Goal: Task Accomplishment & Management: Manage account settings

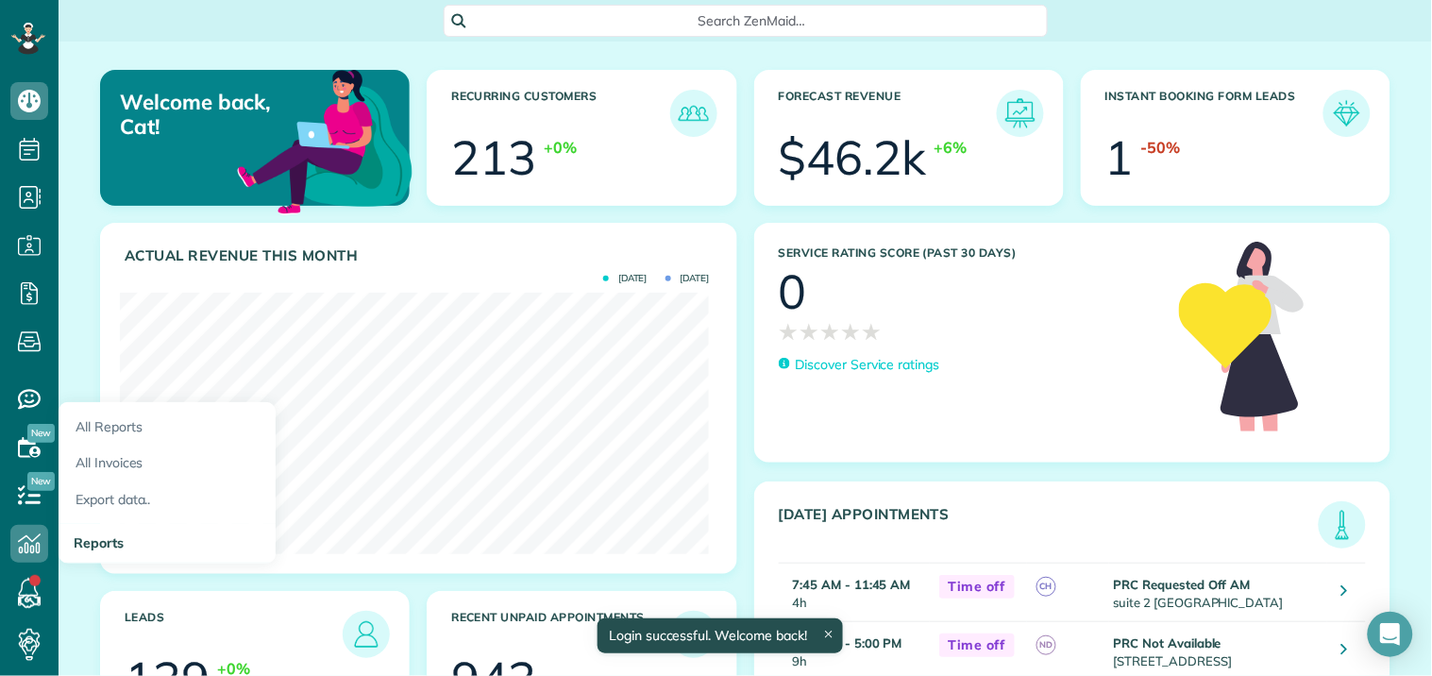
scroll to position [262, 589]
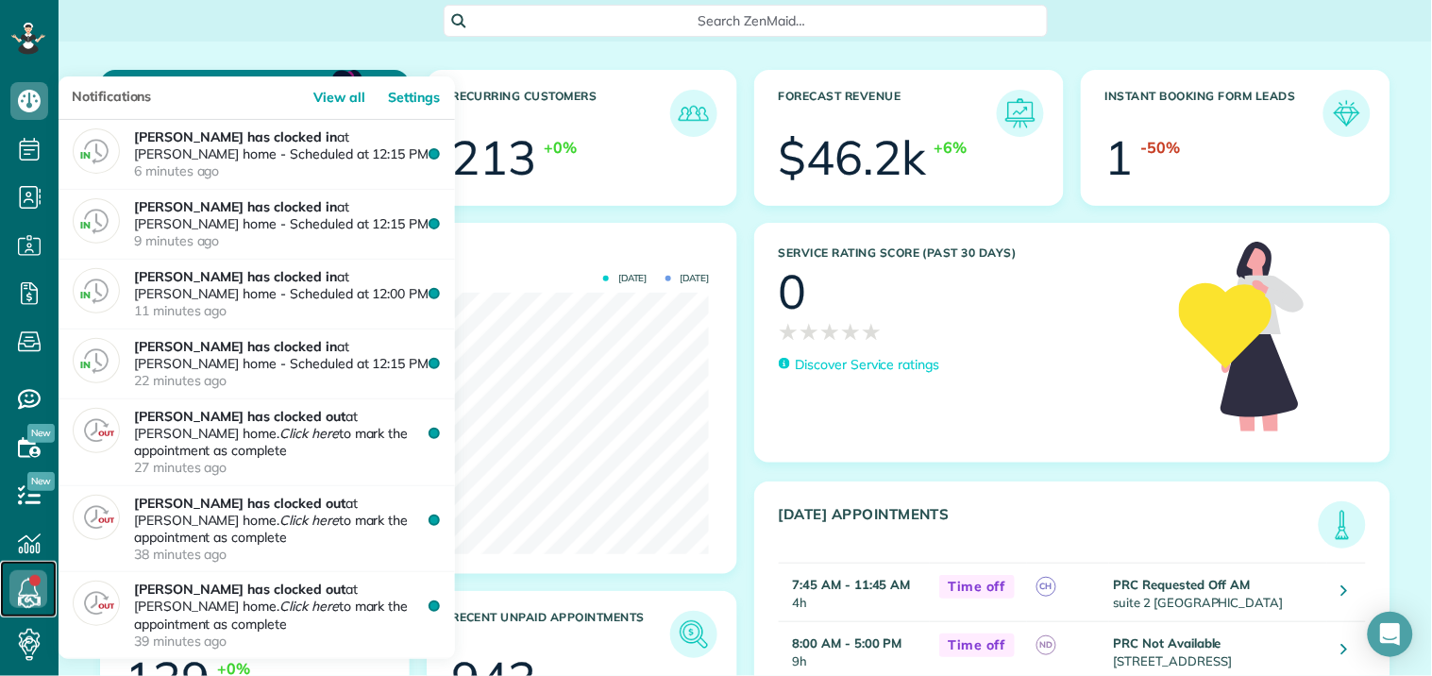
click at [28, 581] on use at bounding box center [29, 589] width 20 height 23
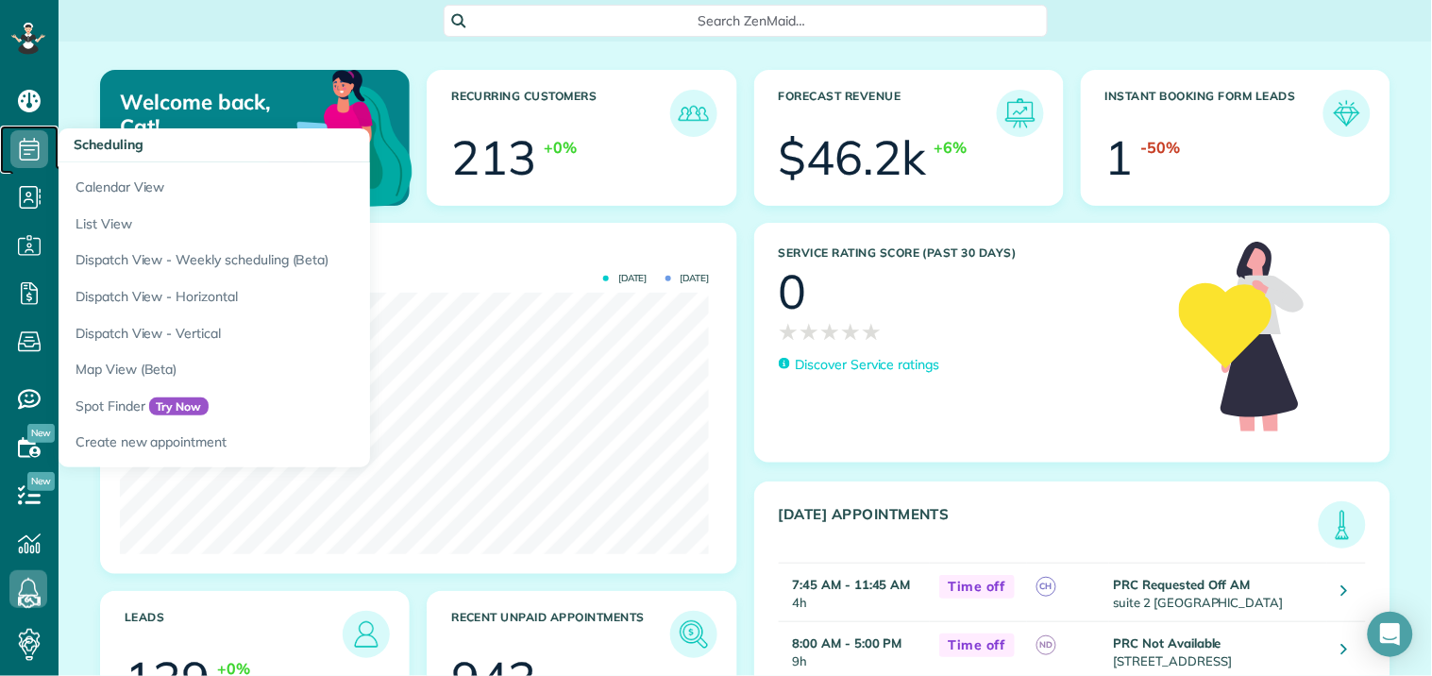
click at [31, 143] on icon at bounding box center [29, 149] width 38 height 38
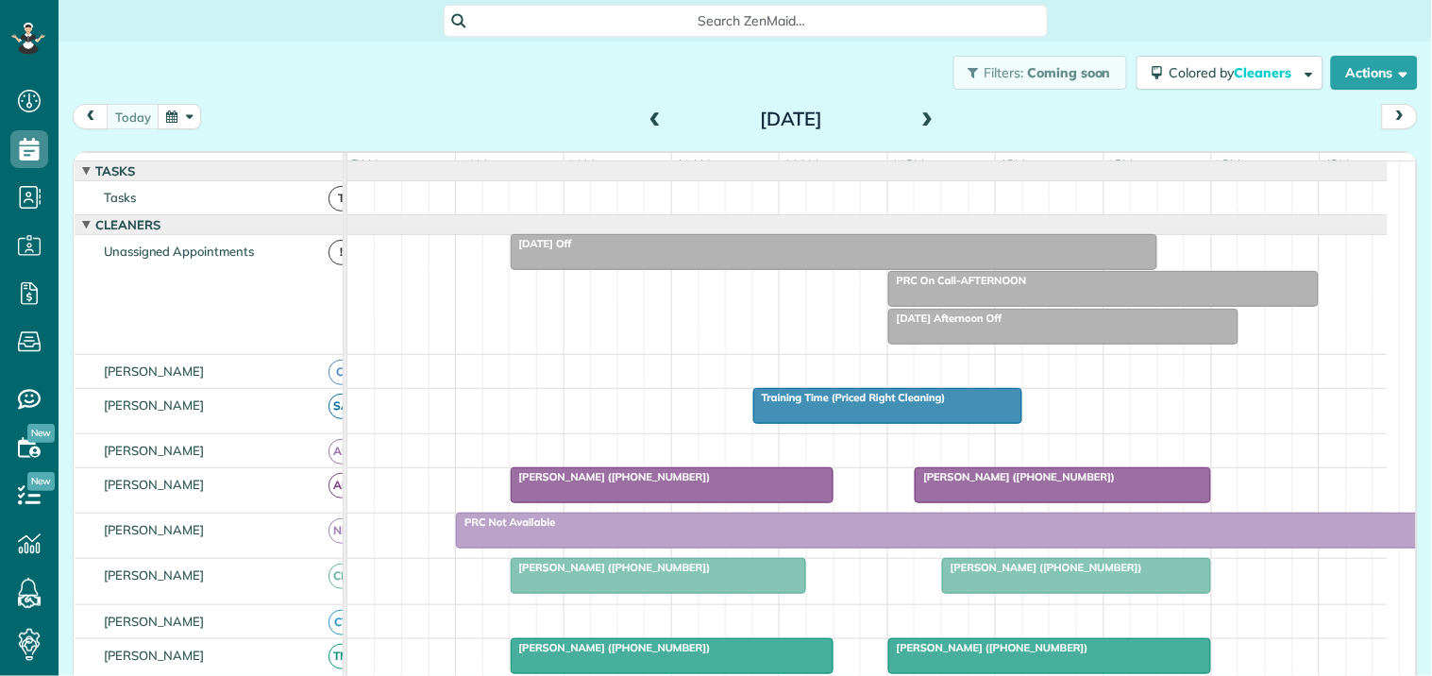
scroll to position [8, 8]
click at [195, 113] on button "button" at bounding box center [179, 116] width 43 height 25
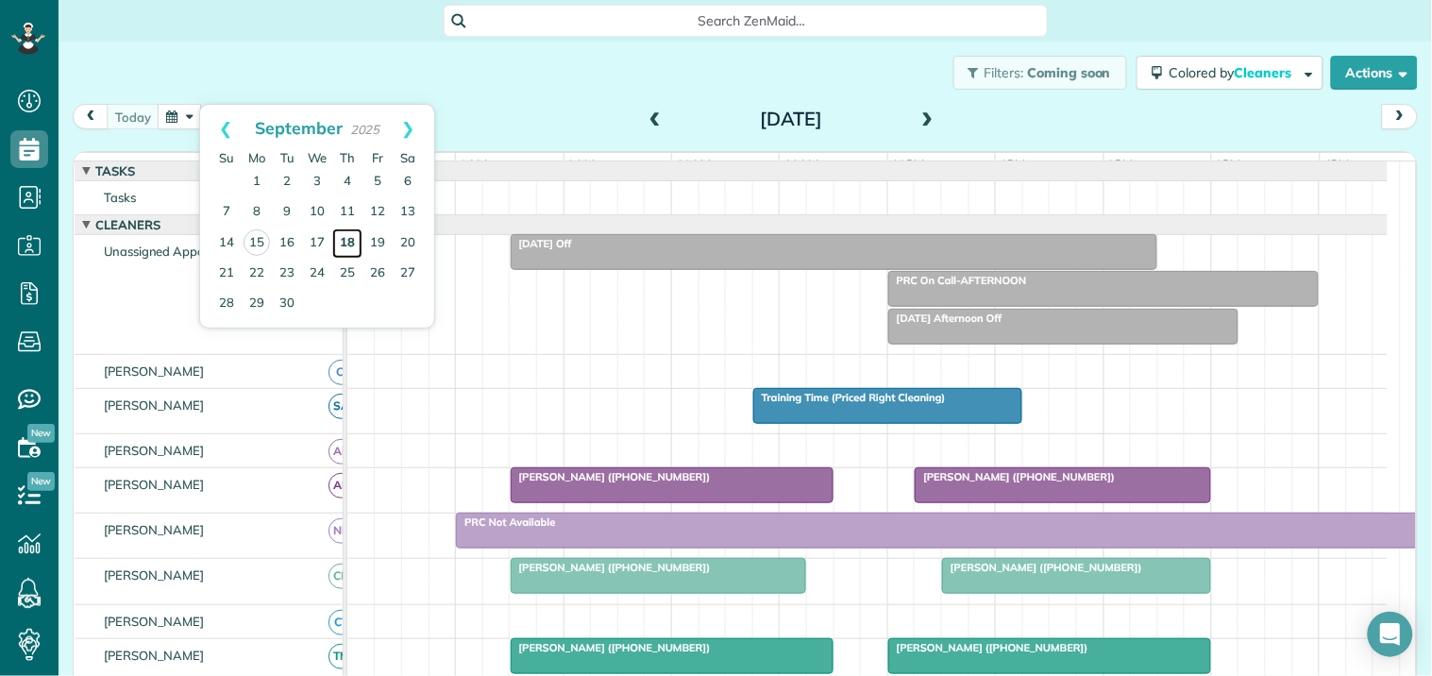
click at [349, 237] on link "18" at bounding box center [347, 243] width 30 height 30
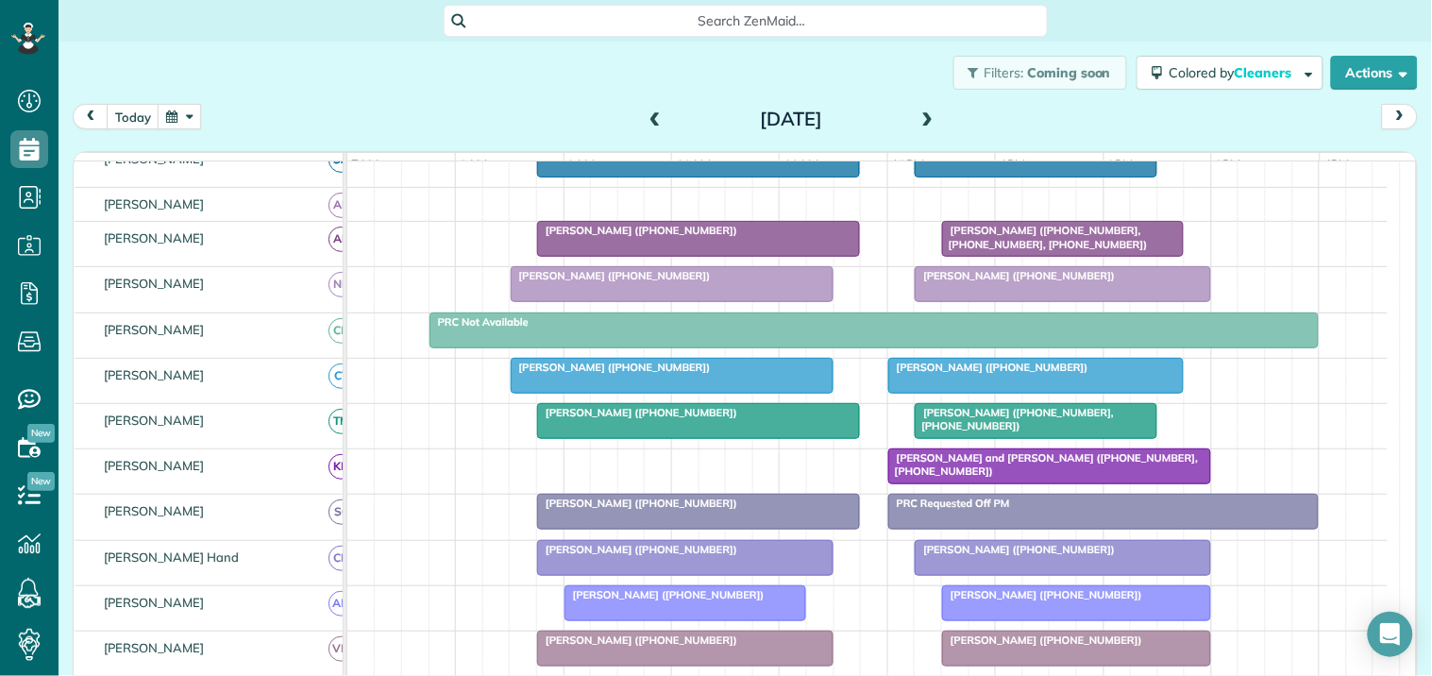
scroll to position [210, 0]
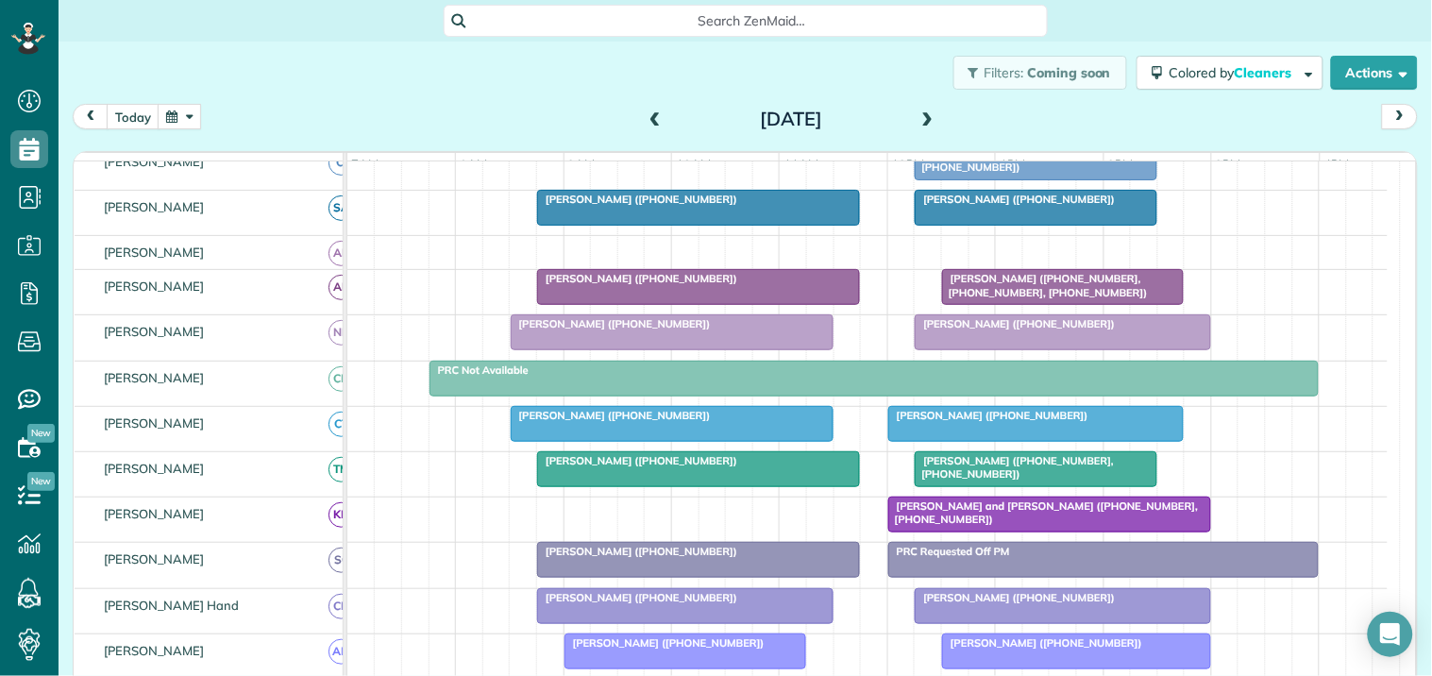
click at [784, 304] on div at bounding box center [698, 287] width 321 height 34
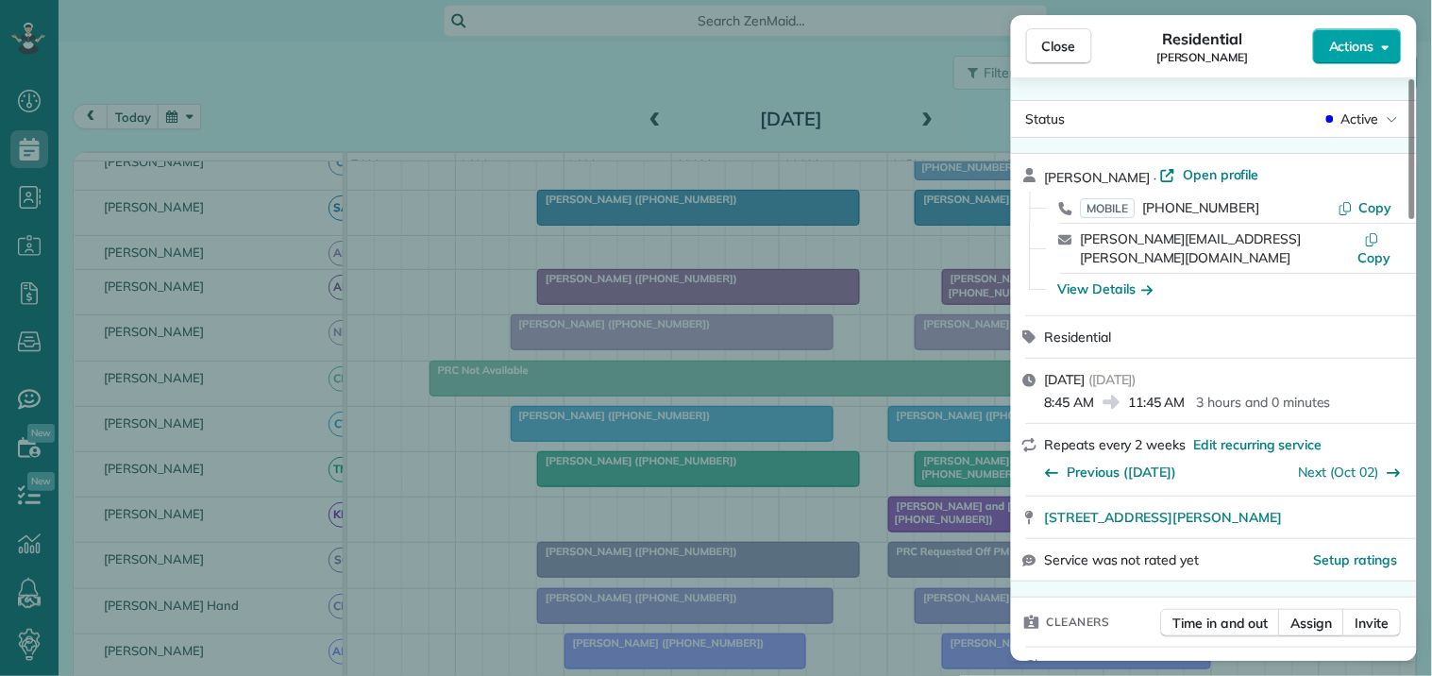
click at [1351, 42] on span "Actions" at bounding box center [1351, 46] width 45 height 19
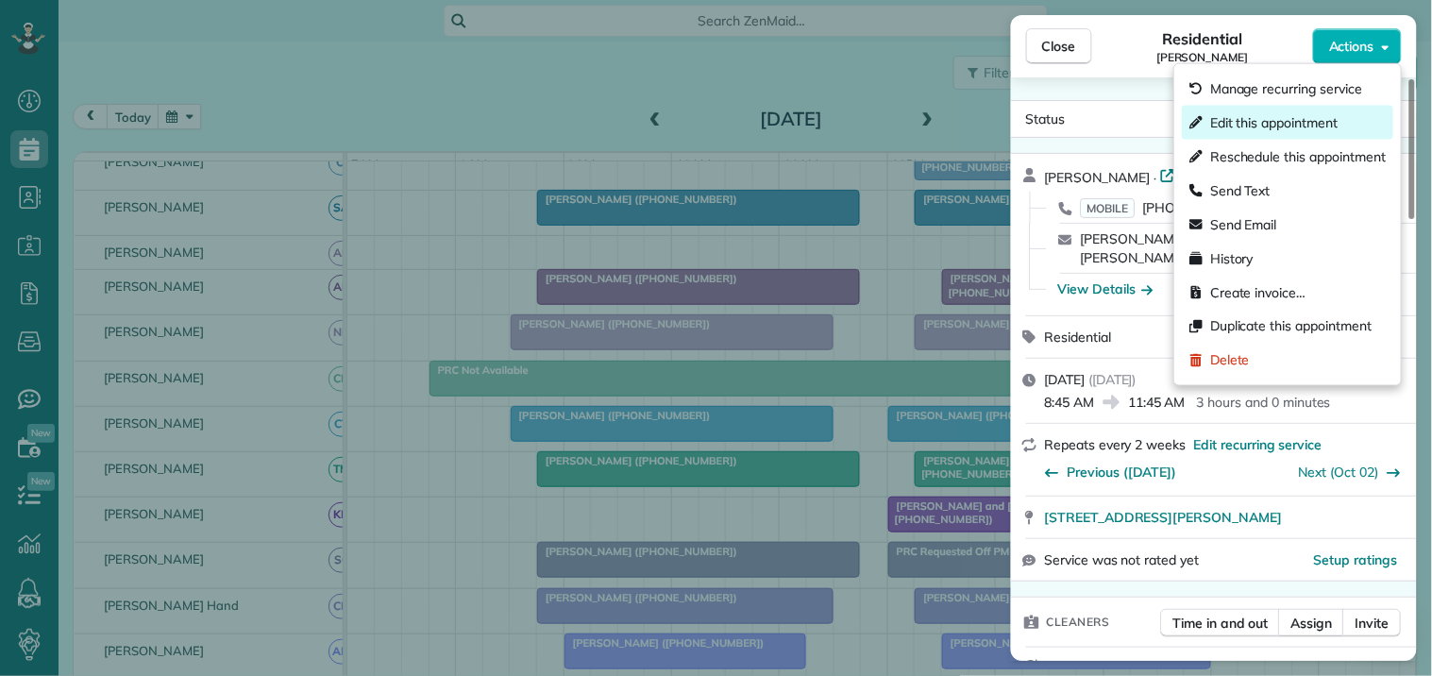
click at [1268, 126] on span "Edit this appointment" at bounding box center [1273, 122] width 127 height 19
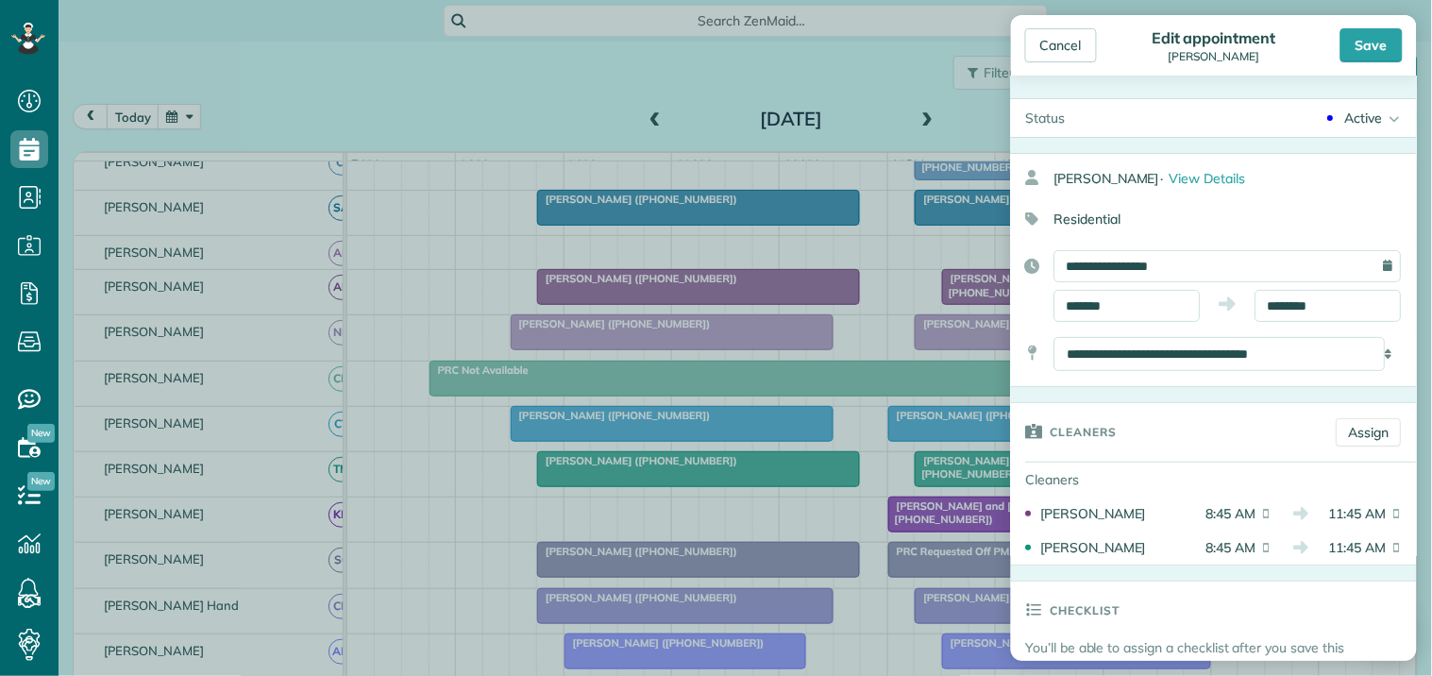
click at [1352, 116] on div "Active" at bounding box center [1364, 118] width 38 height 19
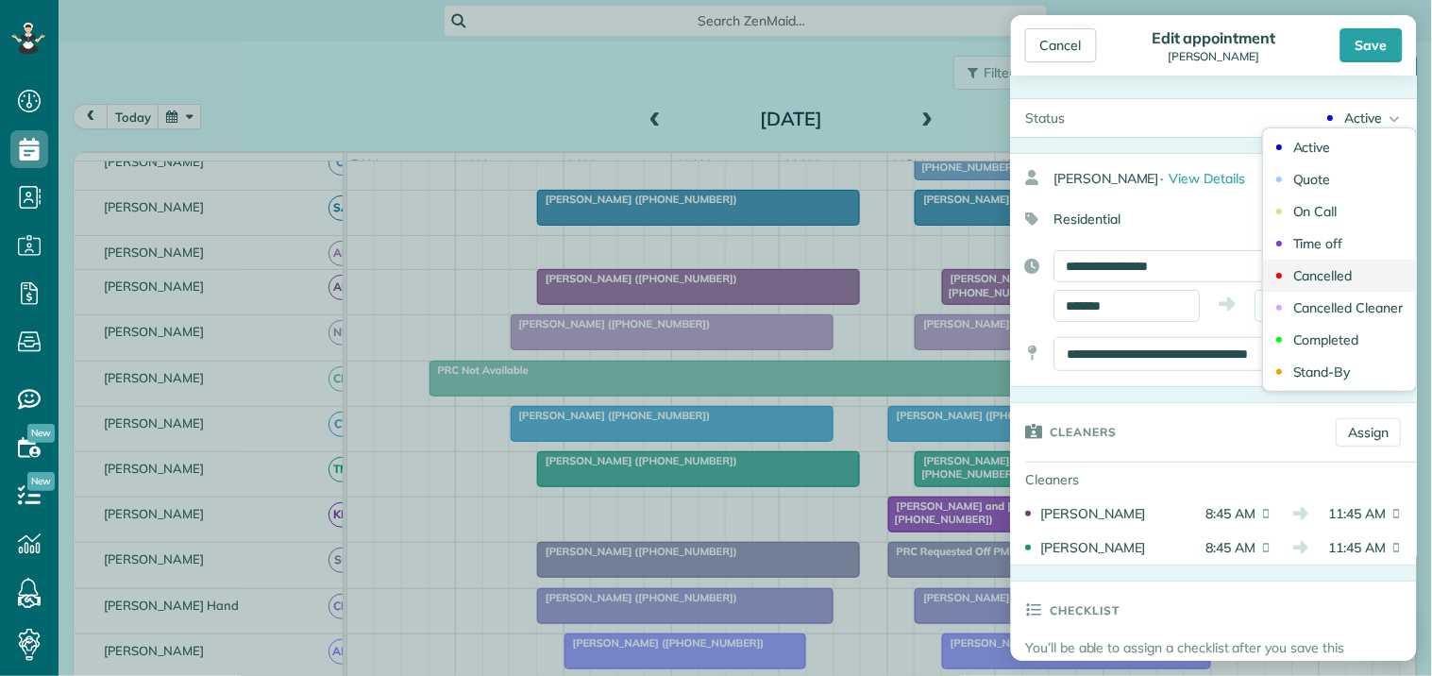
click at [1332, 270] on div "Cancelled" at bounding box center [1323, 275] width 59 height 13
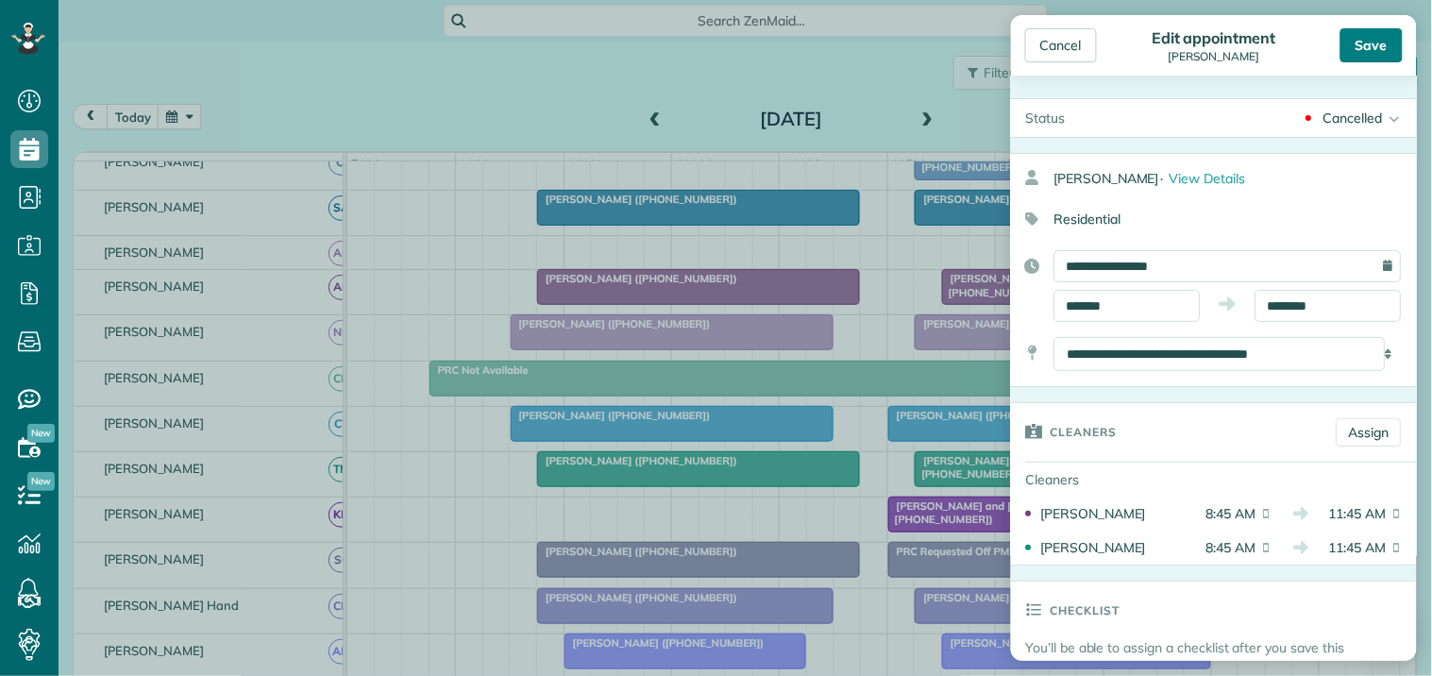
click at [1378, 36] on div "Save" at bounding box center [1372, 45] width 62 height 34
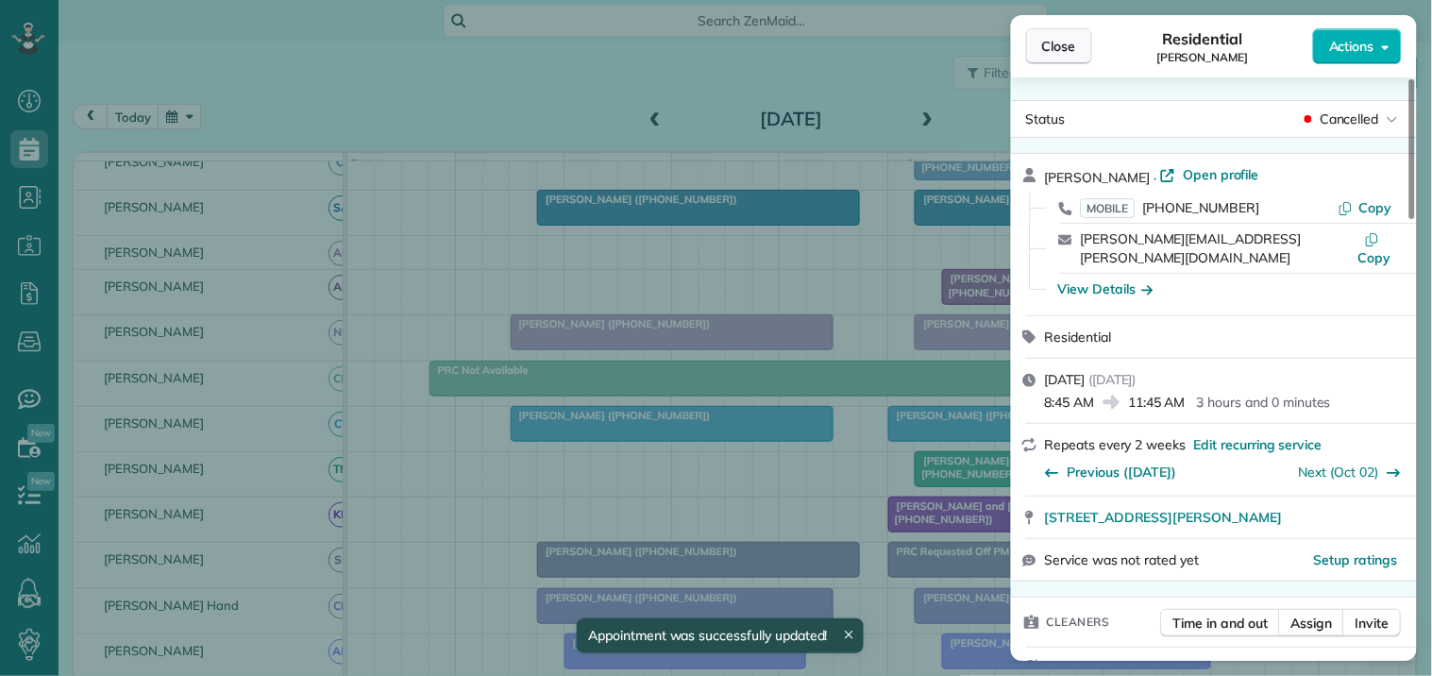
click at [1058, 43] on span "Close" at bounding box center [1059, 46] width 34 height 19
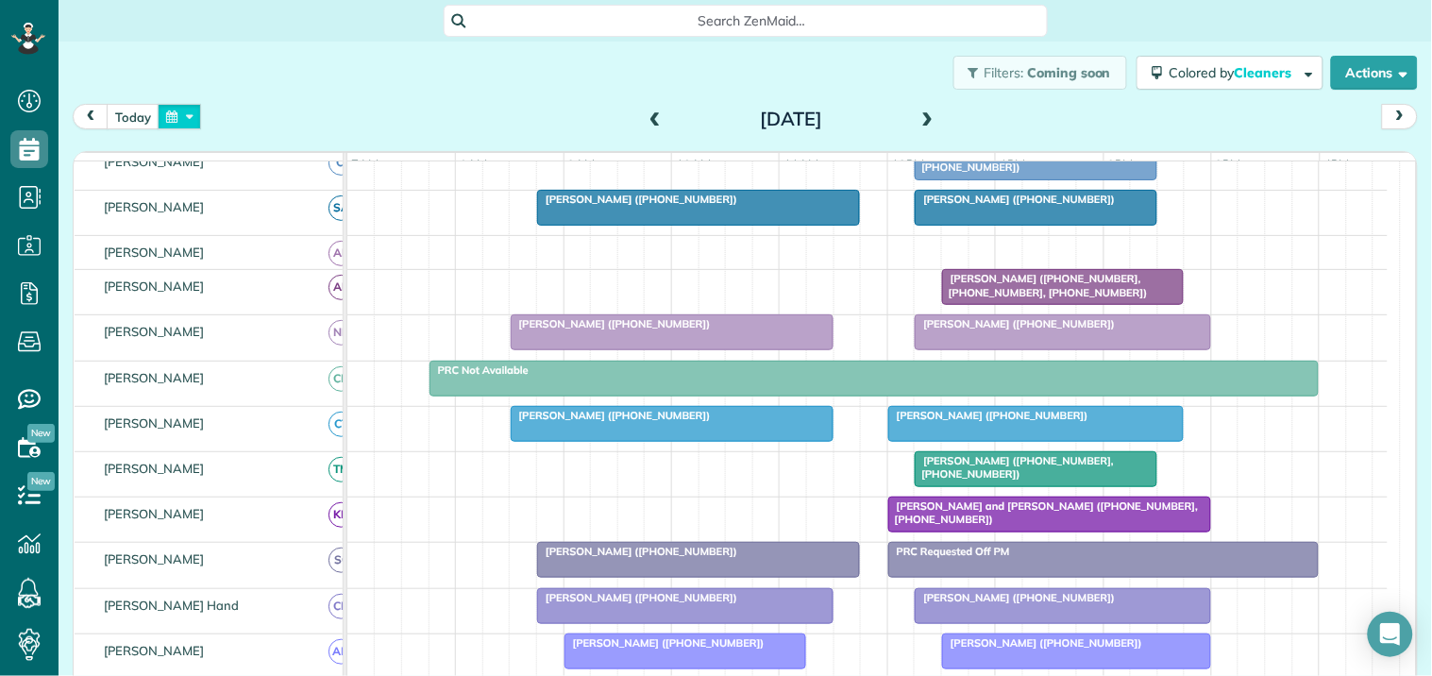
click at [179, 107] on button "button" at bounding box center [179, 116] width 43 height 25
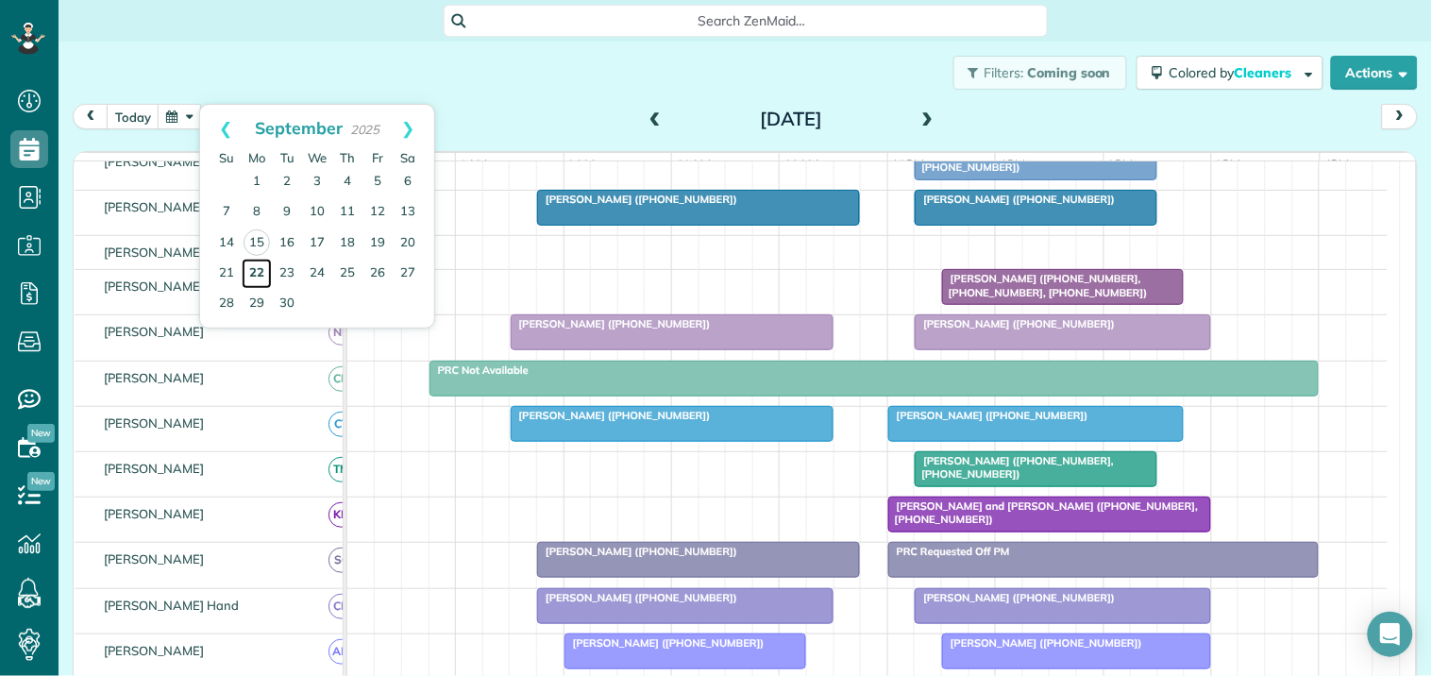
click at [253, 269] on link "22" at bounding box center [257, 274] width 30 height 30
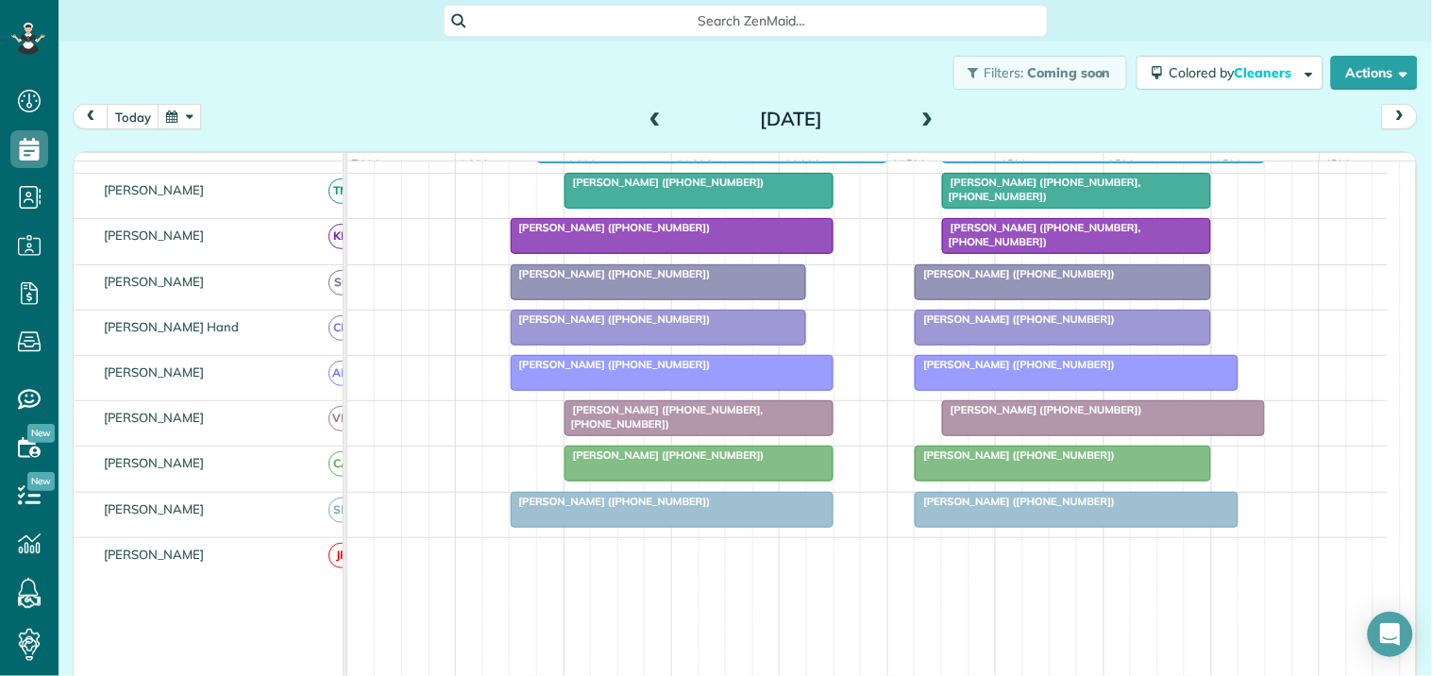
scroll to position [446, 0]
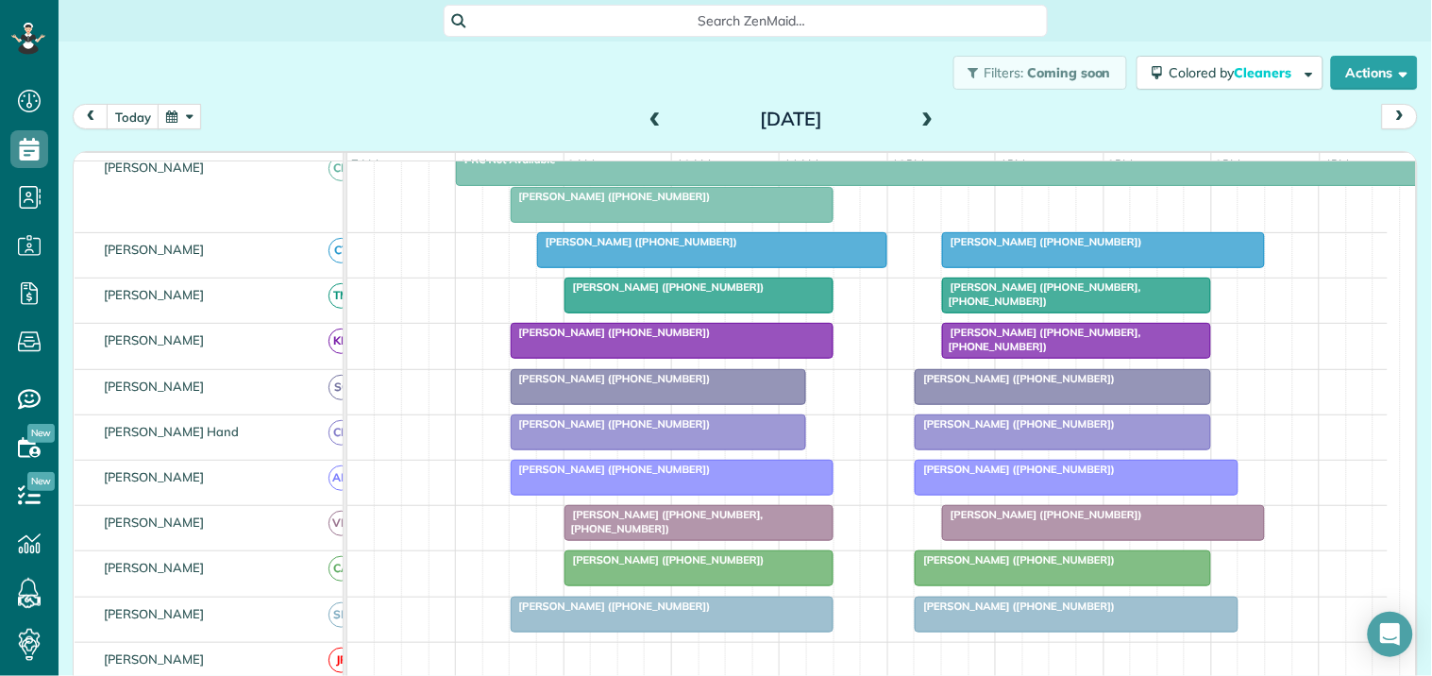
click at [920, 113] on span at bounding box center [928, 119] width 21 height 17
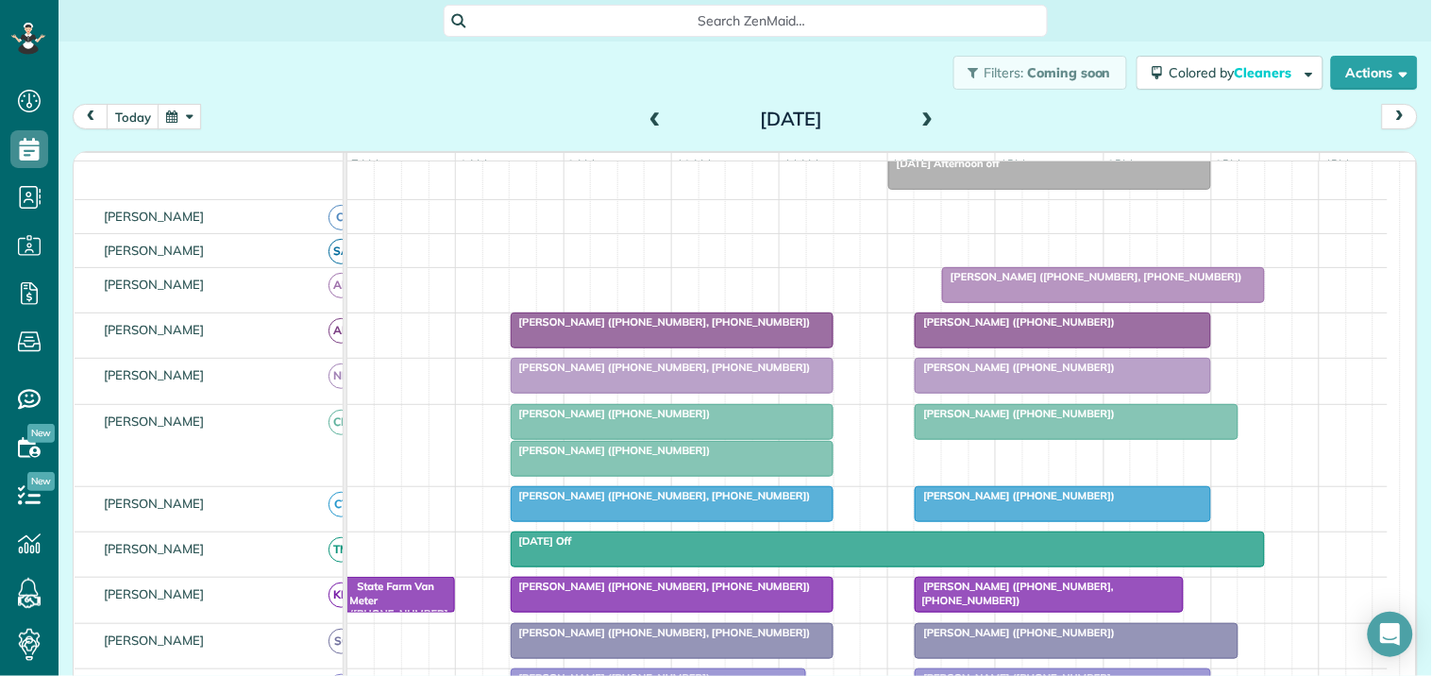
scroll to position [175, 0]
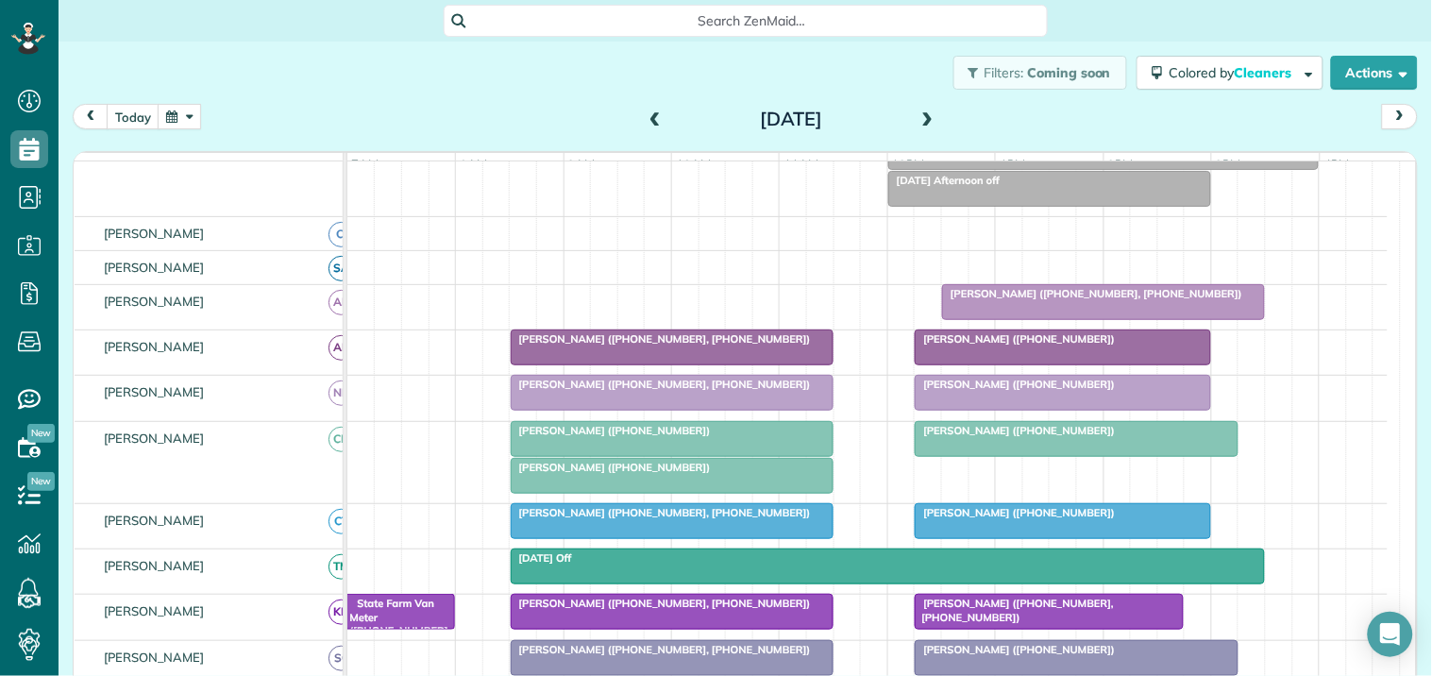
click at [922, 116] on span at bounding box center [928, 119] width 21 height 17
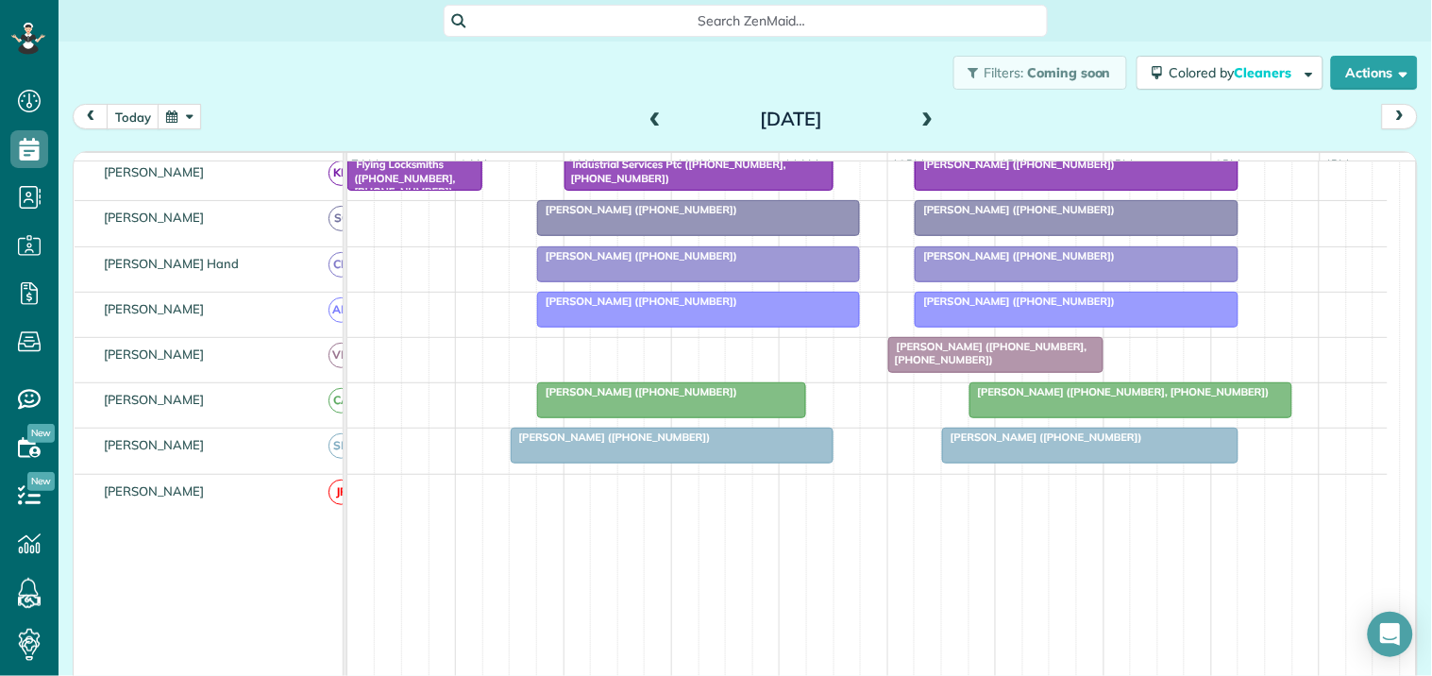
scroll to position [0, 0]
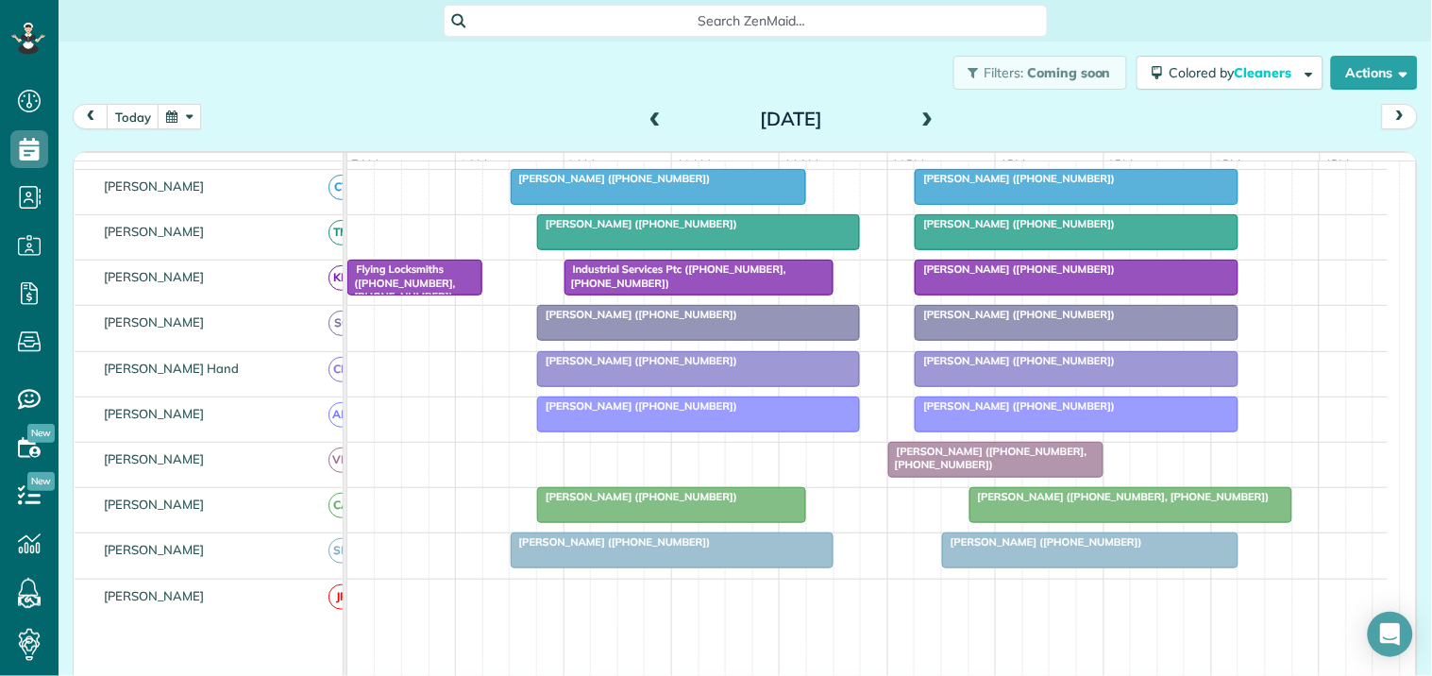
click at [649, 110] on span at bounding box center [655, 120] width 21 height 28
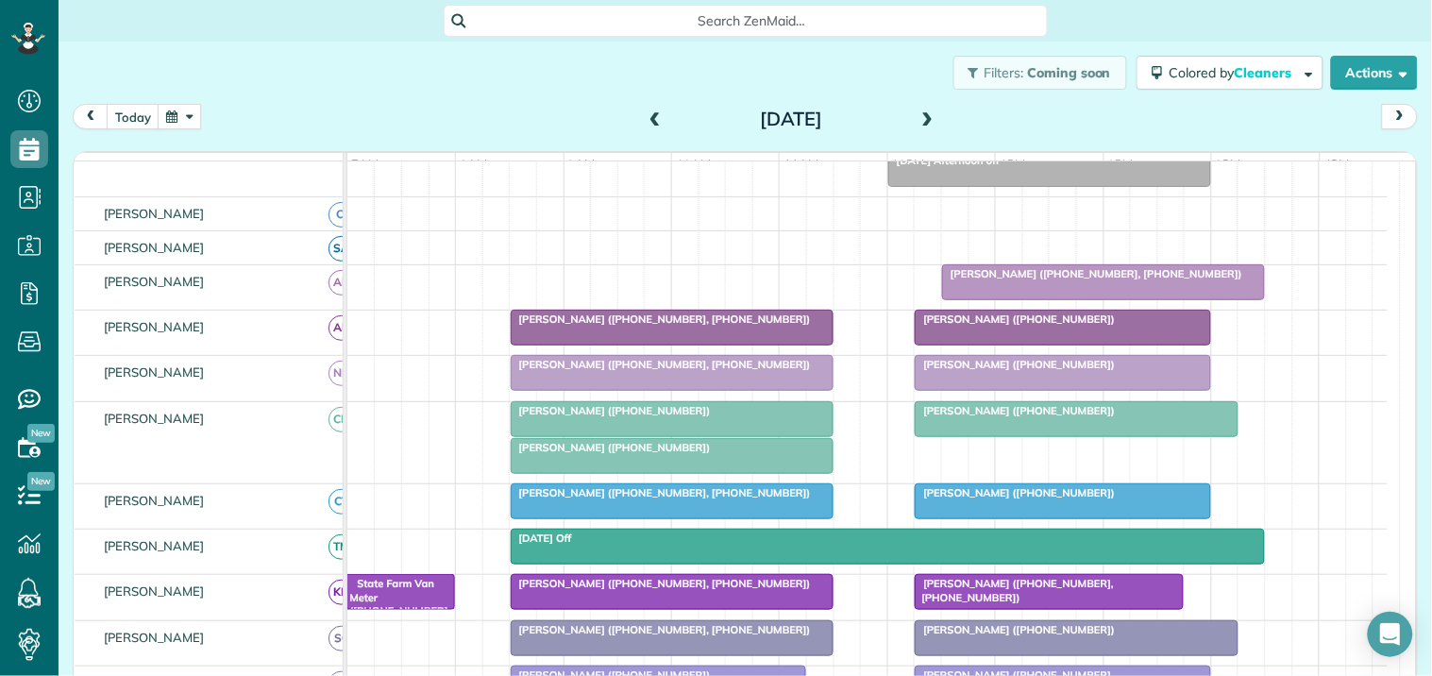
click at [645, 116] on span at bounding box center [655, 119] width 21 height 17
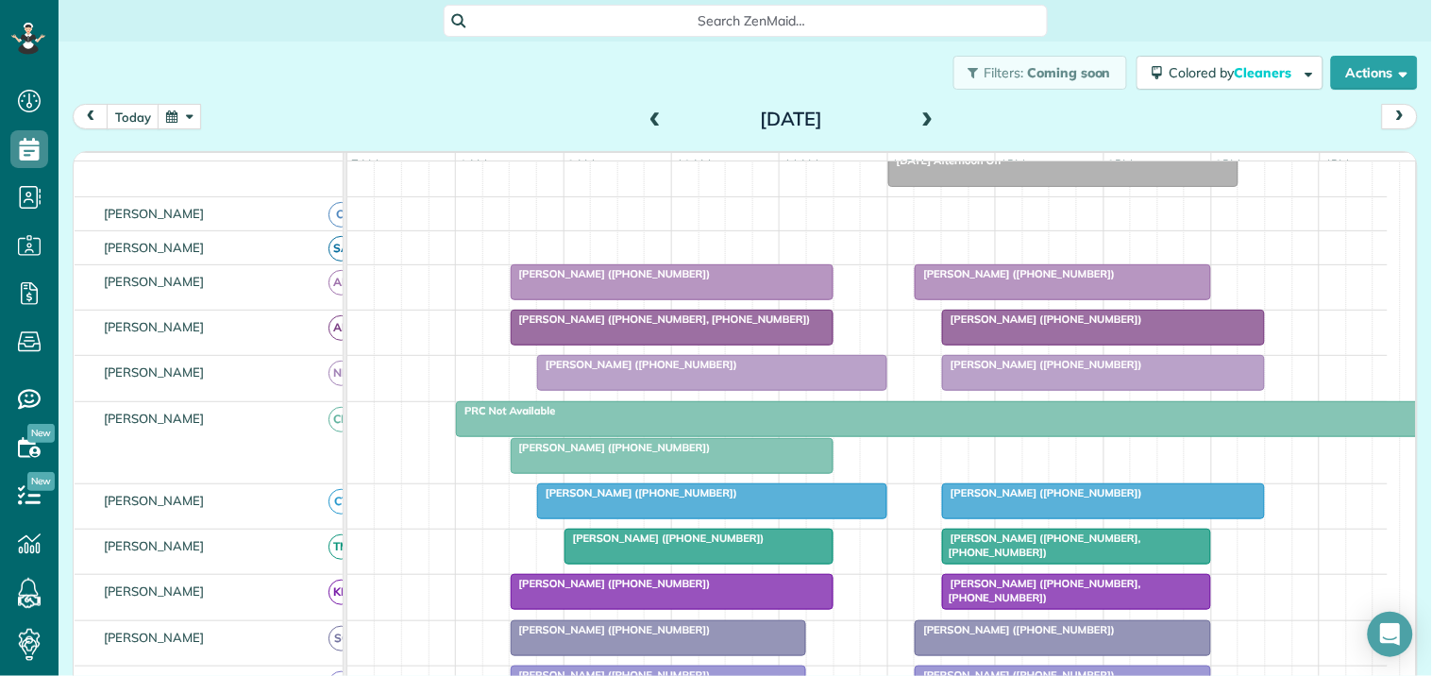
click at [185, 111] on button "button" at bounding box center [179, 116] width 43 height 25
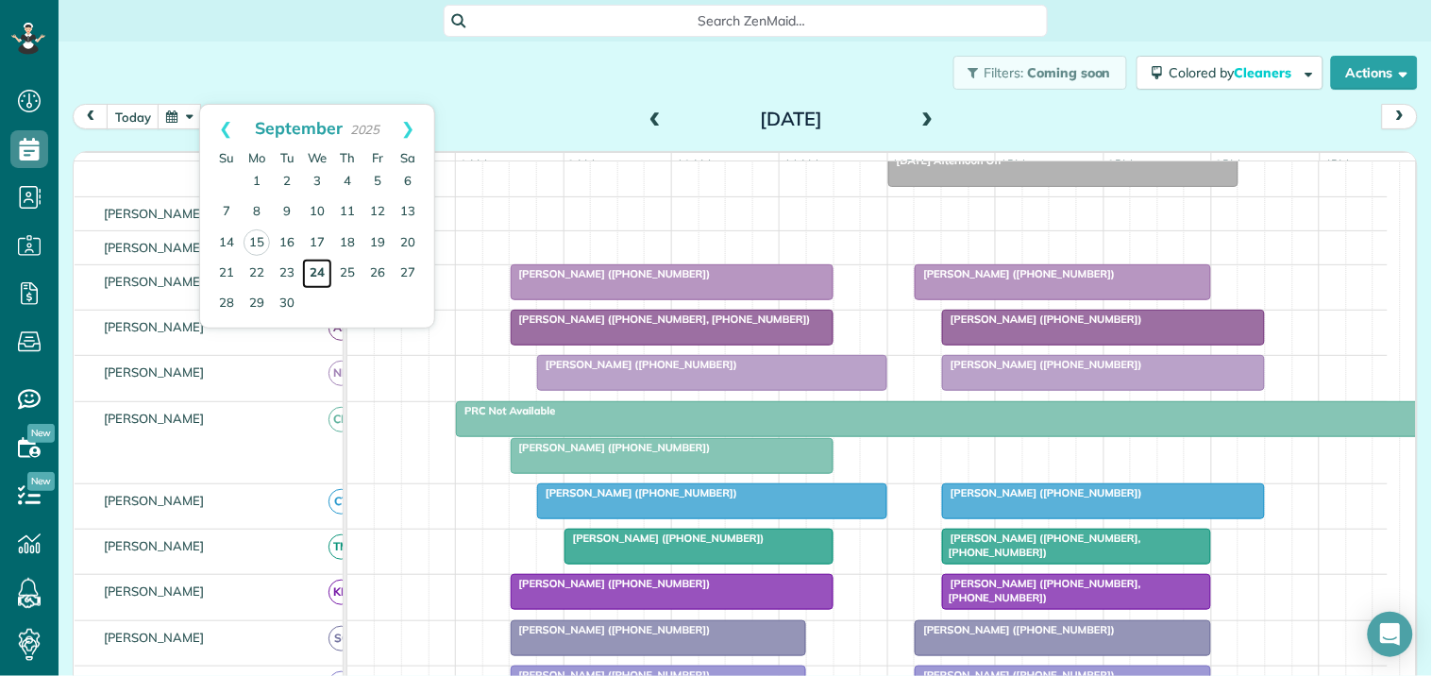
click at [324, 271] on link "24" at bounding box center [317, 274] width 30 height 30
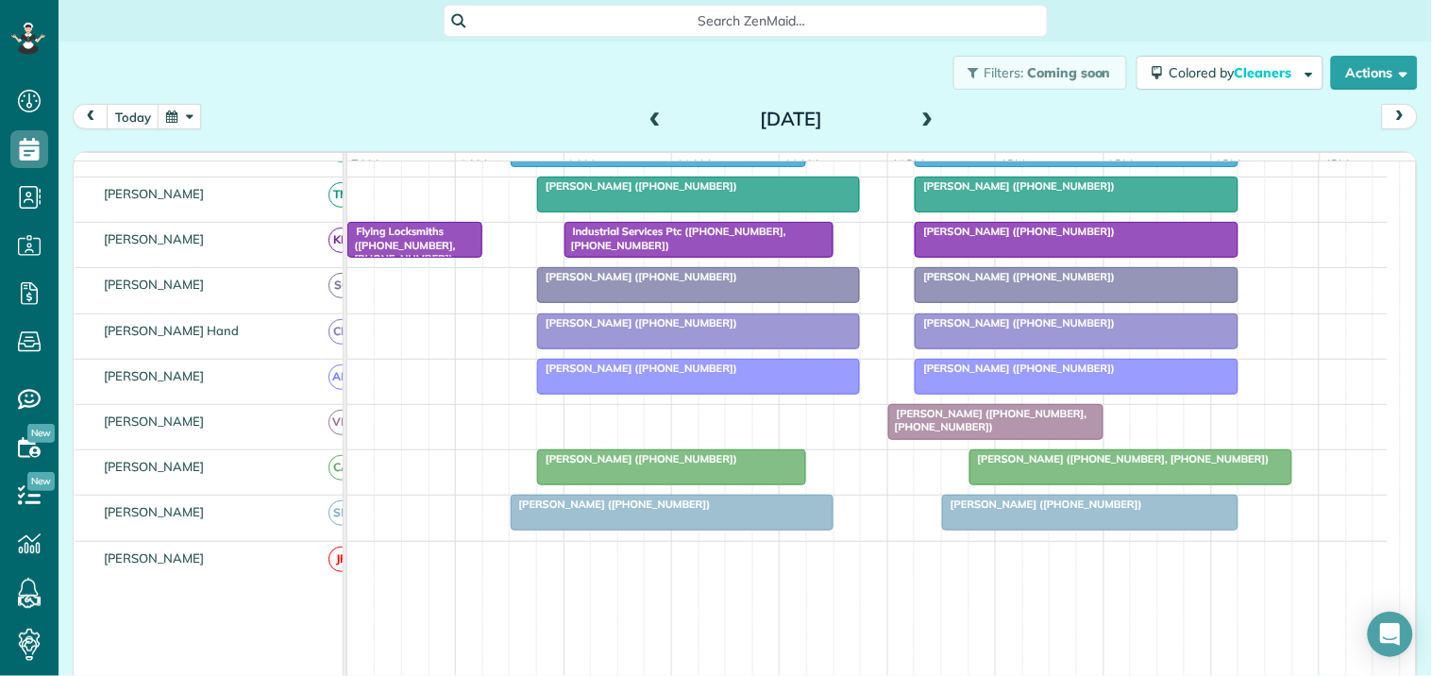
click at [185, 109] on button "button" at bounding box center [179, 116] width 43 height 25
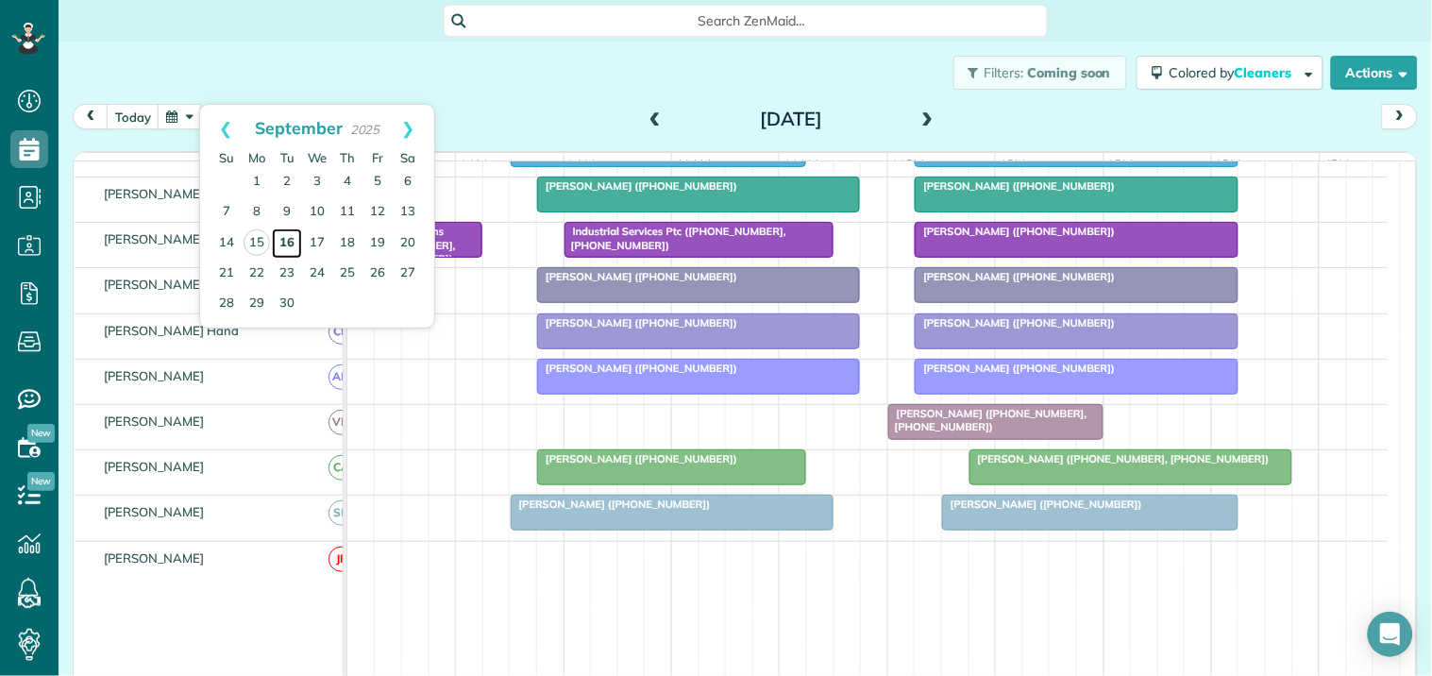
click at [290, 238] on link "16" at bounding box center [287, 243] width 30 height 30
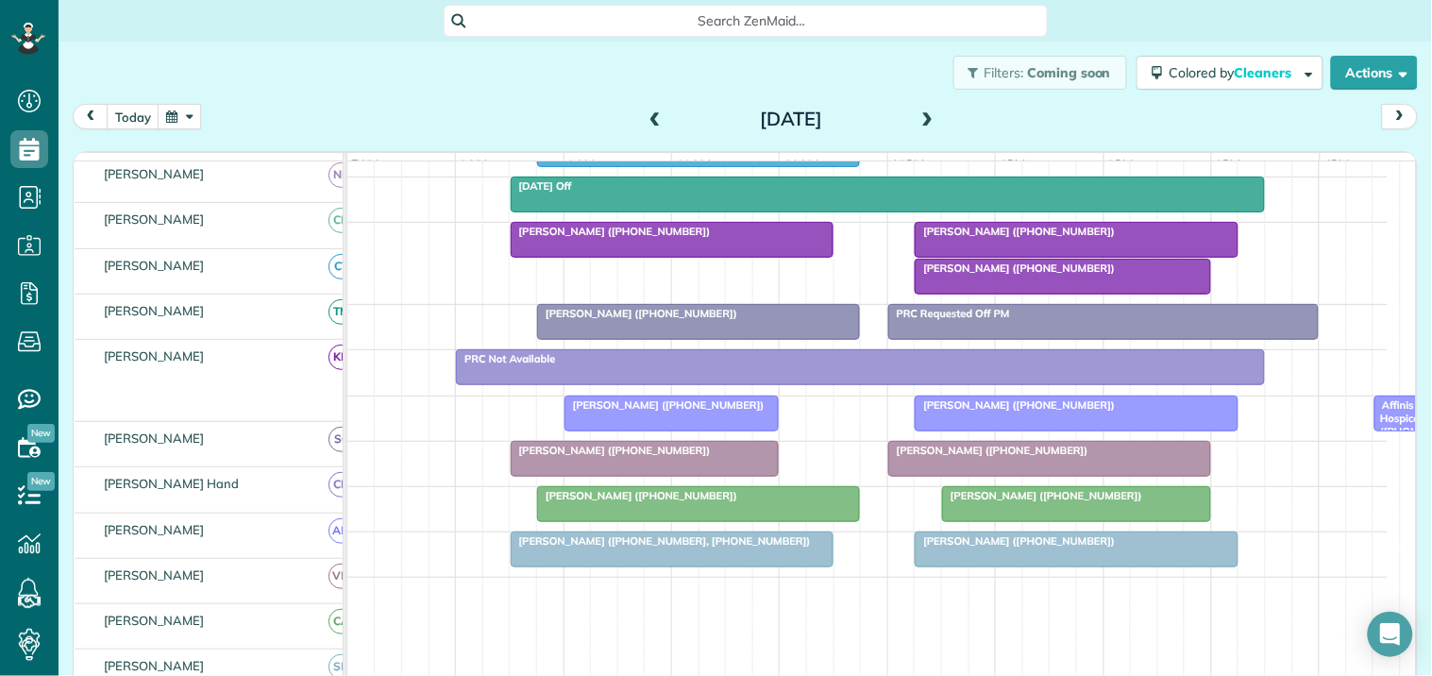
scroll to position [447, 0]
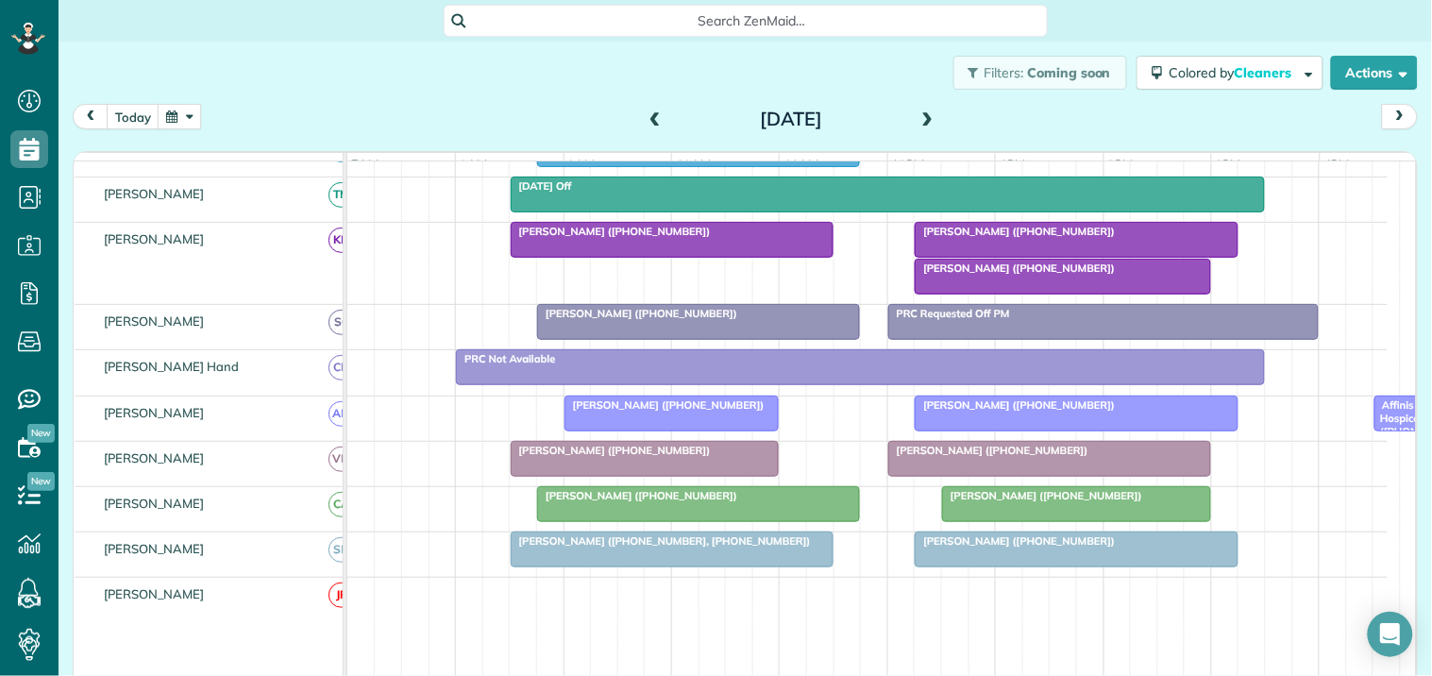
click at [920, 113] on span at bounding box center [928, 119] width 21 height 17
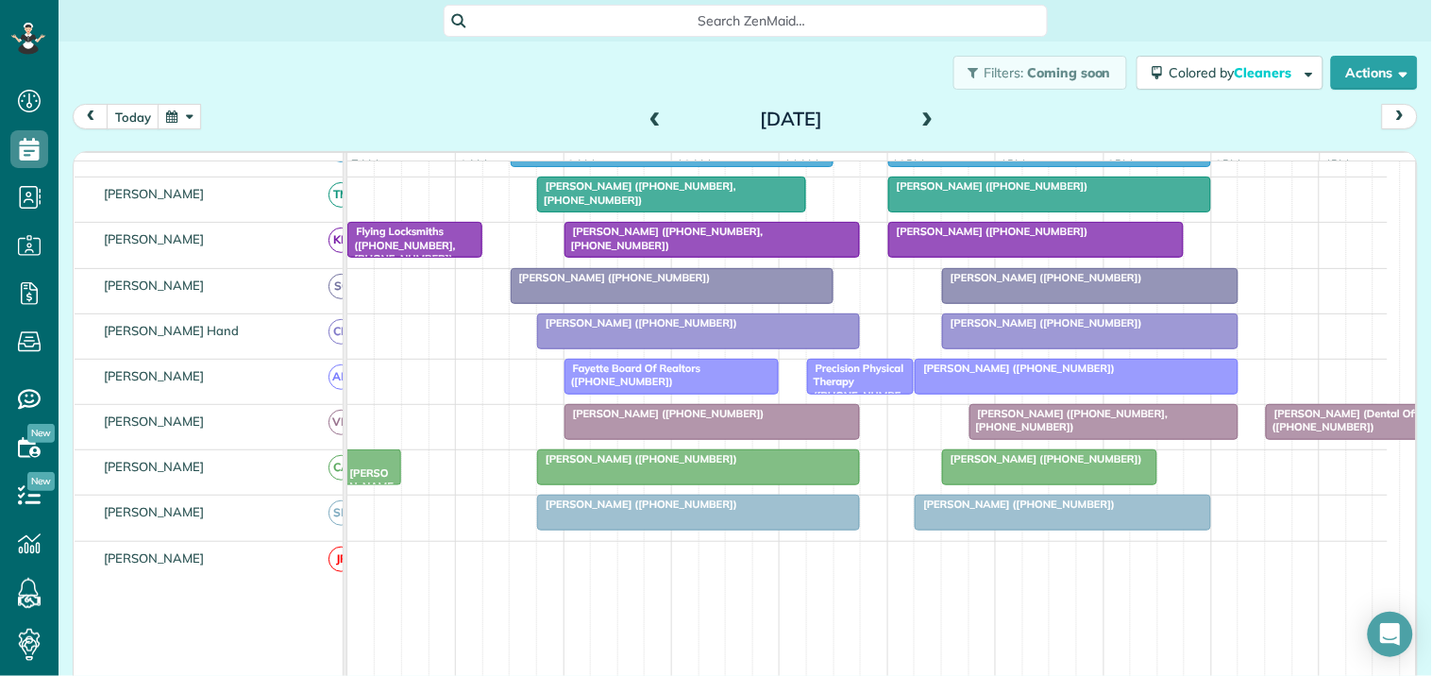
scroll to position [206, 0]
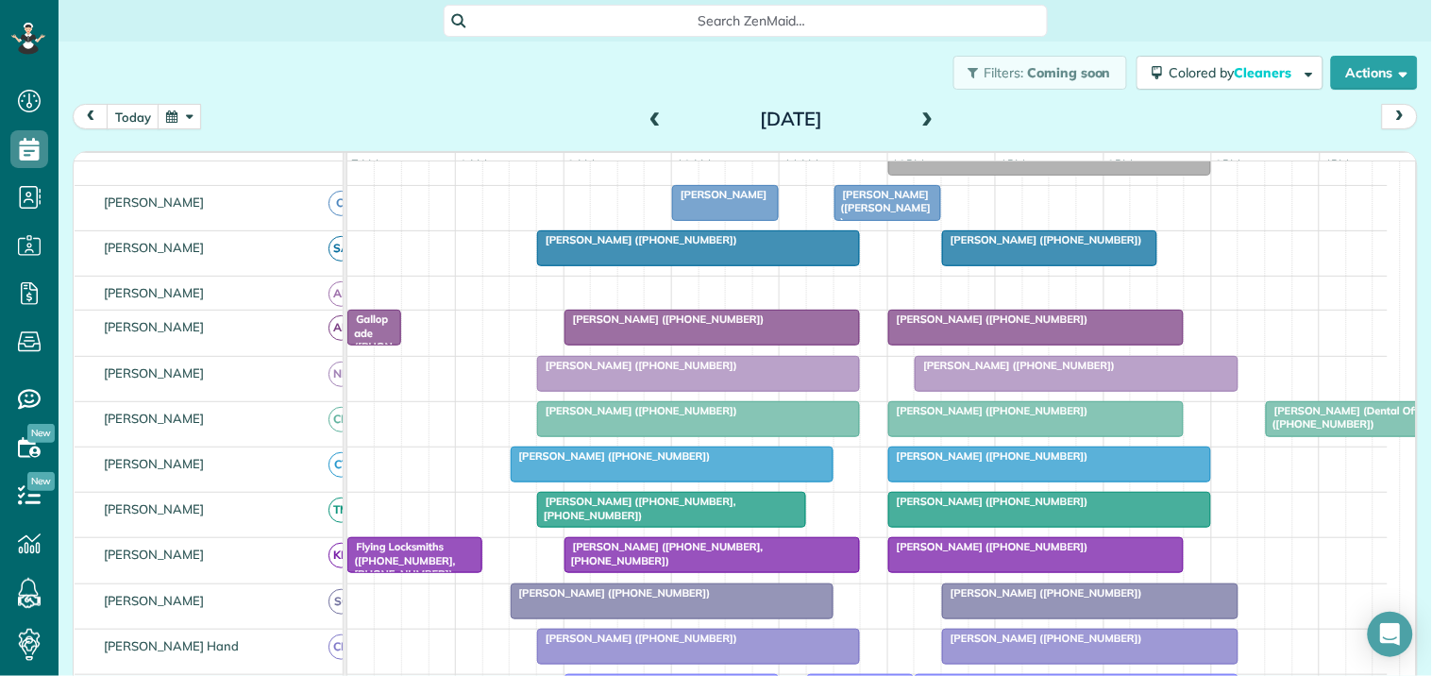
click at [649, 119] on span at bounding box center [655, 119] width 21 height 17
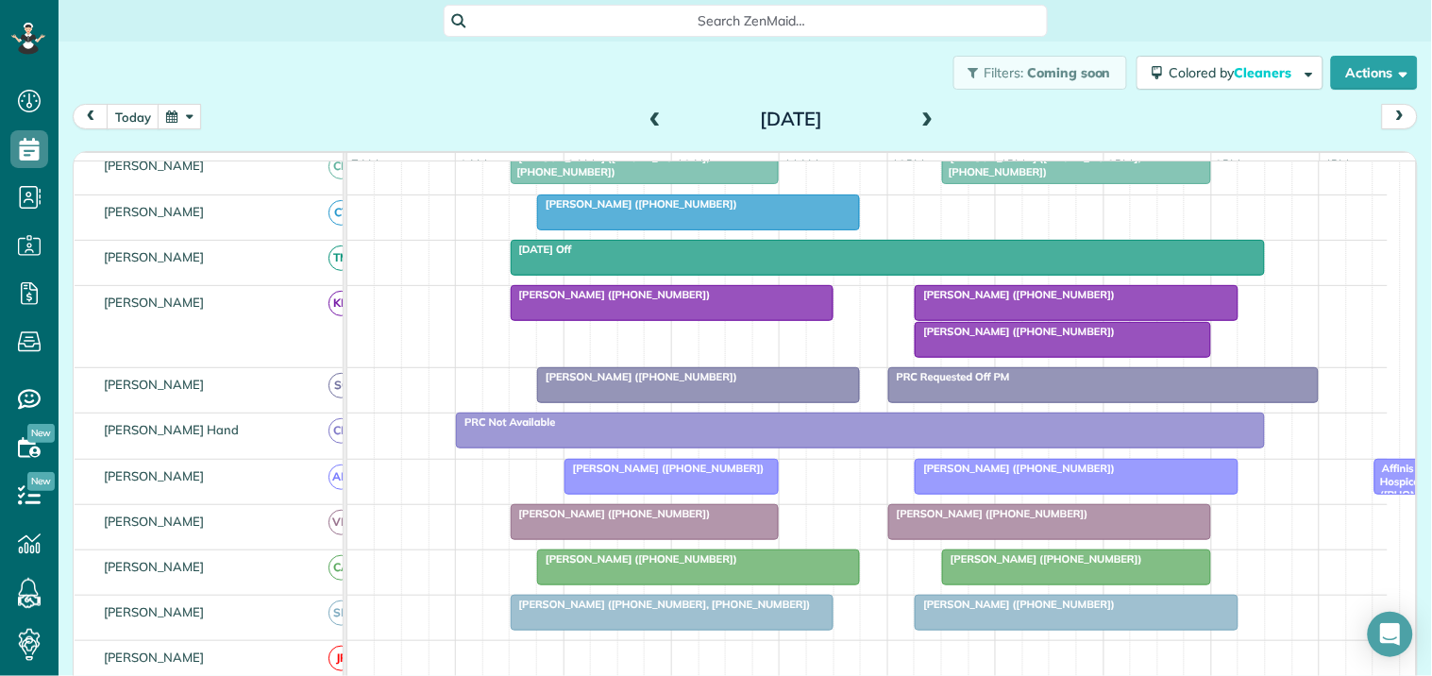
scroll to position [447, 0]
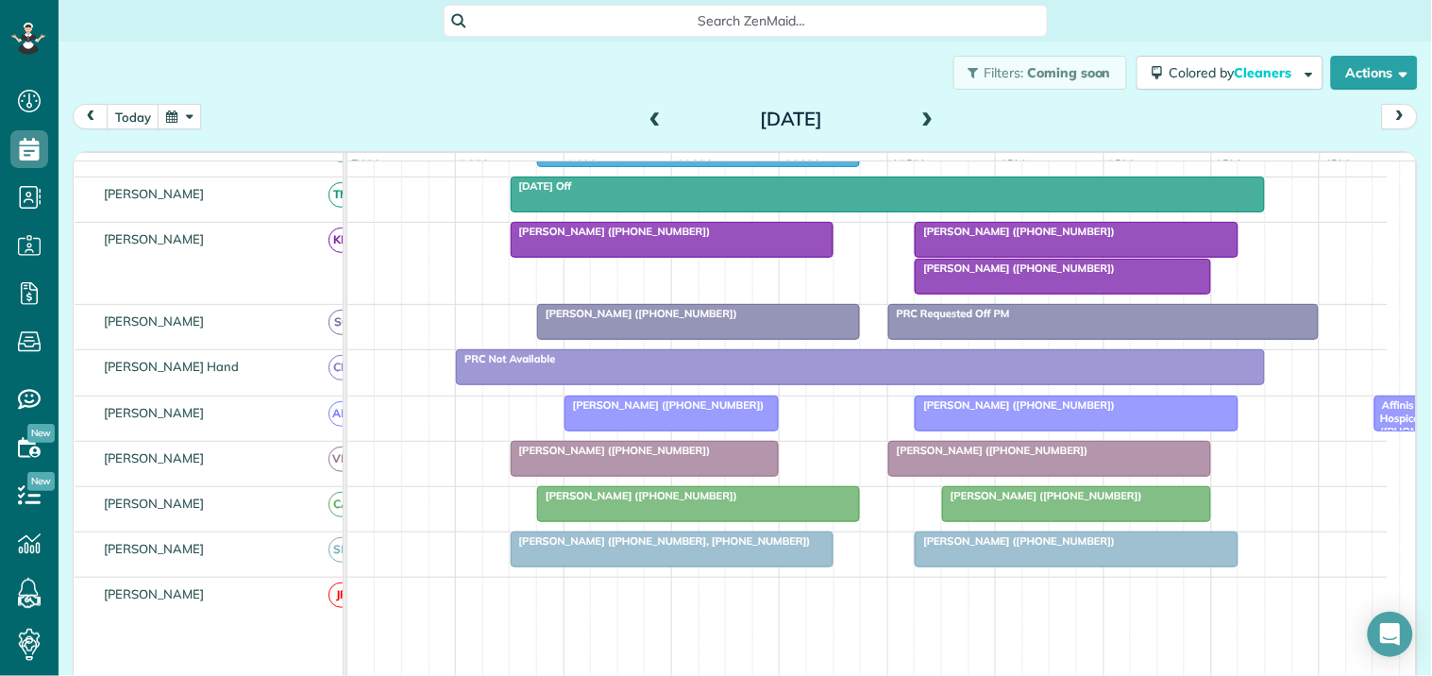
click at [925, 113] on span at bounding box center [928, 119] width 21 height 17
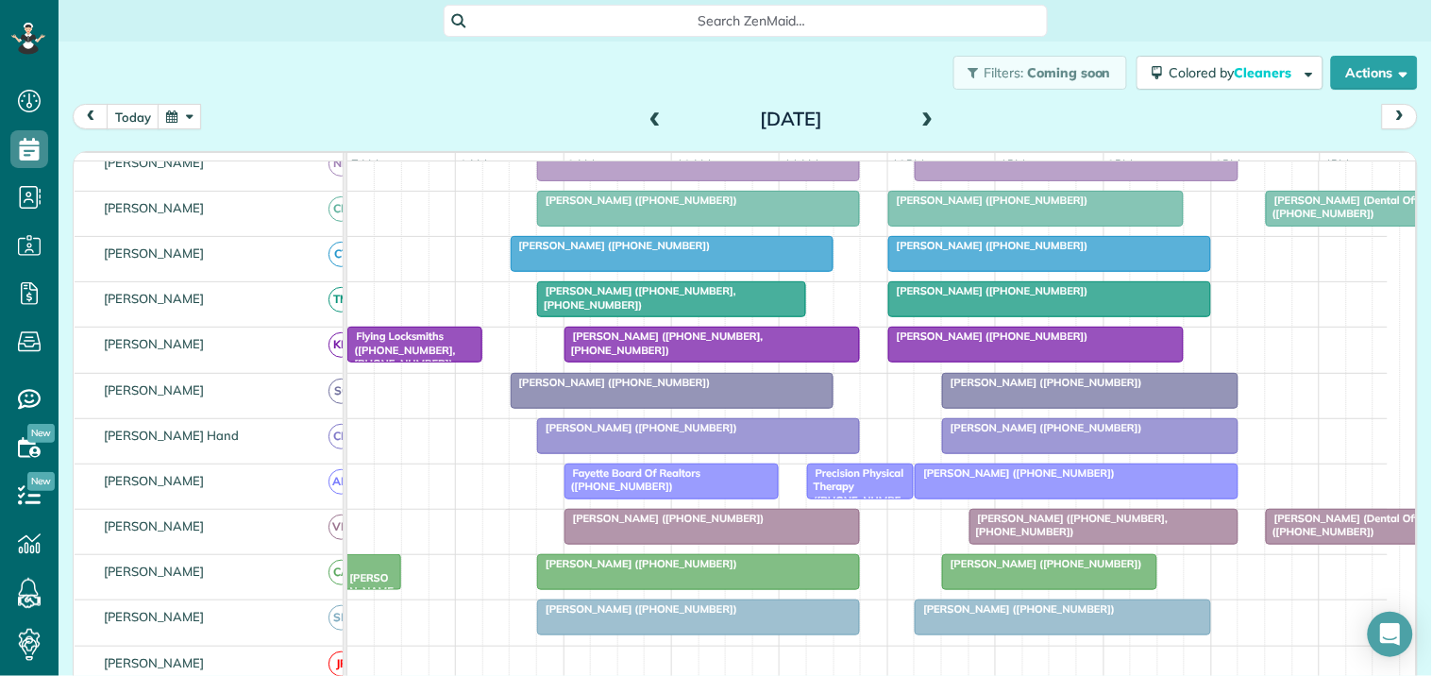
click at [712, 352] on span "[PERSON_NAME] ([PHONE_NUMBER], [PHONE_NUMBER])" at bounding box center [664, 342] width 200 height 26
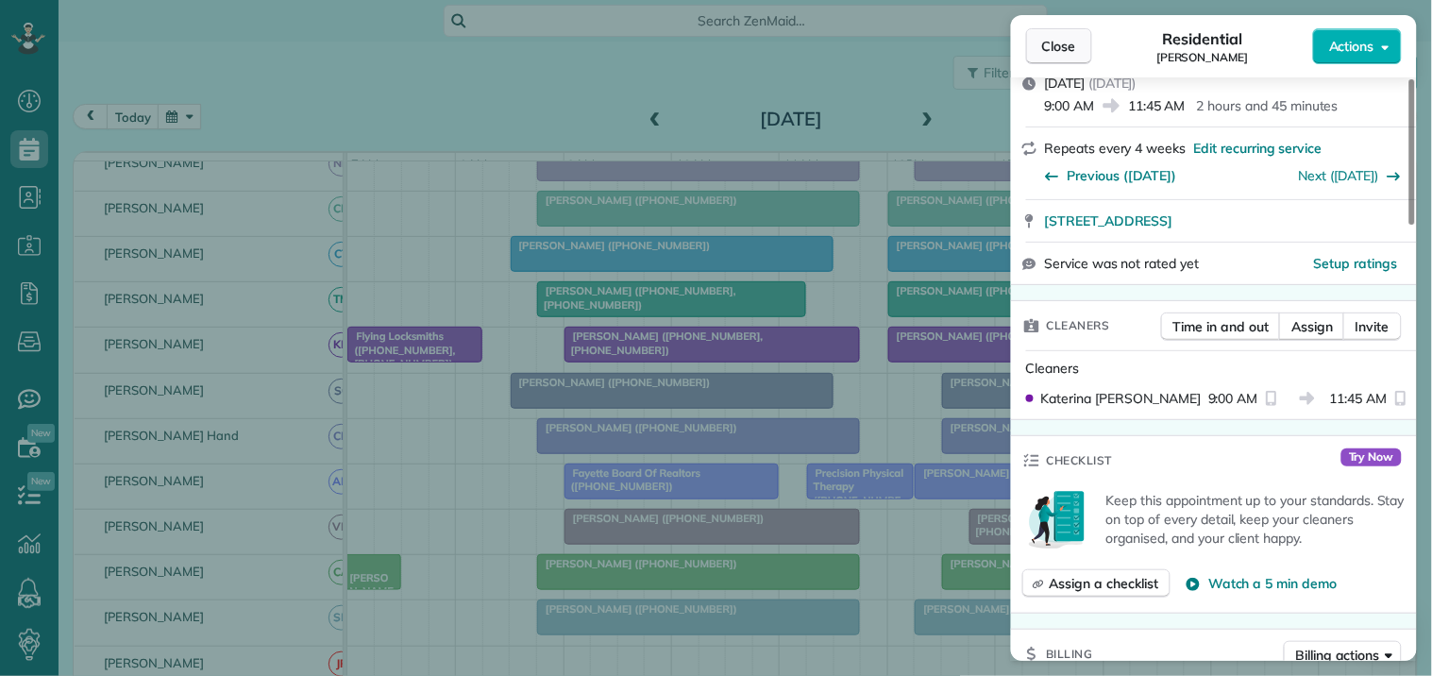
click at [1040, 52] on button "Close" at bounding box center [1059, 46] width 66 height 36
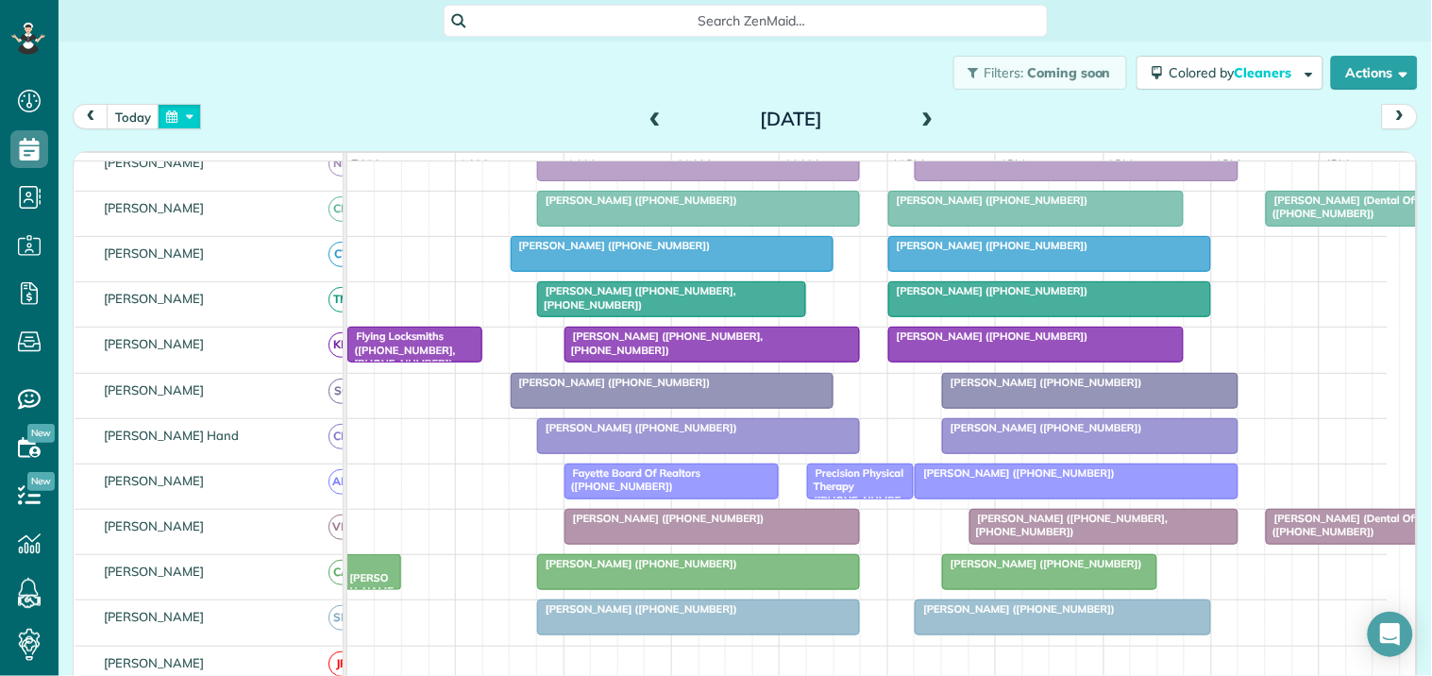
click at [173, 107] on button "button" at bounding box center [179, 116] width 43 height 25
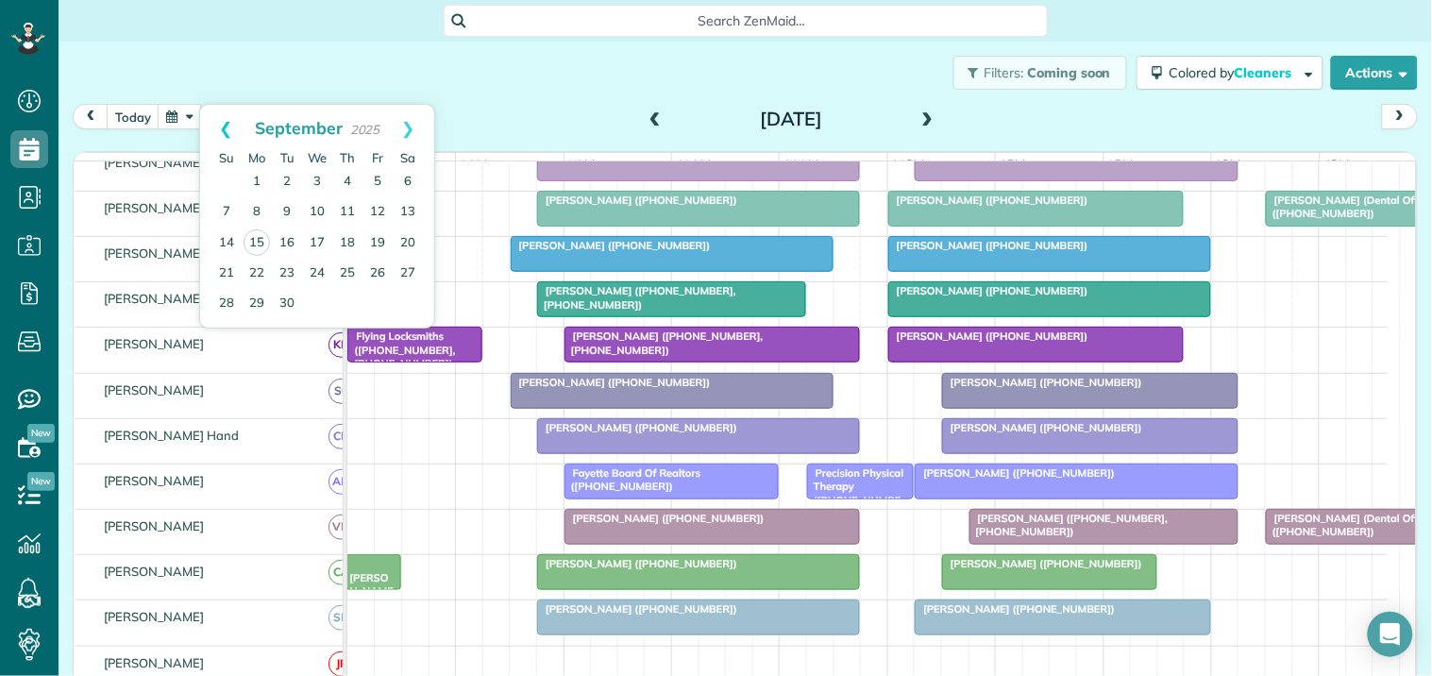
click at [228, 121] on link "Prev" at bounding box center [226, 128] width 52 height 47
click at [412, 128] on link "Next" at bounding box center [408, 128] width 52 height 47
click at [347, 242] on link "18" at bounding box center [347, 243] width 30 height 30
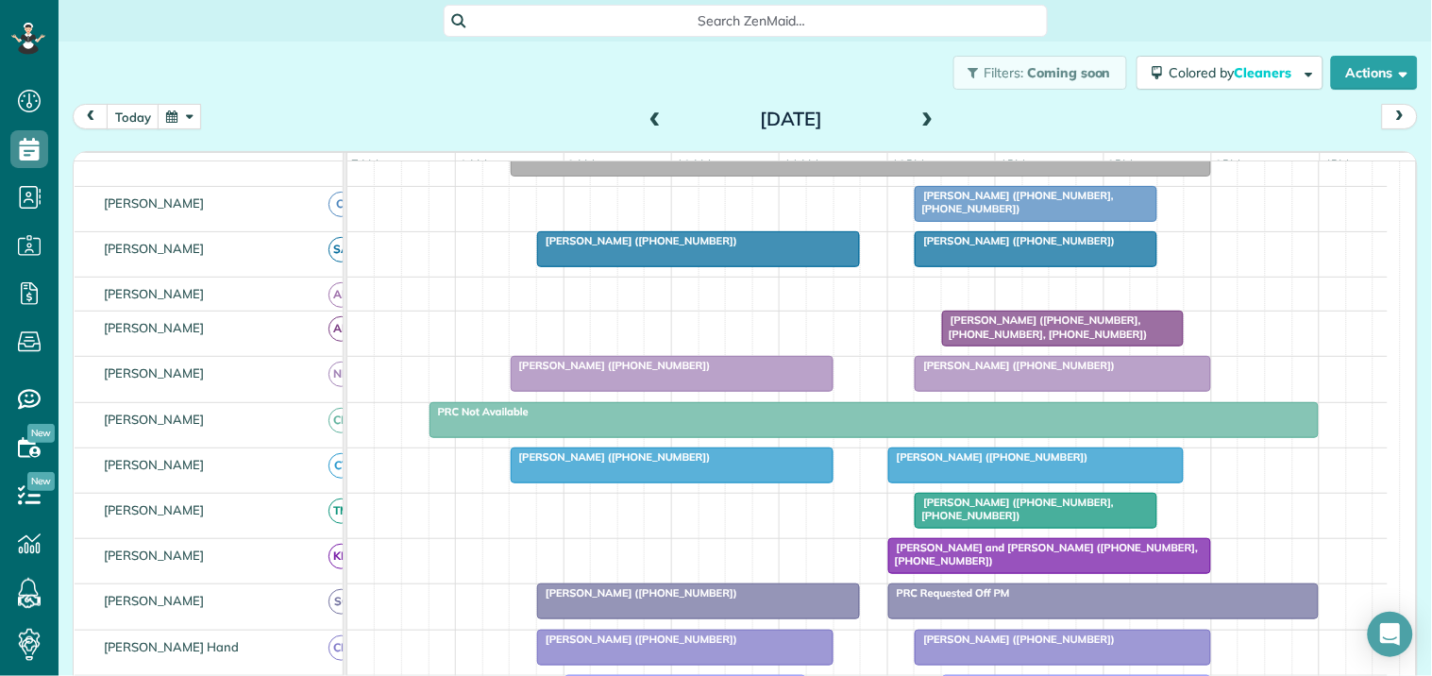
click at [918, 118] on span at bounding box center [928, 119] width 21 height 17
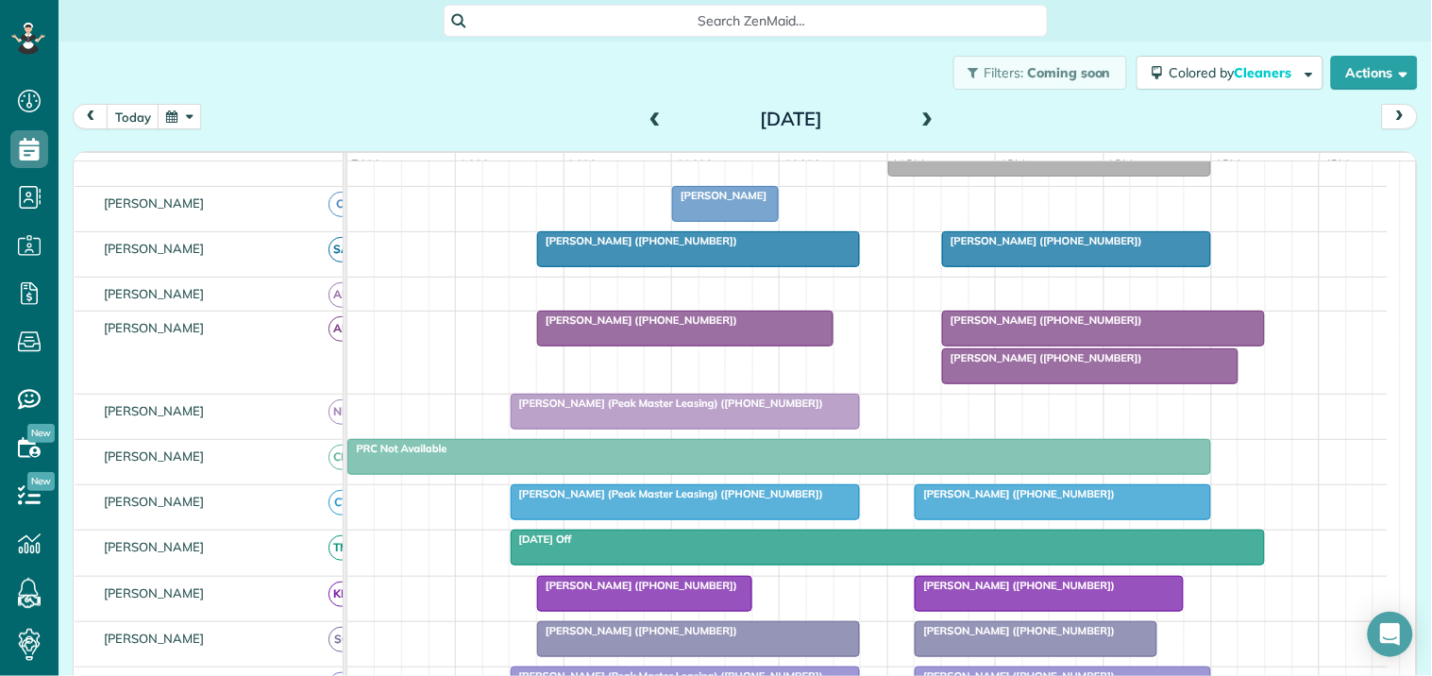
click at [1058, 364] on span "[PERSON_NAME] ([PHONE_NUMBER])" at bounding box center [1042, 357] width 202 height 13
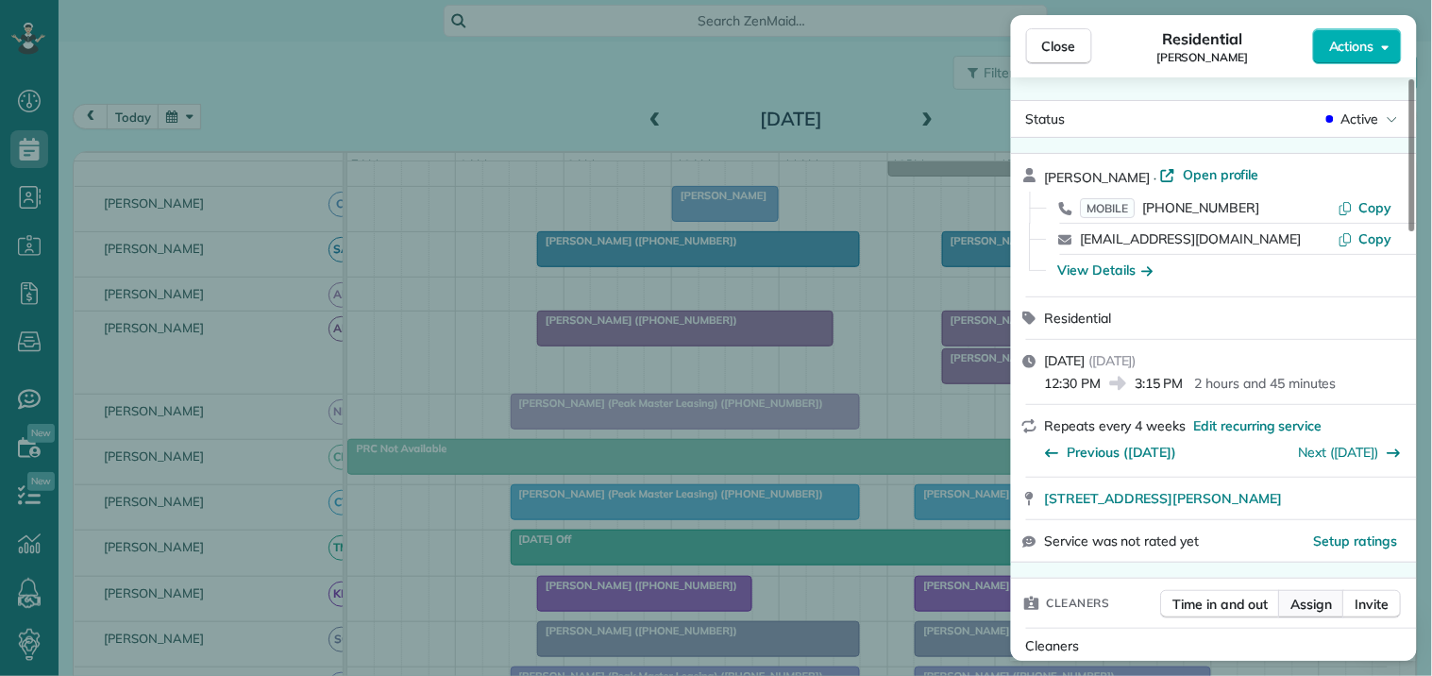
click at [1322, 605] on span "Assign" at bounding box center [1312, 604] width 42 height 19
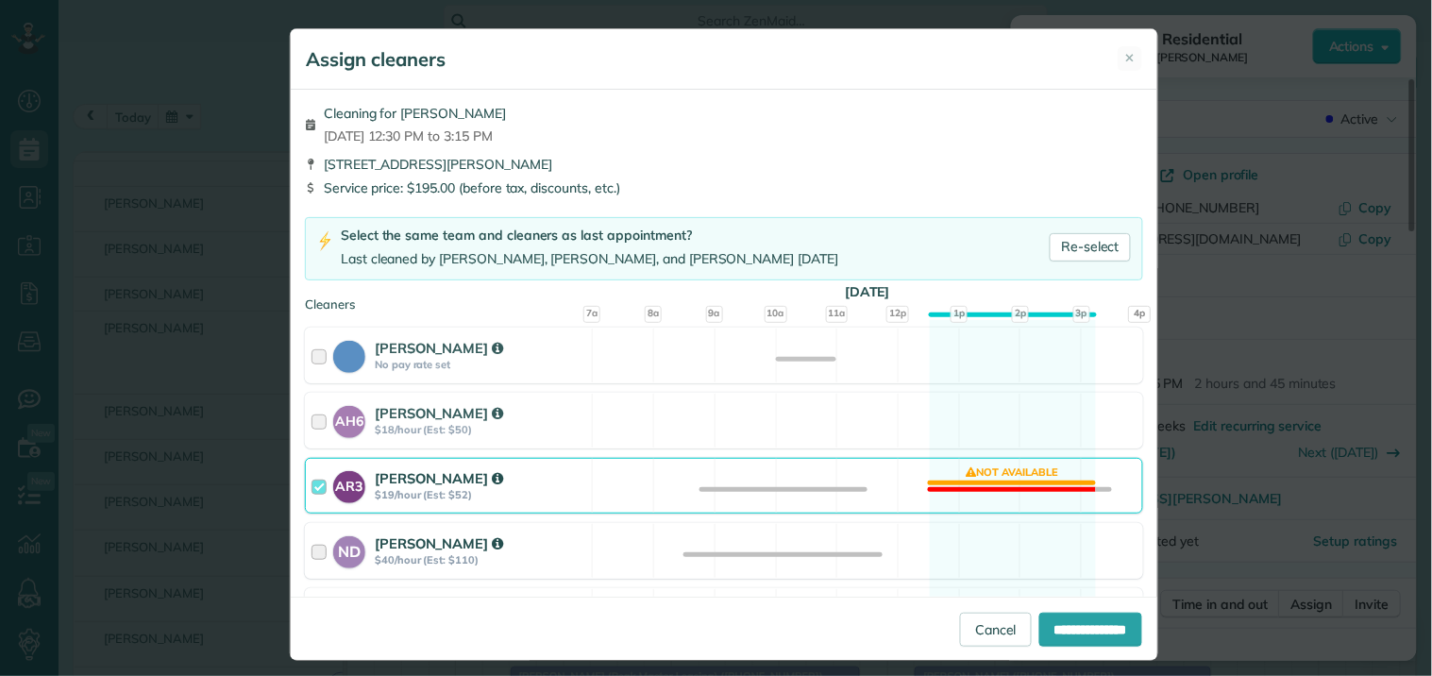
click at [987, 550] on div "ND [PERSON_NAME] $40/hour (Est: $110) Available" at bounding box center [724, 551] width 838 height 56
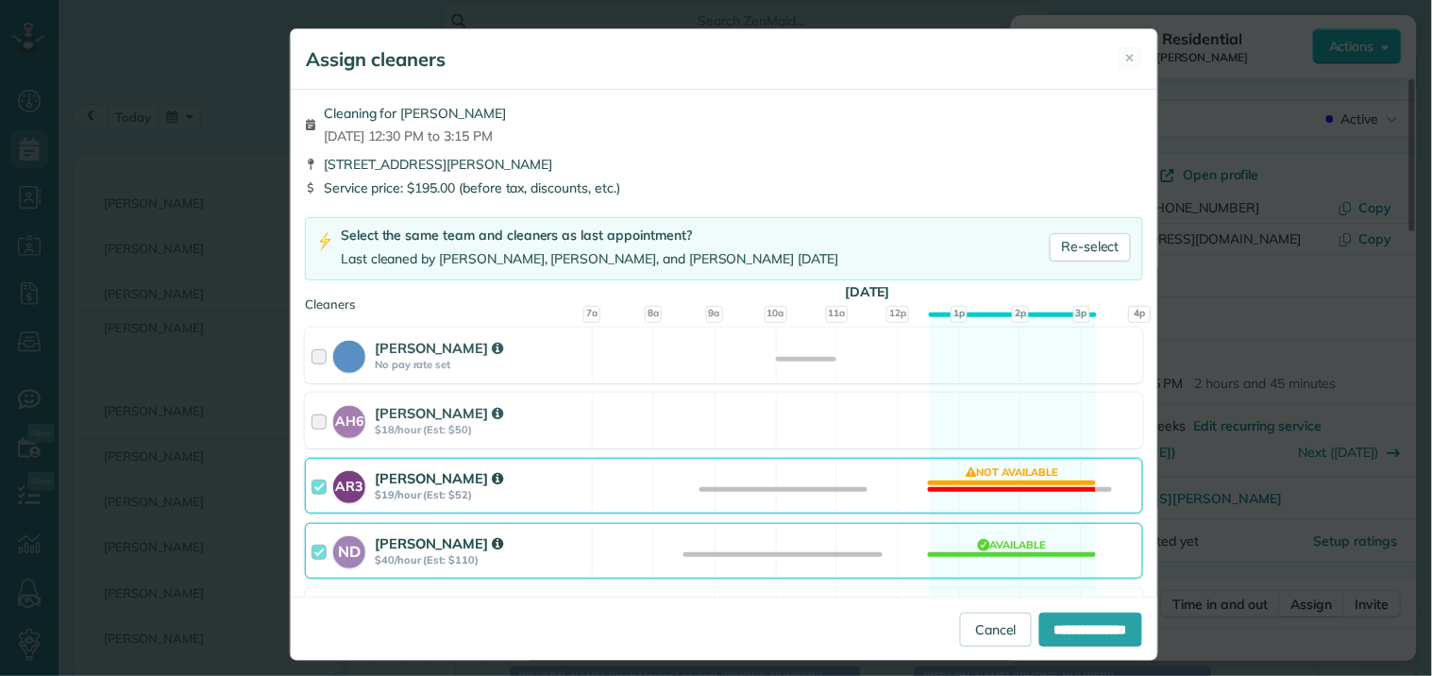
click at [1004, 476] on div "AR3 [PERSON_NAME] $19/hour (Est: $52) Not available" at bounding box center [724, 486] width 838 height 56
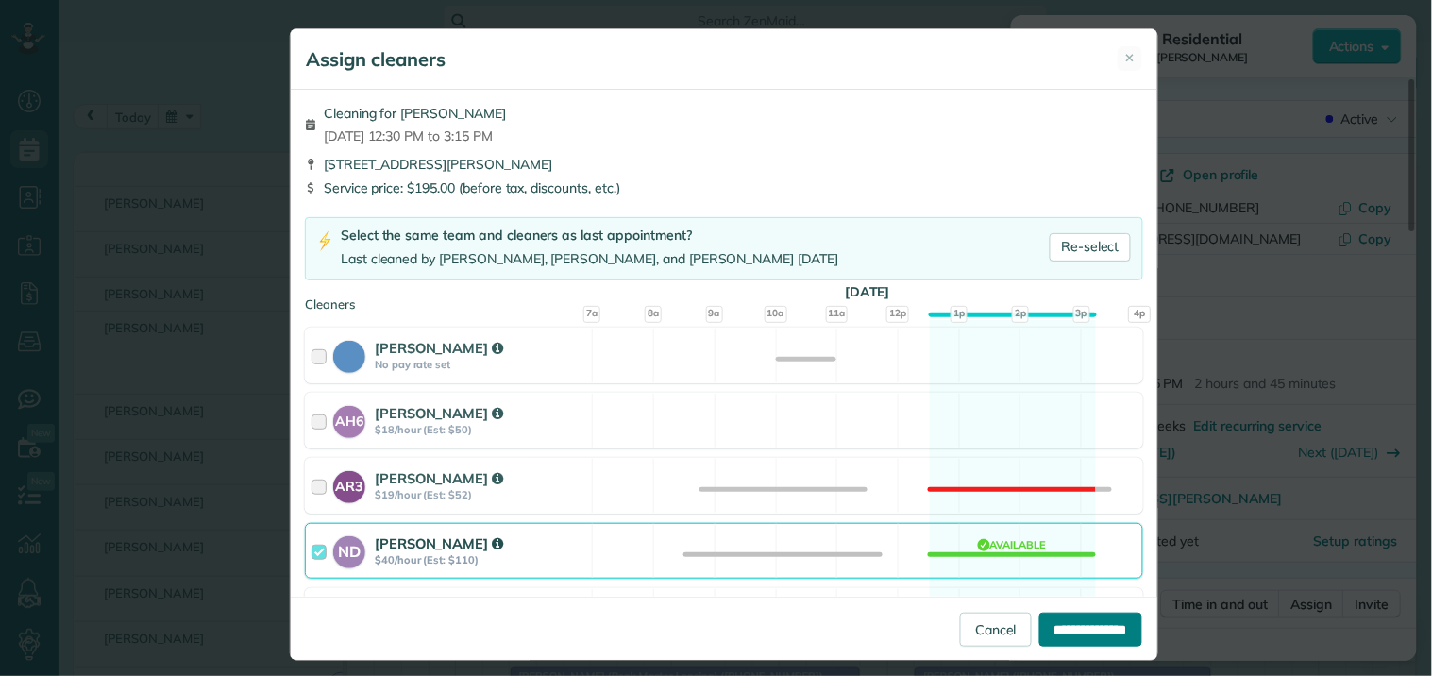
click at [1070, 631] on input "**********" at bounding box center [1090, 630] width 103 height 34
type input "**********"
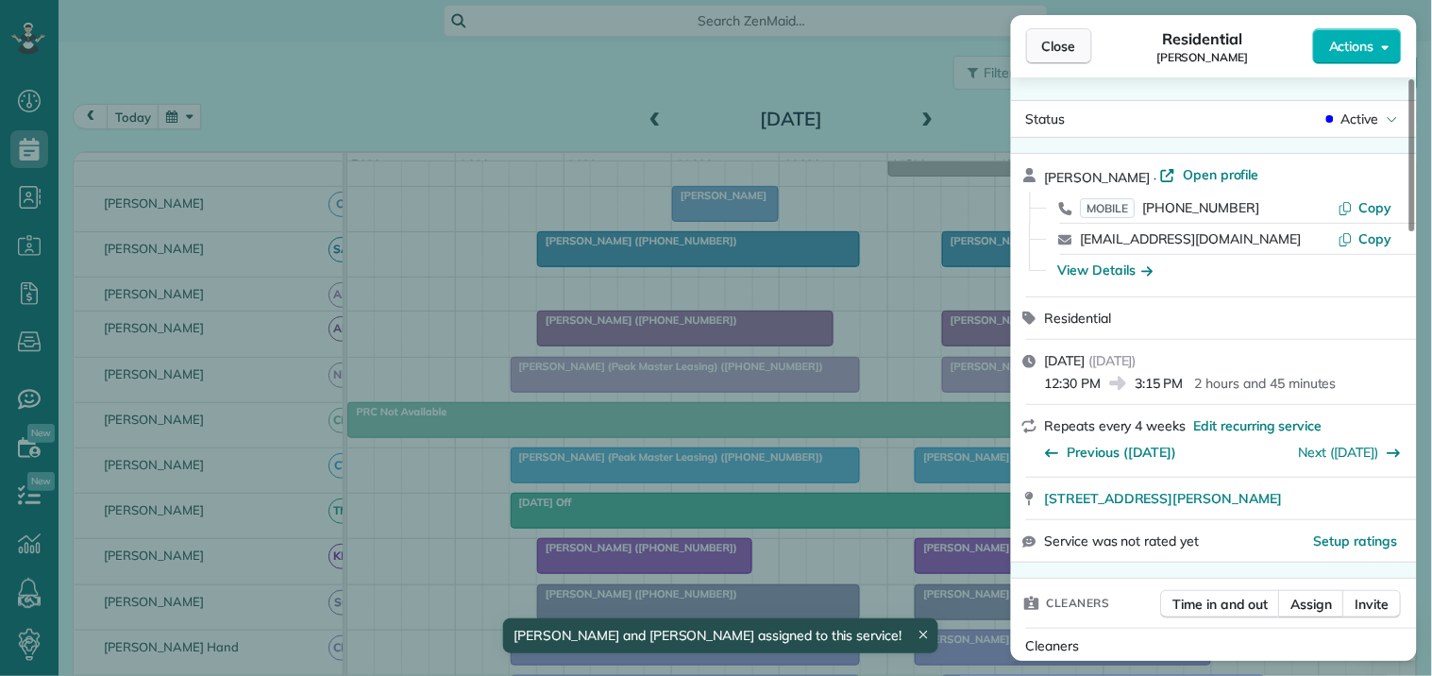
click at [1078, 42] on button "Close" at bounding box center [1059, 46] width 66 height 36
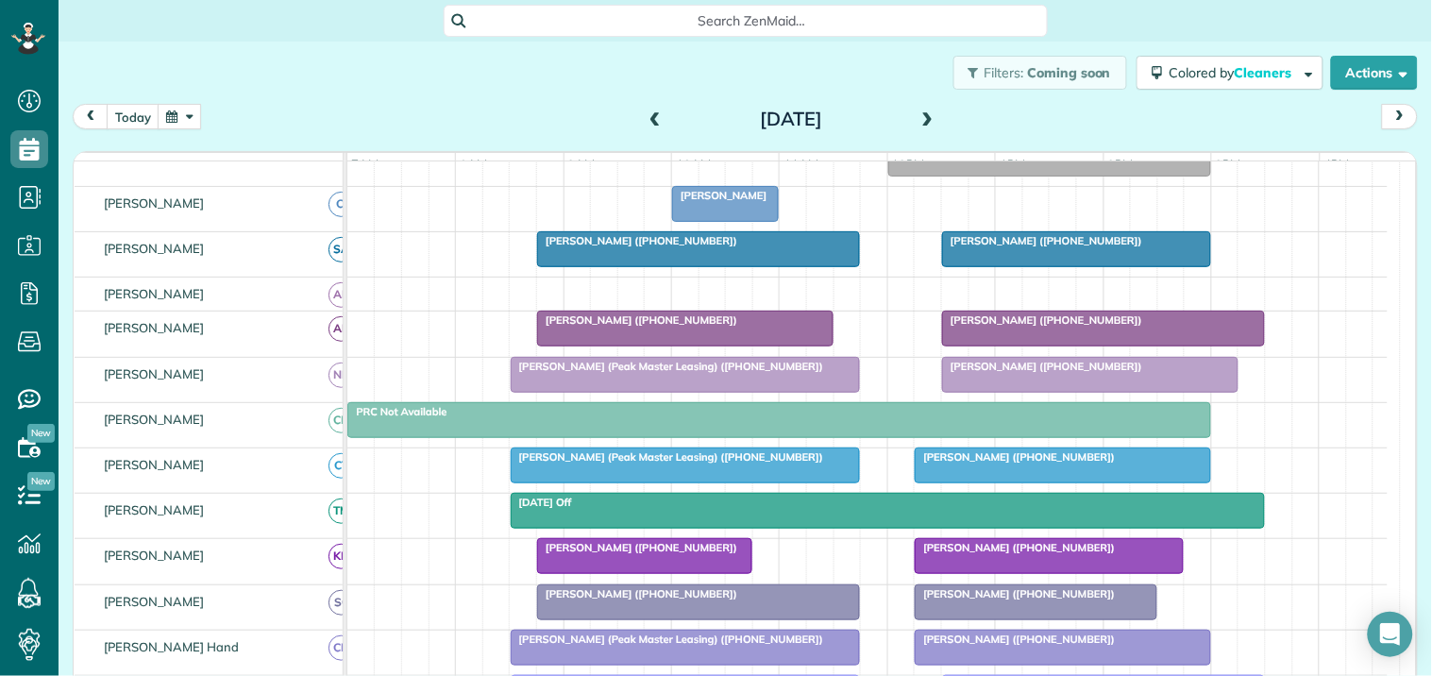
click at [645, 111] on span at bounding box center [655, 119] width 21 height 17
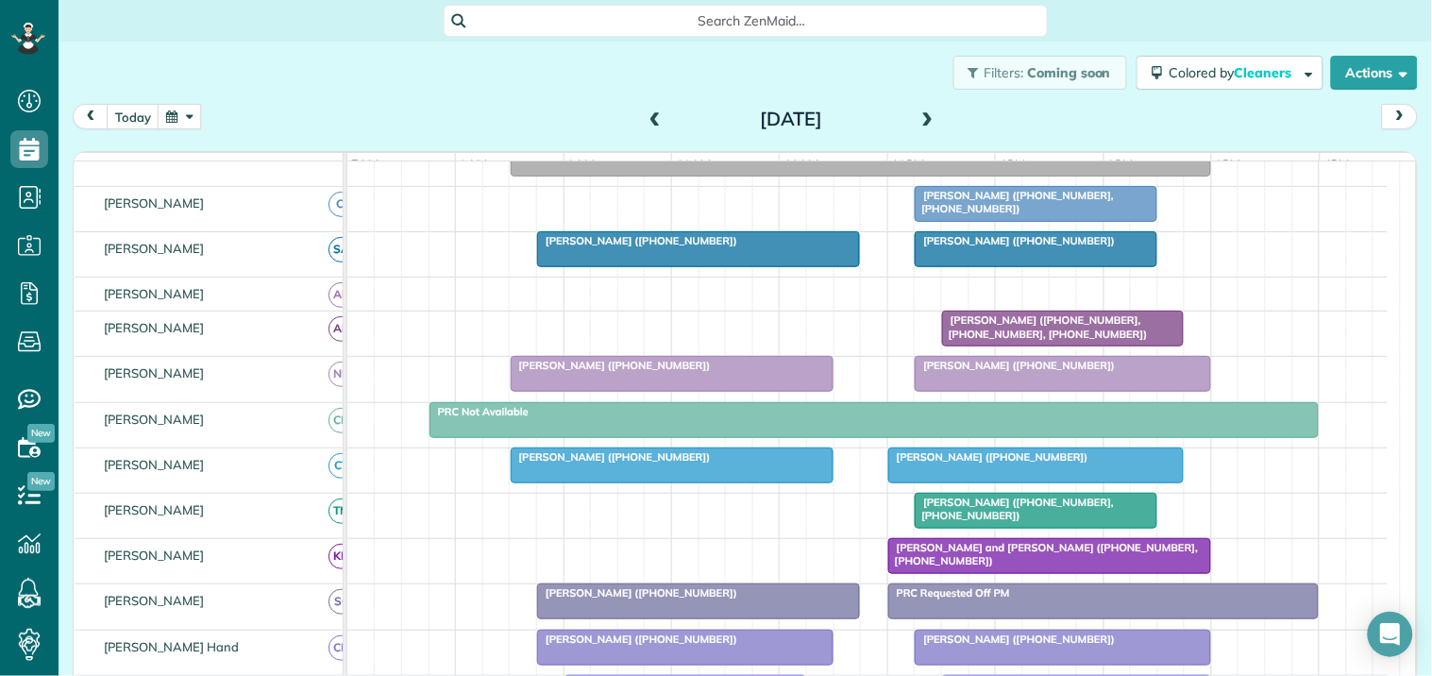
click at [648, 115] on span at bounding box center [655, 119] width 21 height 17
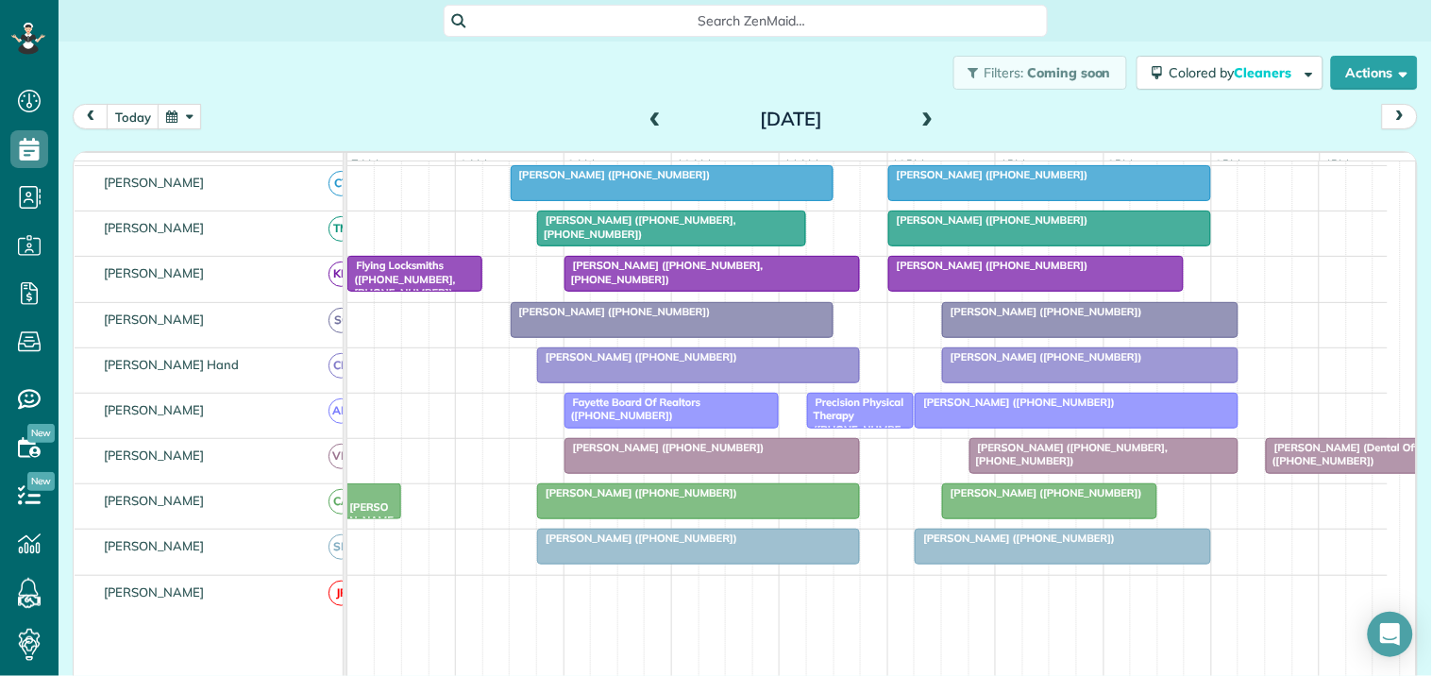
click at [922, 113] on span at bounding box center [928, 119] width 21 height 17
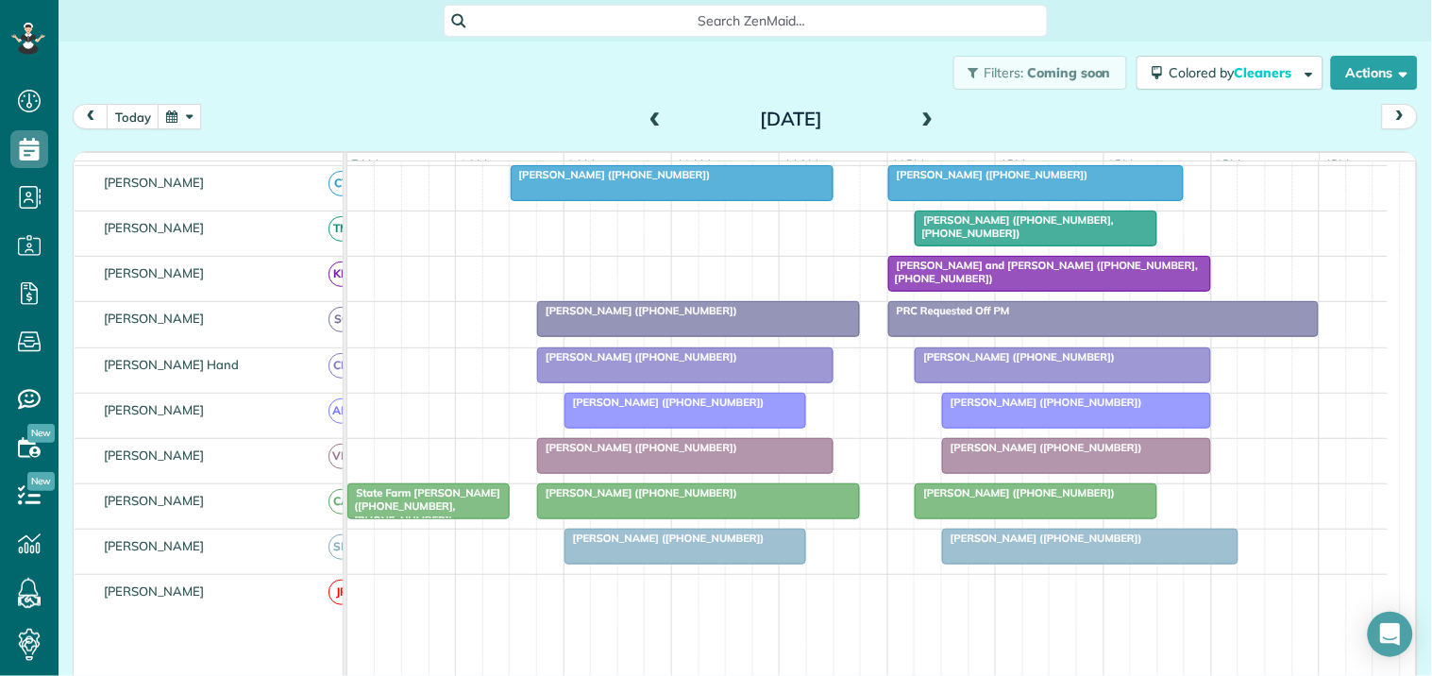
click at [185, 119] on button "button" at bounding box center [179, 116] width 43 height 25
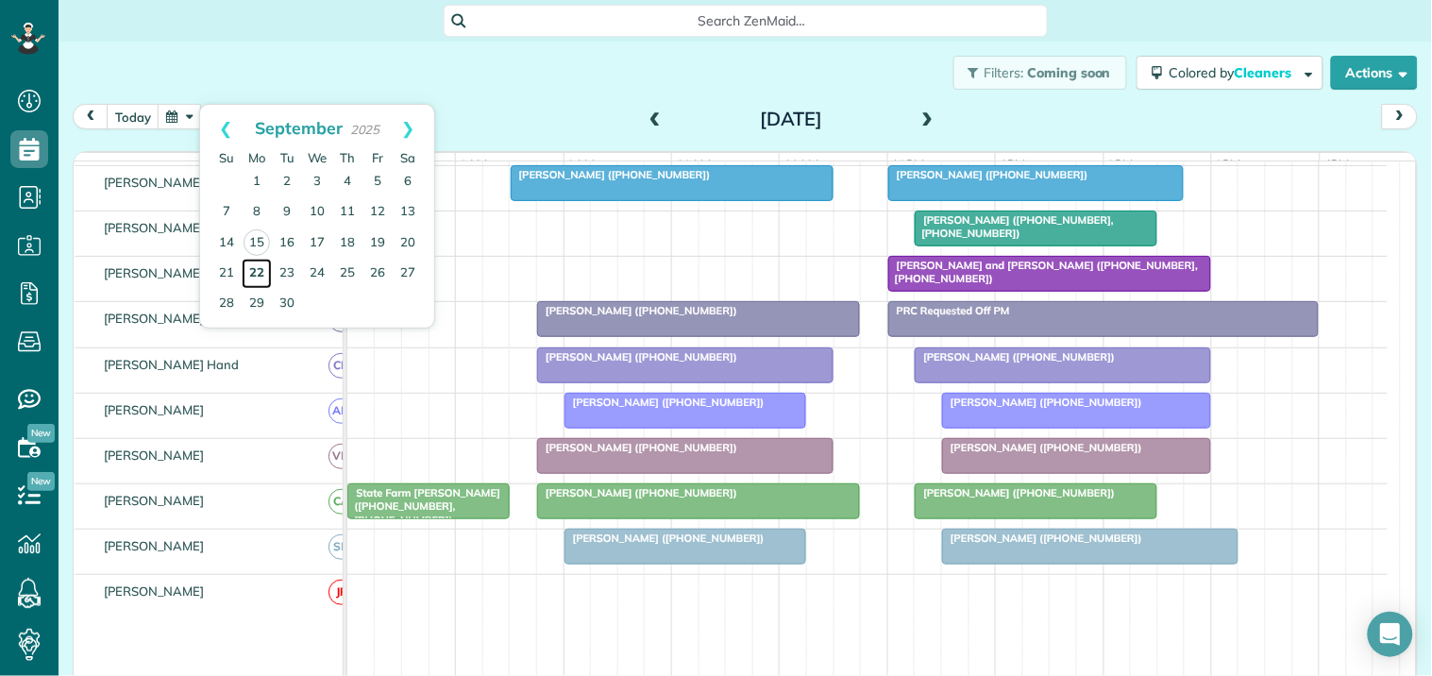
click at [262, 265] on link "22" at bounding box center [257, 274] width 30 height 30
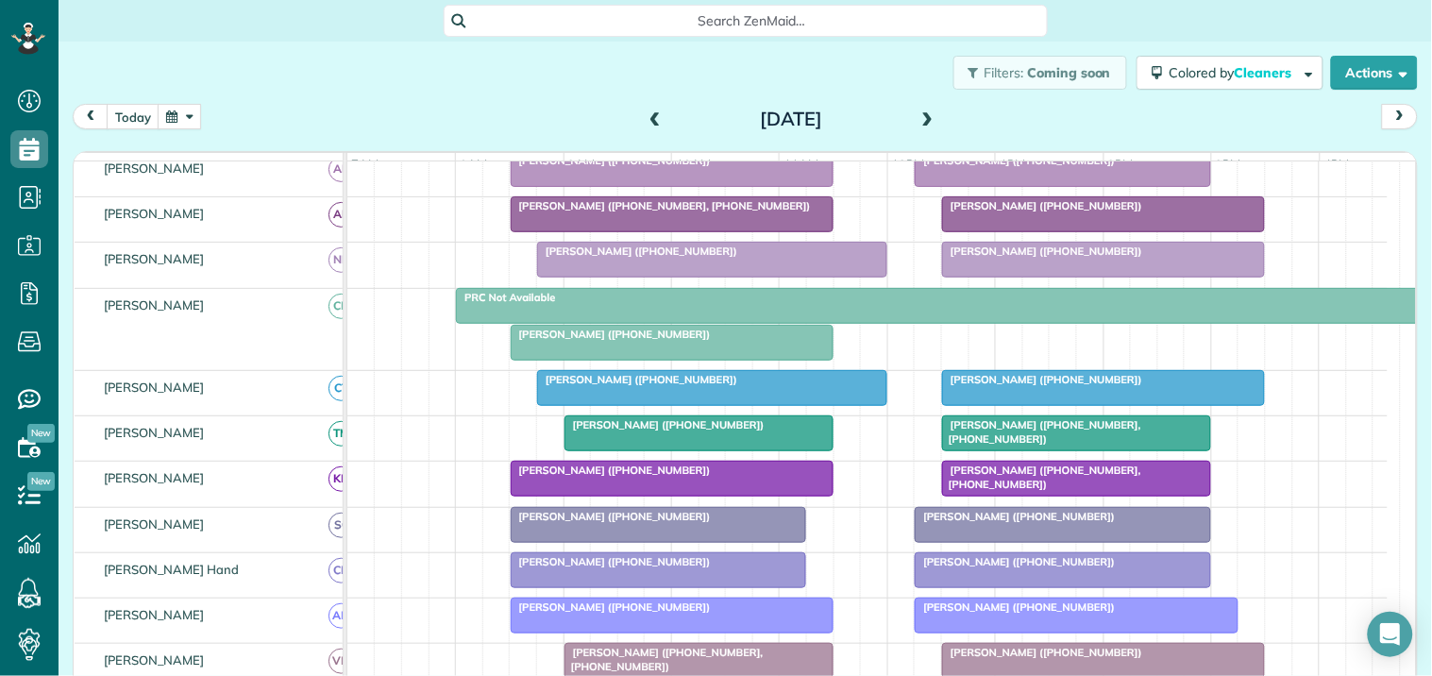
scroll to position [515, 0]
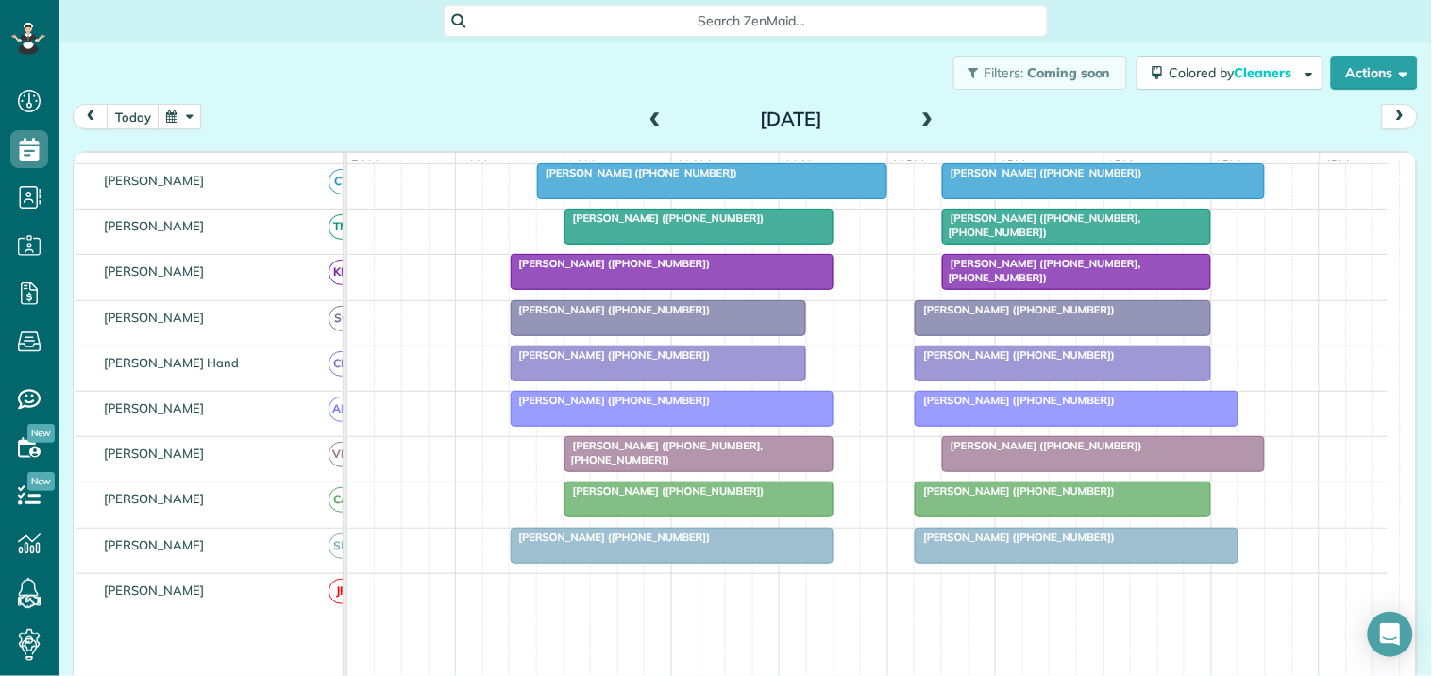
click at [918, 111] on span at bounding box center [928, 119] width 21 height 17
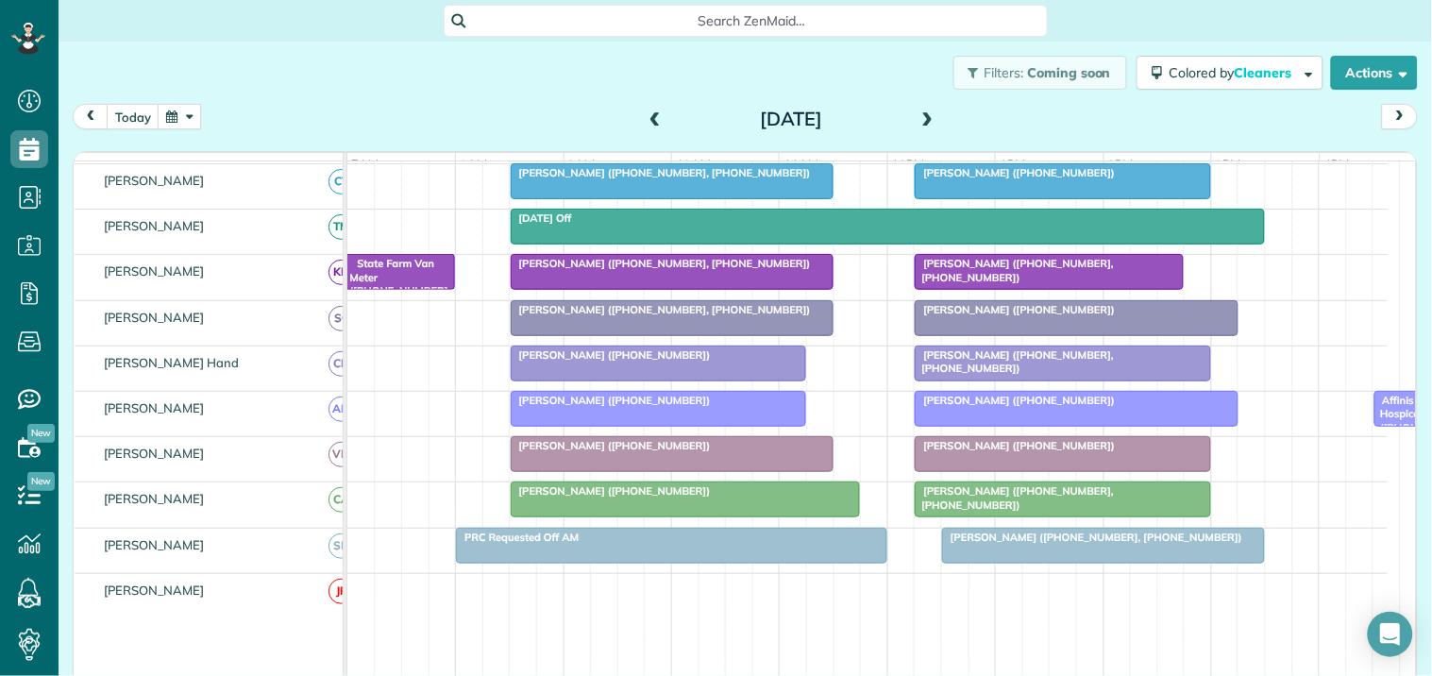
click at [920, 114] on span at bounding box center [928, 119] width 21 height 17
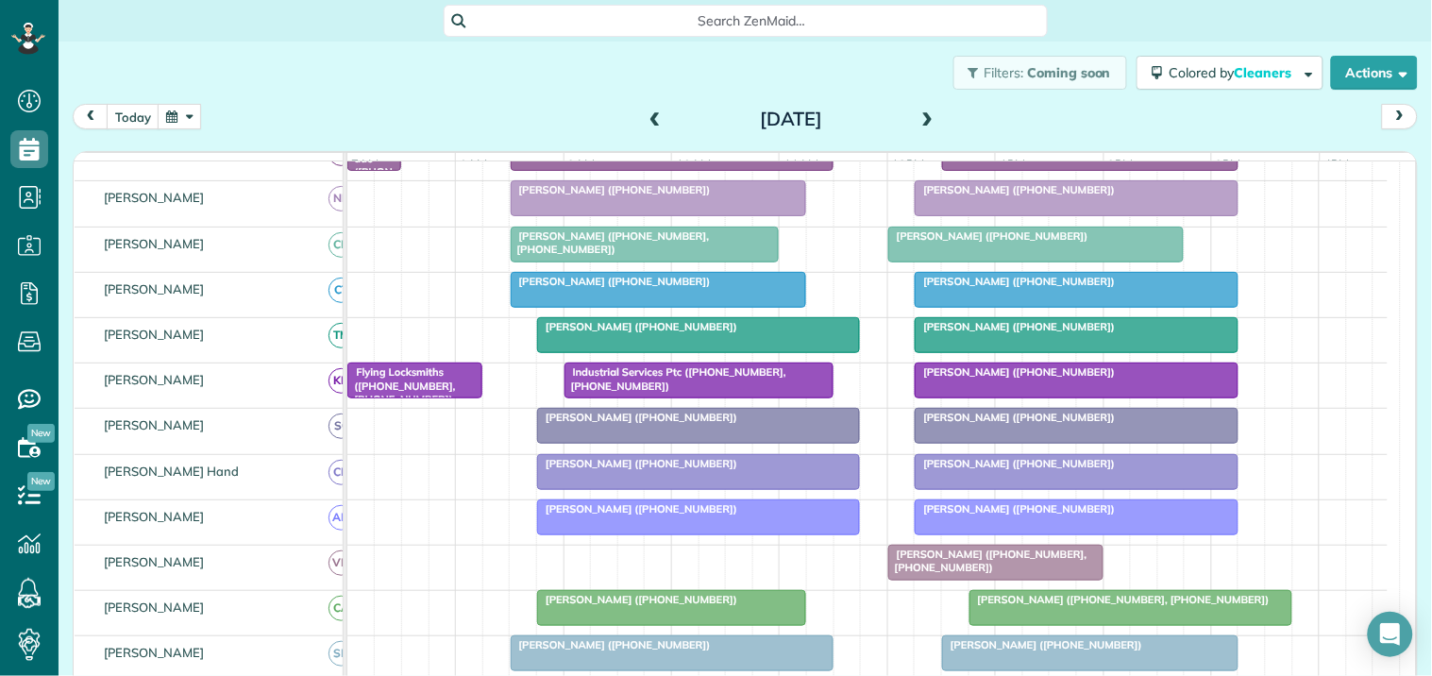
scroll to position [162, 0]
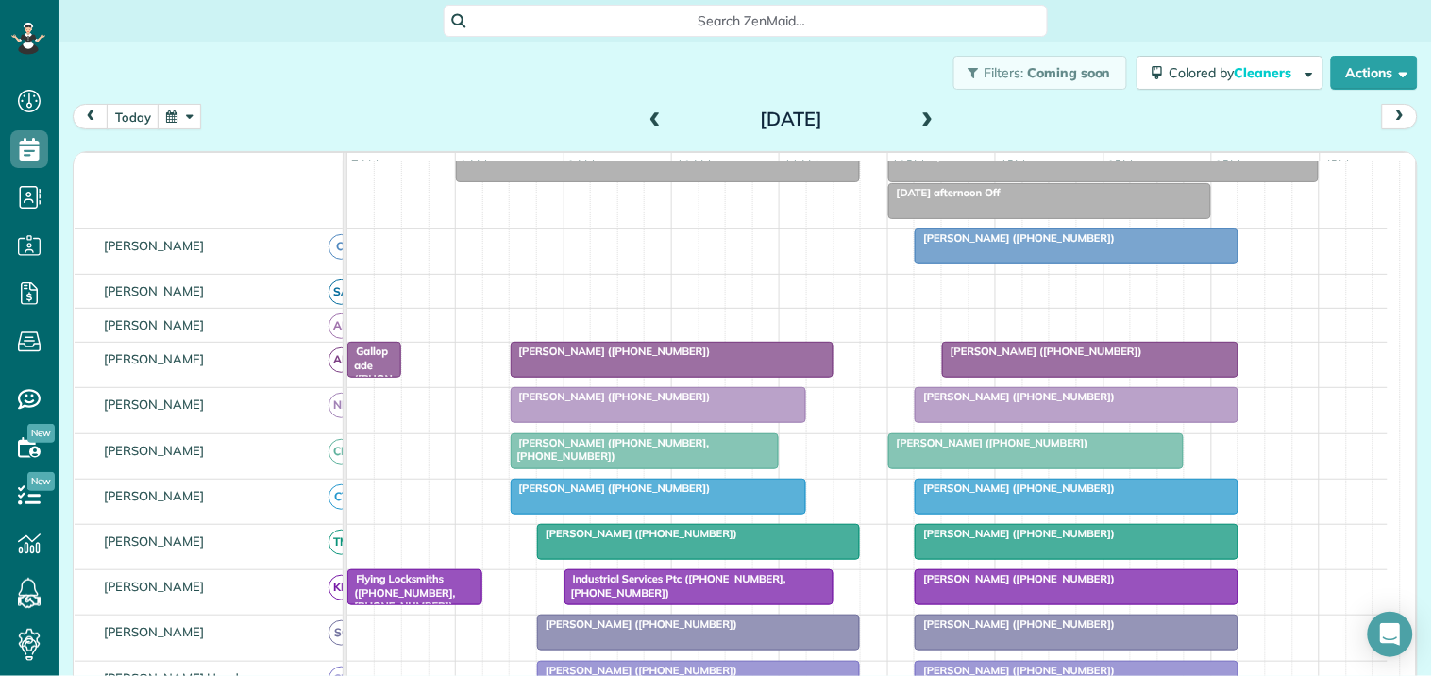
click at [918, 120] on span at bounding box center [928, 119] width 21 height 17
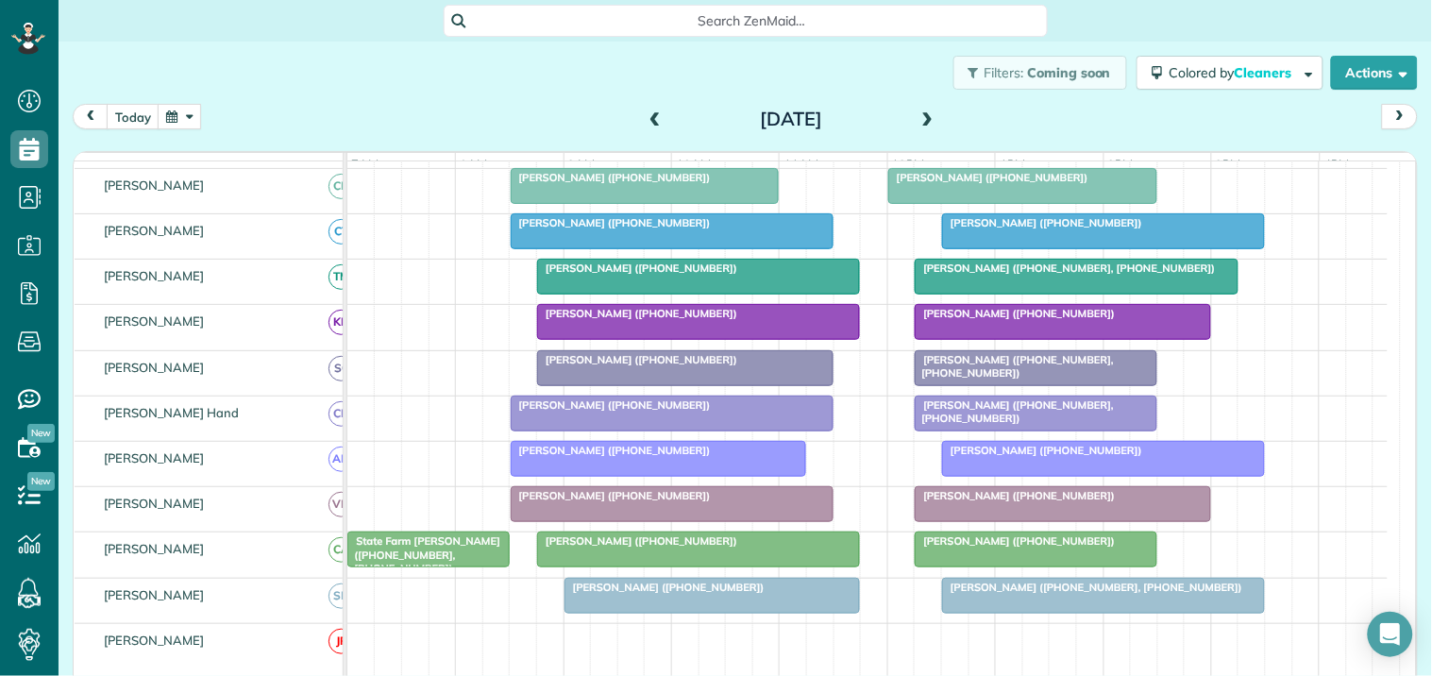
scroll to position [459, 0]
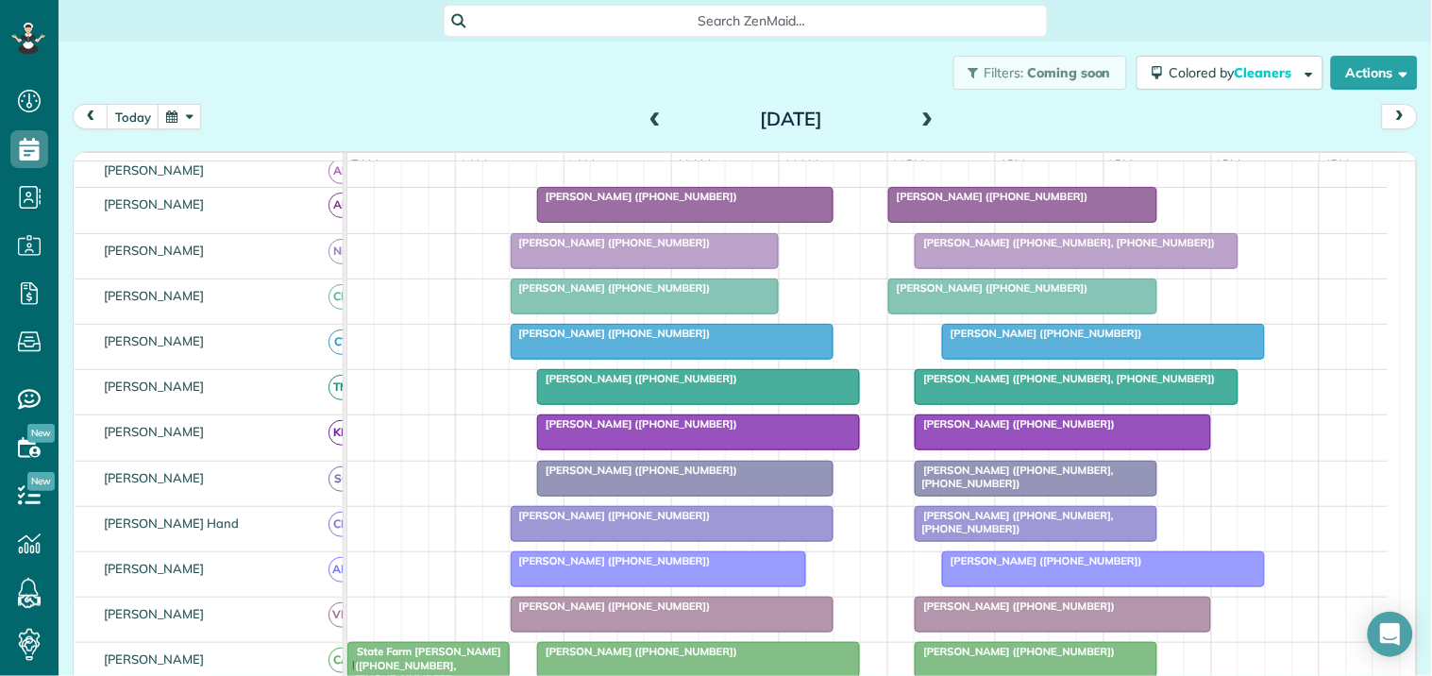
click at [920, 115] on span at bounding box center [928, 119] width 21 height 17
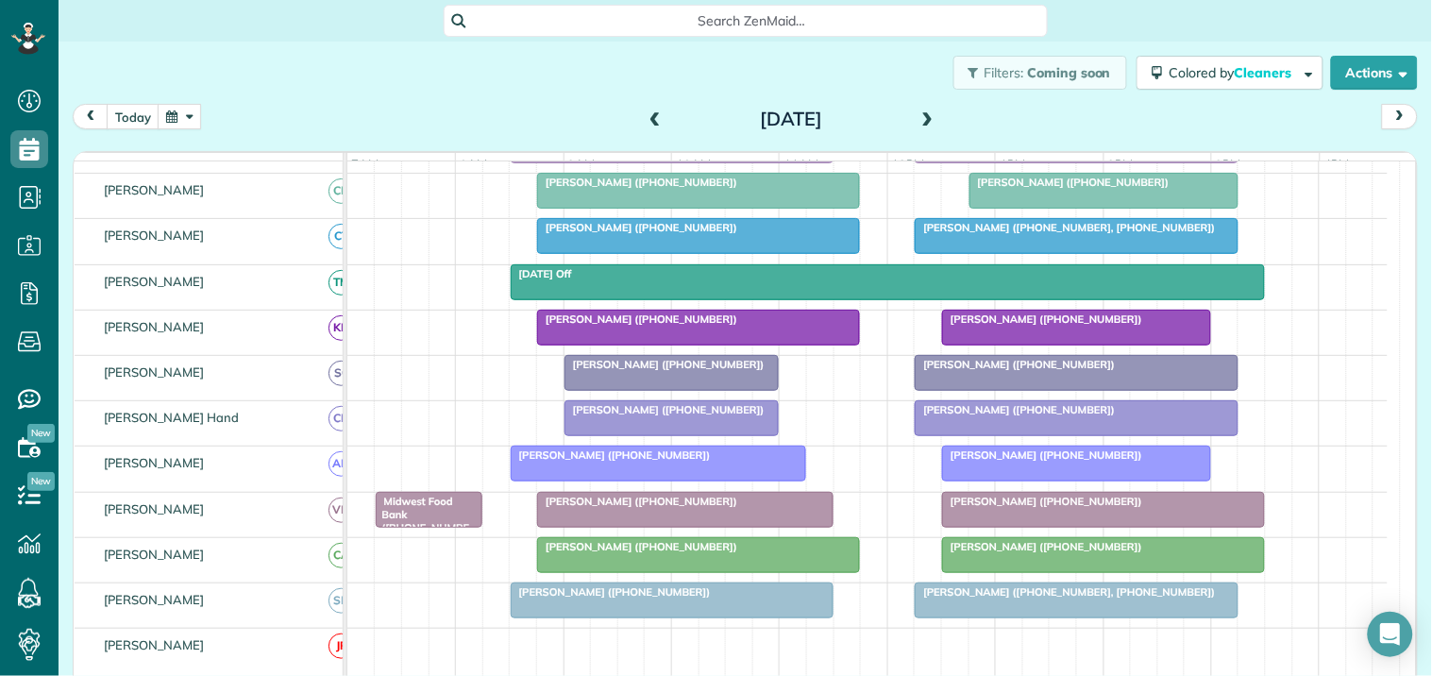
click at [186, 110] on button "button" at bounding box center [179, 116] width 43 height 25
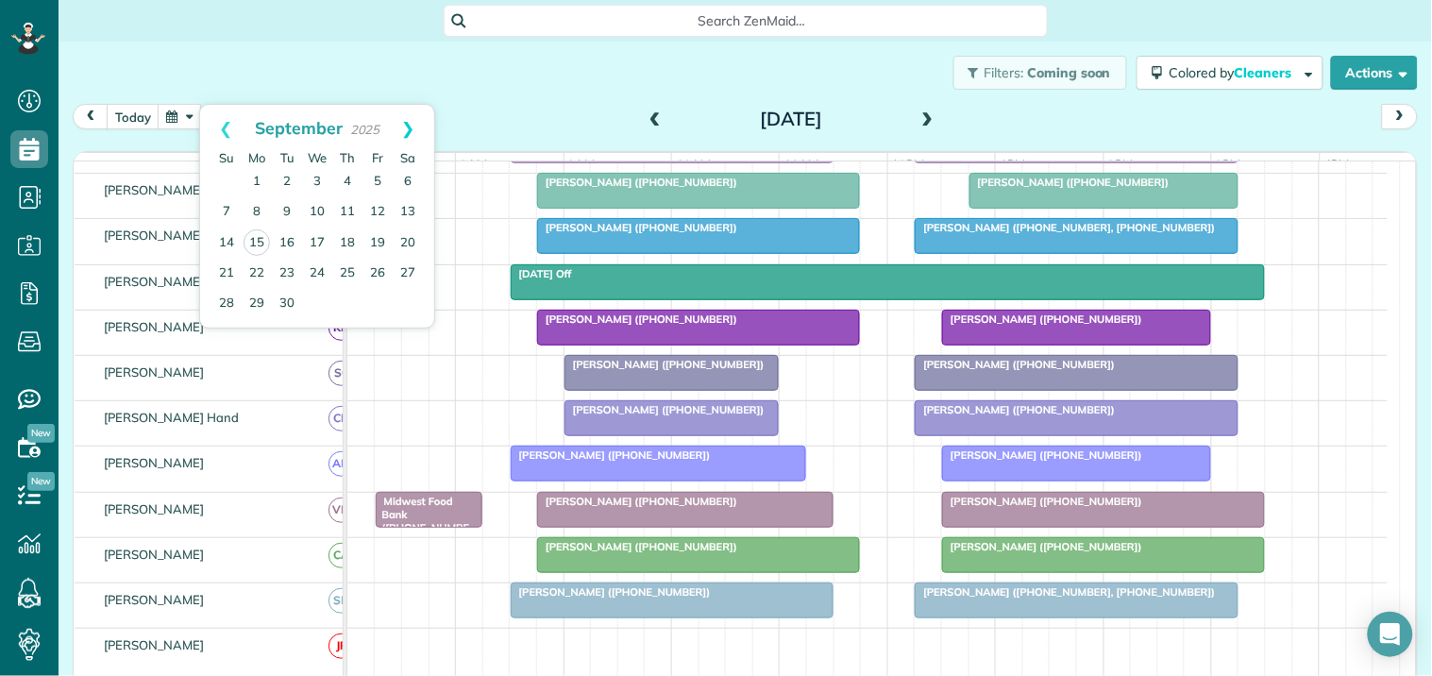
click at [413, 120] on link "Next" at bounding box center [408, 128] width 52 height 47
click at [379, 267] on link "24" at bounding box center [378, 273] width 30 height 30
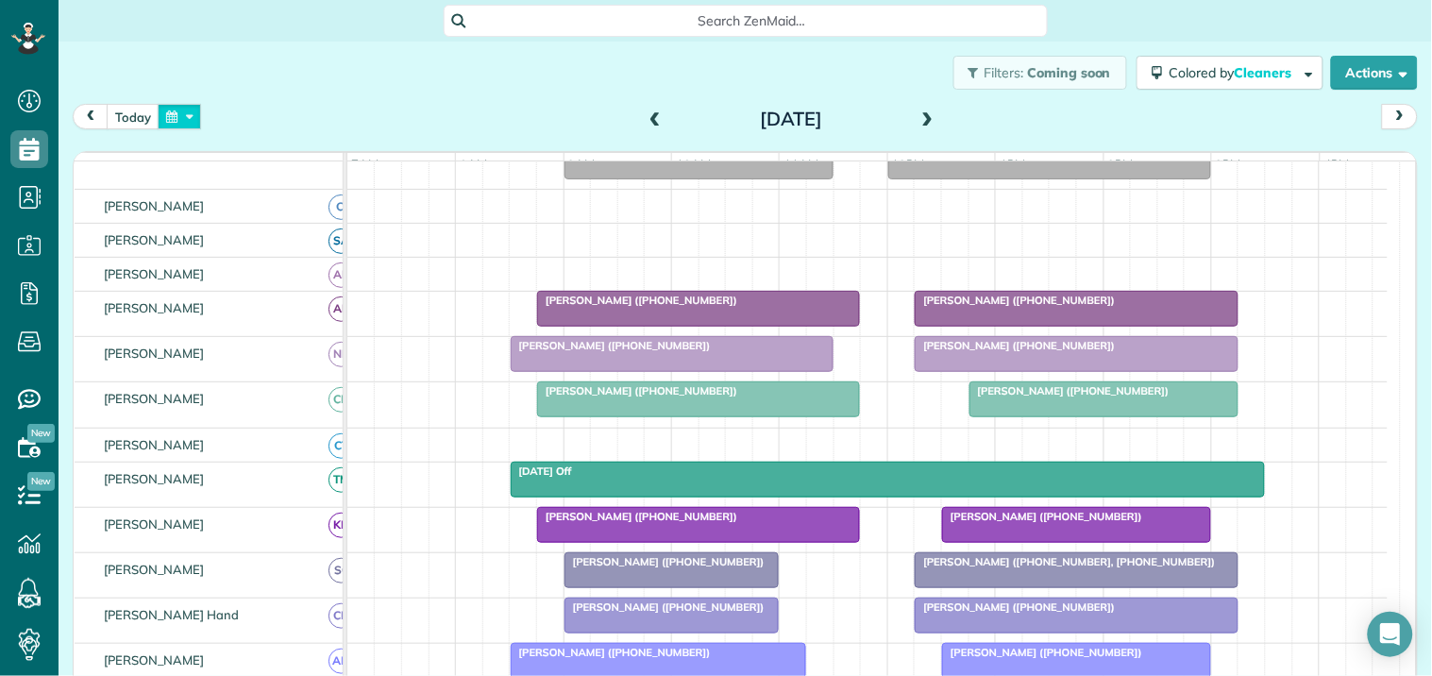
click at [177, 114] on button "button" at bounding box center [179, 116] width 43 height 25
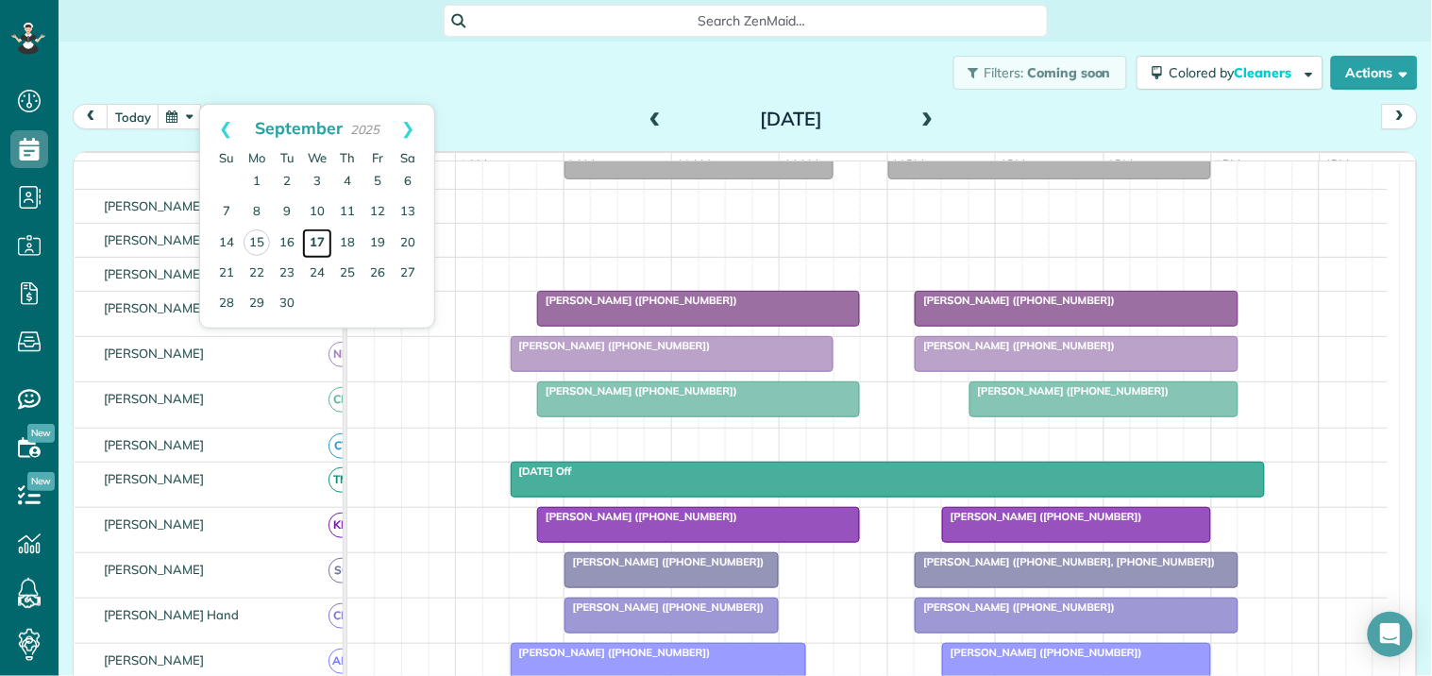
click at [315, 241] on link "17" at bounding box center [317, 243] width 30 height 30
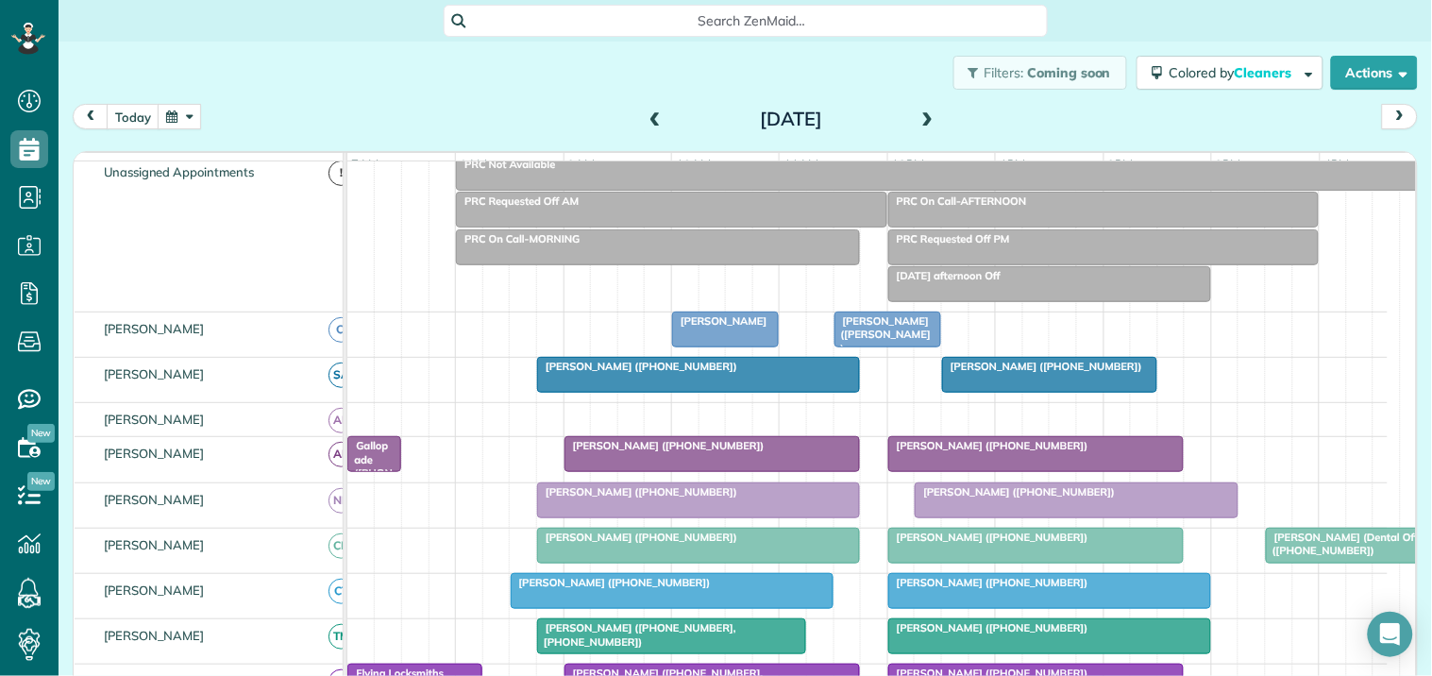
scroll to position [202, 0]
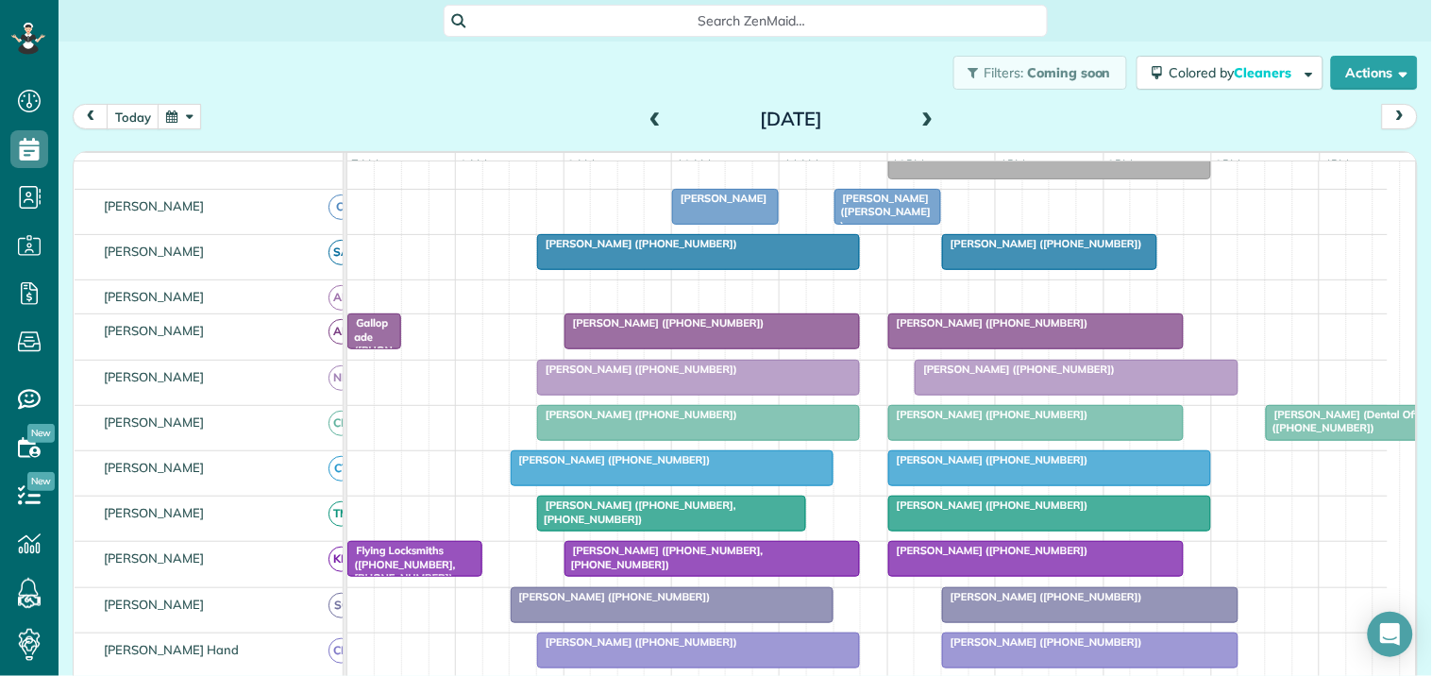
click at [696, 570] on span "[PERSON_NAME] ([PHONE_NUMBER], [PHONE_NUMBER])" at bounding box center [664, 557] width 200 height 26
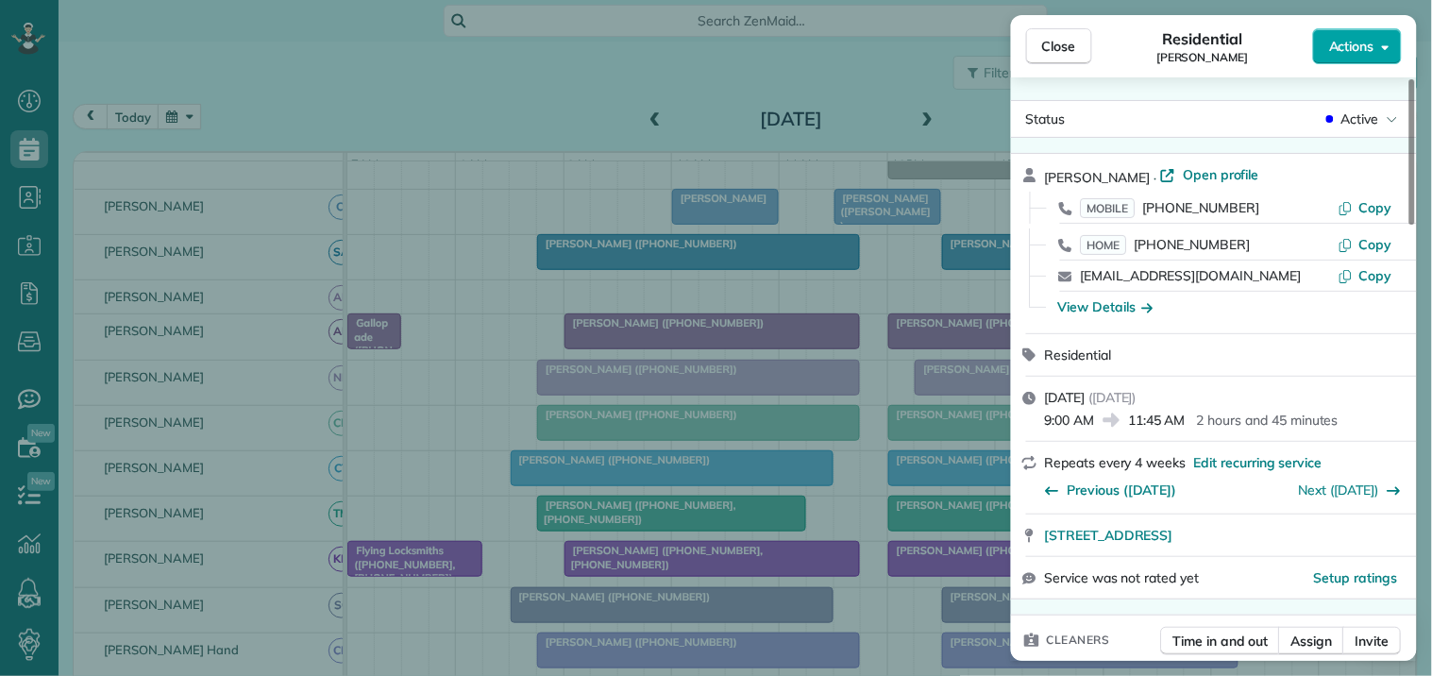
click at [1360, 40] on span "Actions" at bounding box center [1351, 46] width 45 height 19
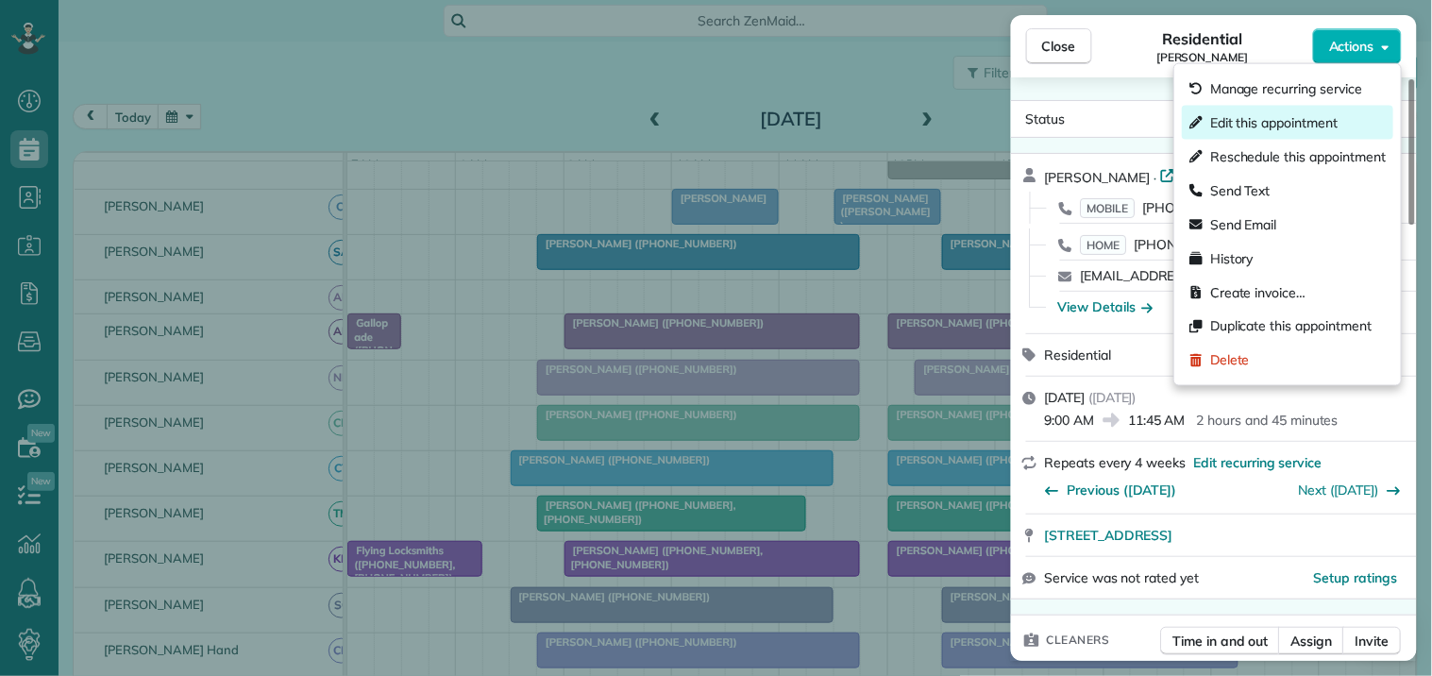
click at [1259, 127] on span "Edit this appointment" at bounding box center [1273, 122] width 127 height 19
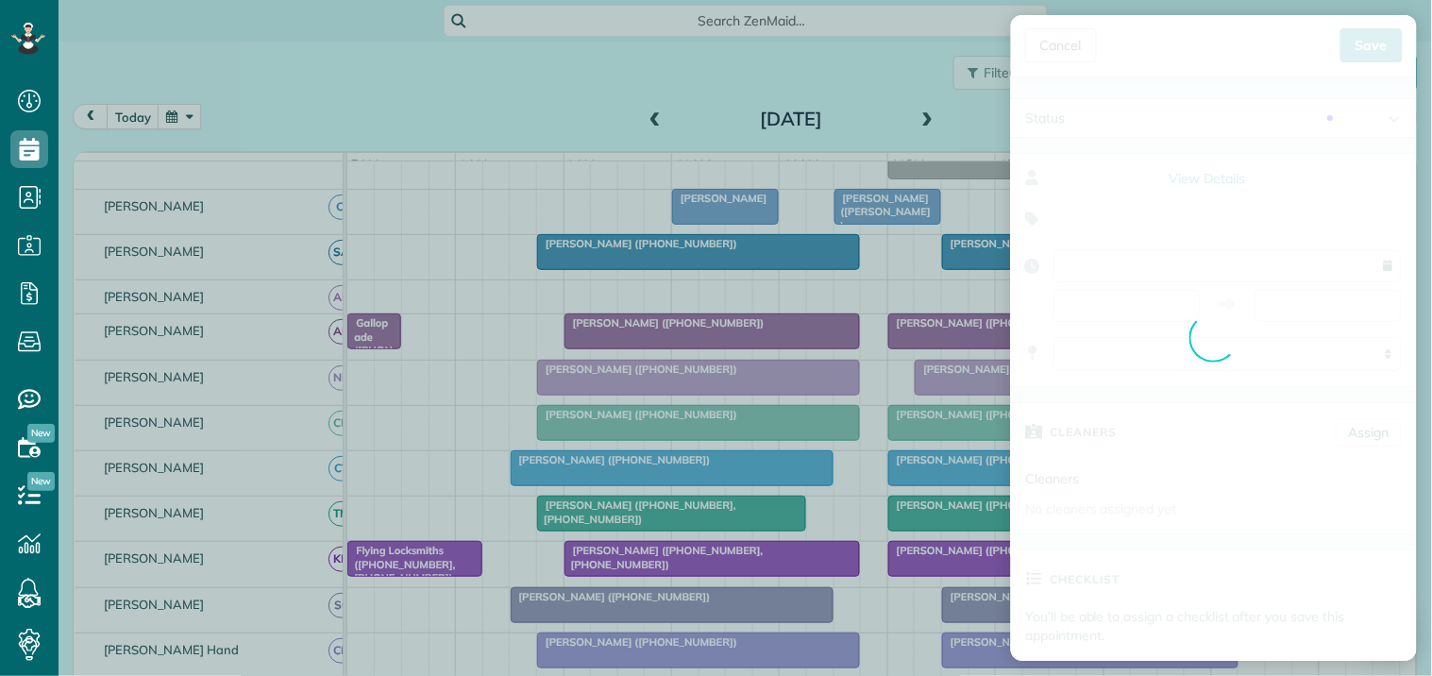
type input "**********"
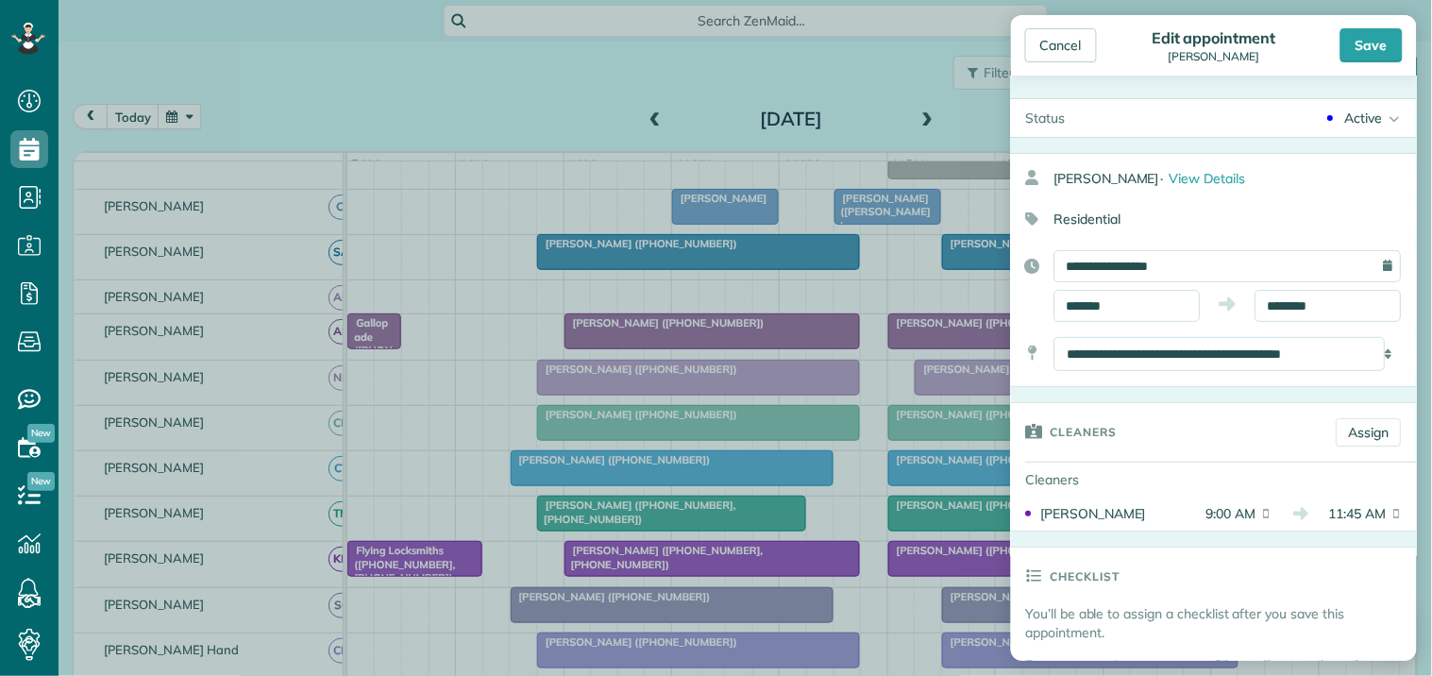
click at [1383, 118] on icon at bounding box center [1392, 118] width 19 height 38
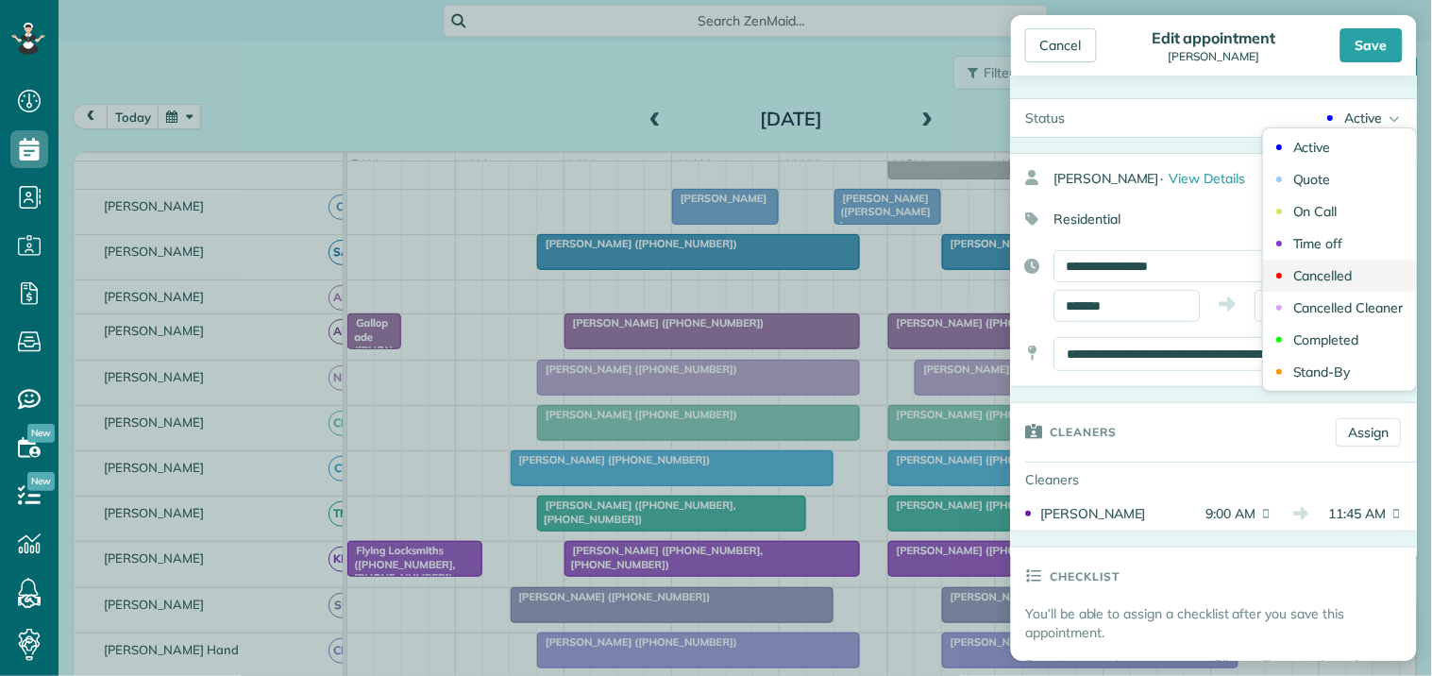
click at [1331, 269] on div "Cancelled" at bounding box center [1323, 275] width 59 height 13
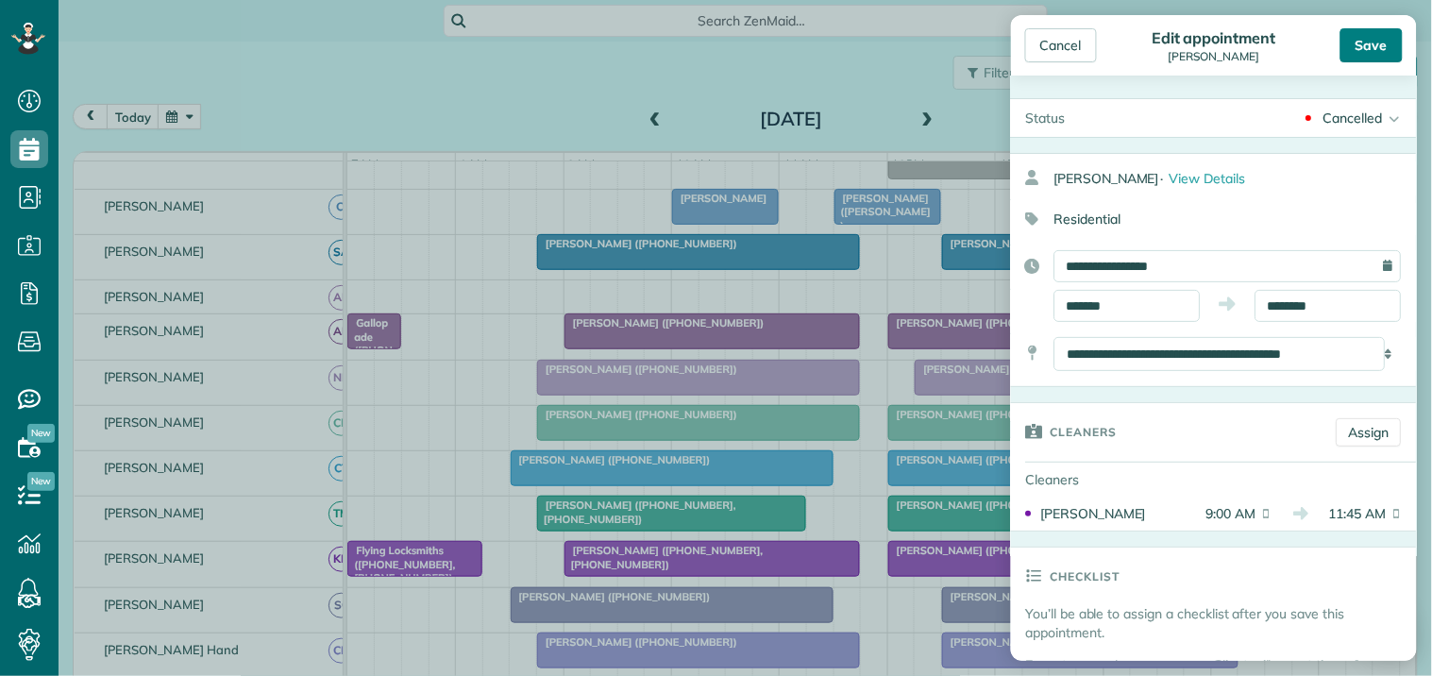
click at [1375, 42] on div "Save" at bounding box center [1372, 45] width 62 height 34
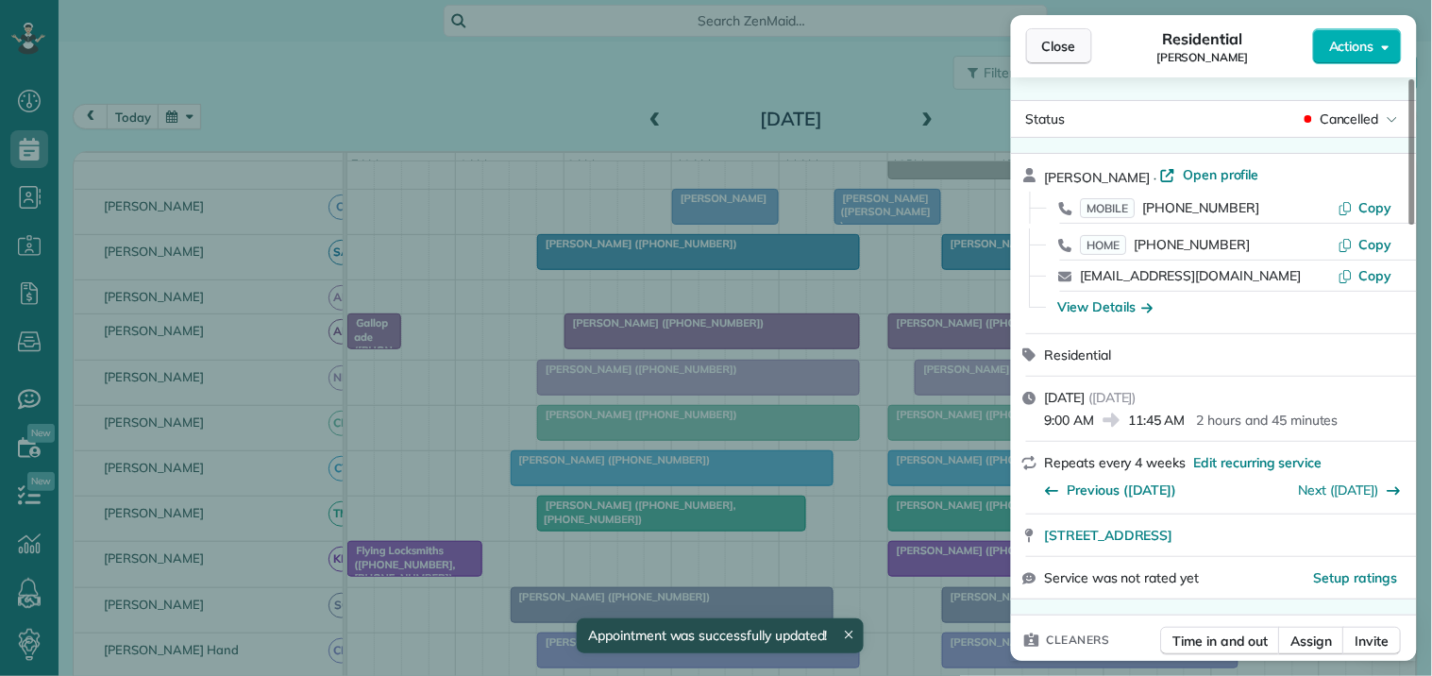
click at [1068, 44] on span "Close" at bounding box center [1059, 46] width 34 height 19
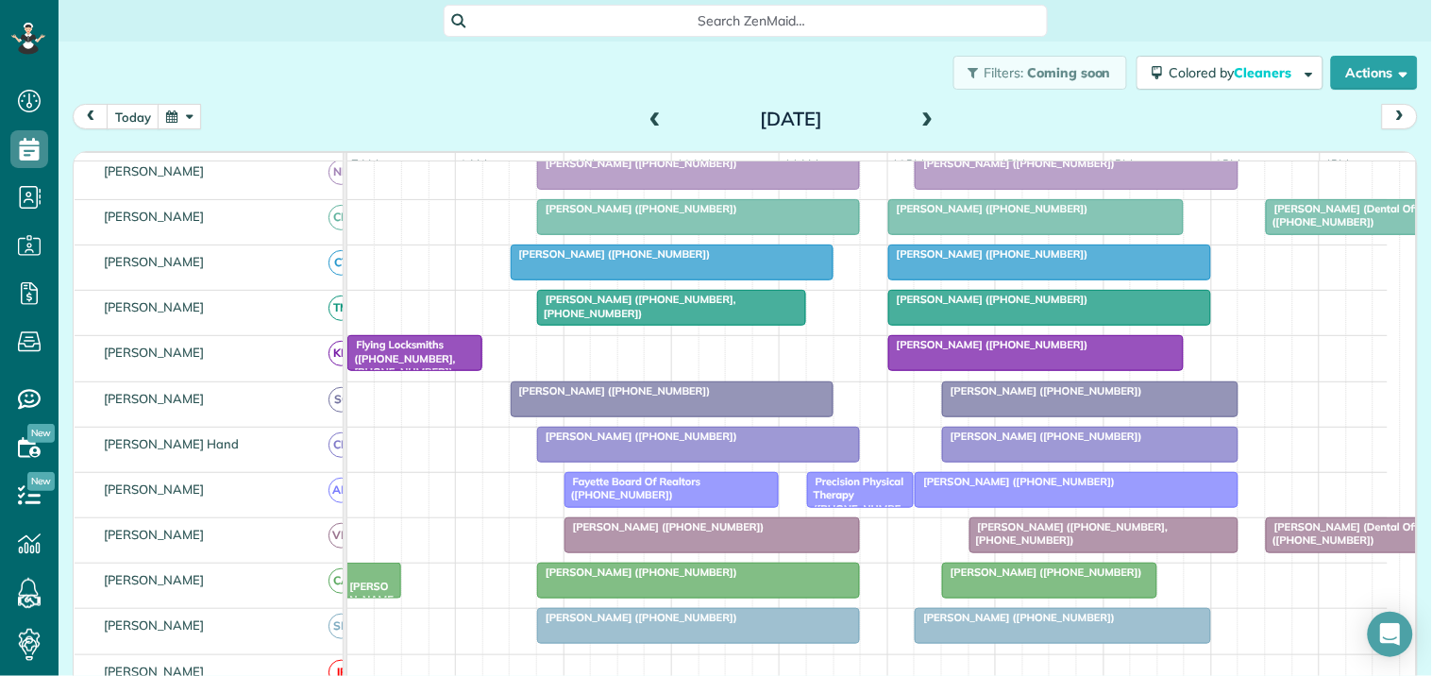
scroll to position [202, 0]
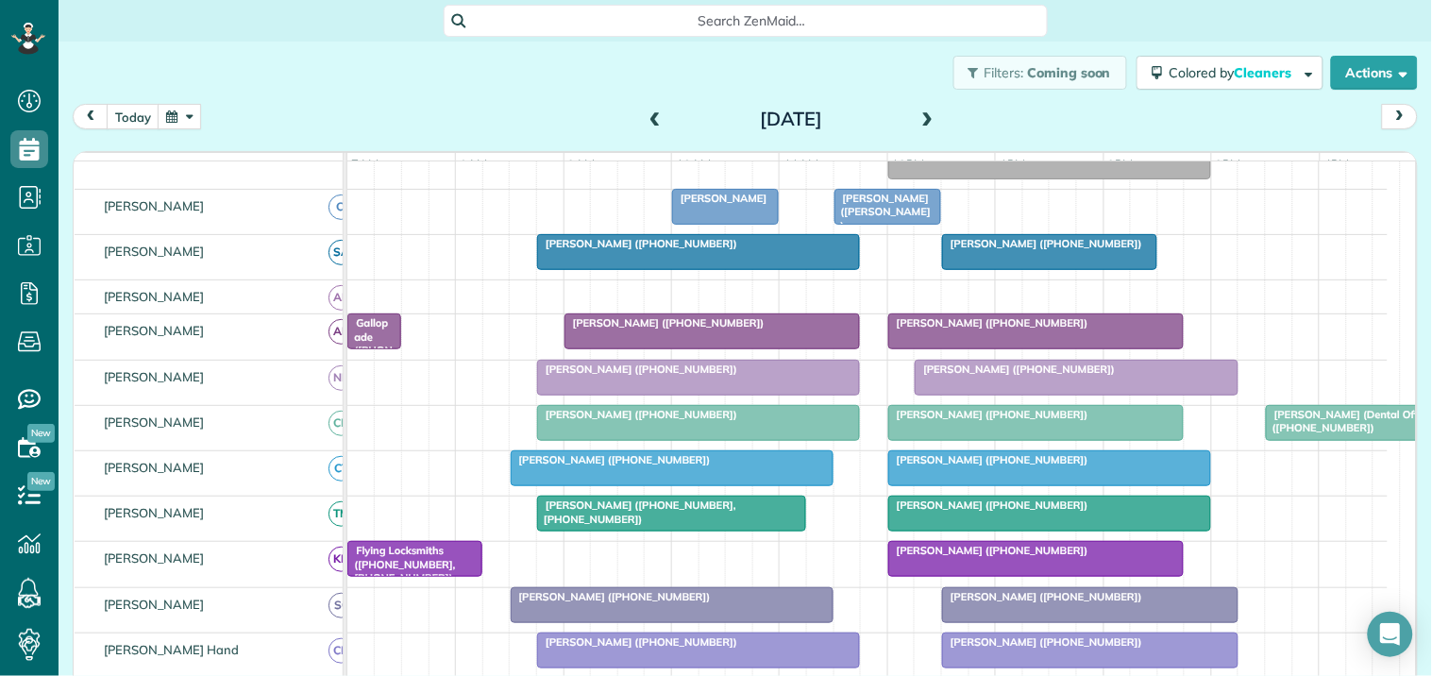
click at [645, 111] on span at bounding box center [655, 119] width 21 height 17
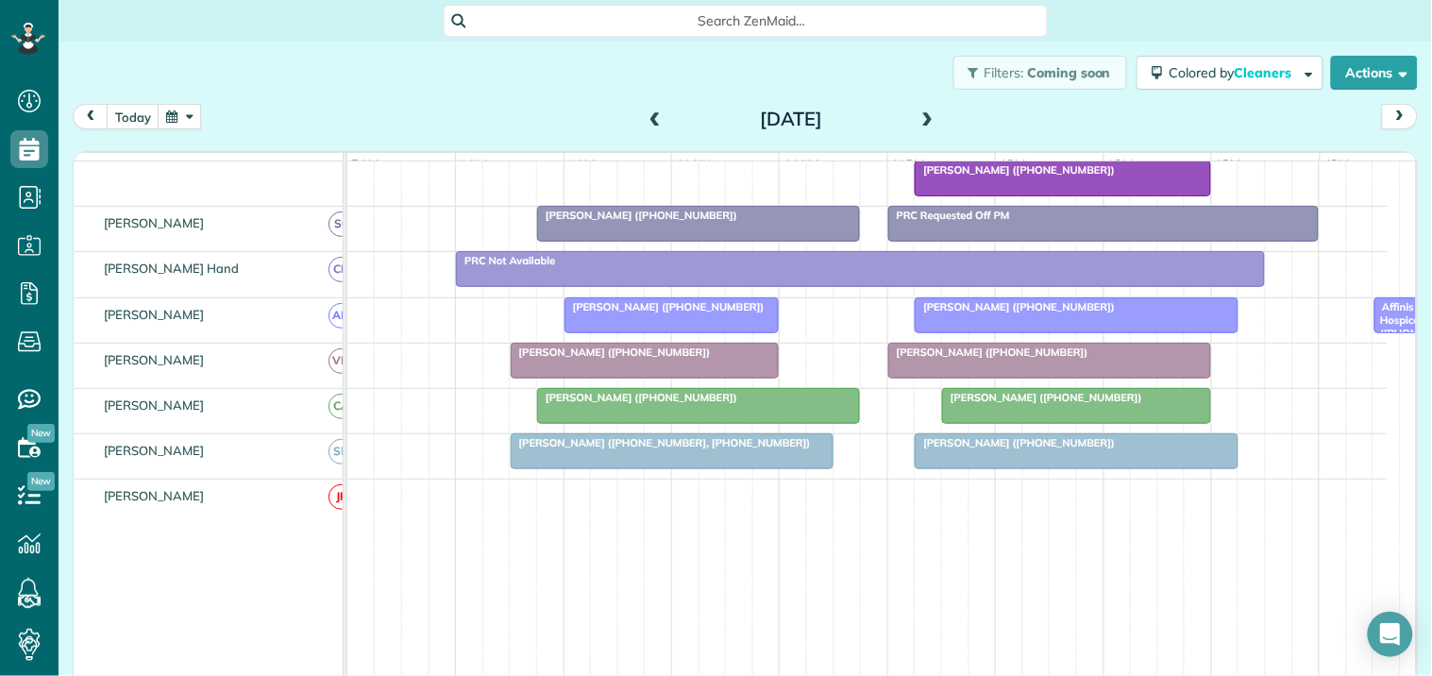
scroll to position [548, 0]
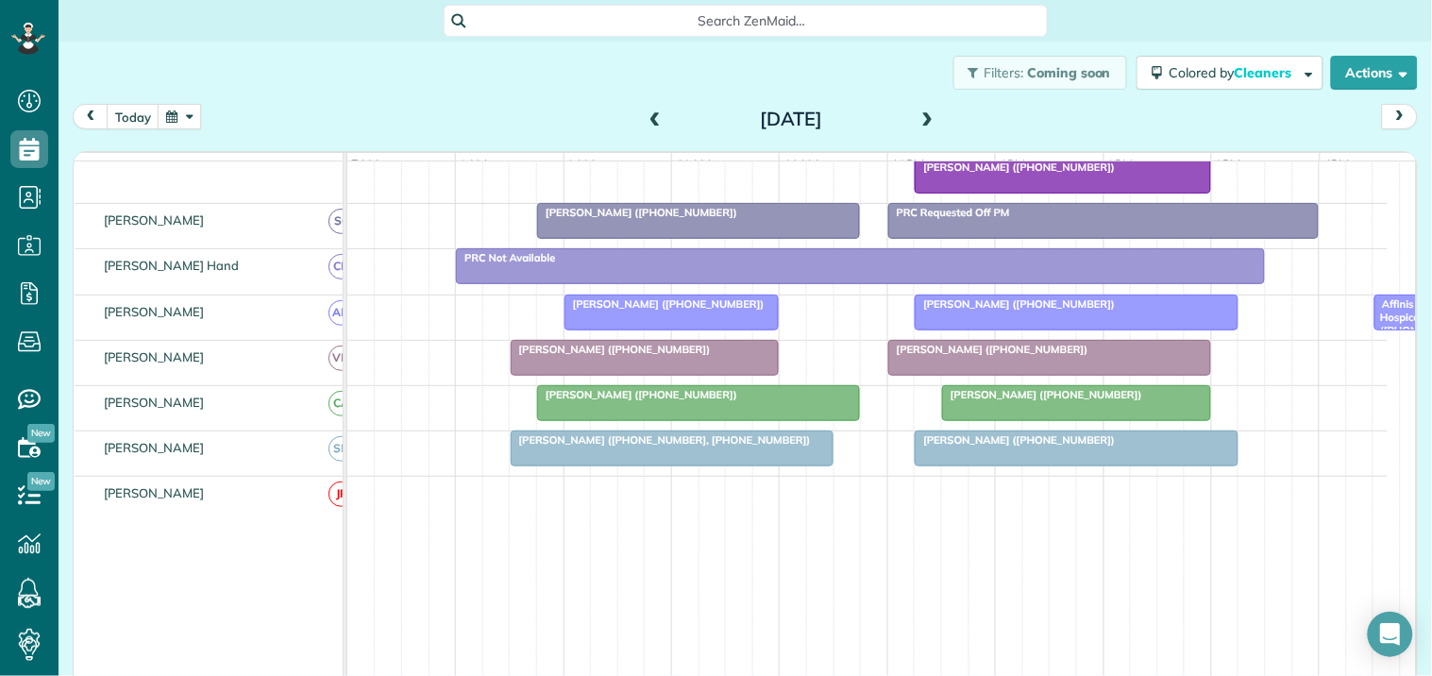
click at [720, 447] on span "[PERSON_NAME] ([PHONE_NUMBER], [PHONE_NUMBER])" at bounding box center [661, 439] width 302 height 13
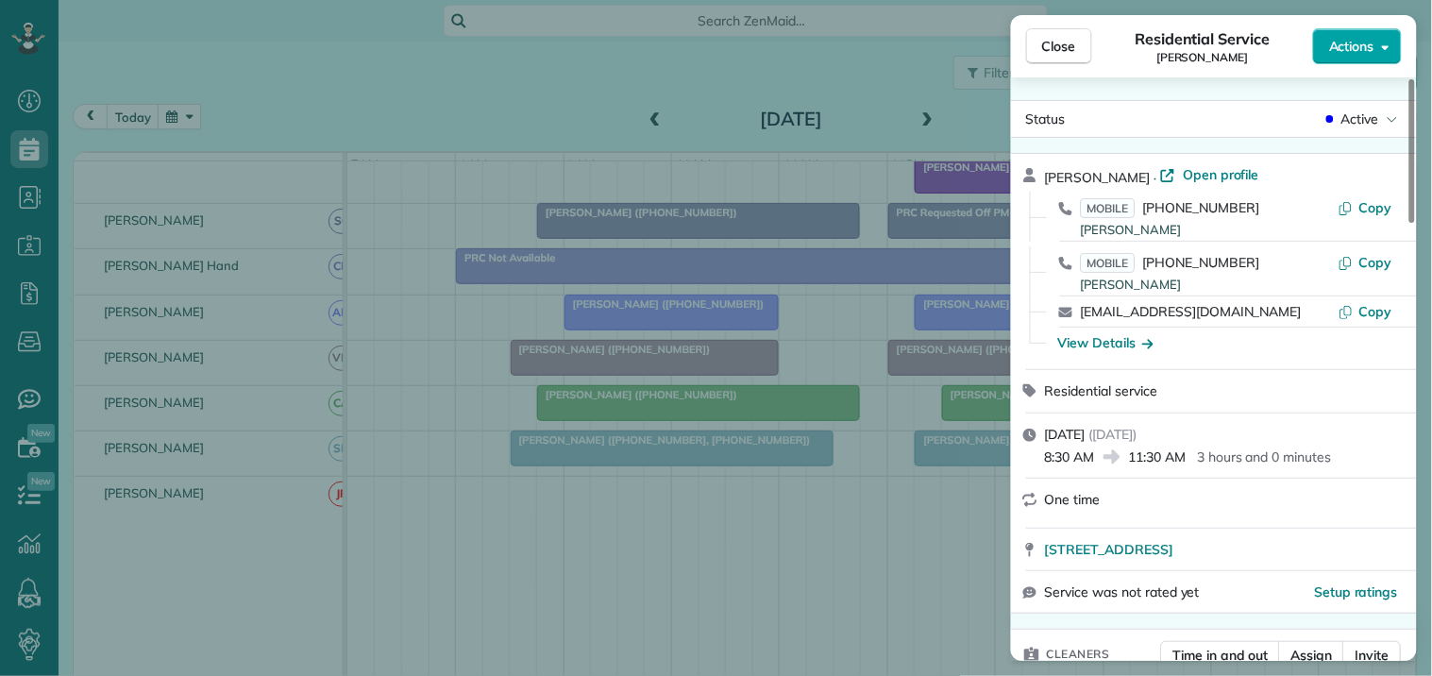
click at [1346, 41] on span "Actions" at bounding box center [1351, 46] width 45 height 19
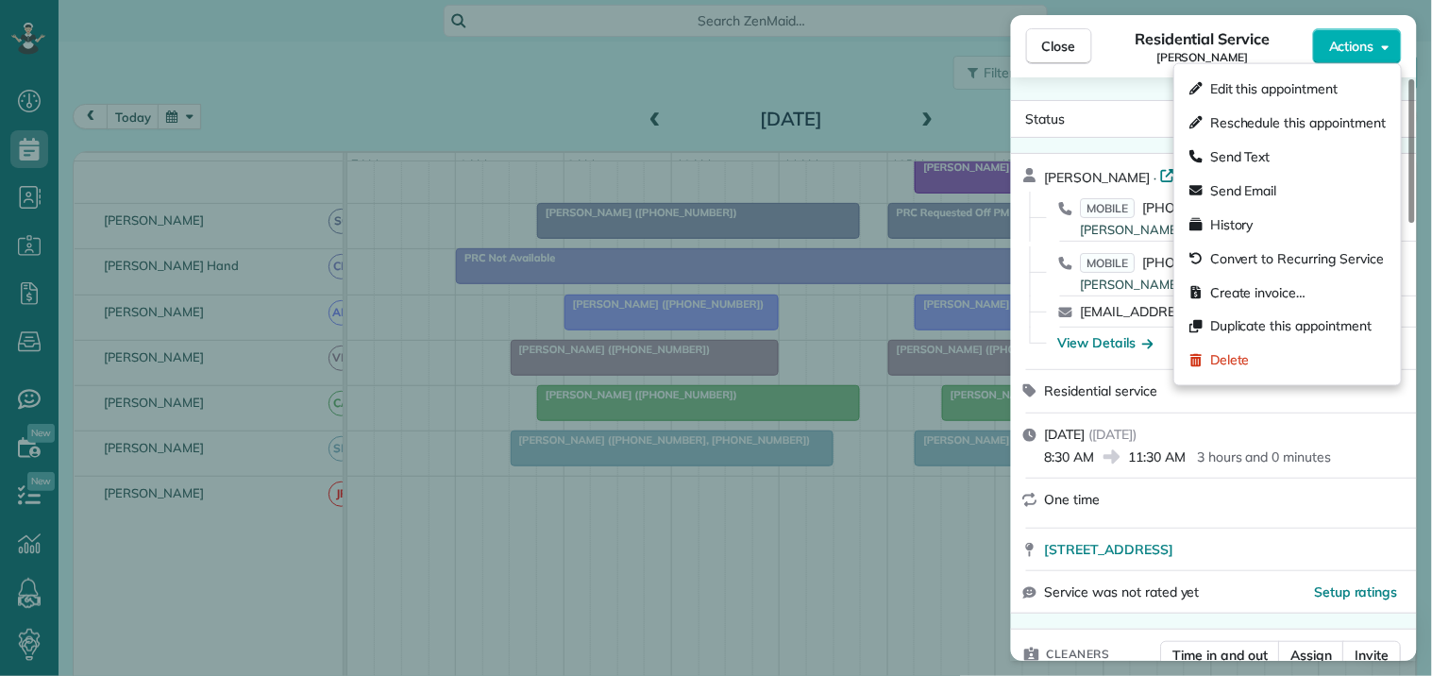
click at [1261, 82] on span "Edit this appointment" at bounding box center [1273, 88] width 127 height 19
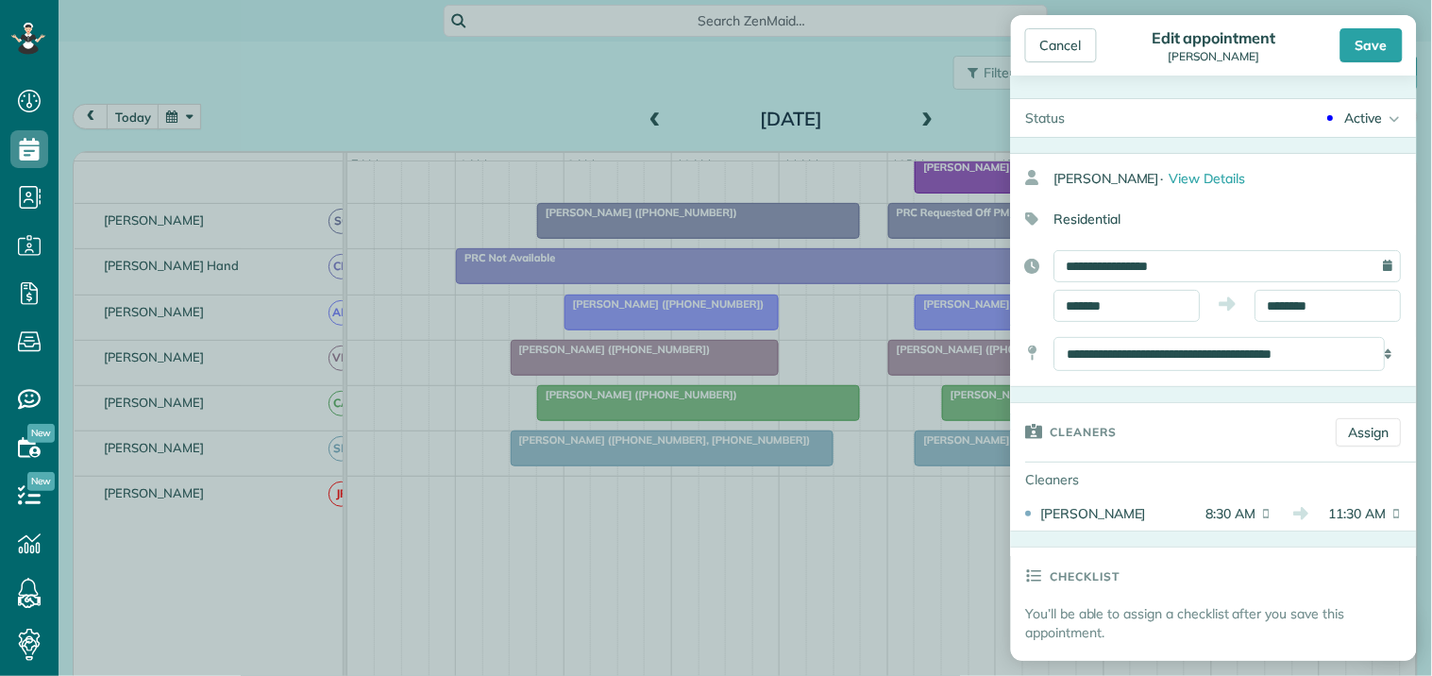
click at [1360, 116] on div "Active" at bounding box center [1364, 118] width 38 height 19
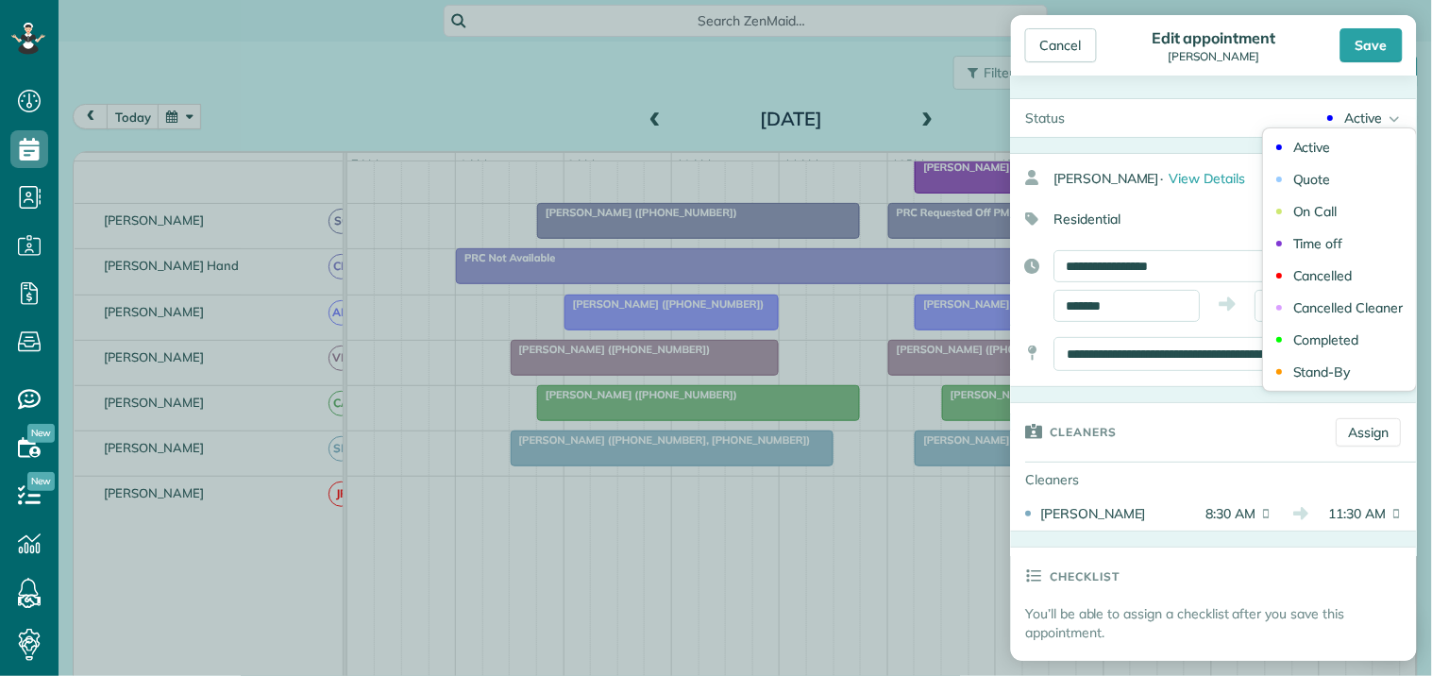
drag, startPoint x: 1323, startPoint y: 280, endPoint x: 1329, endPoint y: 268, distance: 13.9
click at [1324, 278] on div "Cancelled" at bounding box center [1323, 275] width 59 height 13
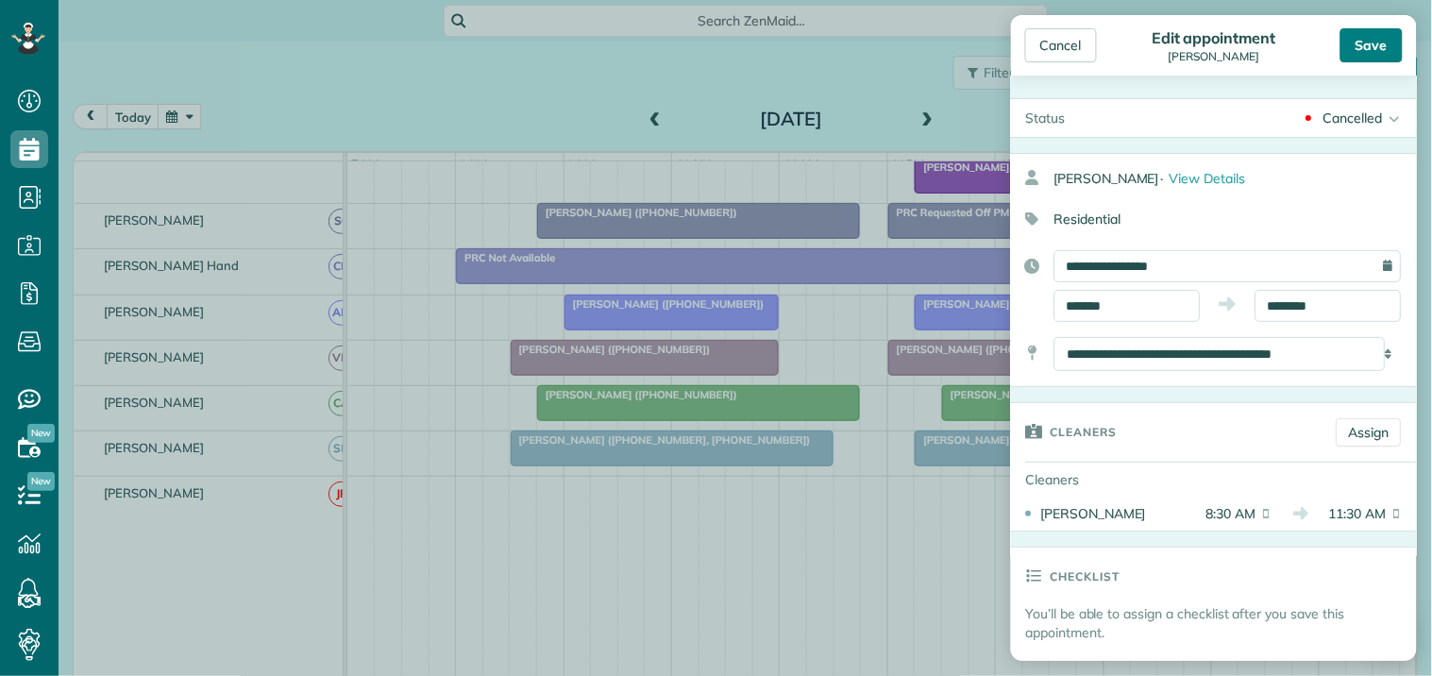
click at [1374, 44] on div "Save" at bounding box center [1372, 45] width 62 height 34
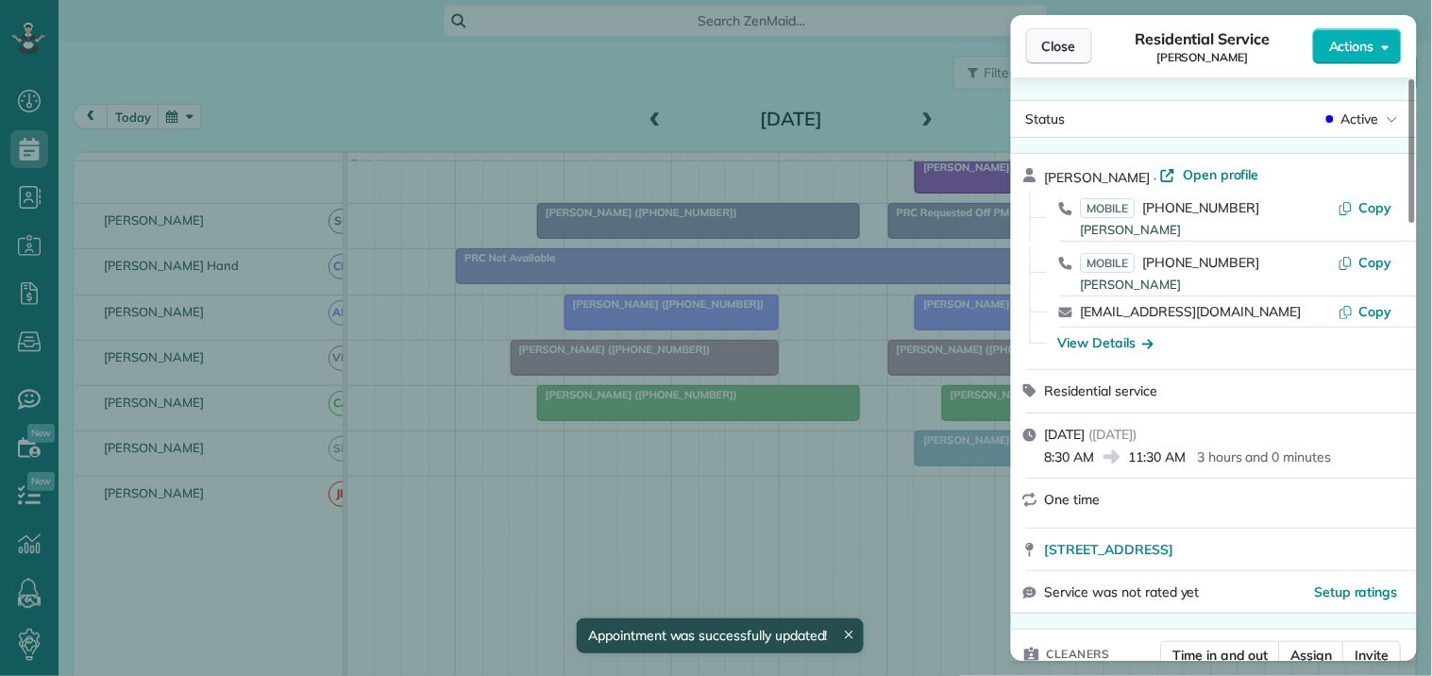
click at [1048, 50] on span "Close" at bounding box center [1059, 46] width 34 height 19
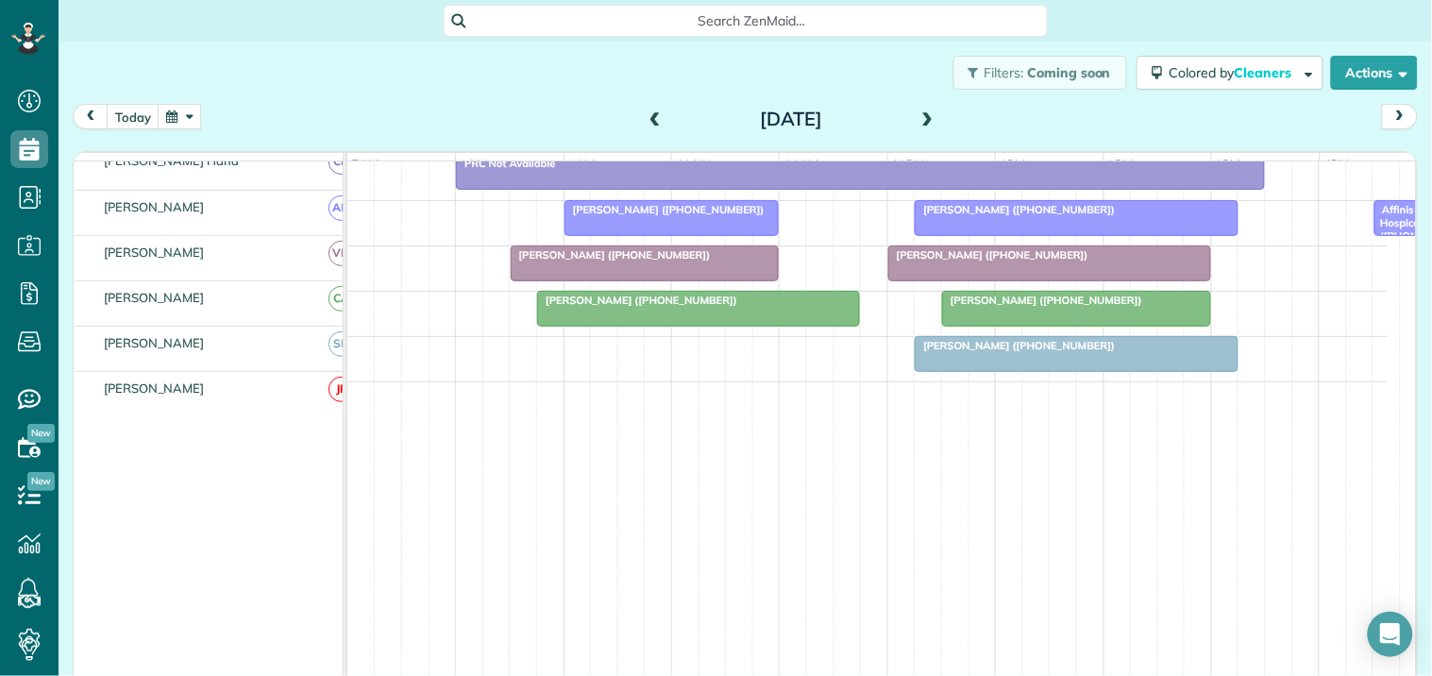
scroll to position [576, 0]
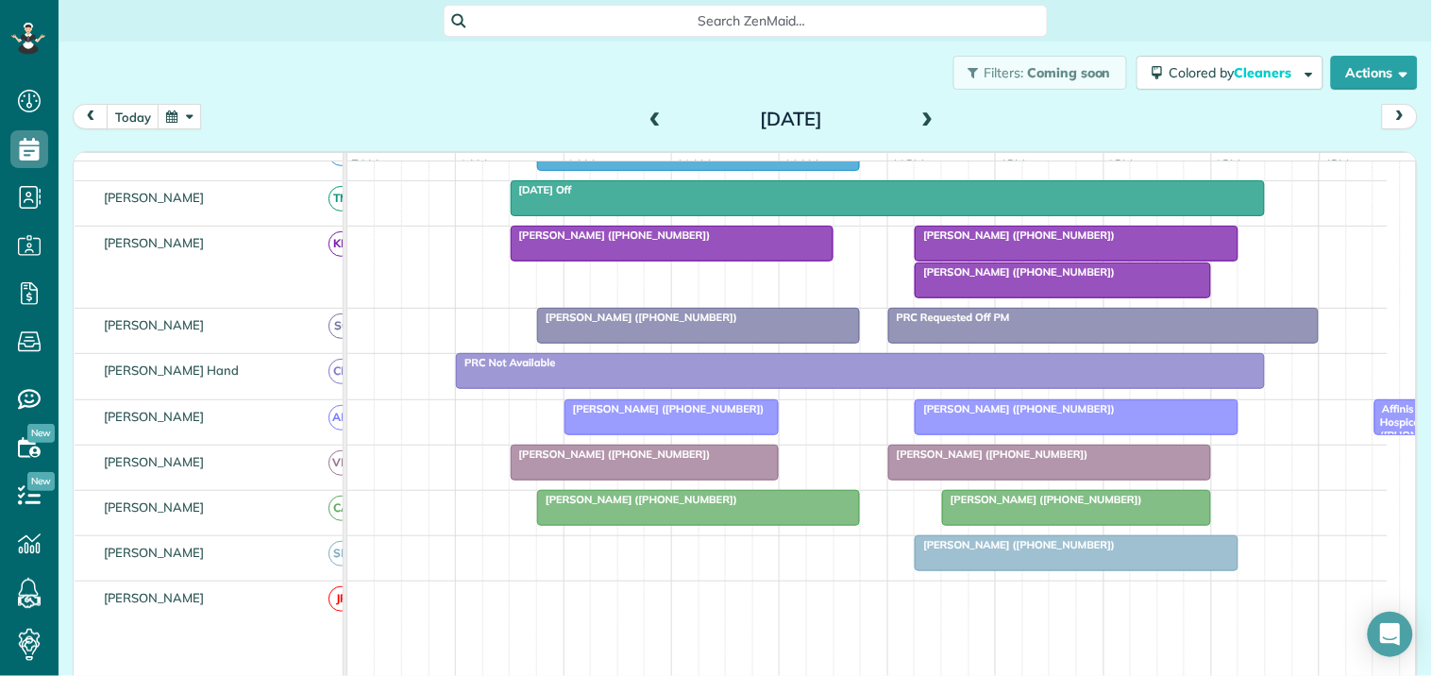
click at [651, 114] on span at bounding box center [655, 119] width 21 height 17
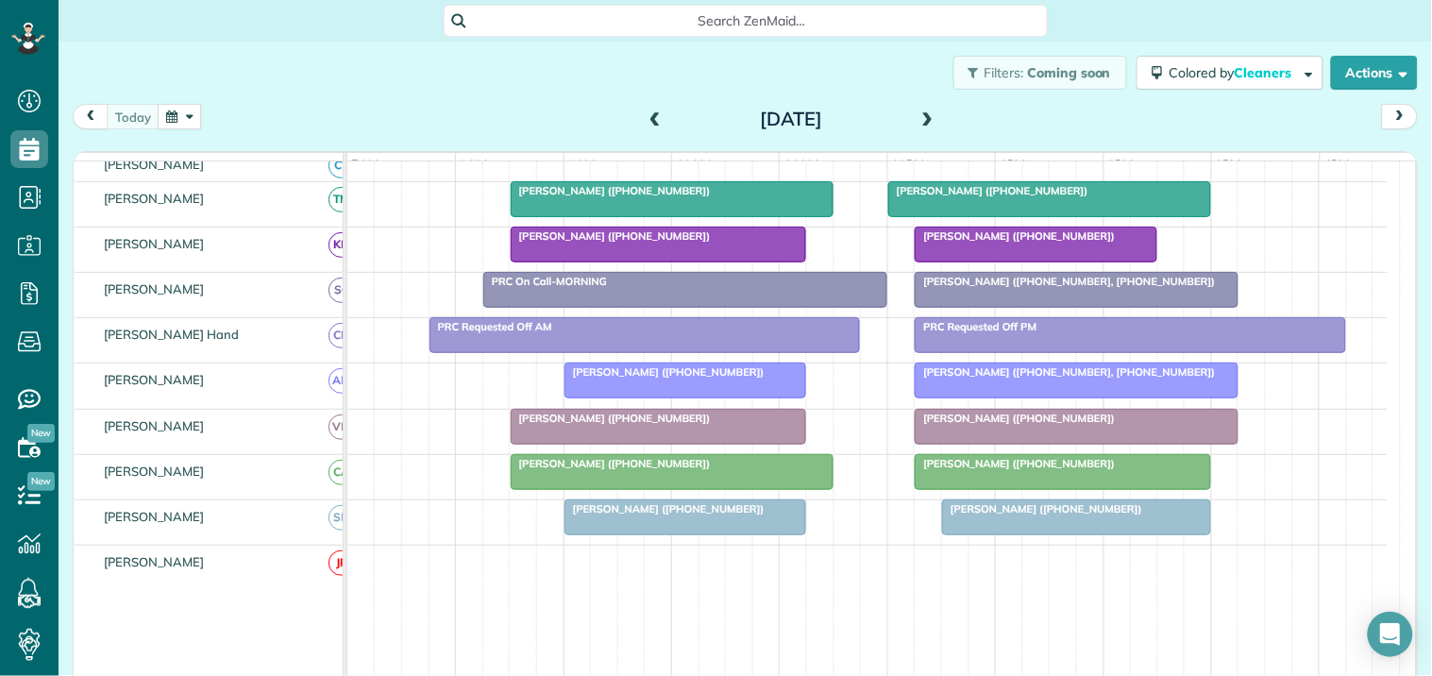
click at [919, 114] on span at bounding box center [928, 119] width 21 height 17
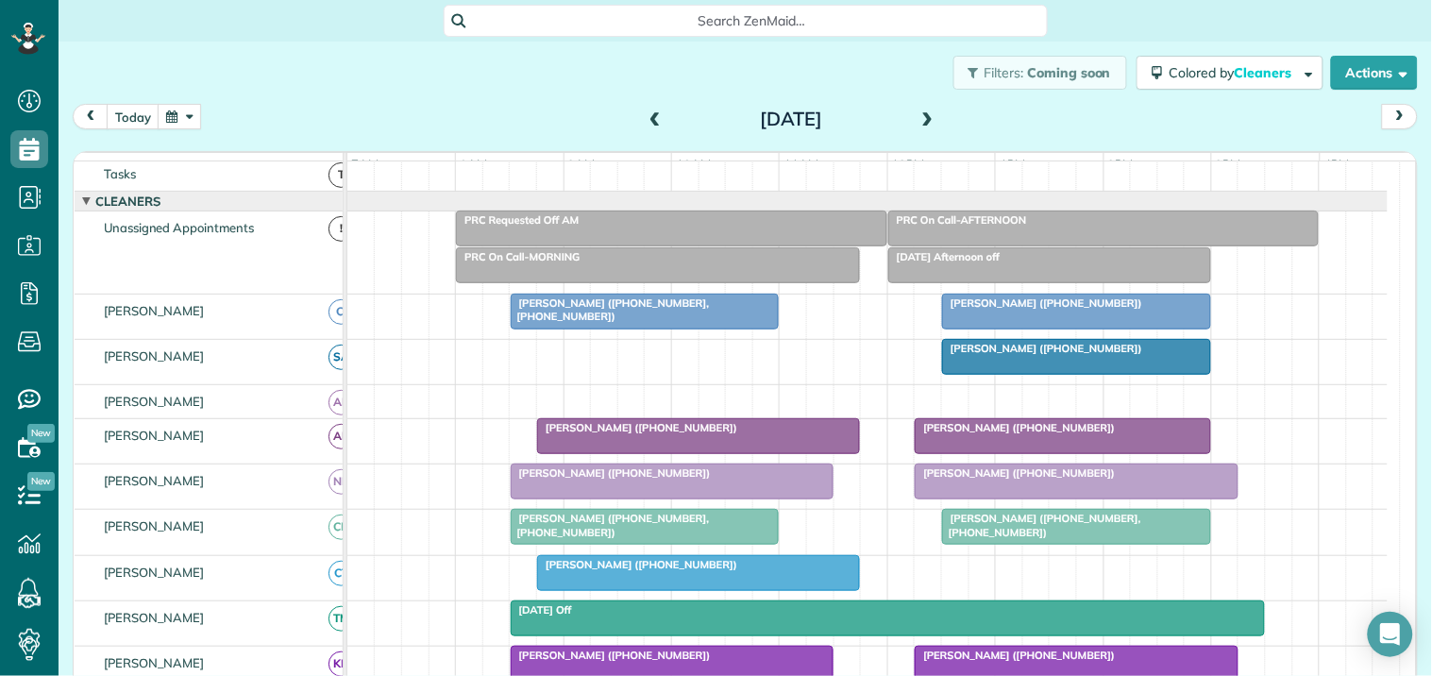
click at [927, 115] on span at bounding box center [928, 119] width 21 height 17
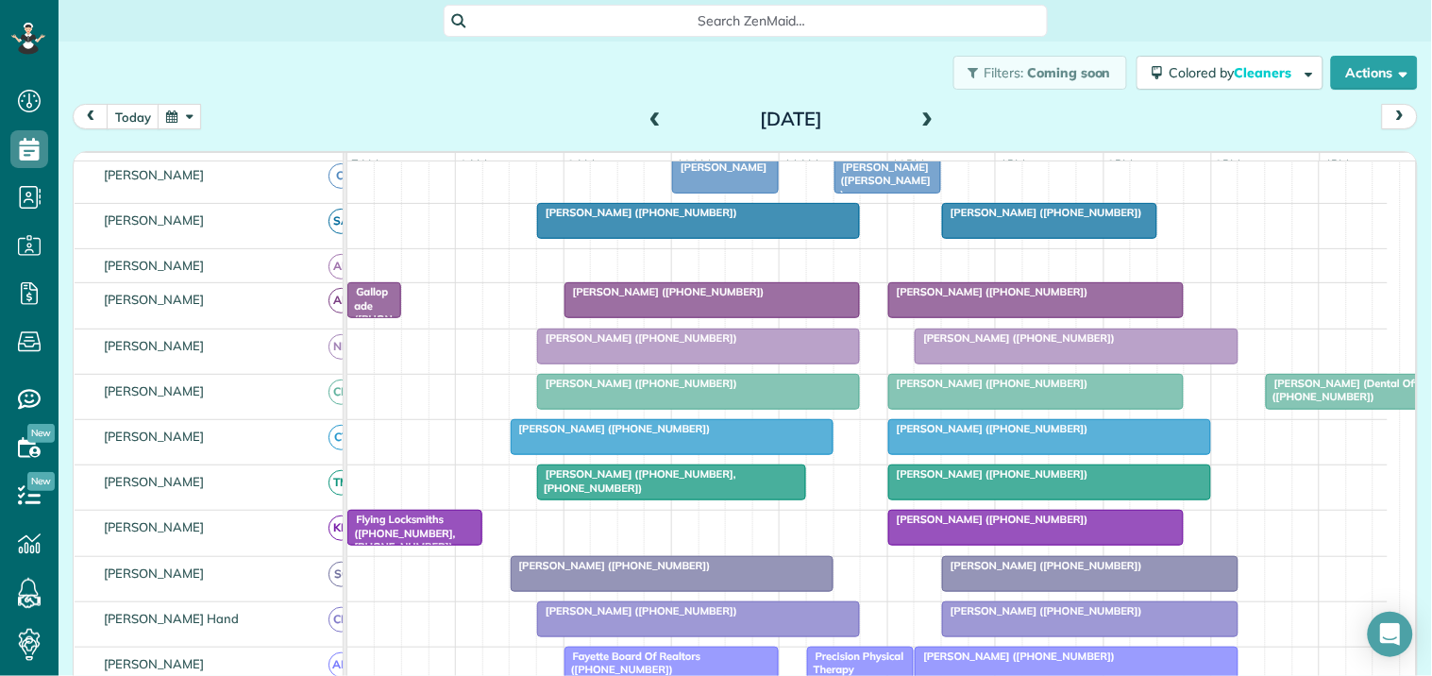
click at [733, 454] on div at bounding box center [672, 437] width 321 height 34
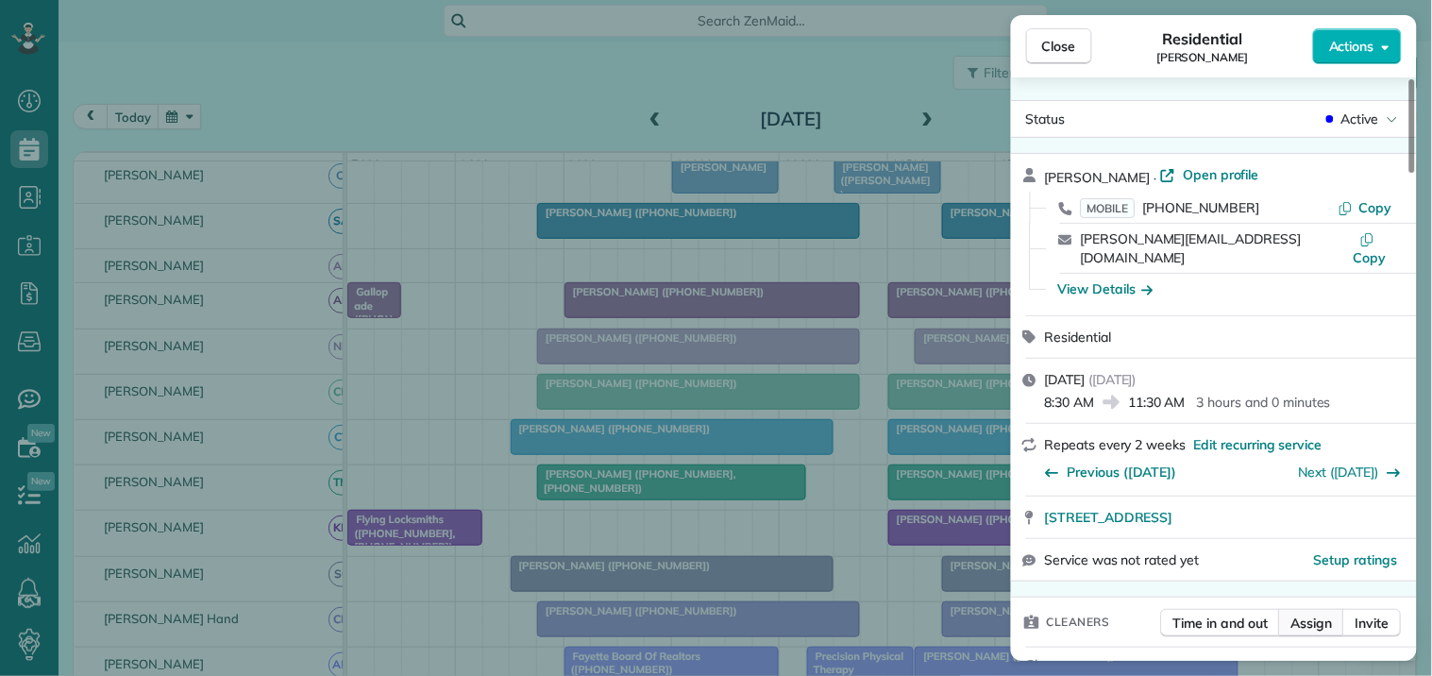
click at [1314, 614] on span "Assign" at bounding box center [1312, 623] width 42 height 19
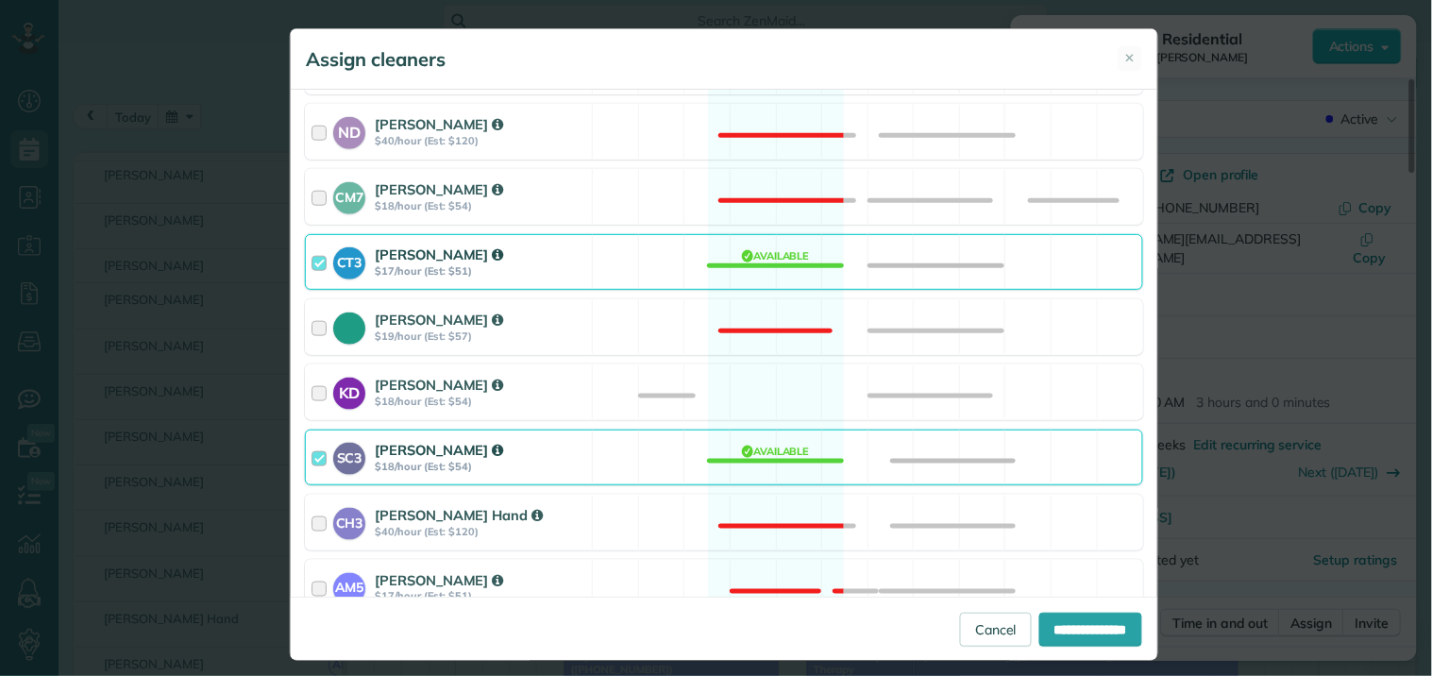
click at [795, 257] on div "CT3 [PERSON_NAME] $17/hour (Est: $51) Available" at bounding box center [724, 262] width 838 height 56
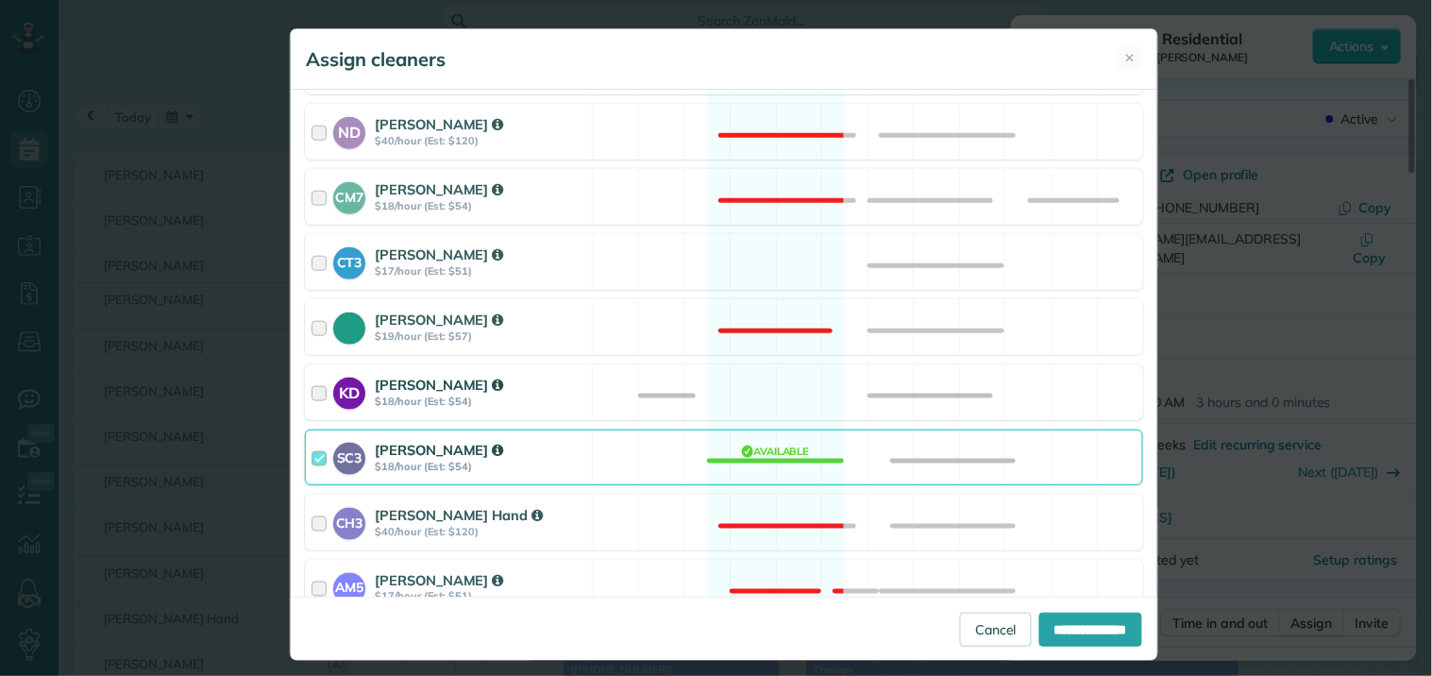
click at [744, 391] on div "KD [PERSON_NAME] $18/hour (Est: $54) Available" at bounding box center [724, 392] width 838 height 56
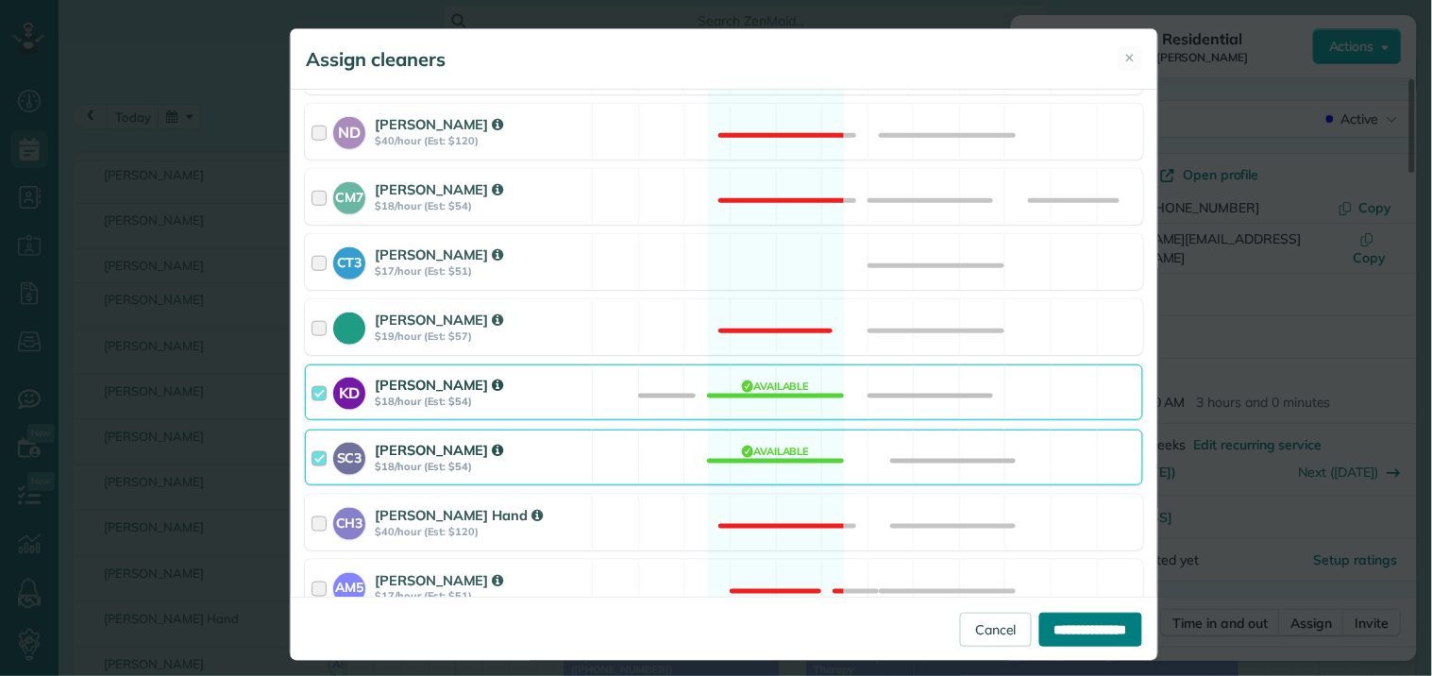
click at [1045, 639] on input "**********" at bounding box center [1090, 630] width 103 height 34
type input "**********"
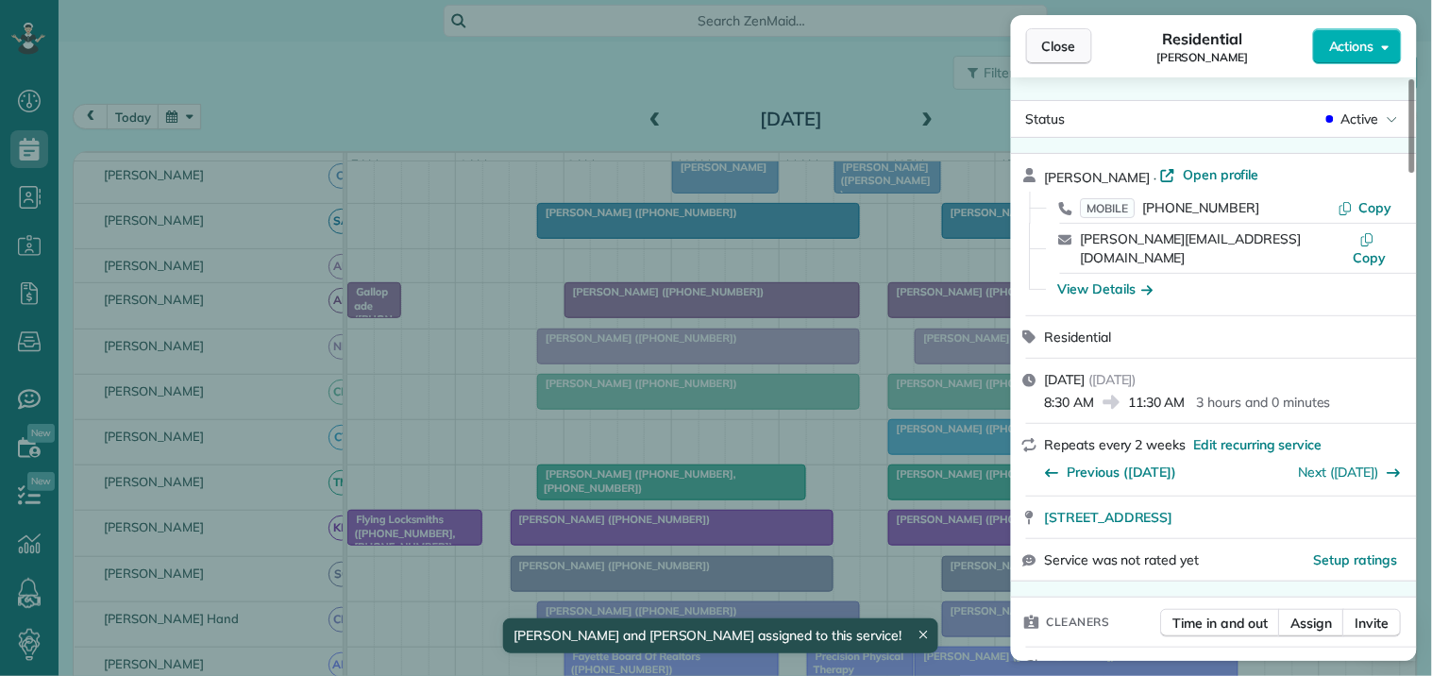
click at [1080, 48] on button "Close" at bounding box center [1059, 46] width 66 height 36
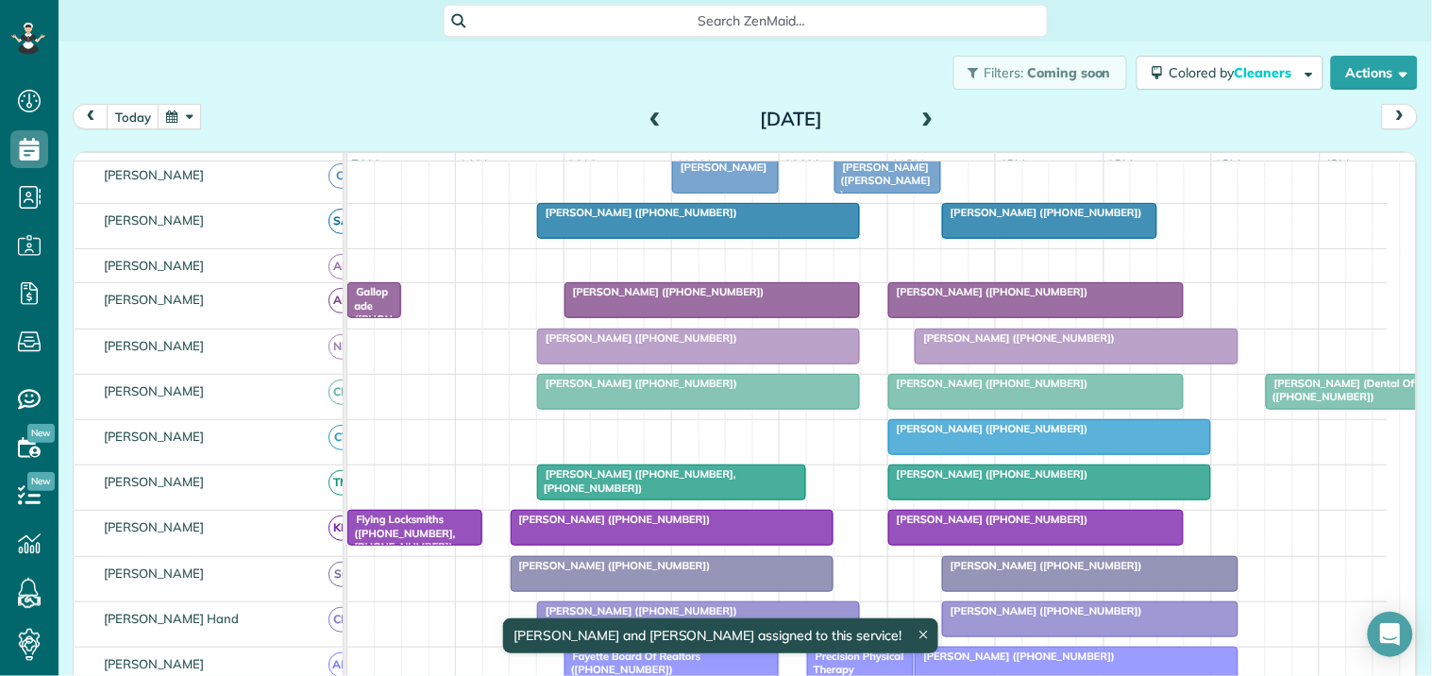
click at [645, 114] on span at bounding box center [655, 119] width 21 height 17
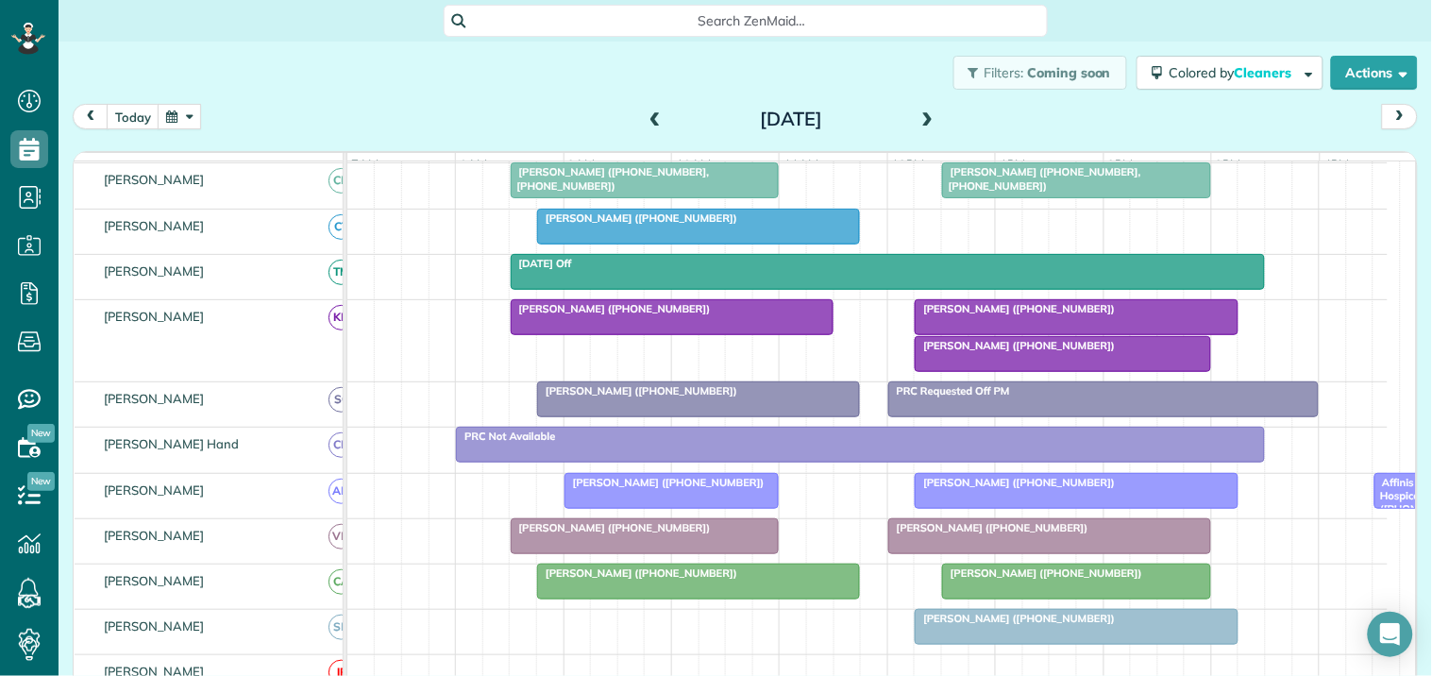
scroll to position [356, 0]
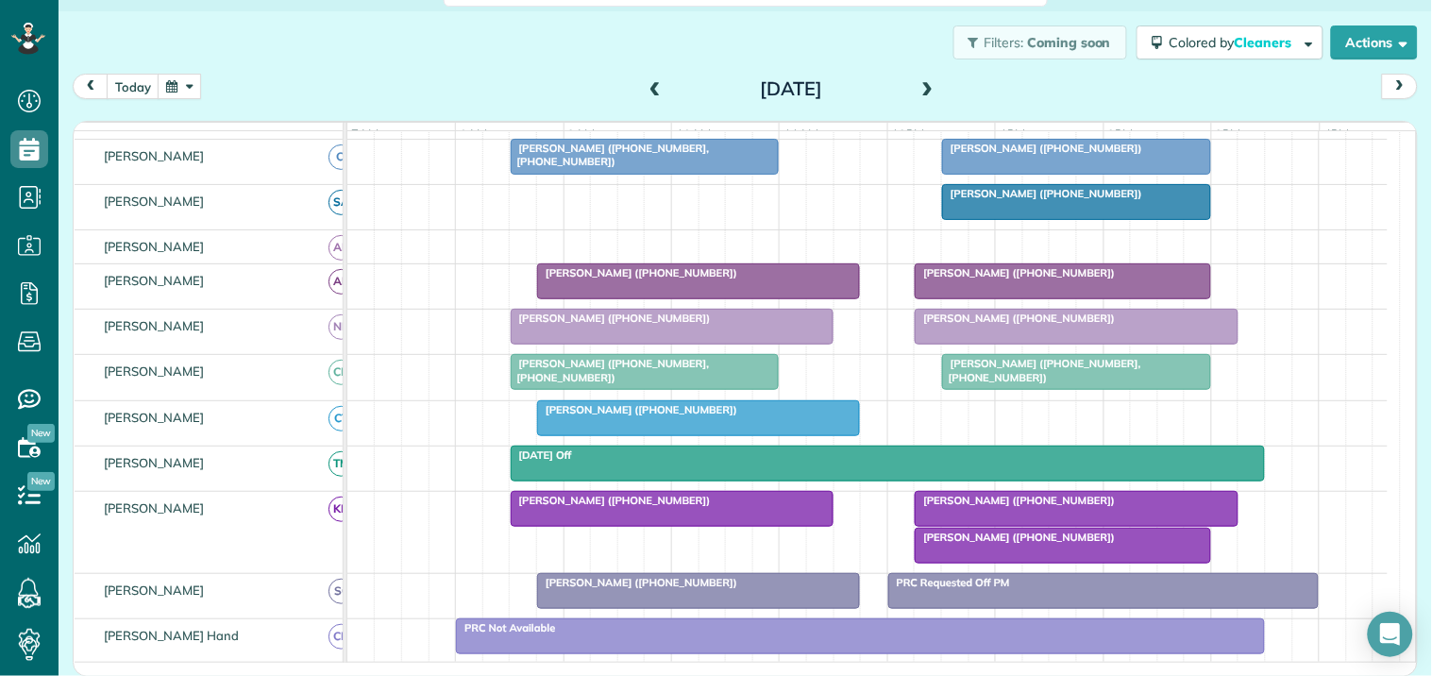
click at [920, 82] on span at bounding box center [928, 89] width 21 height 17
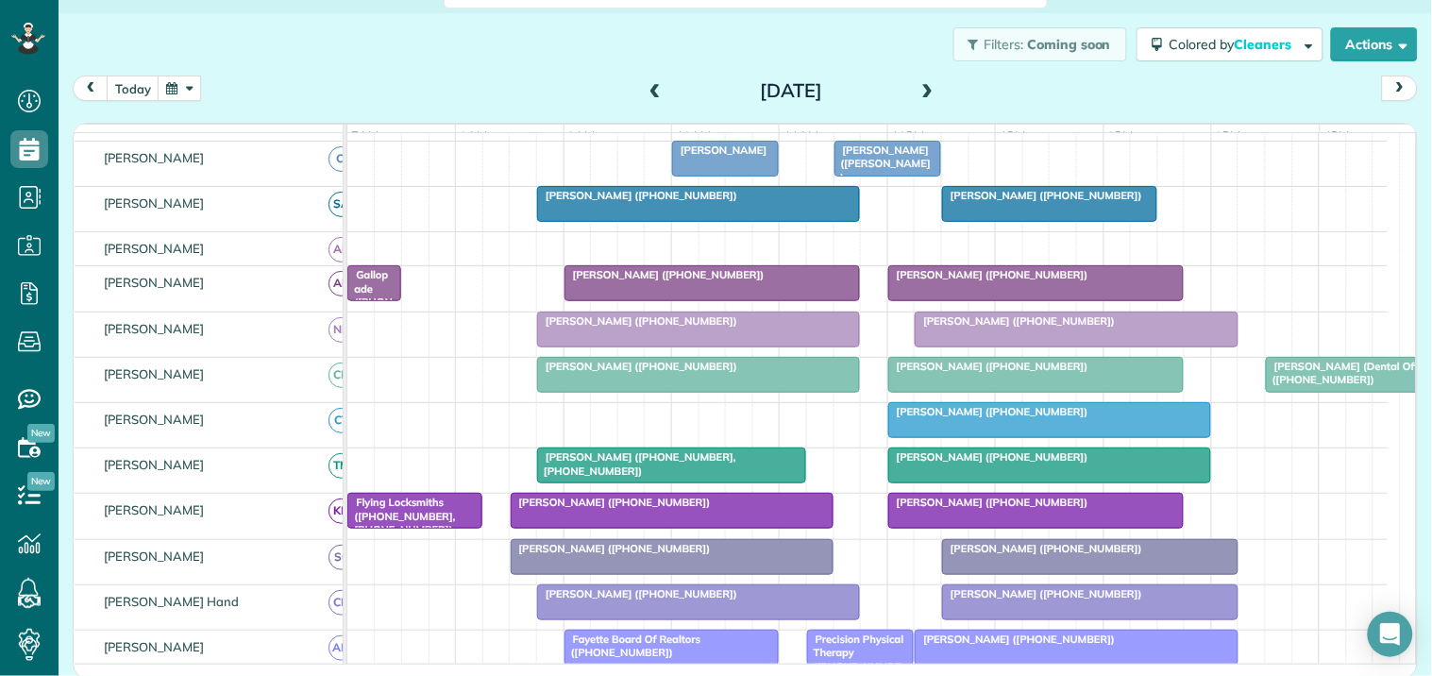
click at [921, 81] on span at bounding box center [928, 91] width 21 height 28
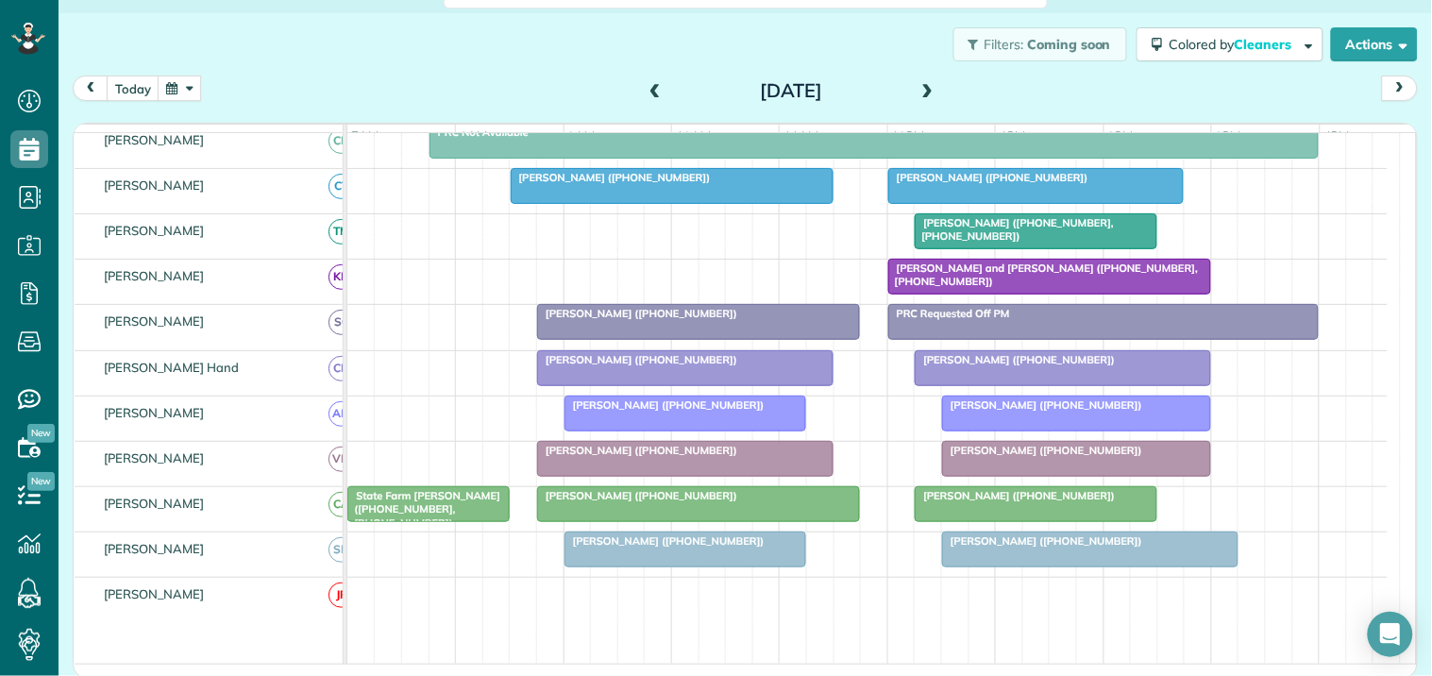
click at [542, 283] on div "[PERSON_NAME] and [PERSON_NAME] ([PHONE_NUMBER], [PHONE_NUMBER])" at bounding box center [867, 282] width 1040 height 44
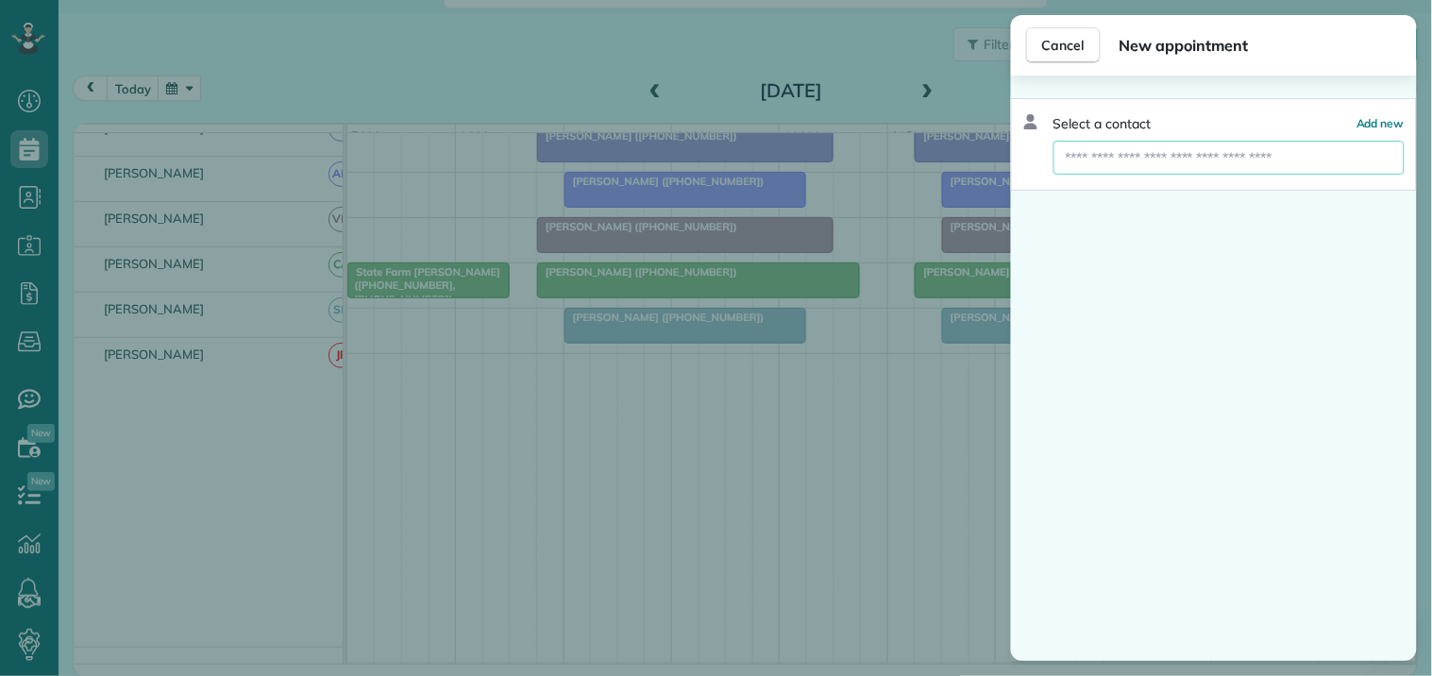
click at [1124, 163] on input "text" at bounding box center [1229, 158] width 351 height 34
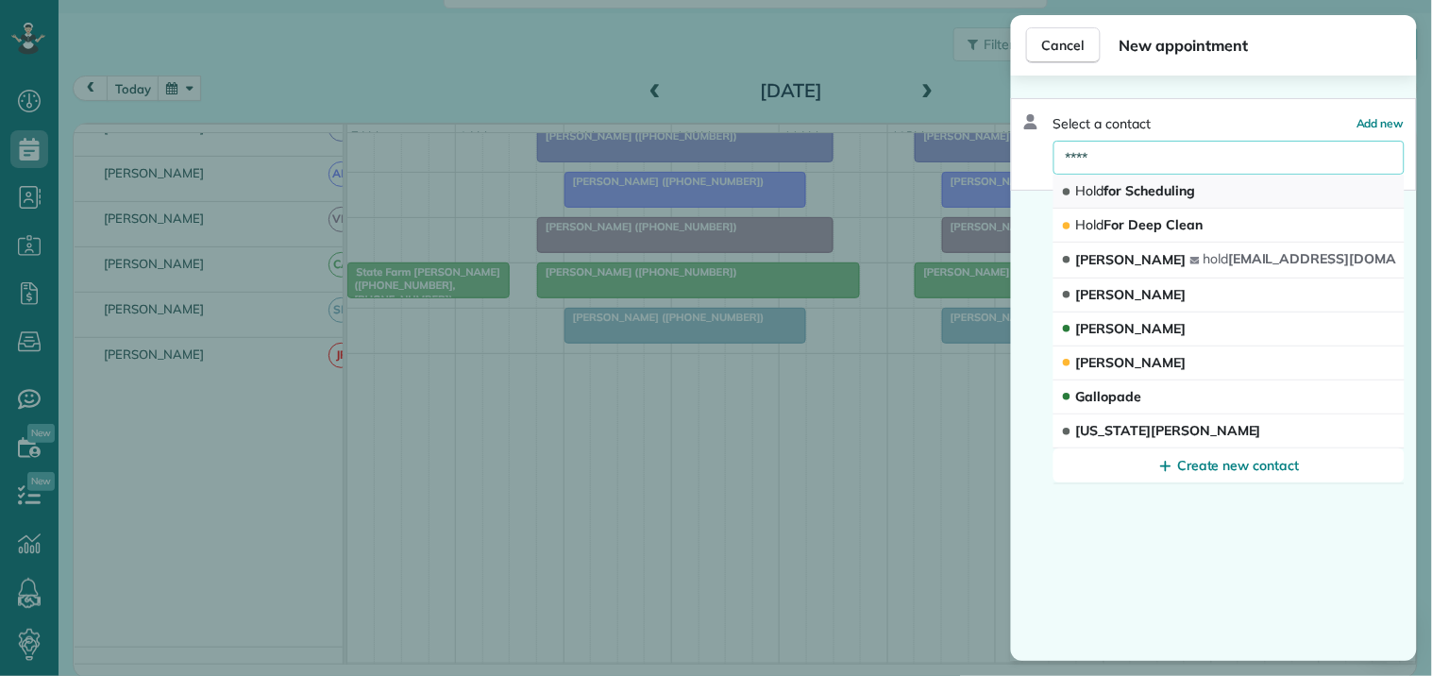
type input "****"
click at [1167, 200] on span "Hold for Scheduling" at bounding box center [1135, 191] width 119 height 18
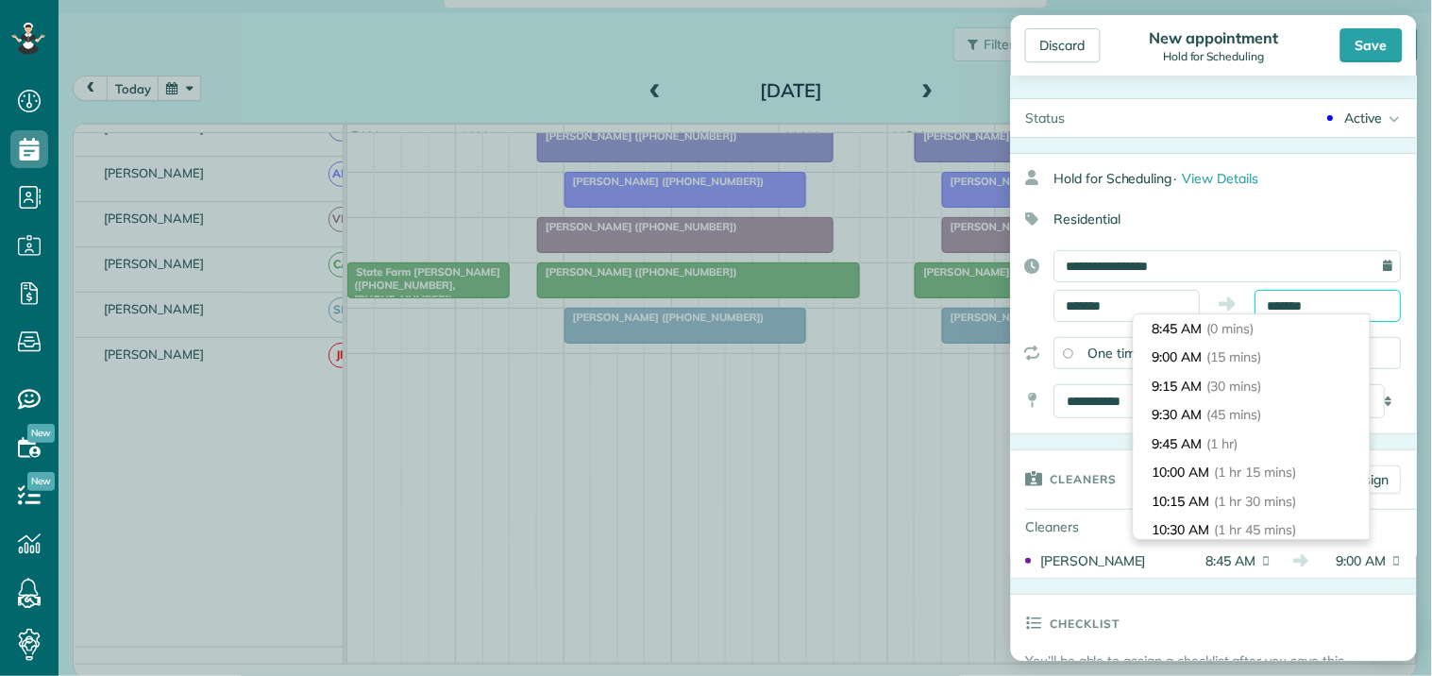
click at [1313, 307] on input "*******" at bounding box center [1329, 306] width 146 height 32
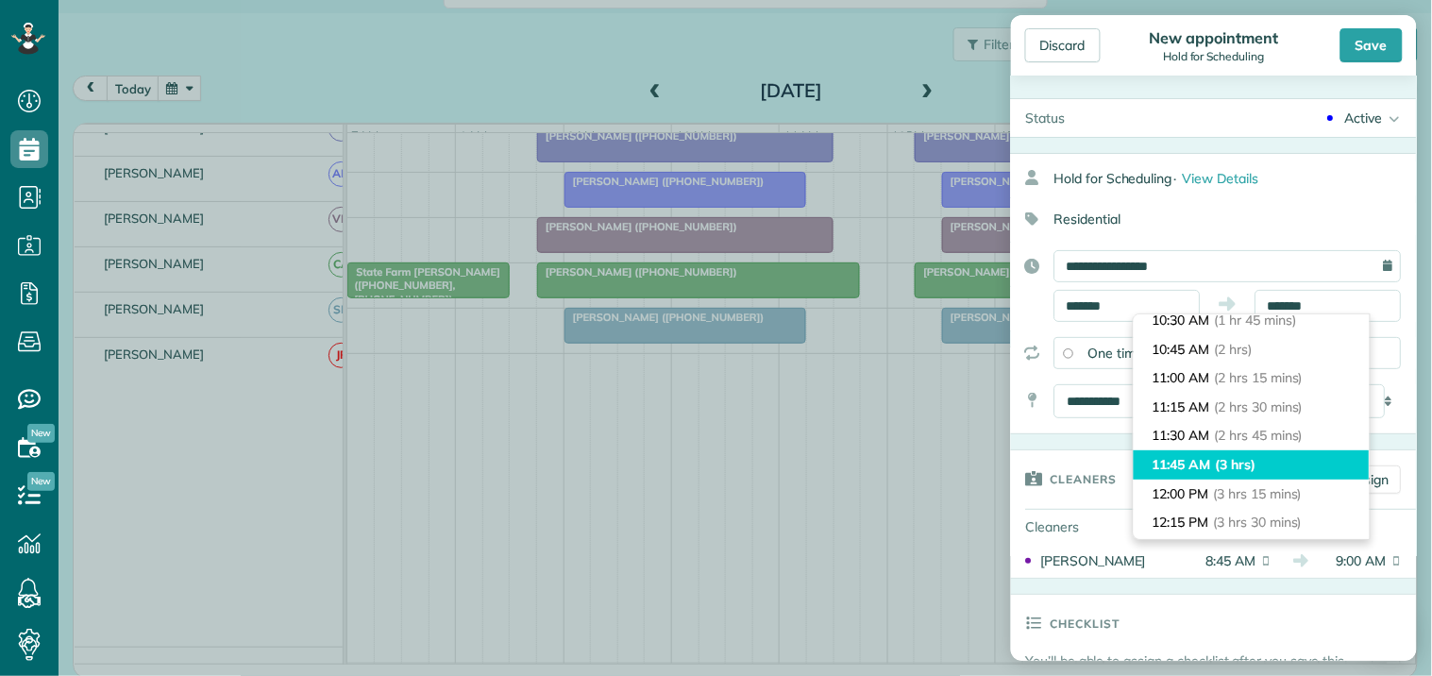
type input "********"
click at [1223, 454] on li "11:45 AM (3 hrs)" at bounding box center [1252, 464] width 236 height 29
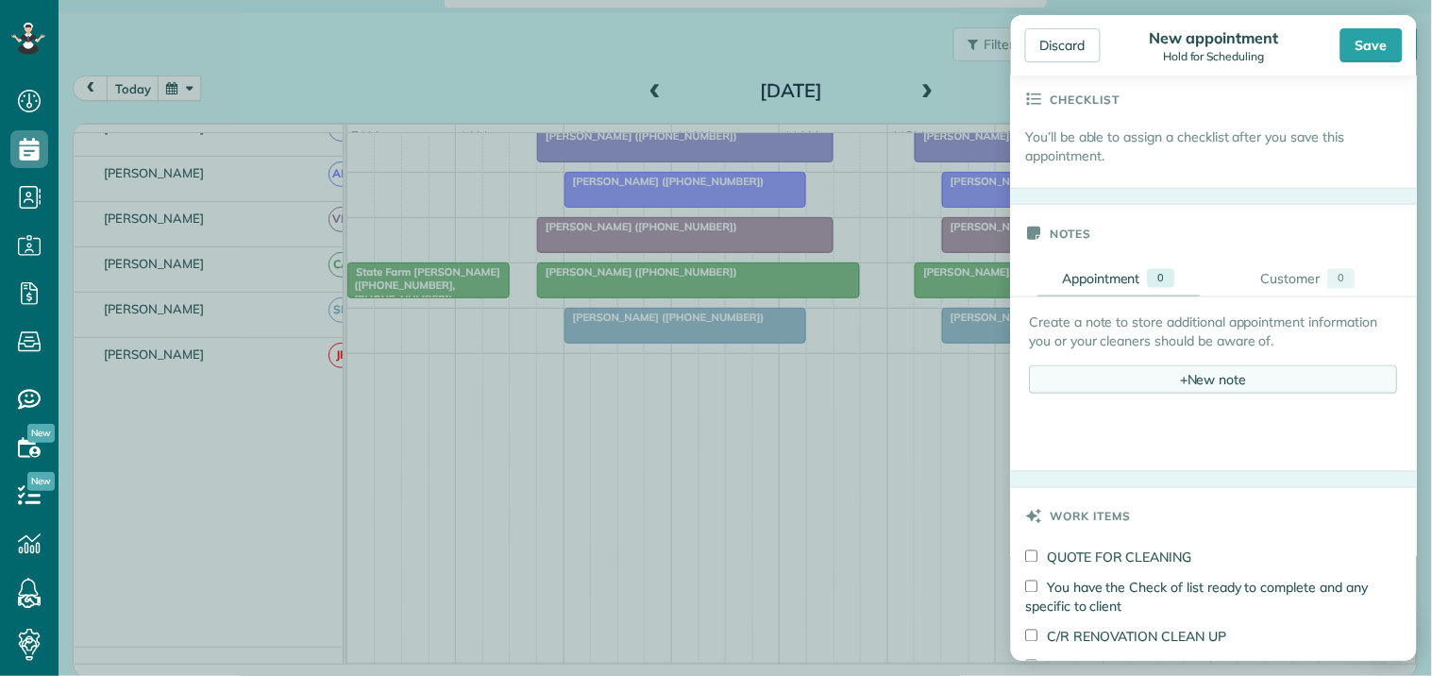
click at [1231, 370] on div "+ New note" at bounding box center [1214, 379] width 368 height 28
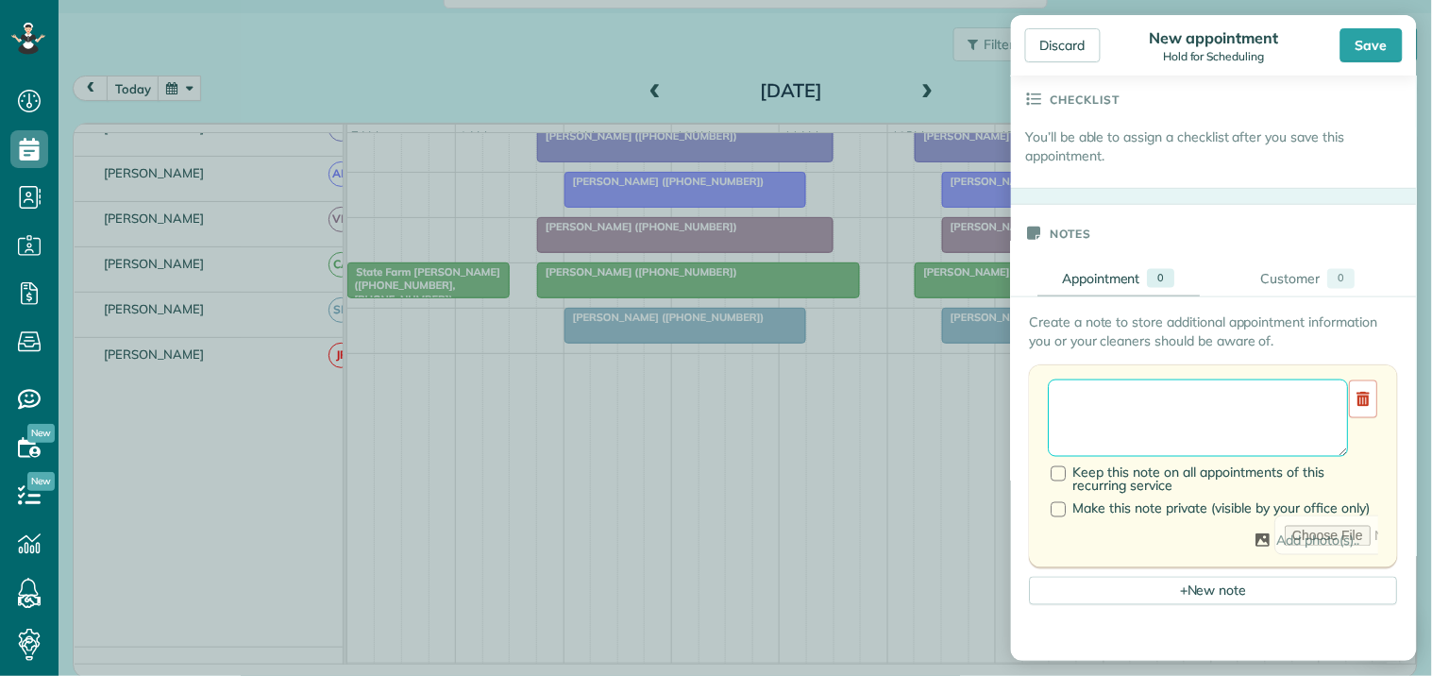
click at [1190, 394] on textarea at bounding box center [1199, 418] width 300 height 77
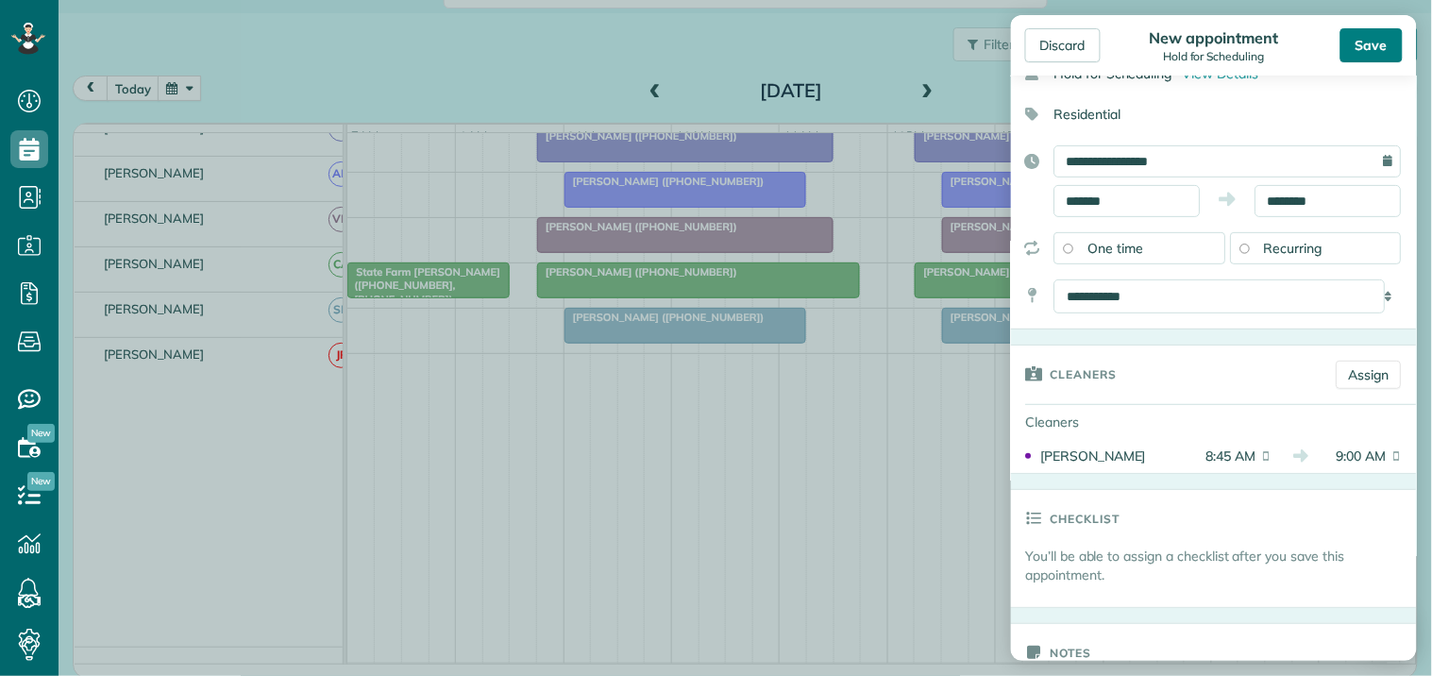
type textarea "**********"
click at [1371, 41] on div "Save" at bounding box center [1372, 45] width 62 height 34
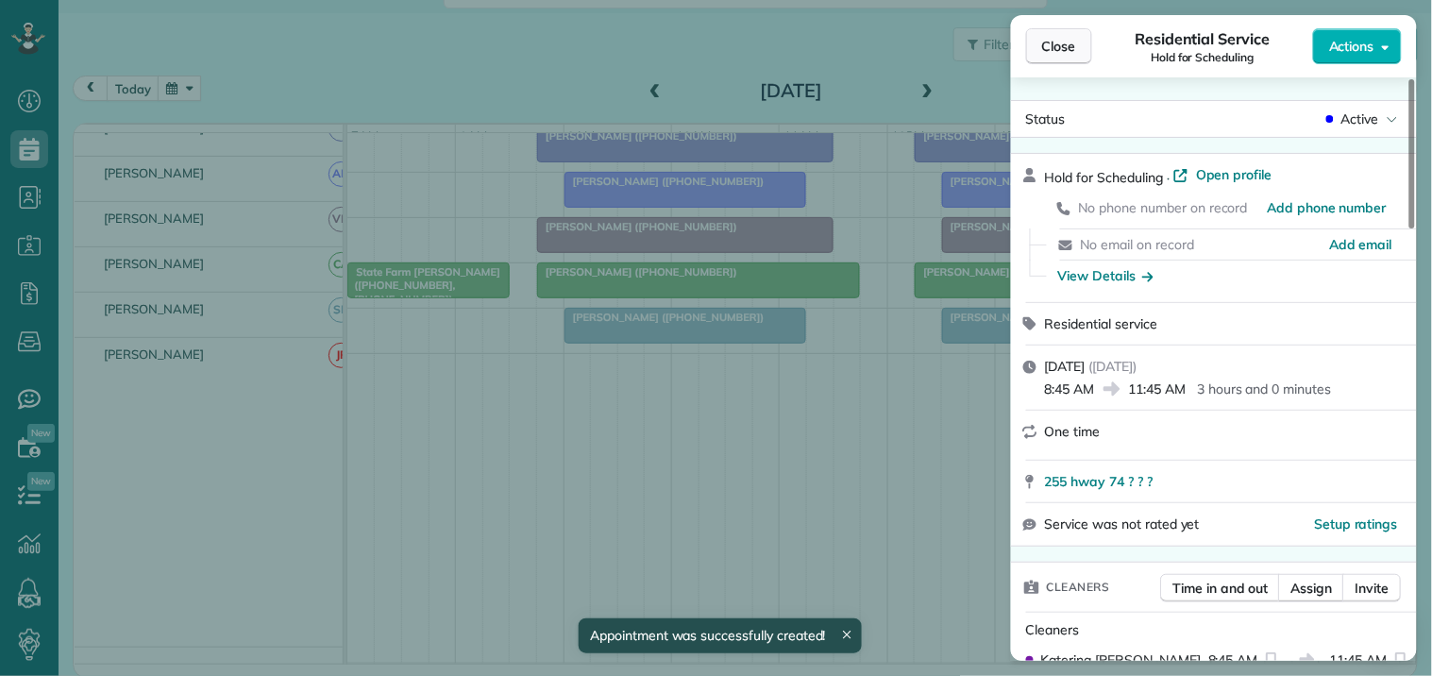
click at [1063, 42] on span "Close" at bounding box center [1059, 46] width 34 height 19
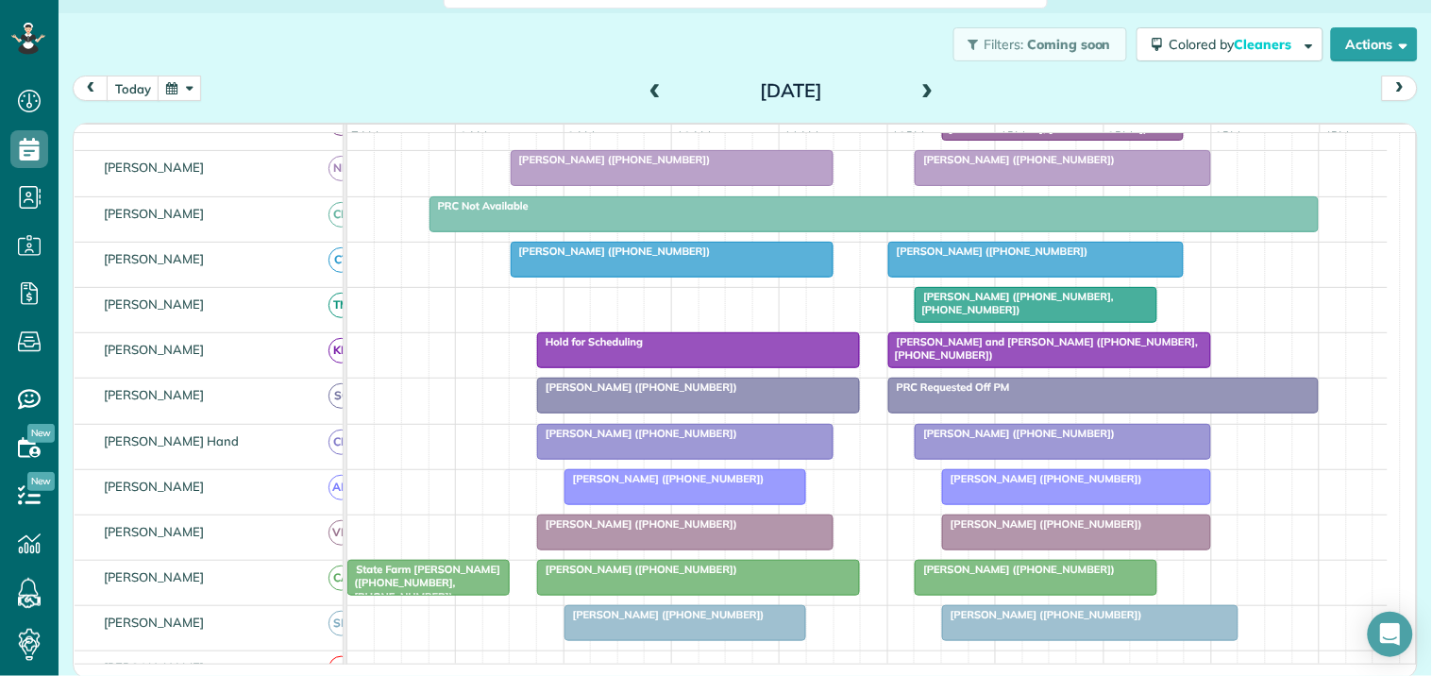
click at [645, 85] on span at bounding box center [655, 91] width 21 height 17
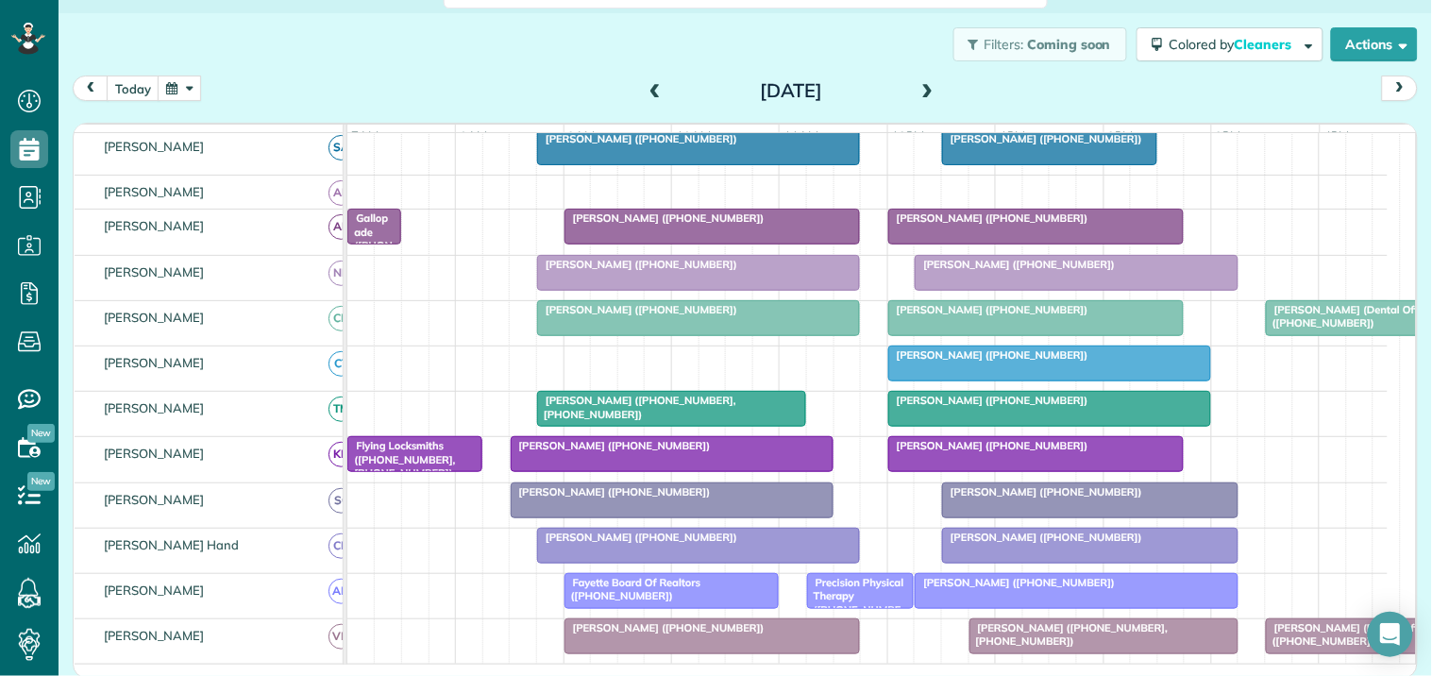
click at [645, 83] on span at bounding box center [655, 91] width 21 height 17
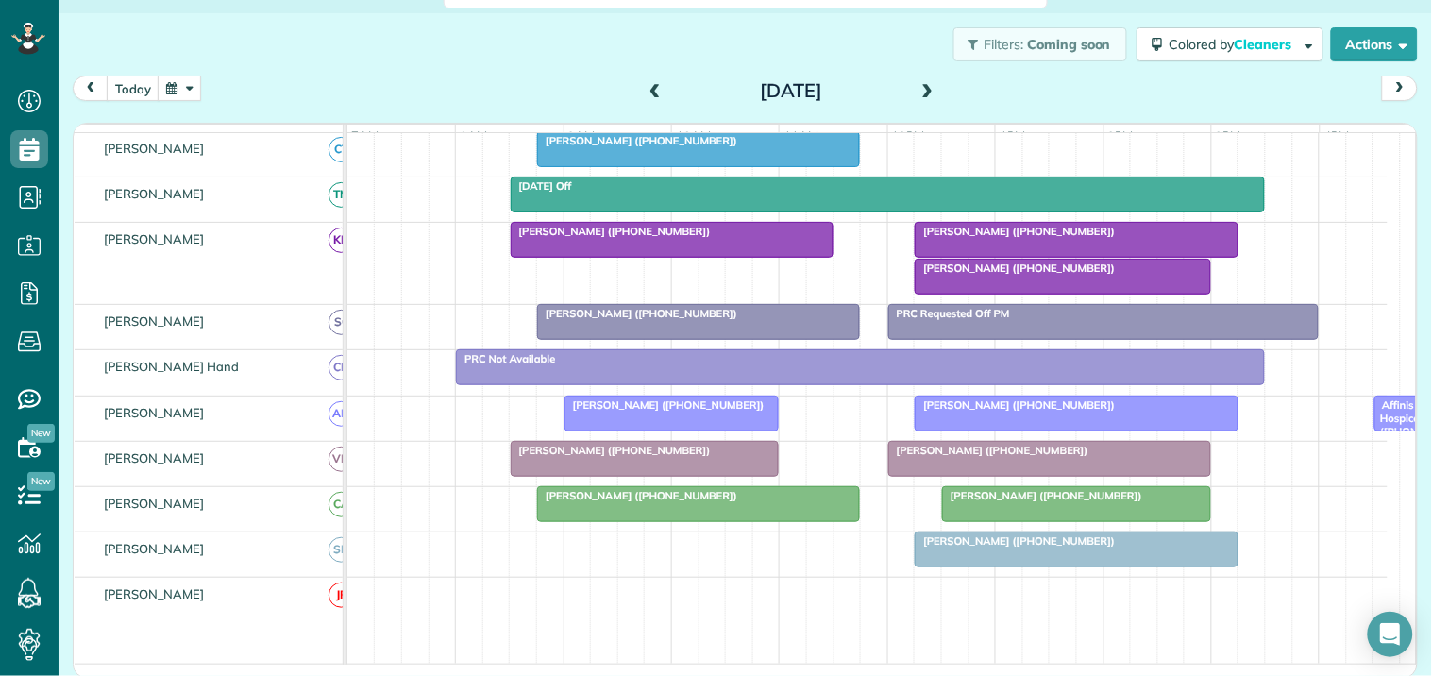
click at [922, 85] on span at bounding box center [928, 91] width 21 height 17
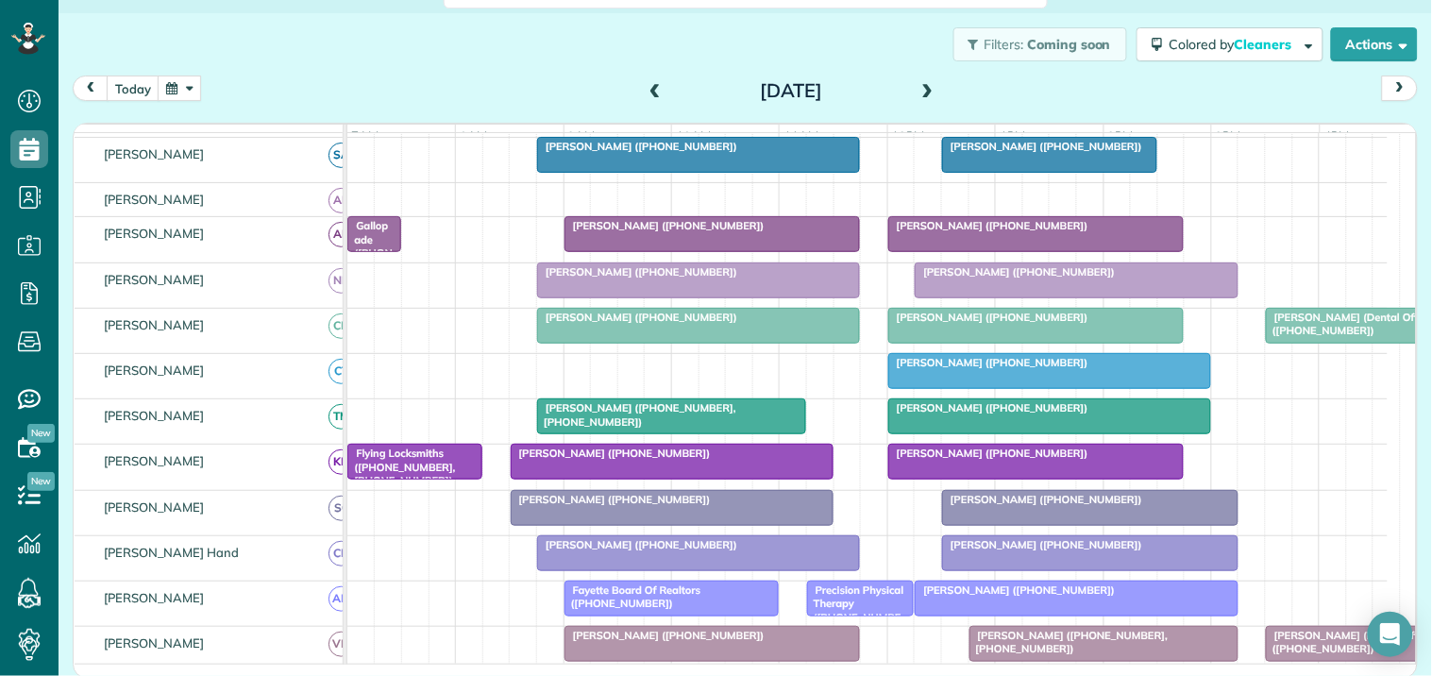
click at [922, 83] on span at bounding box center [928, 91] width 21 height 17
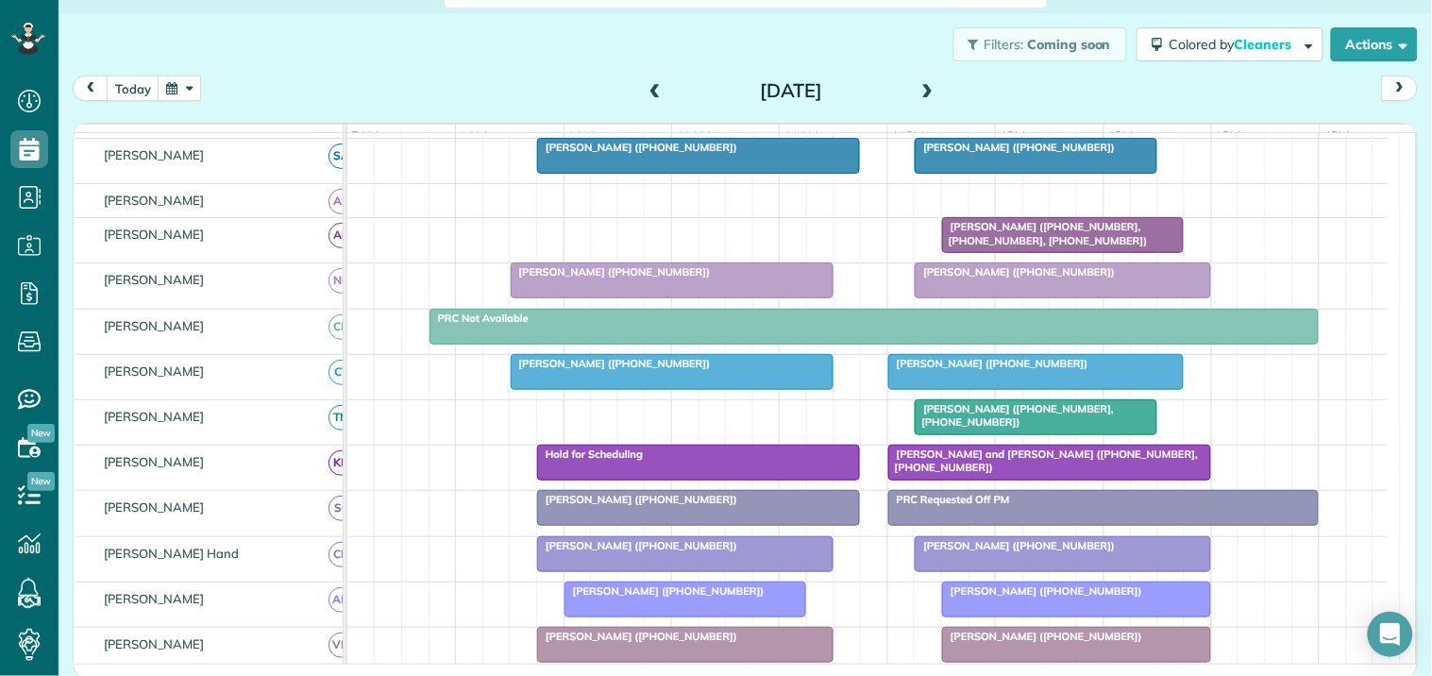
click at [923, 85] on span at bounding box center [928, 91] width 21 height 17
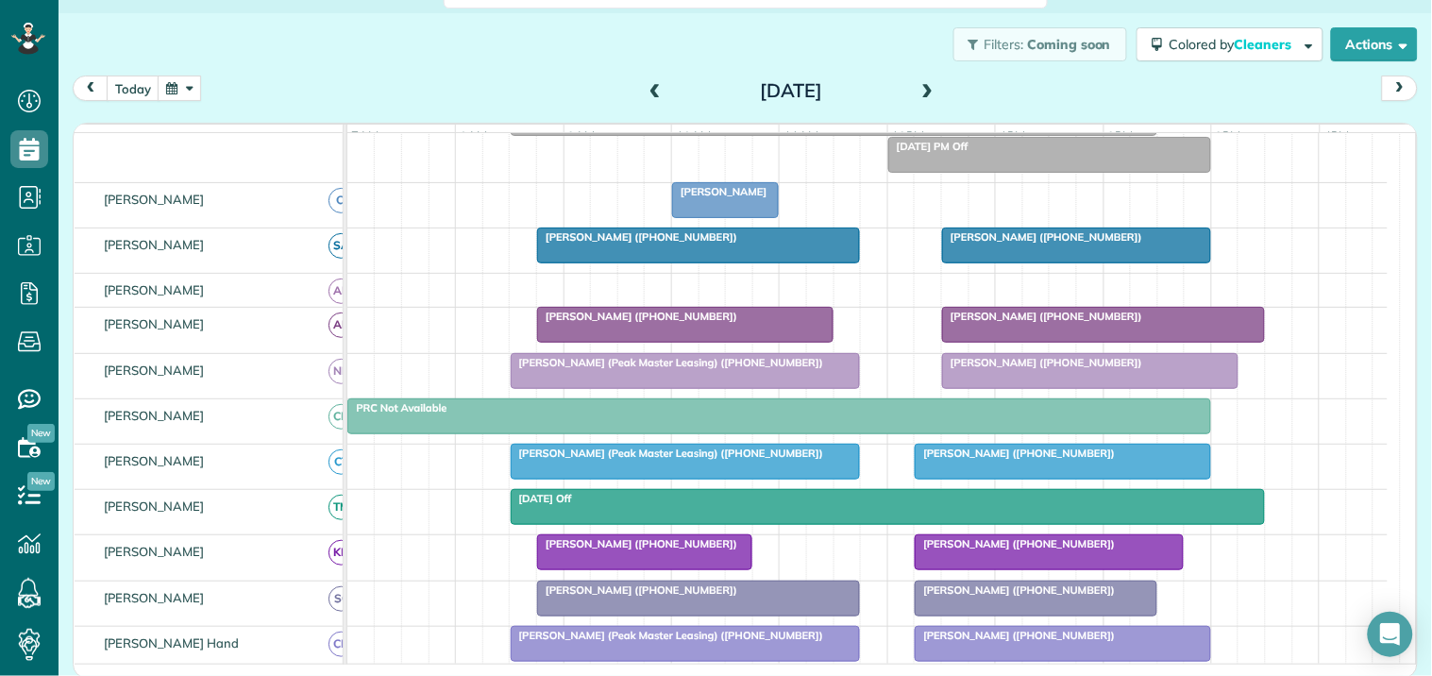
scroll to position [61, 0]
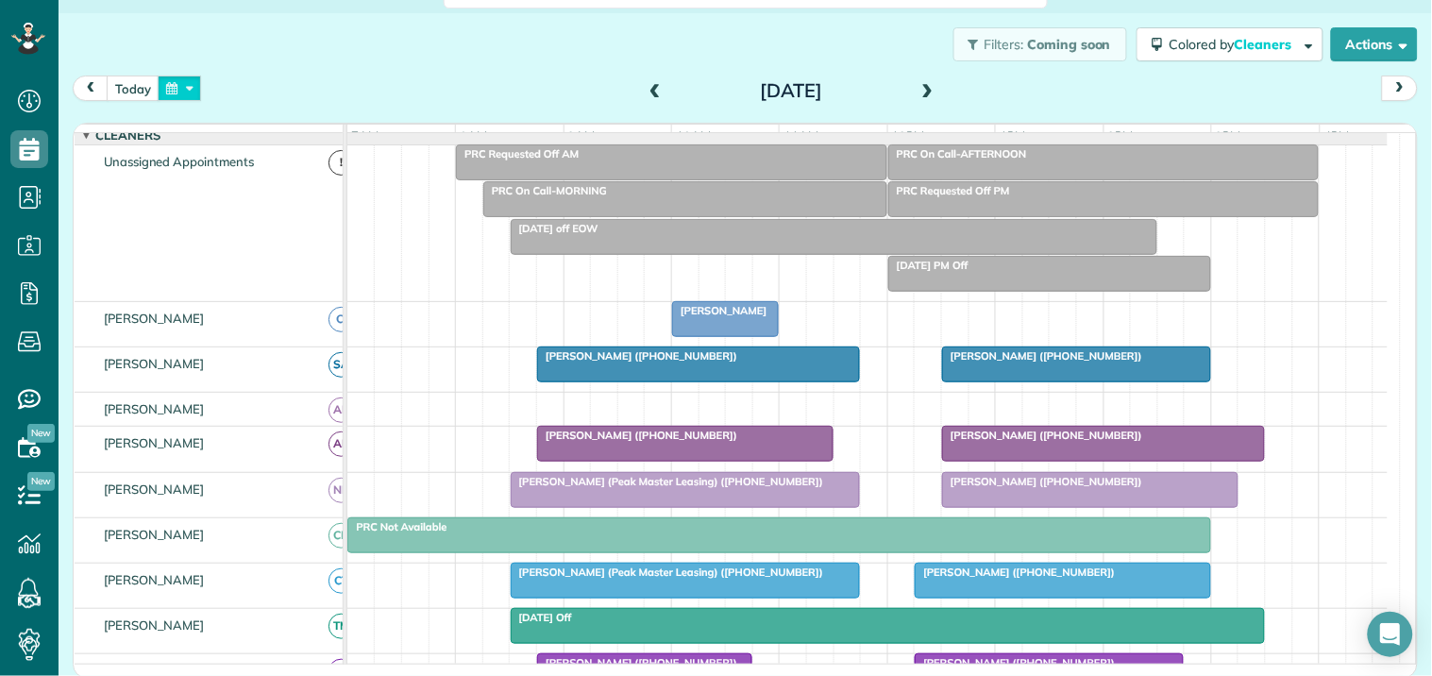
click at [189, 87] on button "button" at bounding box center [179, 88] width 43 height 25
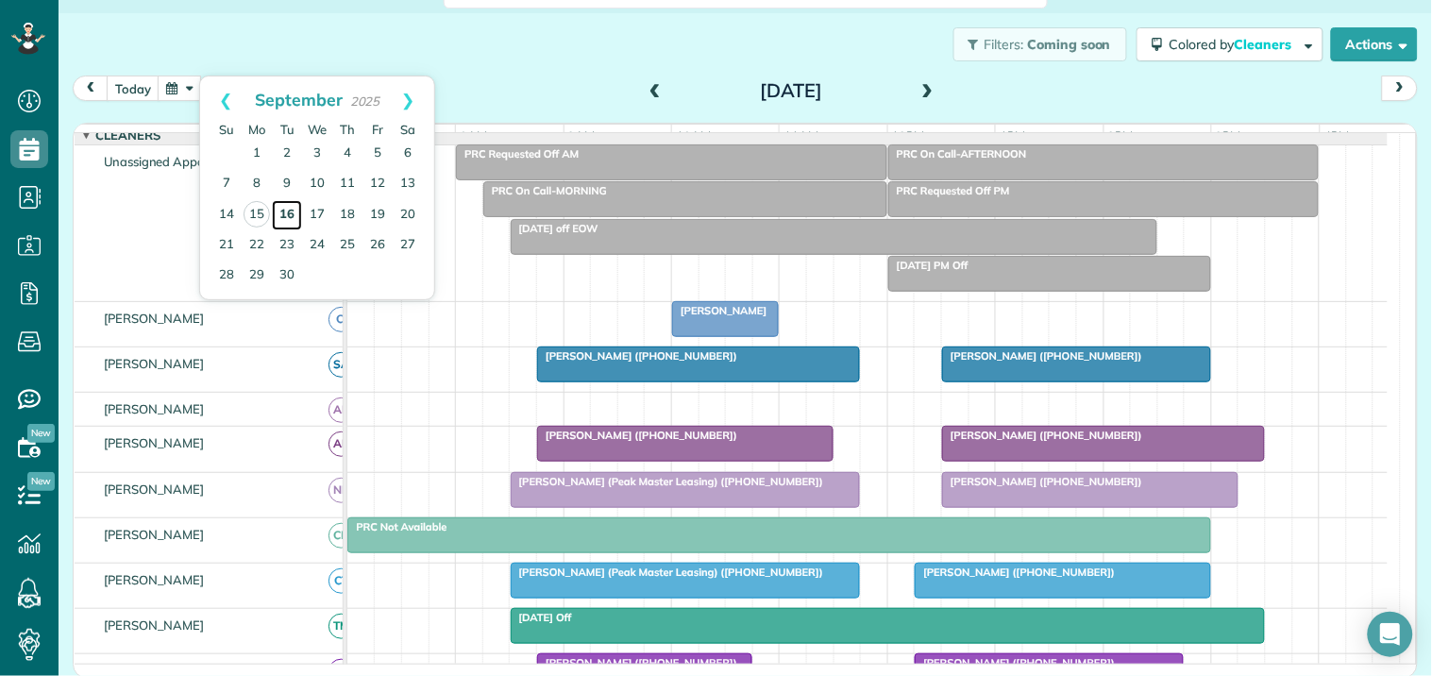
click at [287, 209] on link "16" at bounding box center [287, 215] width 30 height 30
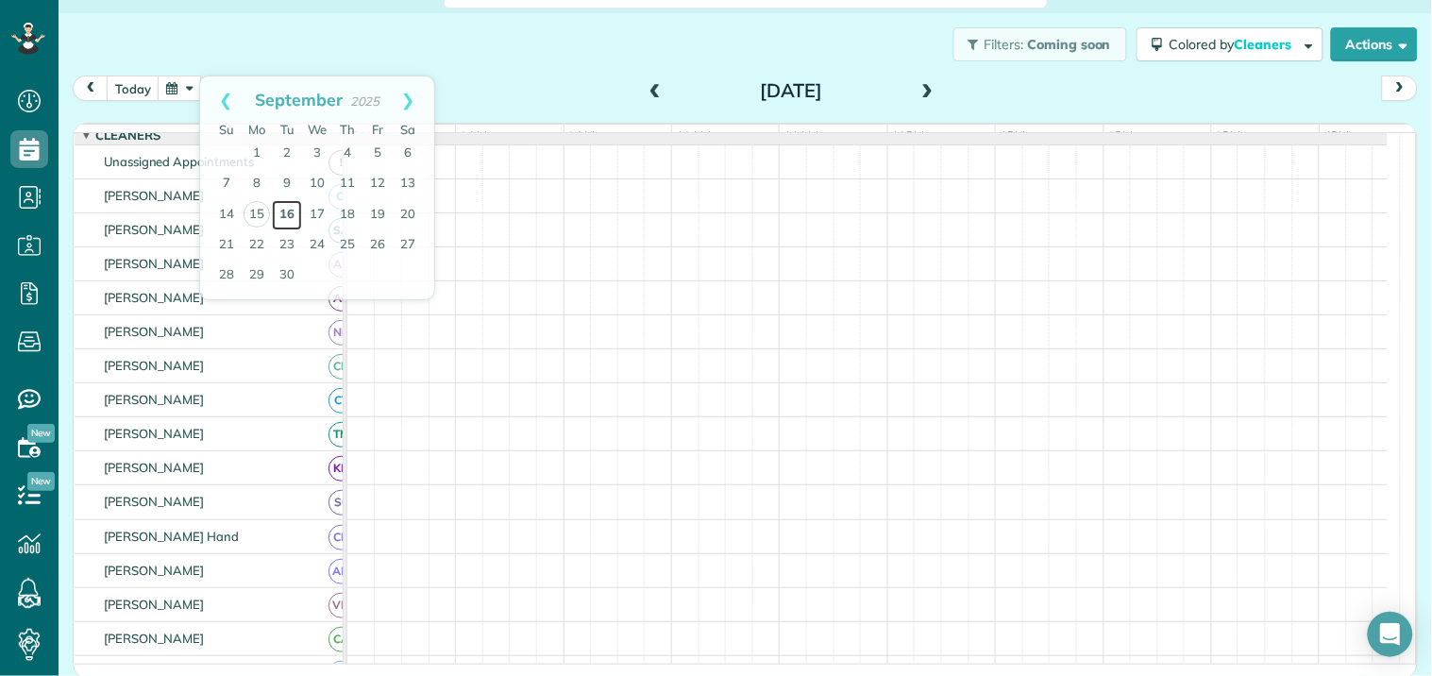
scroll to position [0, 0]
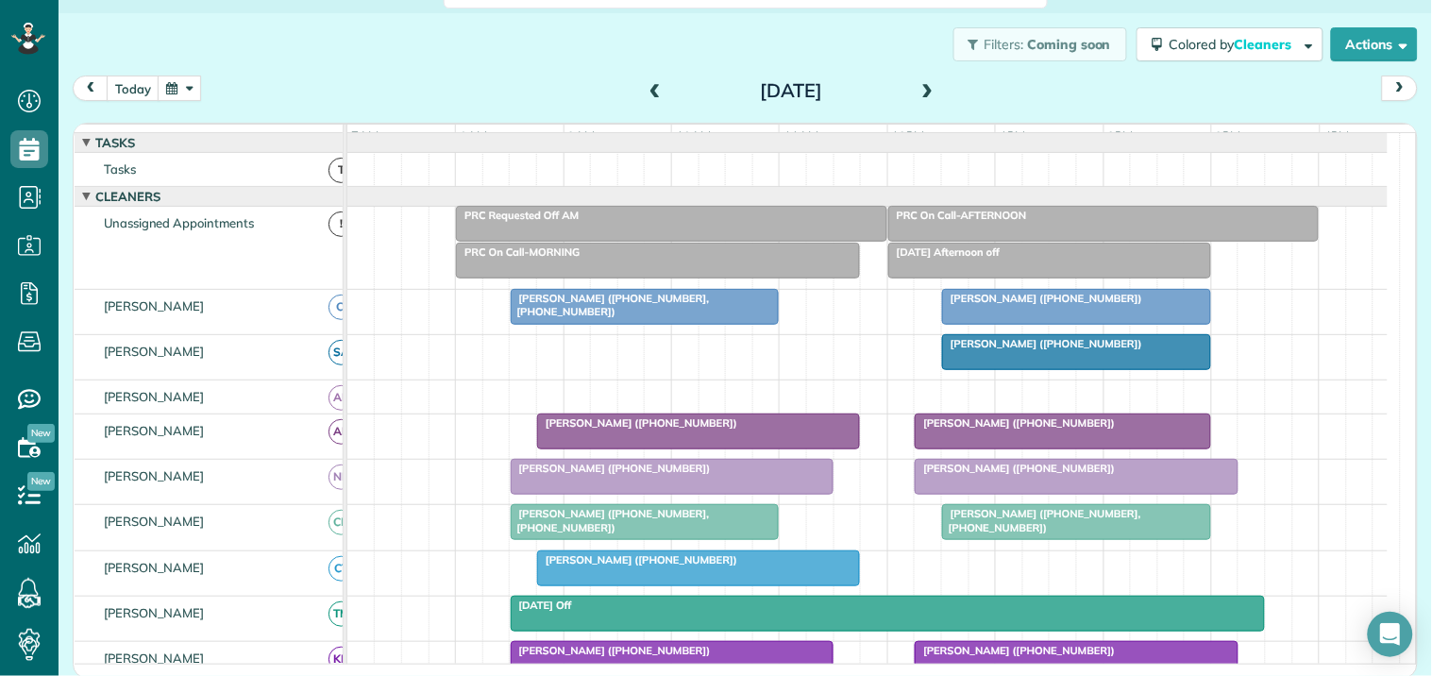
click at [921, 90] on span at bounding box center [928, 91] width 21 height 17
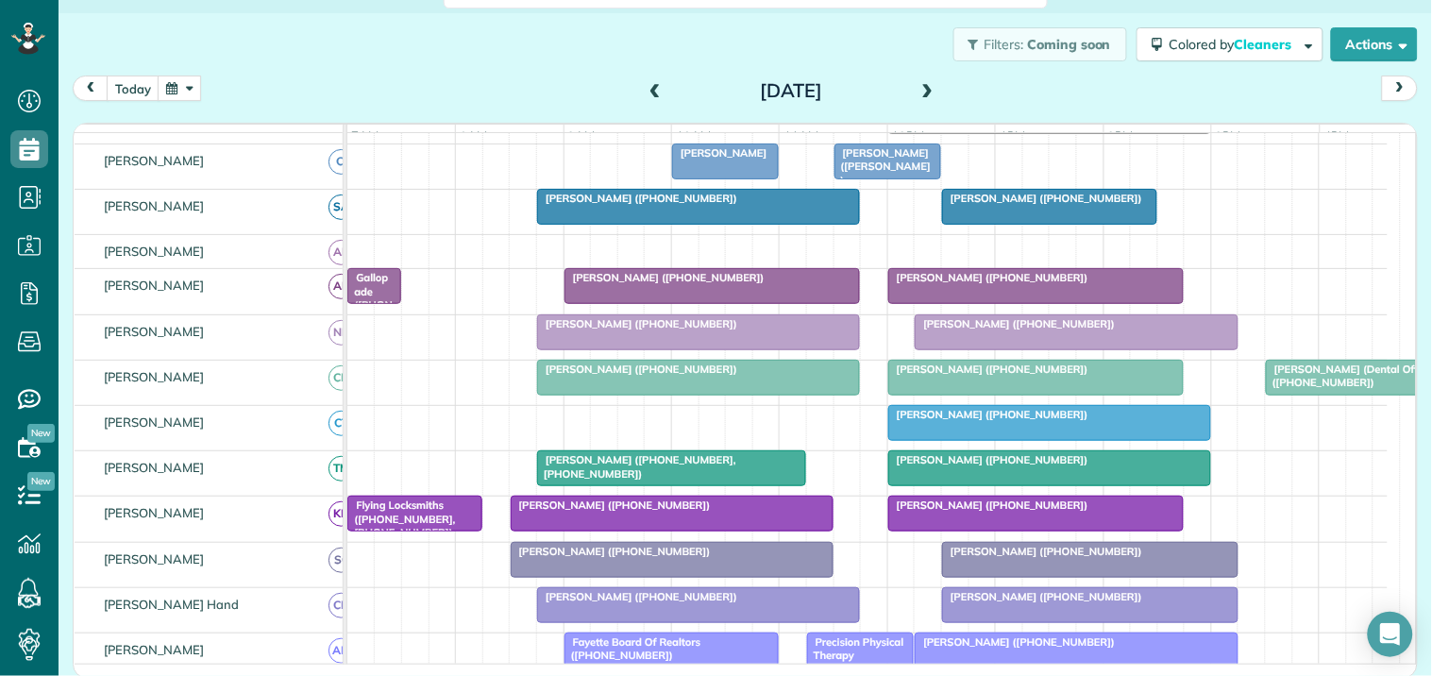
scroll to position [210, 0]
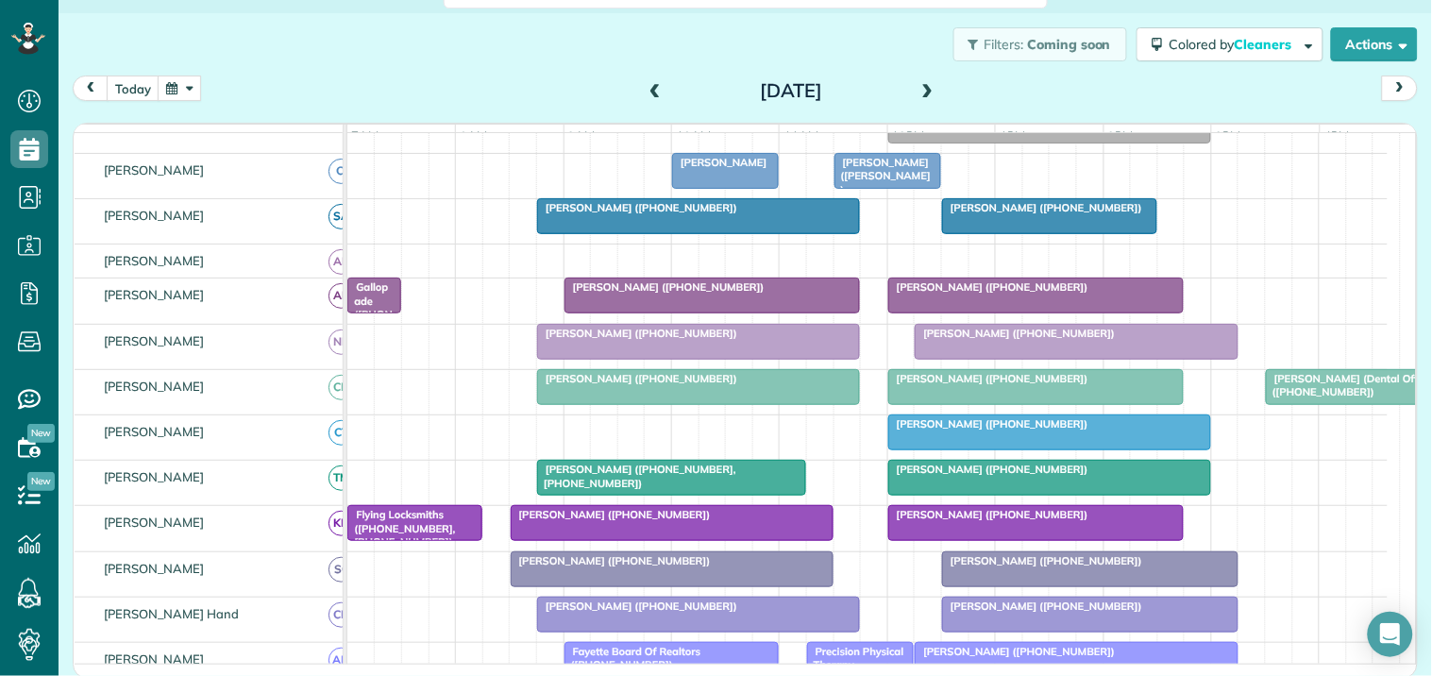
click at [925, 86] on span at bounding box center [928, 91] width 21 height 17
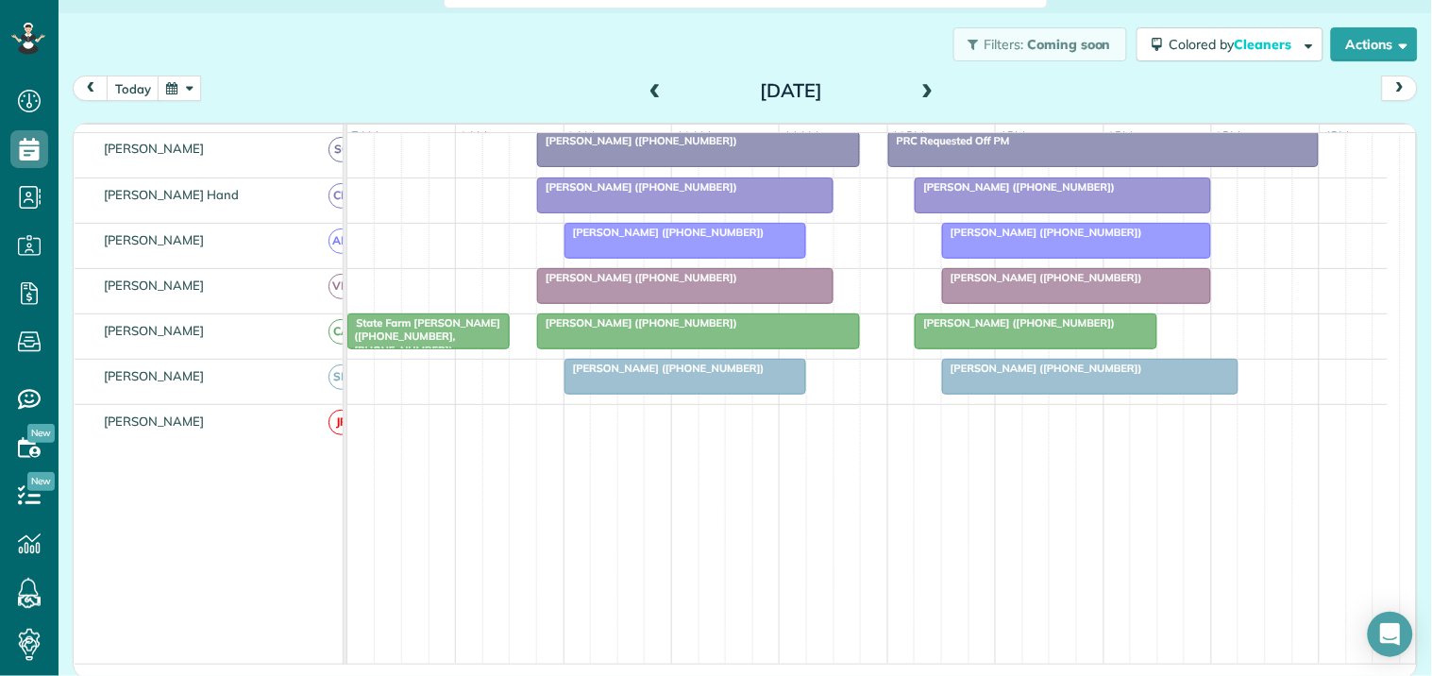
scroll to position [382, 0]
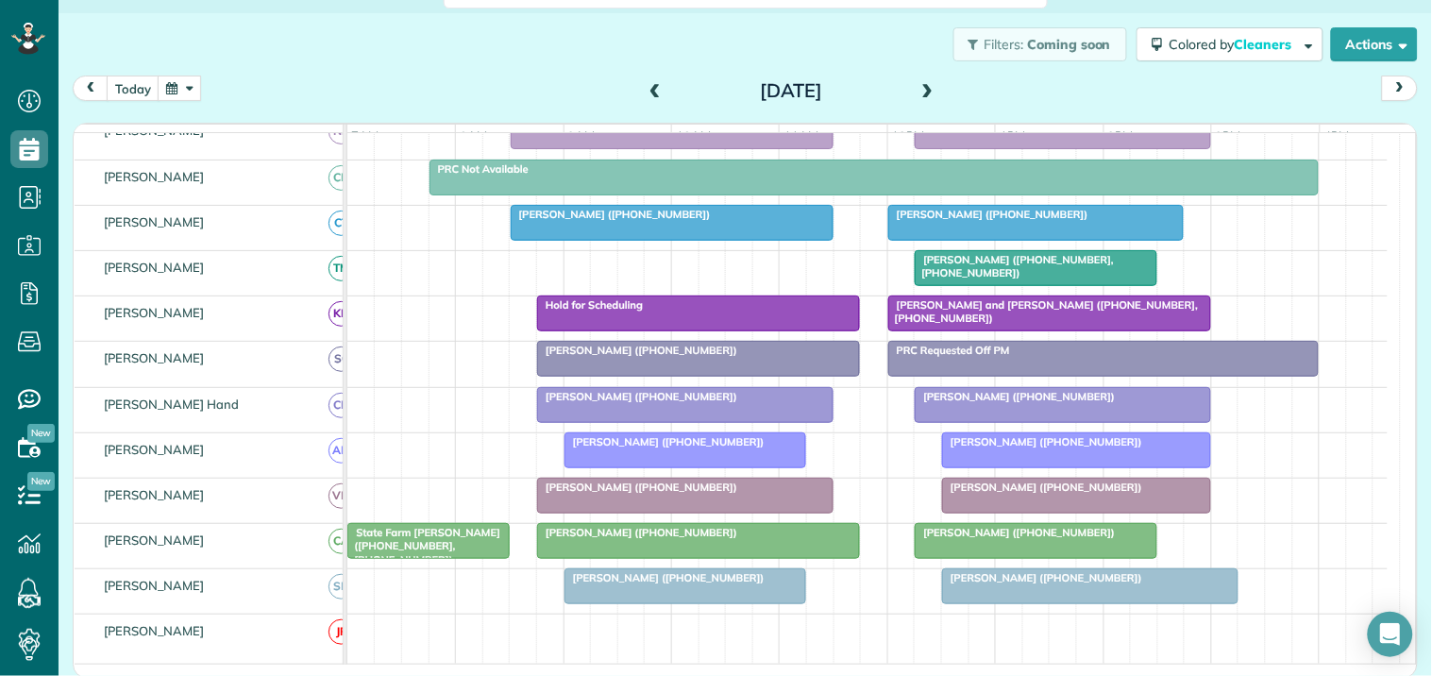
click at [920, 89] on span at bounding box center [928, 91] width 21 height 17
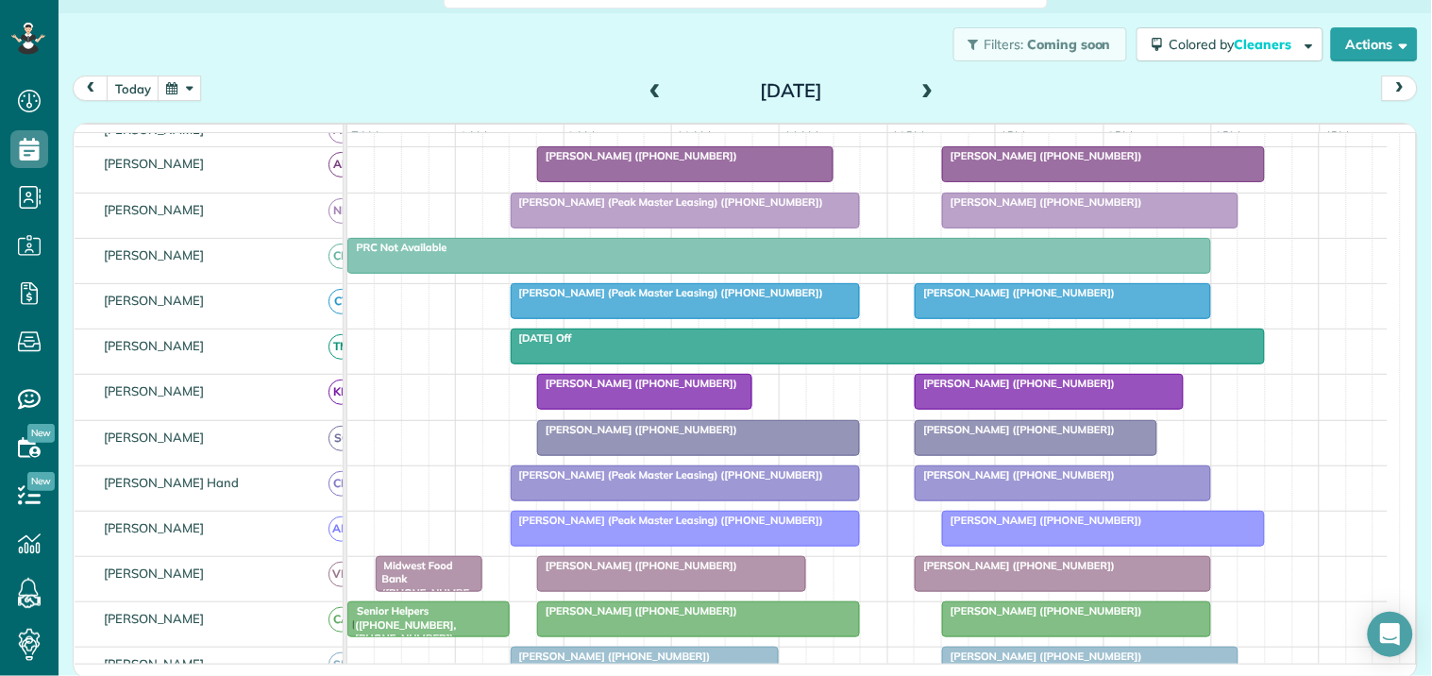
scroll to position [315, 0]
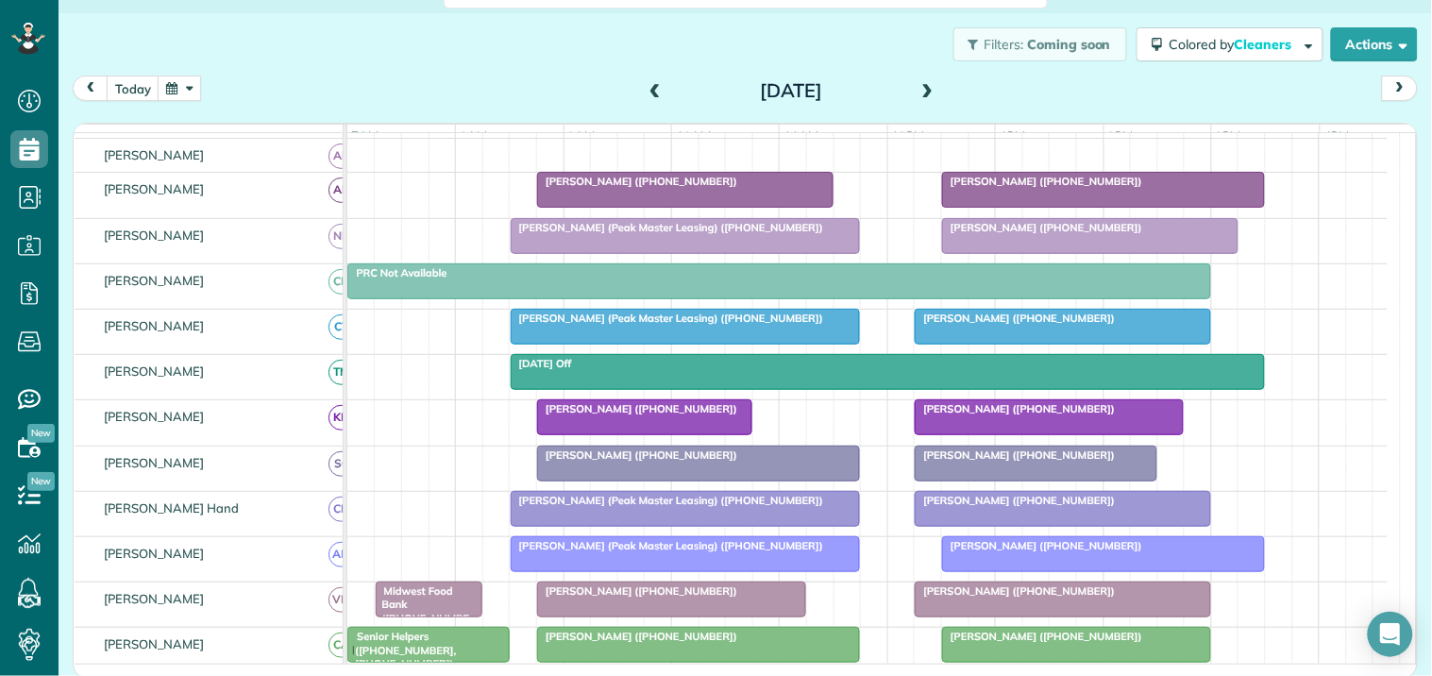
click at [645, 89] on span at bounding box center [655, 91] width 21 height 17
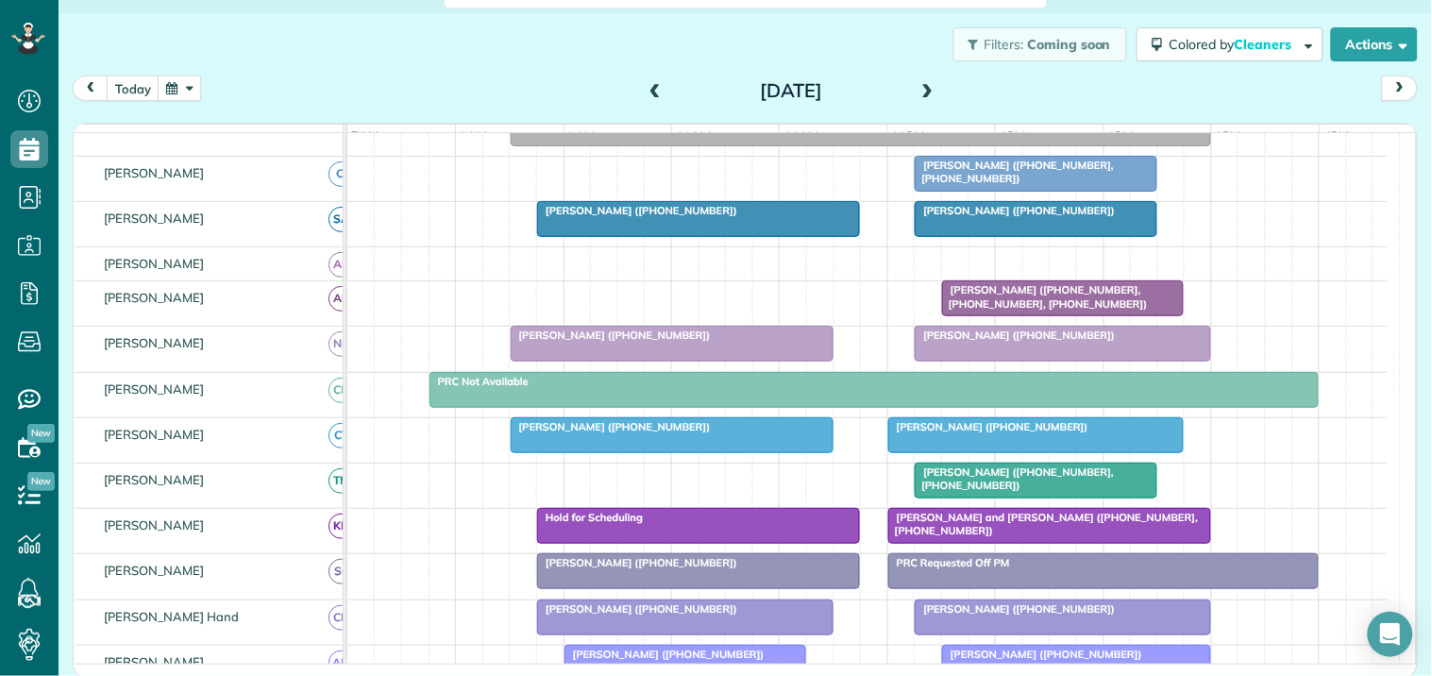
scroll to position [278, 0]
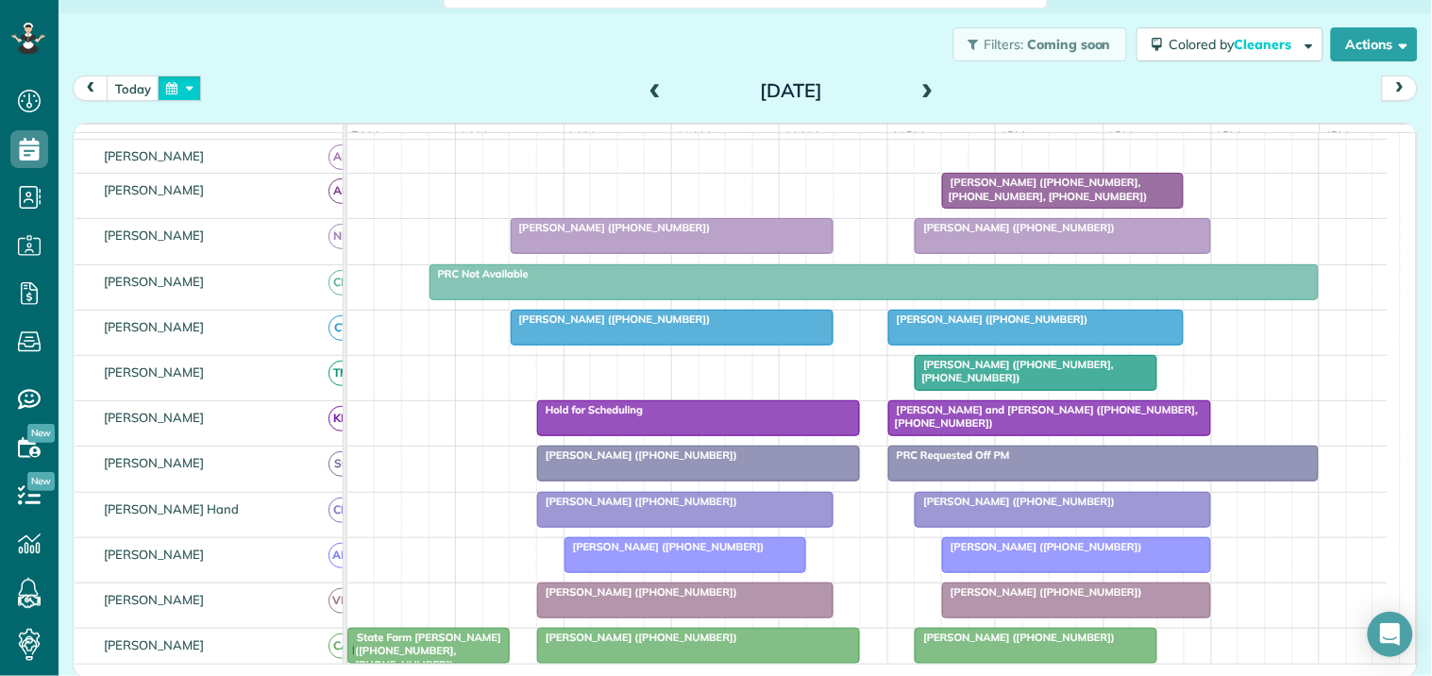
click at [194, 90] on button "button" at bounding box center [179, 88] width 43 height 25
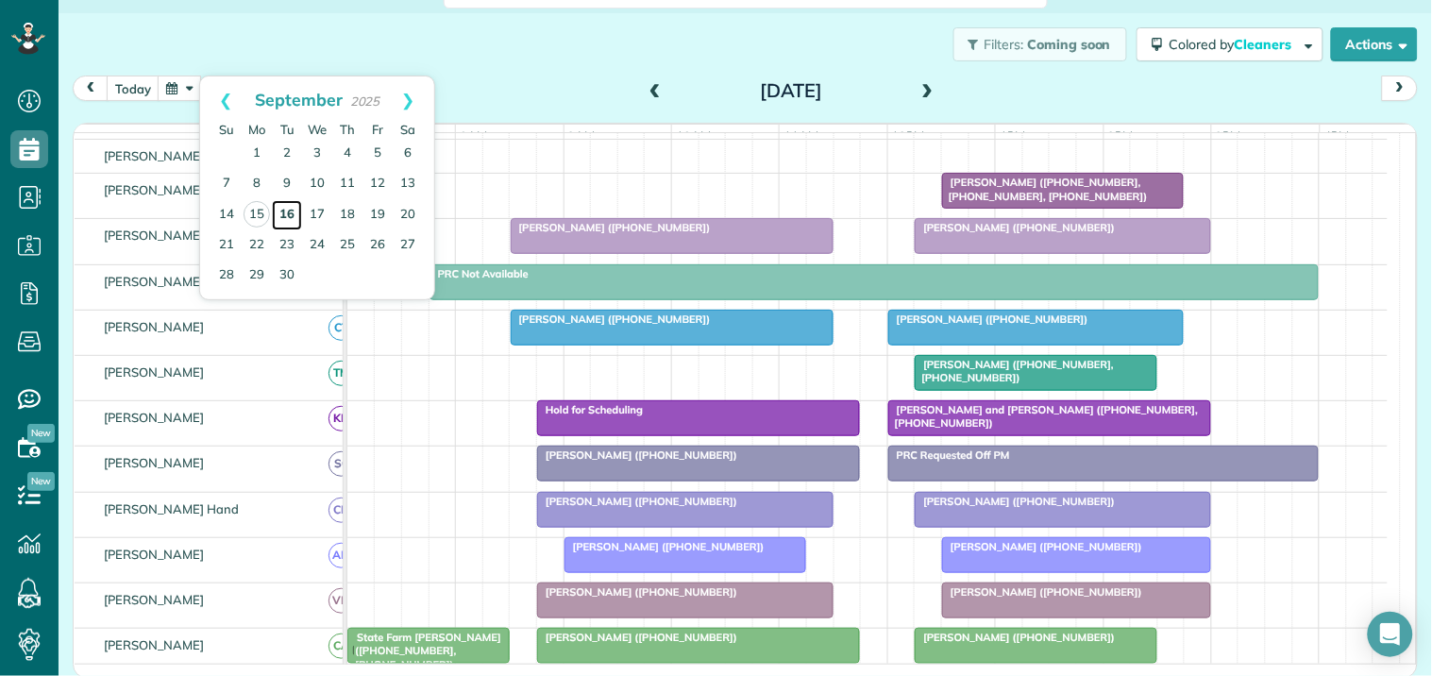
click at [288, 212] on link "16" at bounding box center [287, 215] width 30 height 30
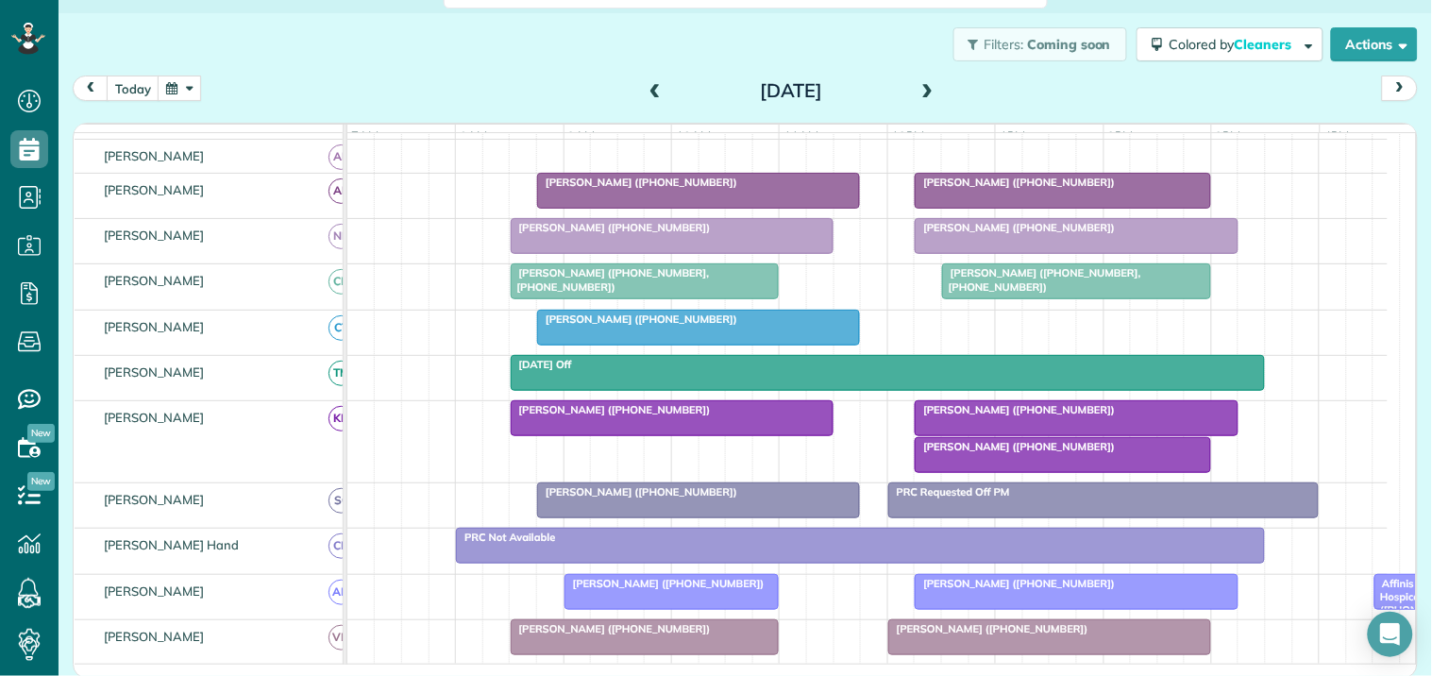
scroll to position [31, 0]
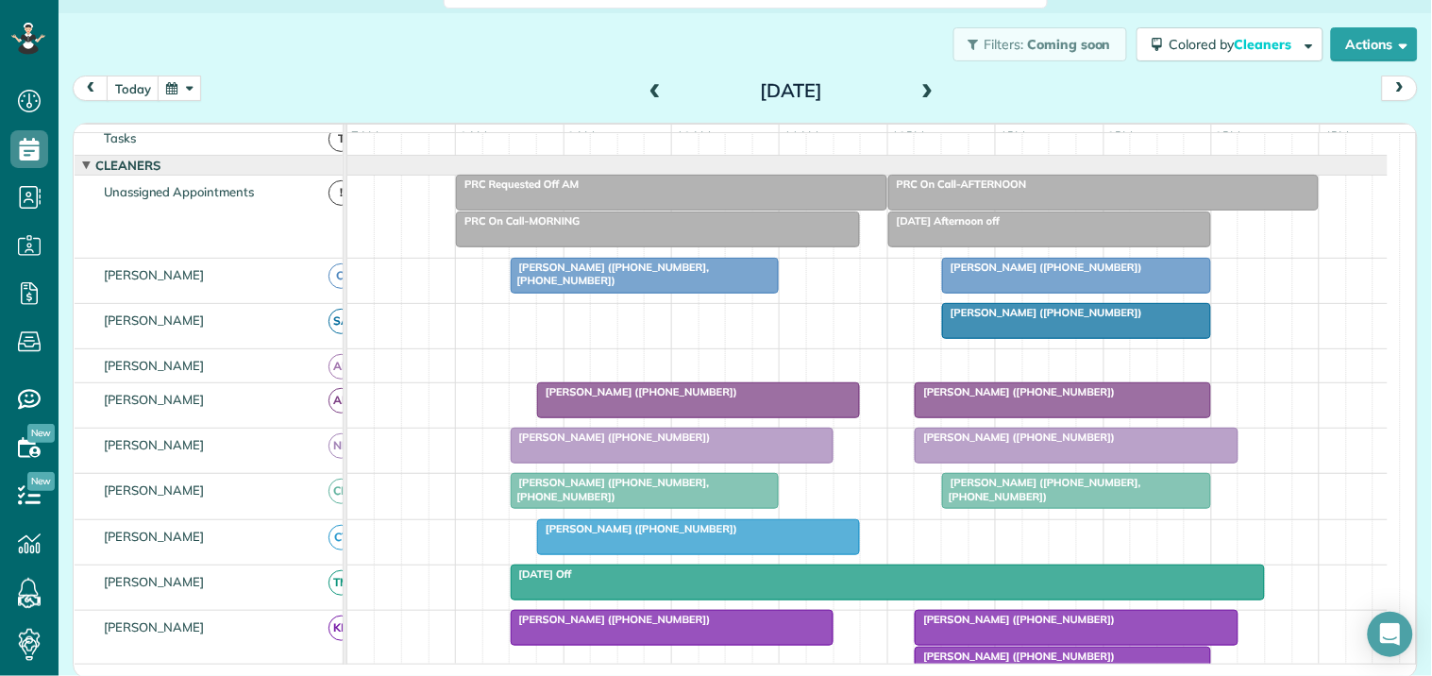
click at [648, 87] on span at bounding box center [655, 91] width 21 height 17
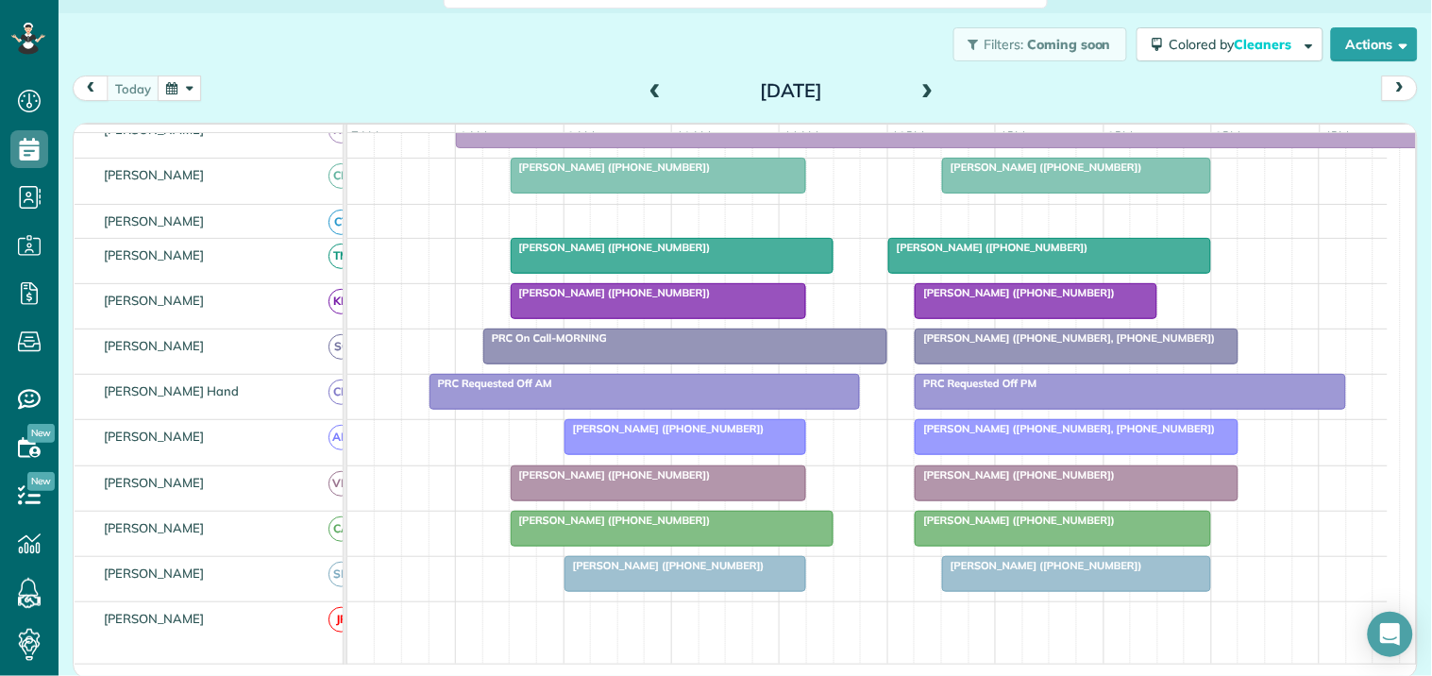
scroll to position [343, 0]
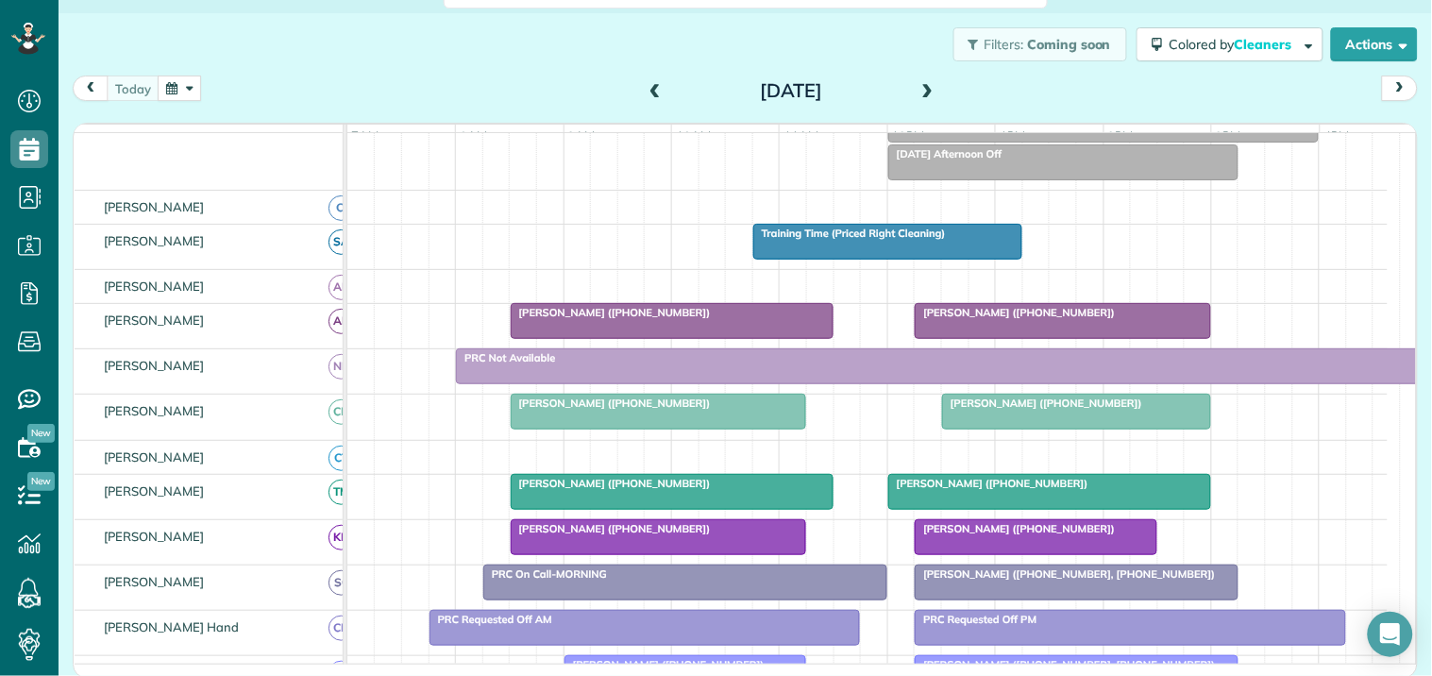
click at [926, 85] on span at bounding box center [928, 91] width 21 height 17
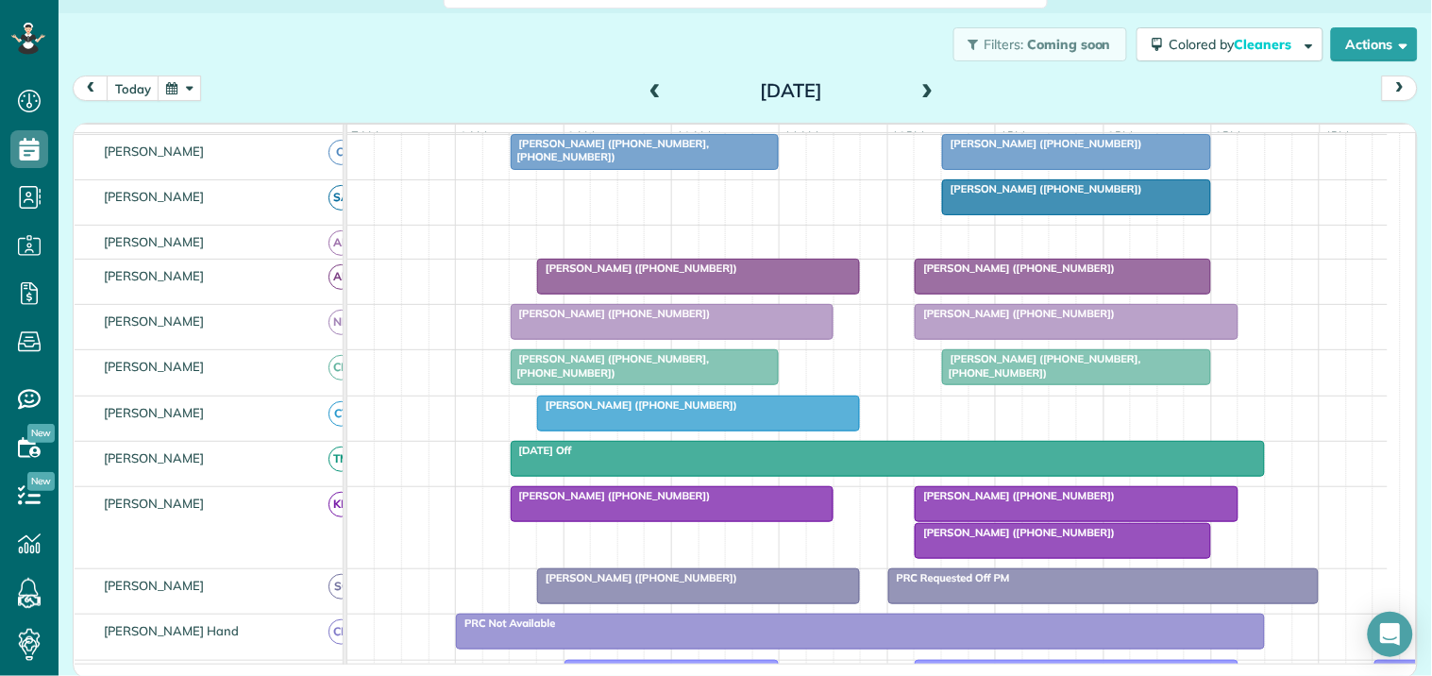
click at [658, 412] on div "[PERSON_NAME] ([PHONE_NUMBER])" at bounding box center [699, 404] width 312 height 13
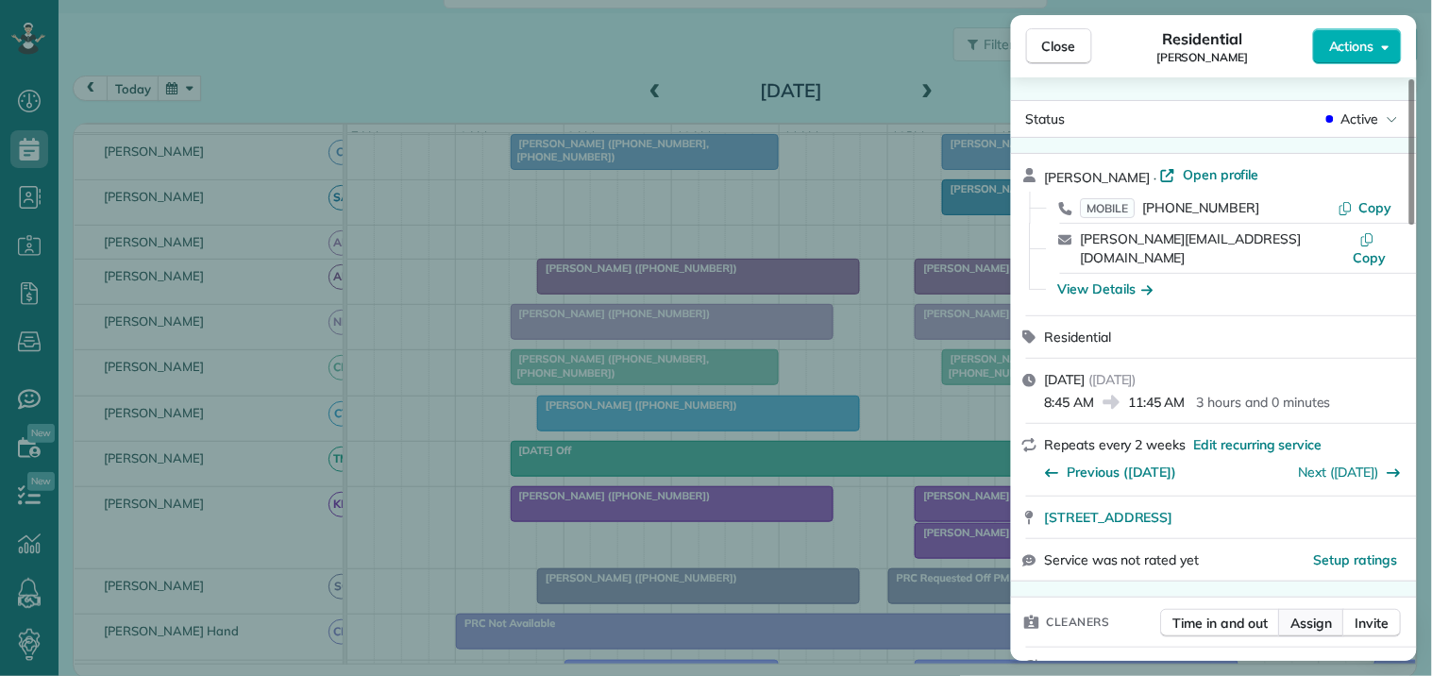
click at [1323, 614] on span "Assign" at bounding box center [1312, 623] width 42 height 19
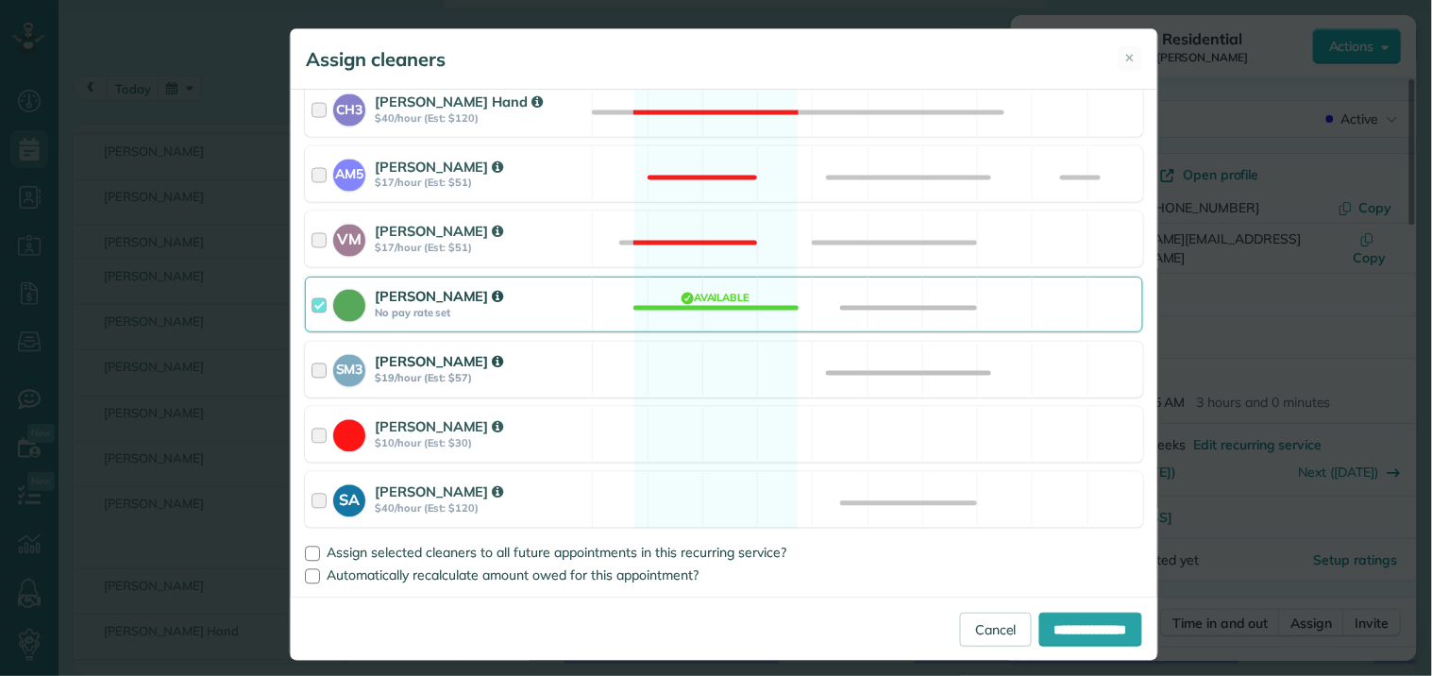
click at [719, 366] on div "SM3 [PERSON_NAME] $19/hour (Est: $57) Available" at bounding box center [724, 370] width 838 height 56
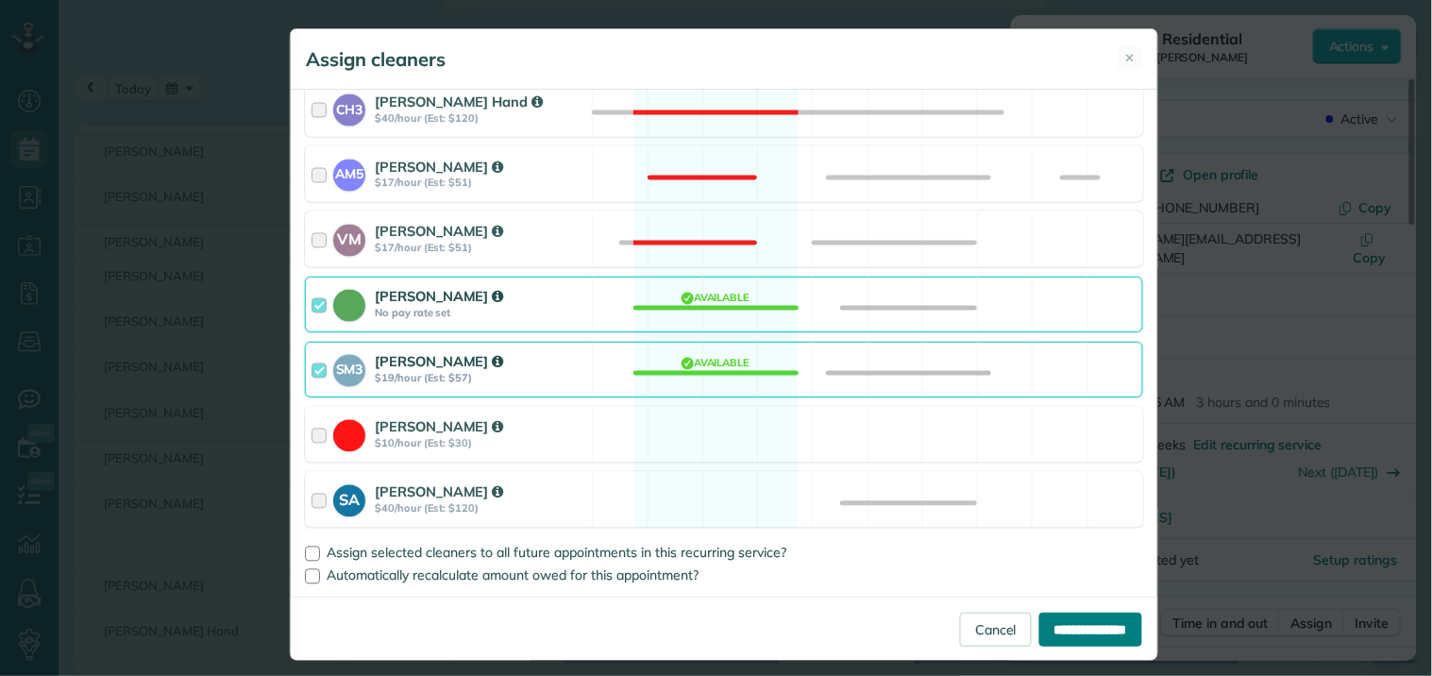
click at [1061, 628] on input "**********" at bounding box center [1090, 630] width 103 height 34
type input "**********"
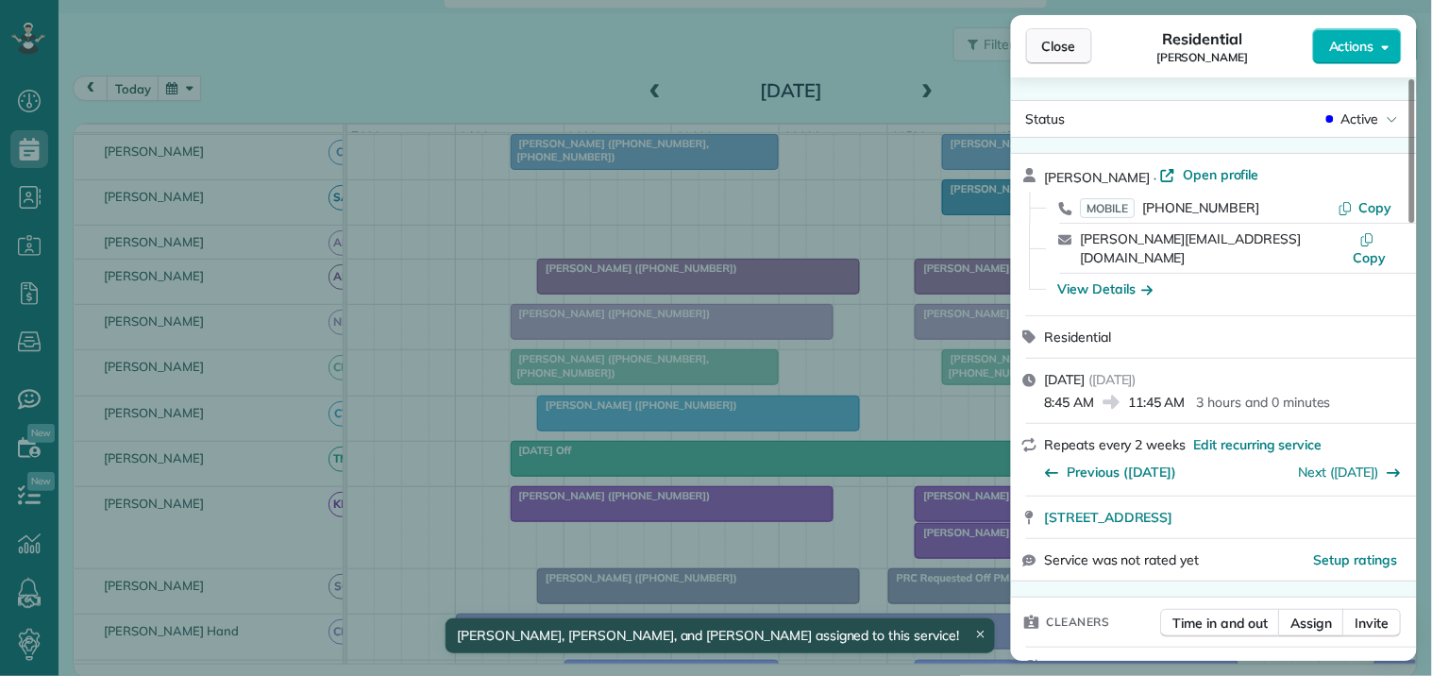
click at [1064, 45] on span "Close" at bounding box center [1059, 46] width 34 height 19
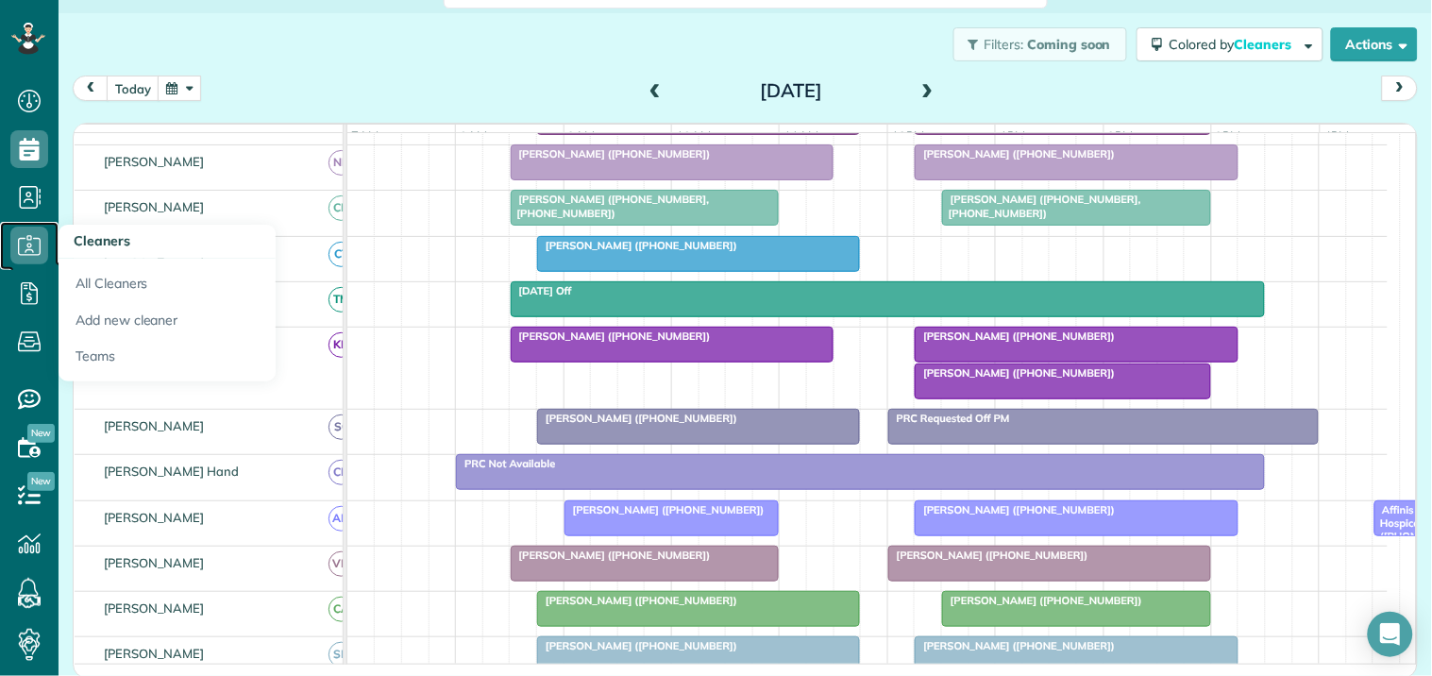
click at [35, 239] on icon at bounding box center [29, 246] width 38 height 38
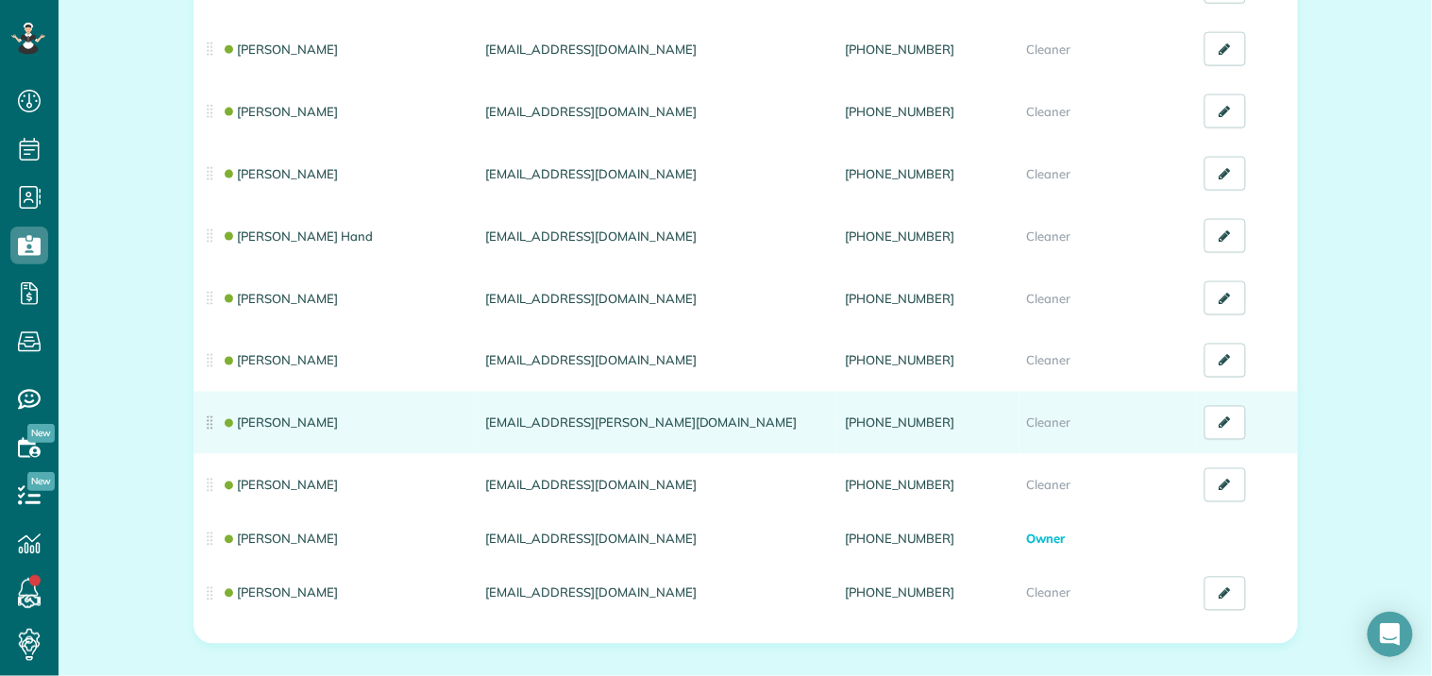
scroll to position [715, 0]
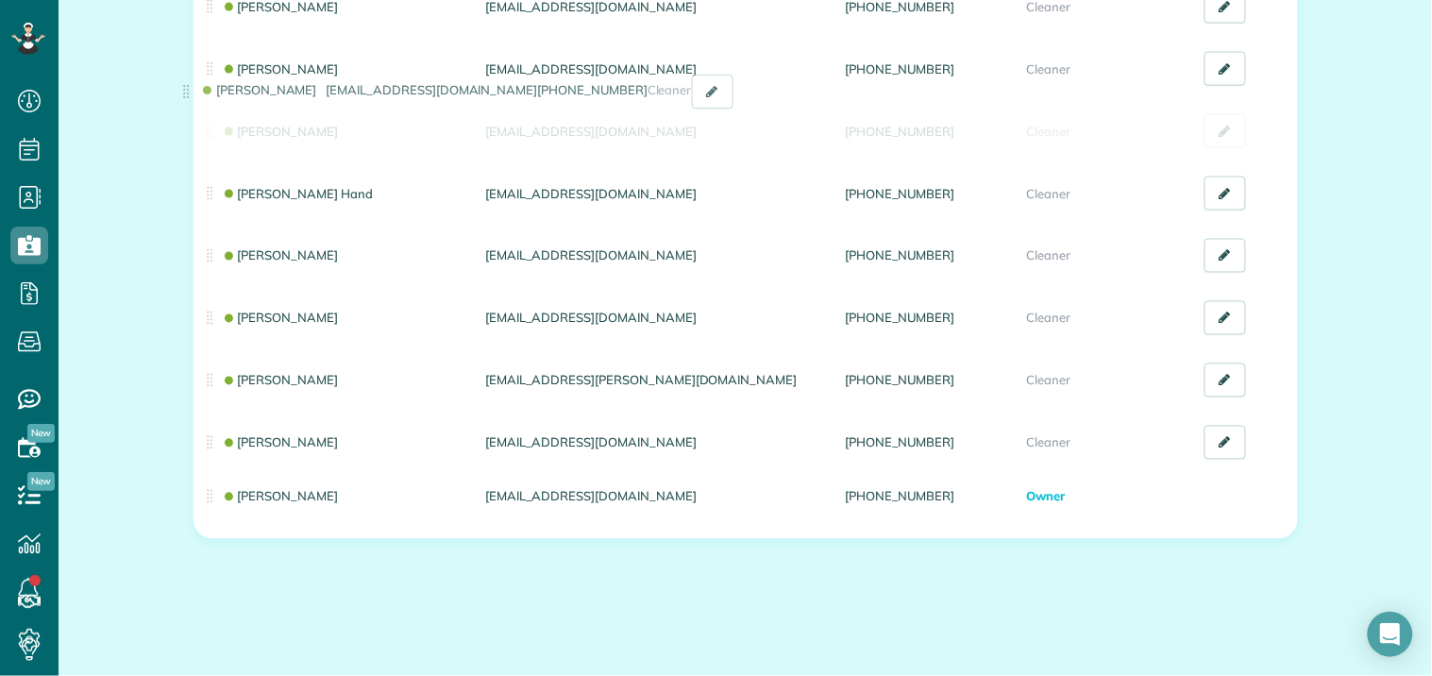
drag, startPoint x: 201, startPoint y: 488, endPoint x: 187, endPoint y: 101, distance: 387.3
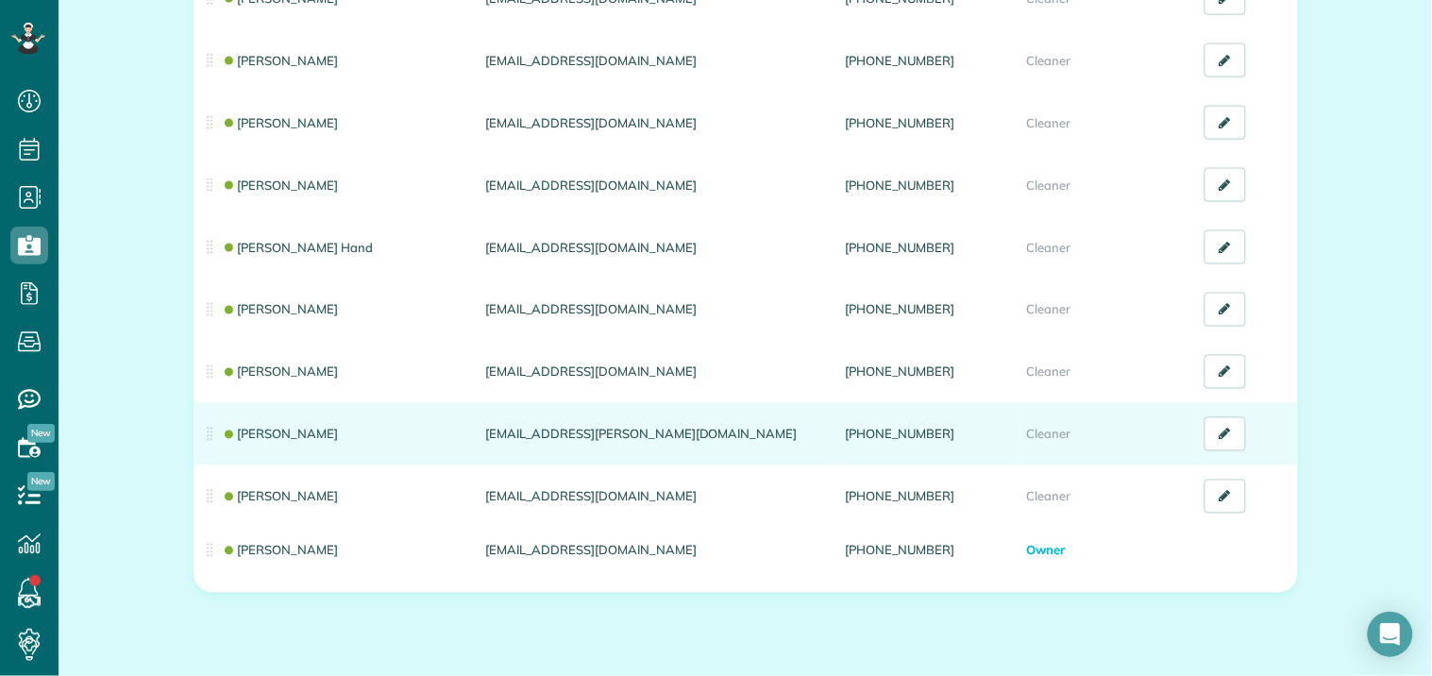
scroll to position [610, 0]
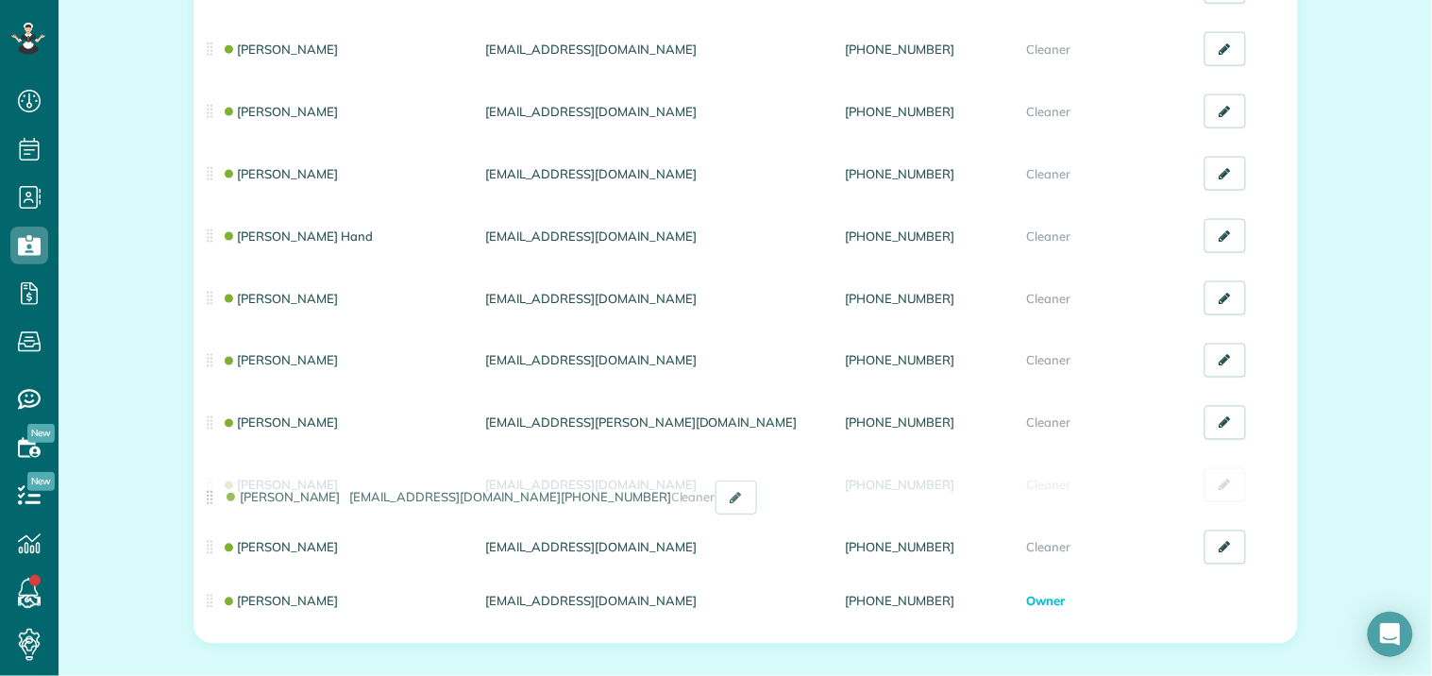
drag, startPoint x: 201, startPoint y: 229, endPoint x: 209, endPoint y: 507, distance: 277.7
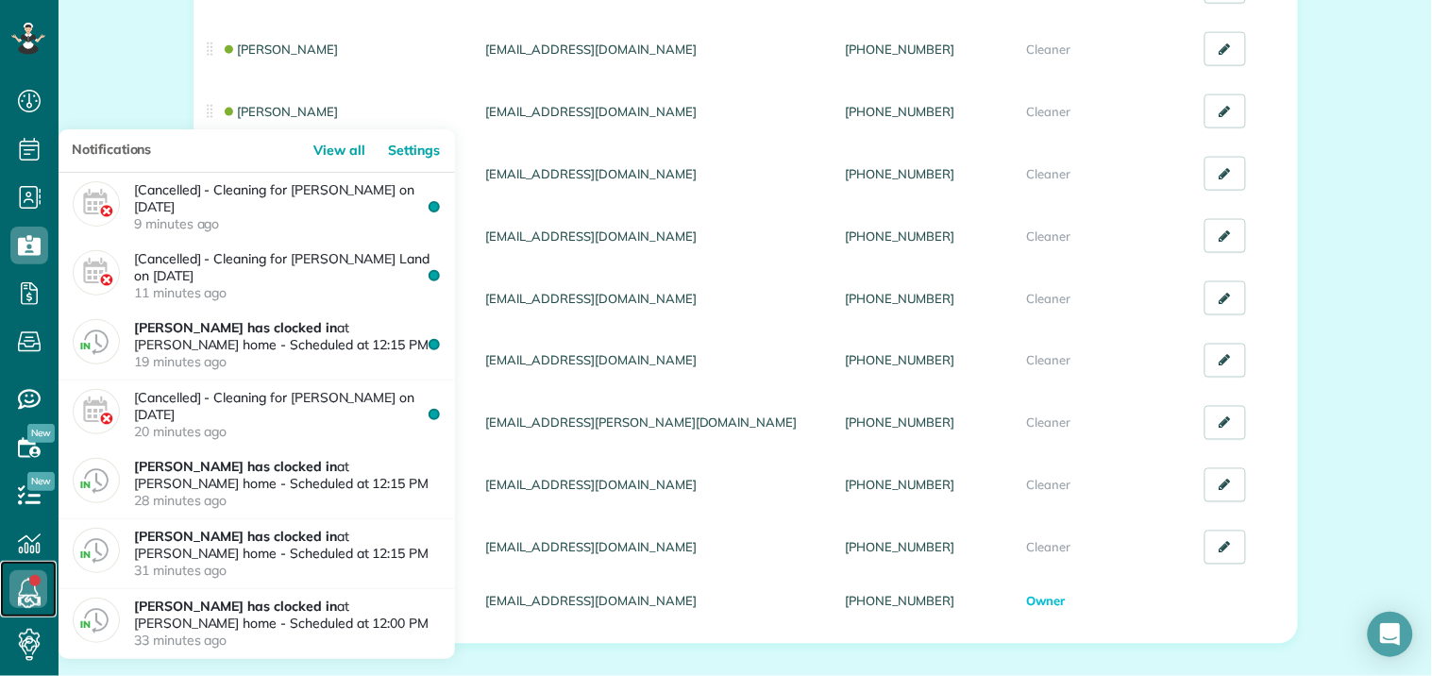
click at [33, 583] on link at bounding box center [28, 589] width 57 height 57
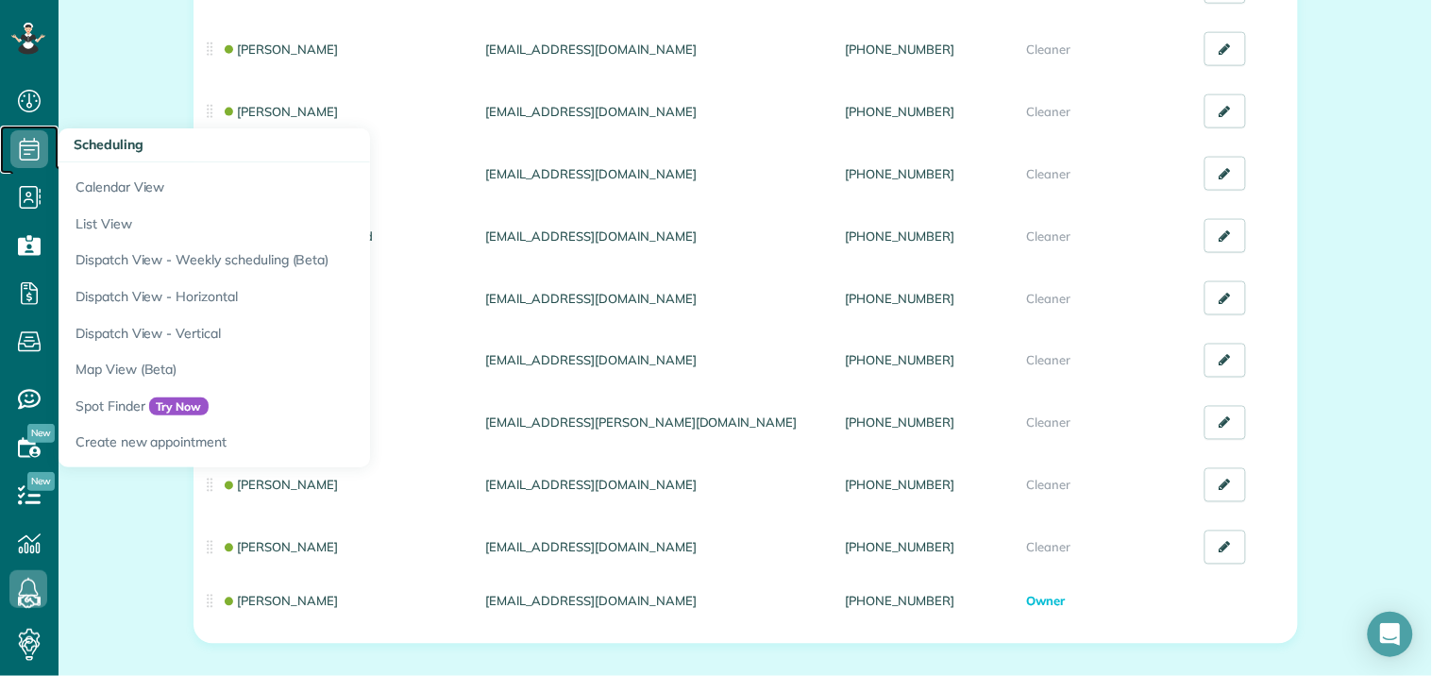
click at [41, 142] on icon at bounding box center [29, 149] width 38 height 38
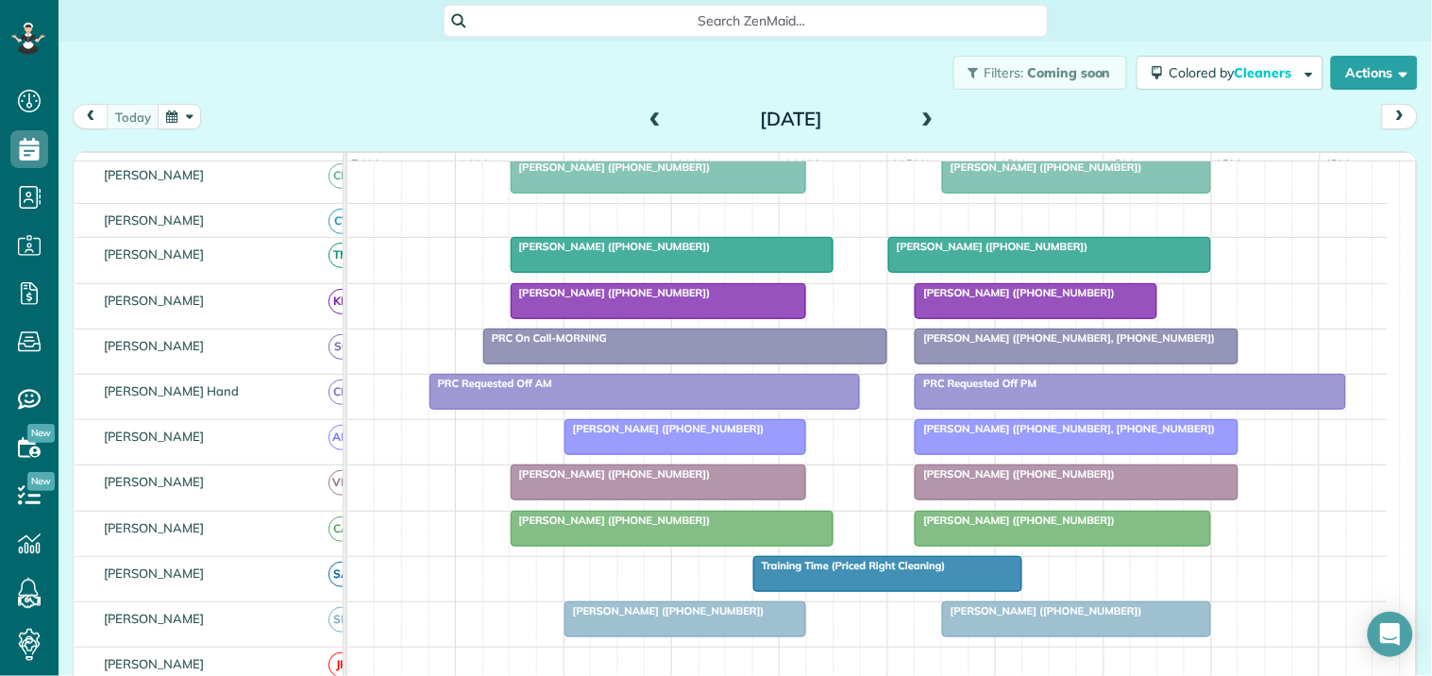
scroll to position [419, 0]
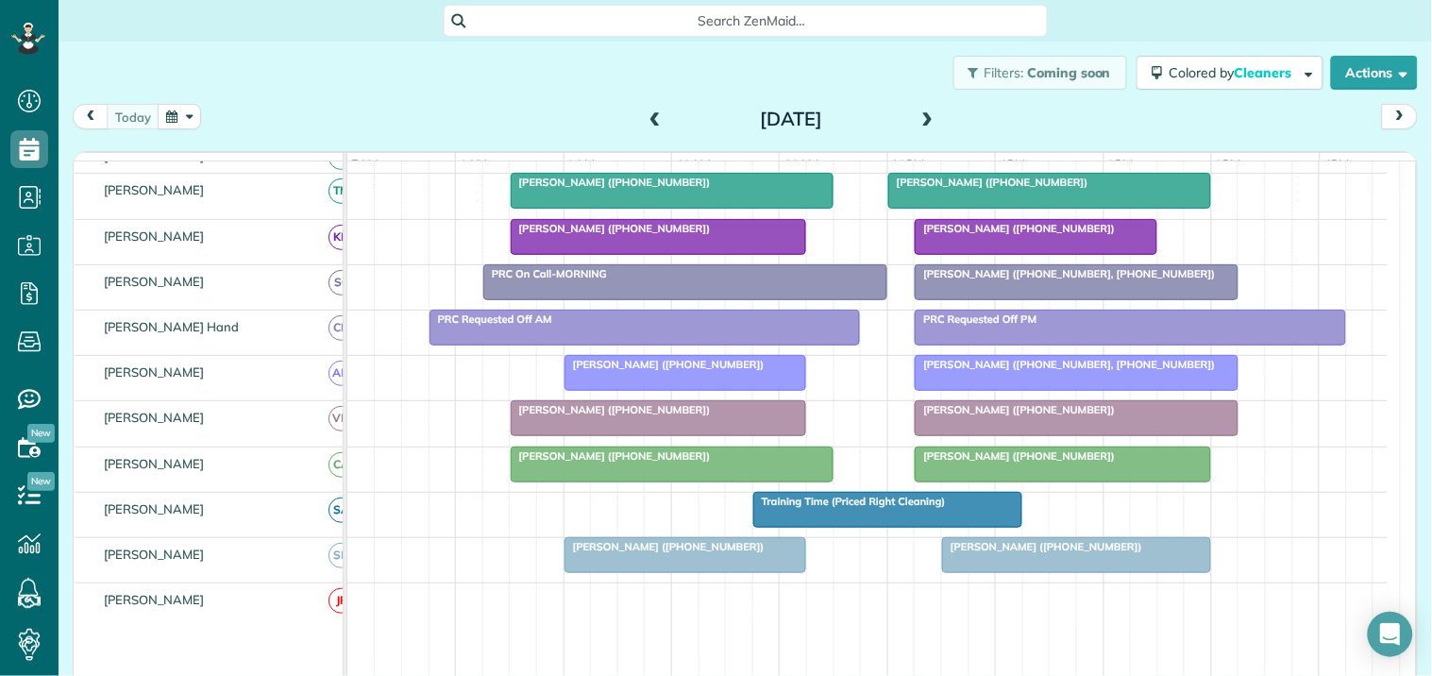
click at [918, 117] on span at bounding box center [928, 119] width 21 height 17
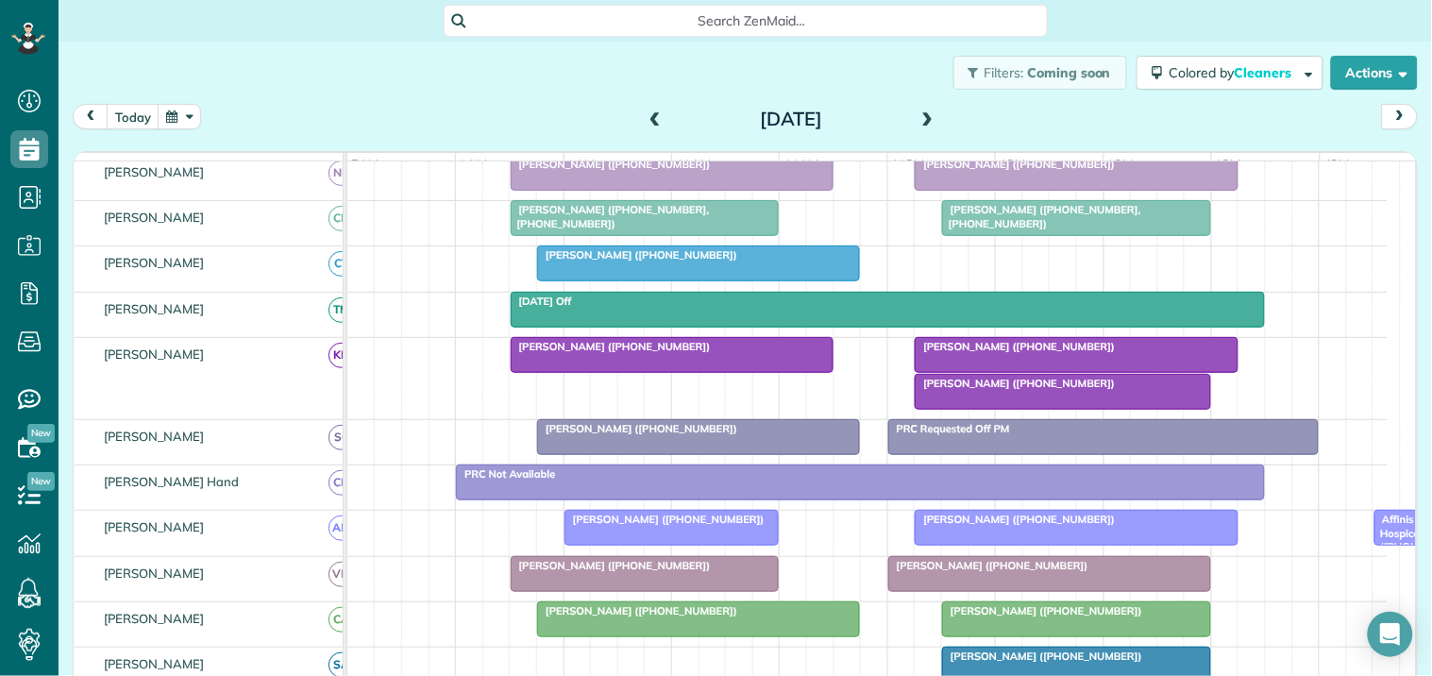
scroll to position [195, 0]
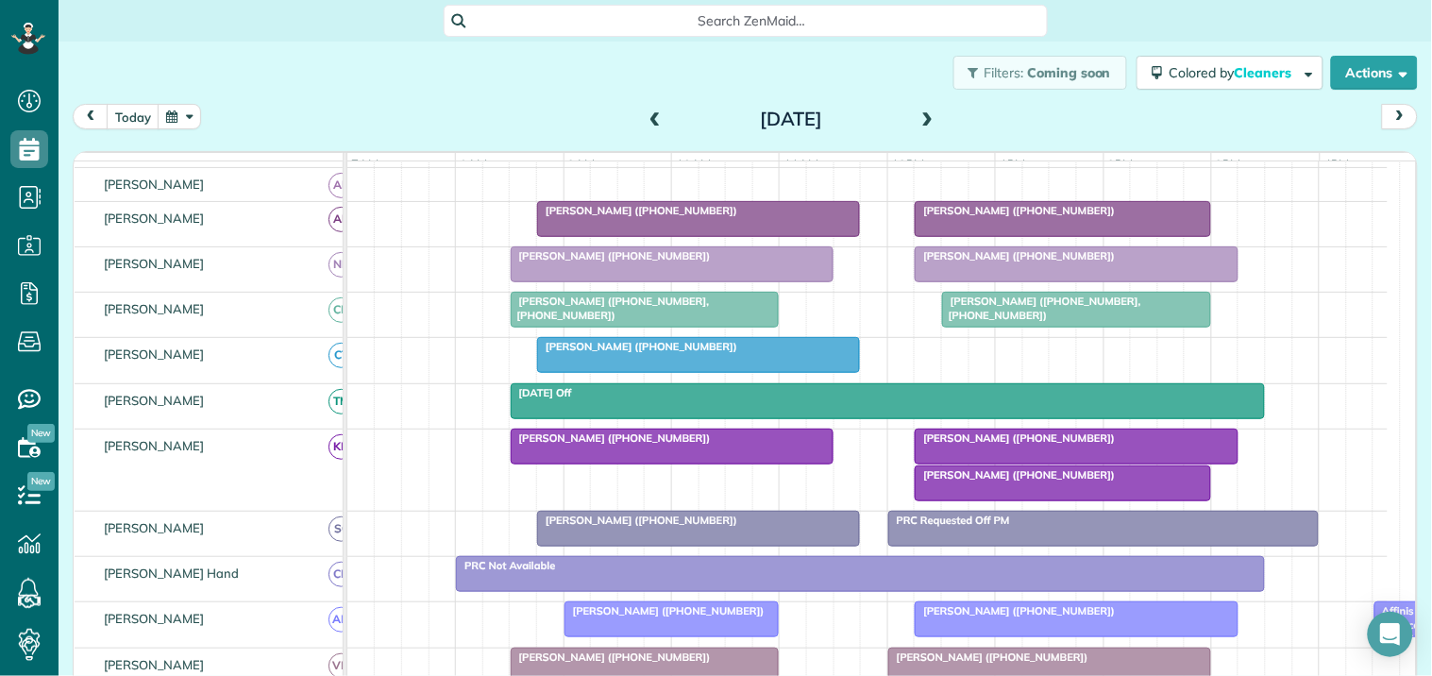
click at [780, 353] on div "[PERSON_NAME] ([PHONE_NUMBER])" at bounding box center [699, 346] width 312 height 13
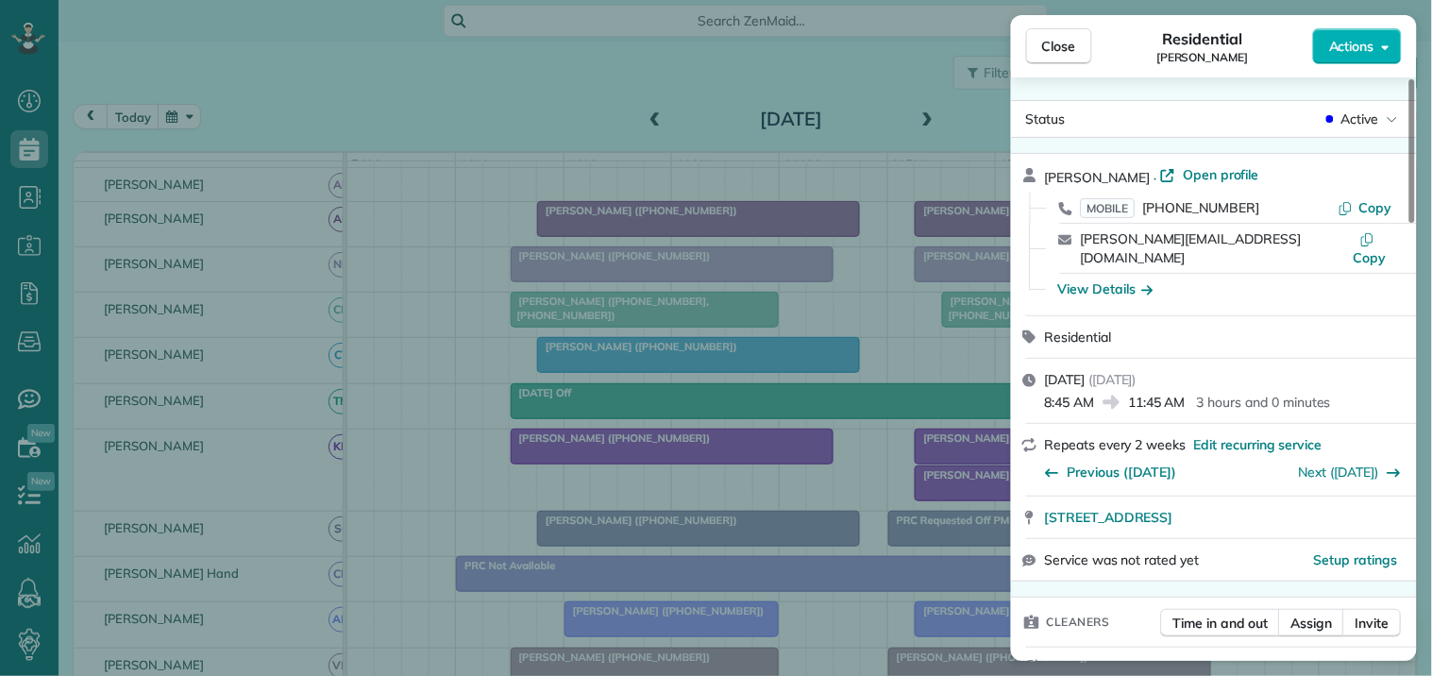
scroll to position [314, 0]
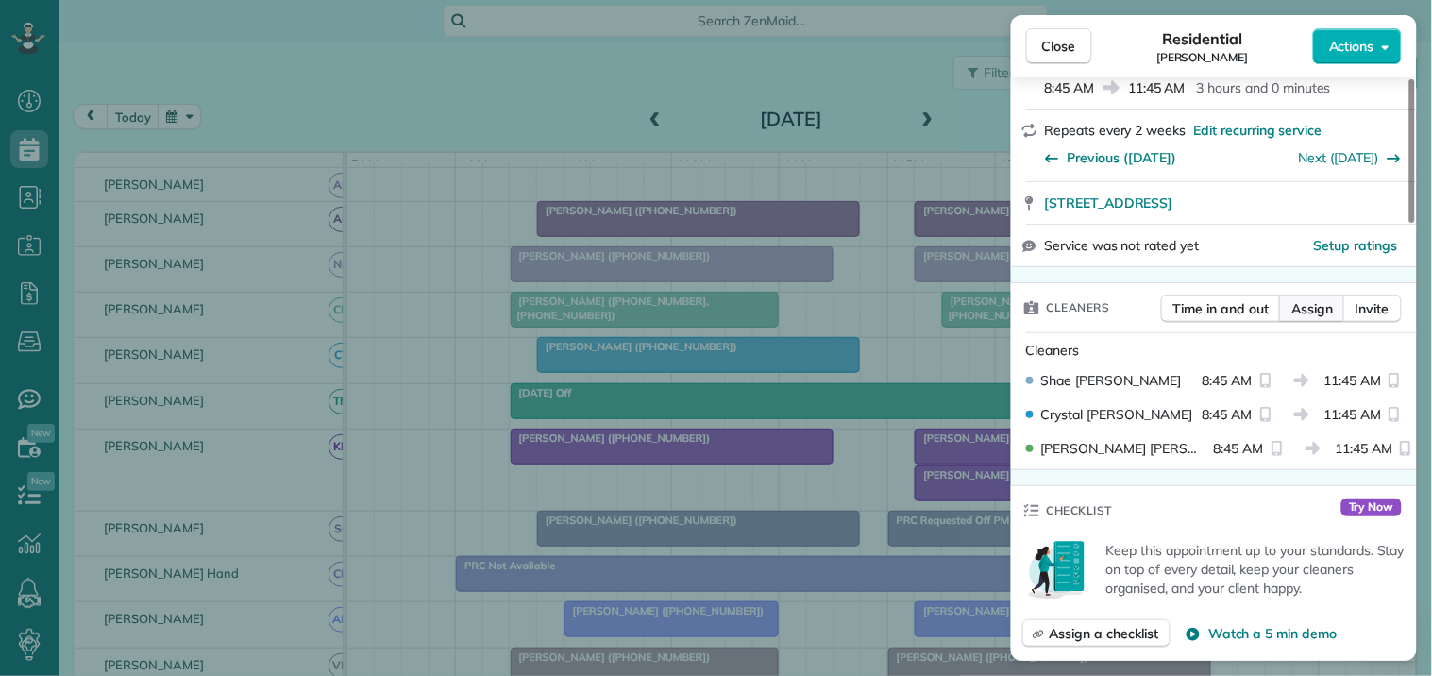
click at [1299, 299] on span "Assign" at bounding box center [1312, 308] width 42 height 19
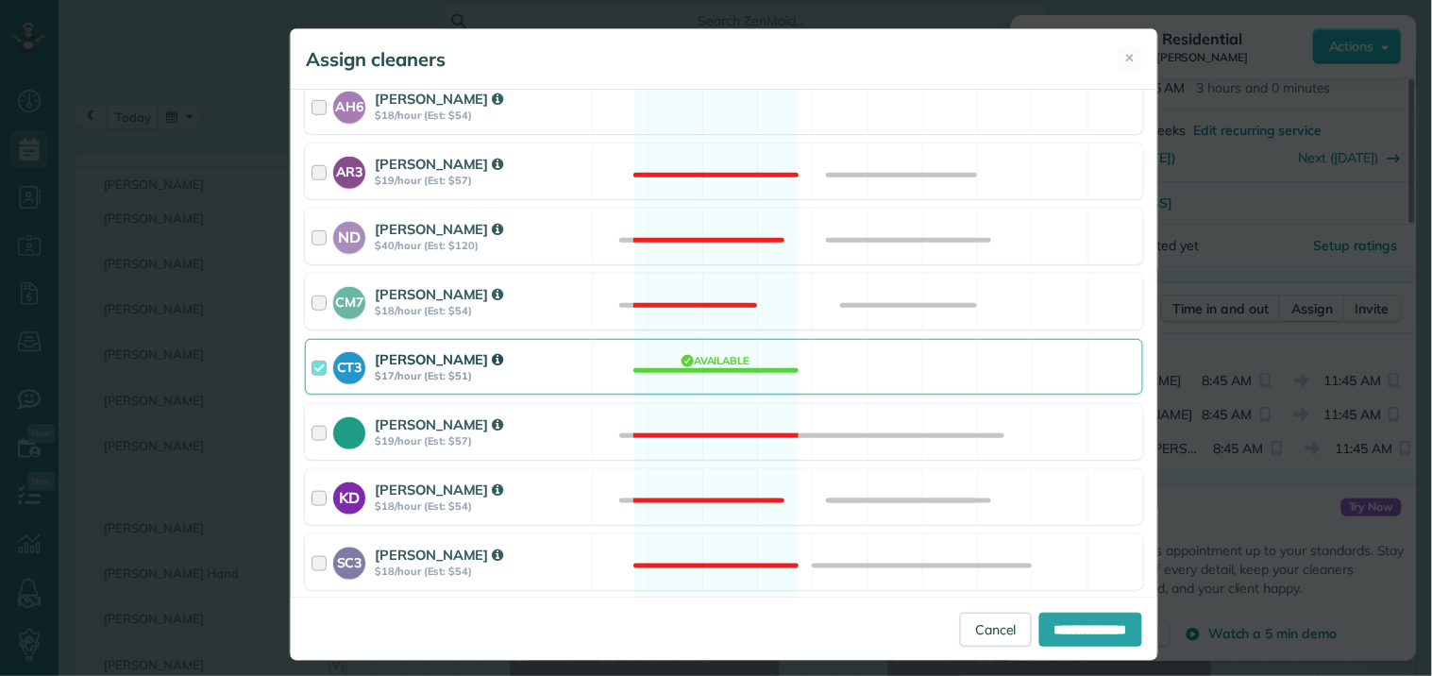
click at [723, 356] on div "CT3 Crystal Todd $17/hour (Est: $51) Available" at bounding box center [724, 367] width 838 height 56
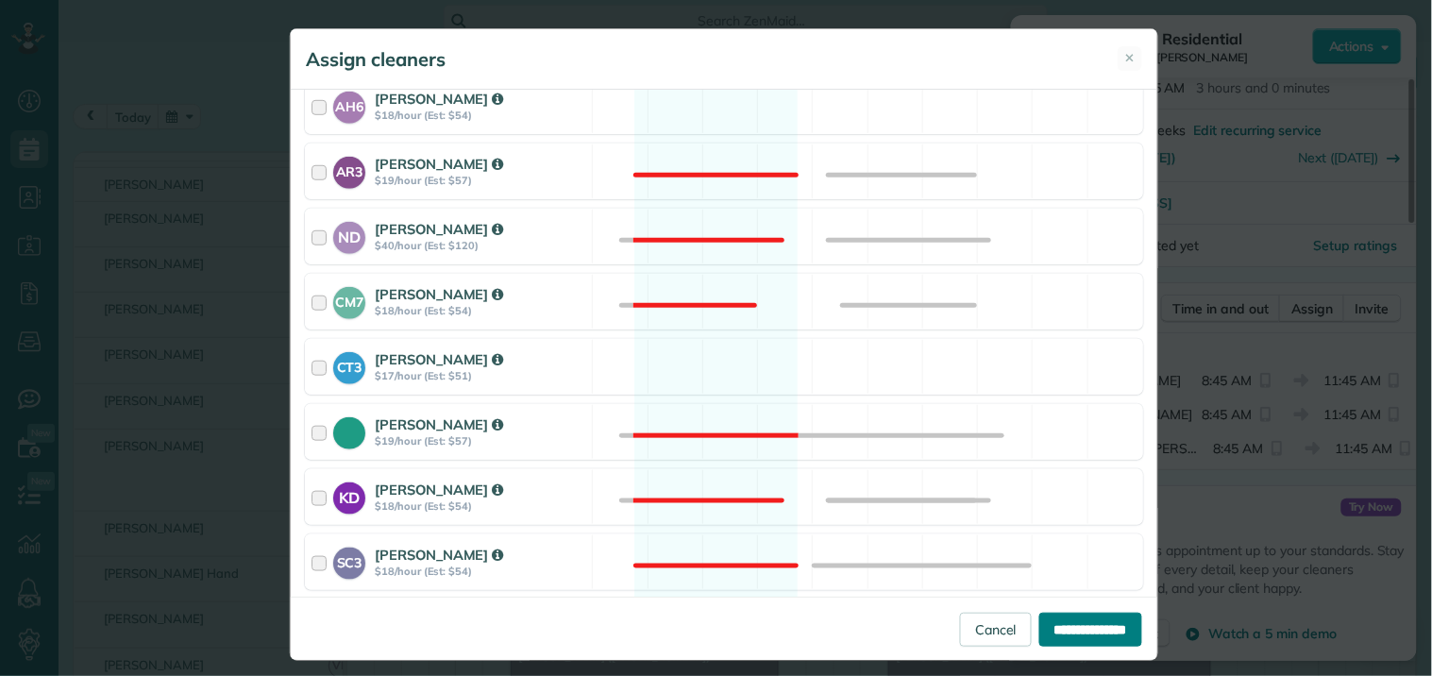
click at [1089, 620] on input "**********" at bounding box center [1090, 630] width 103 height 34
type input "**********"
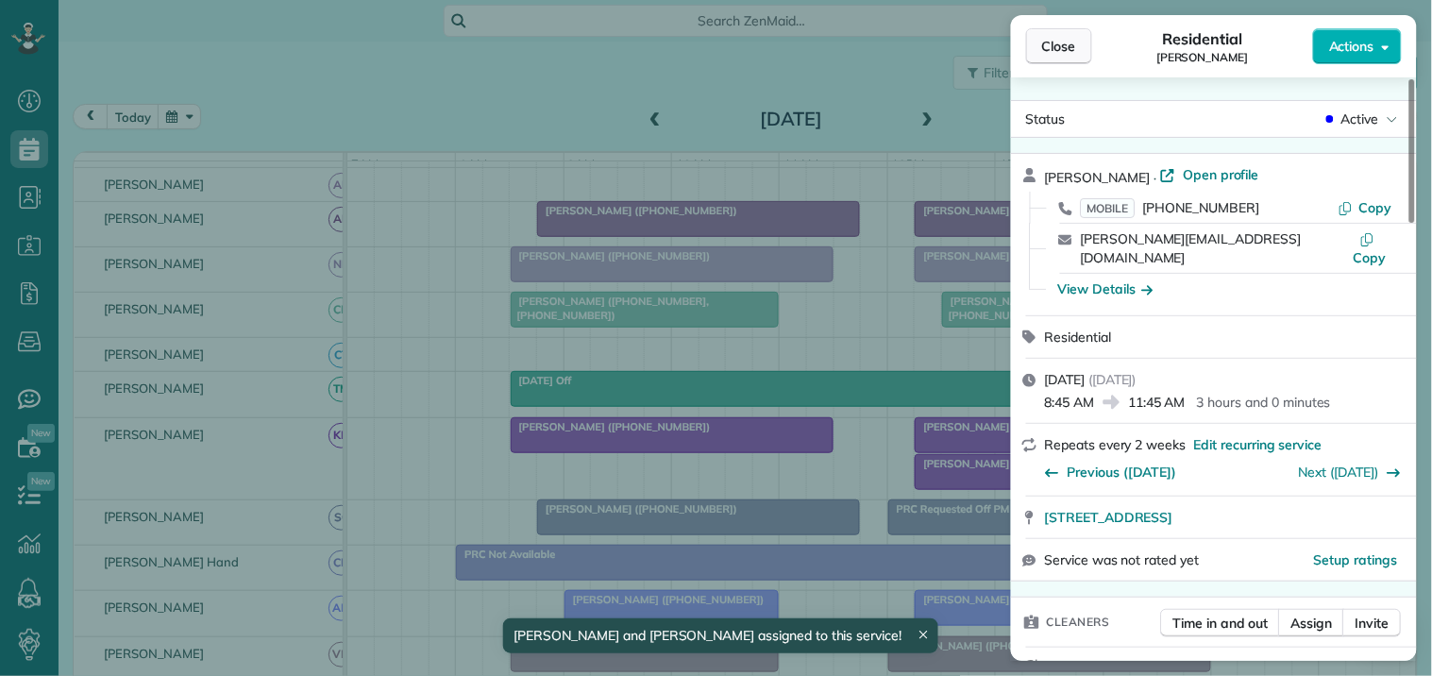
click at [1050, 49] on span "Close" at bounding box center [1059, 46] width 34 height 19
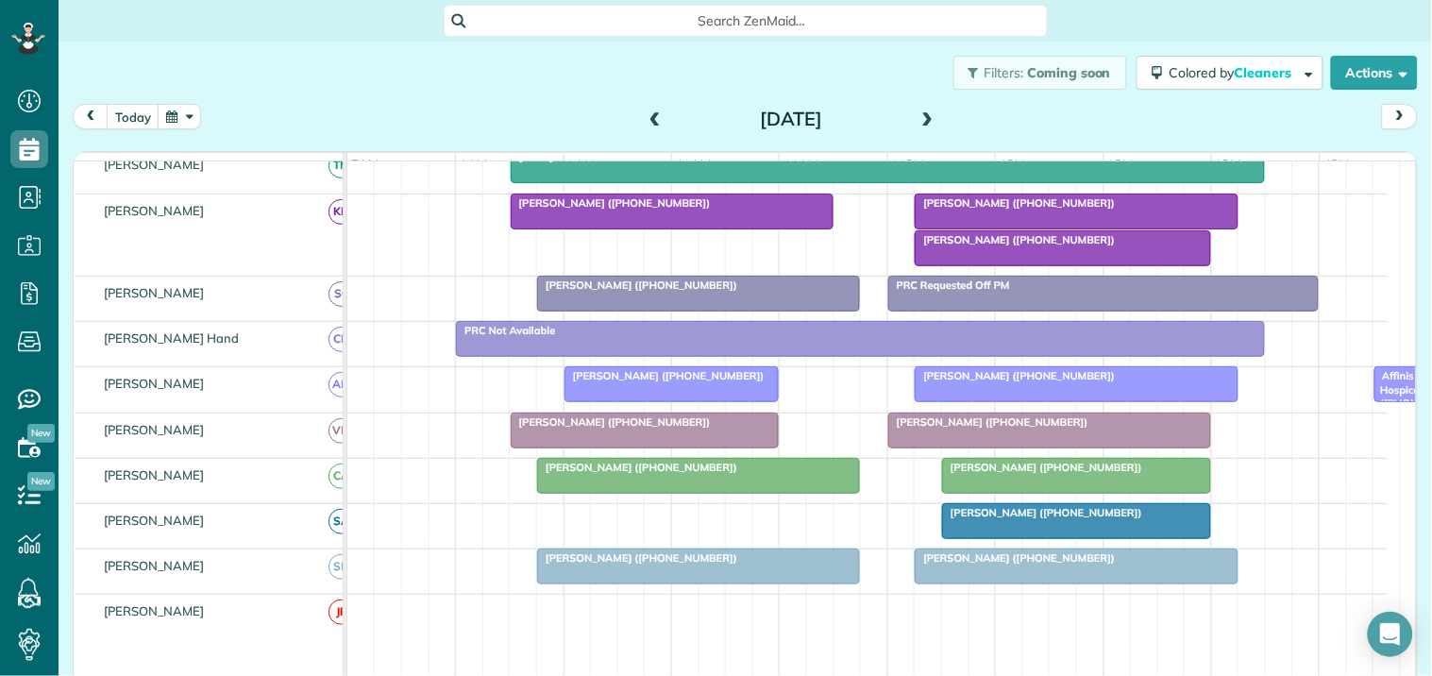
click at [921, 114] on span at bounding box center [928, 119] width 21 height 17
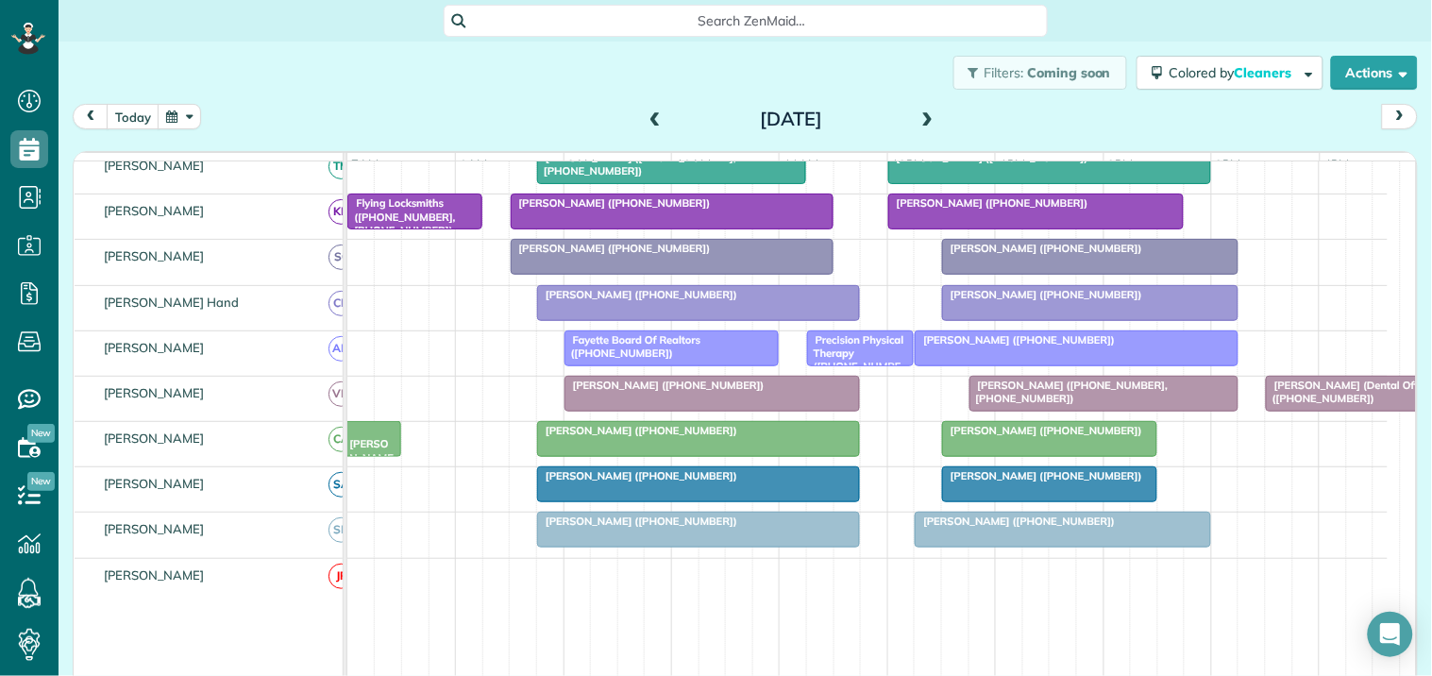
click at [918, 116] on span at bounding box center [928, 119] width 21 height 17
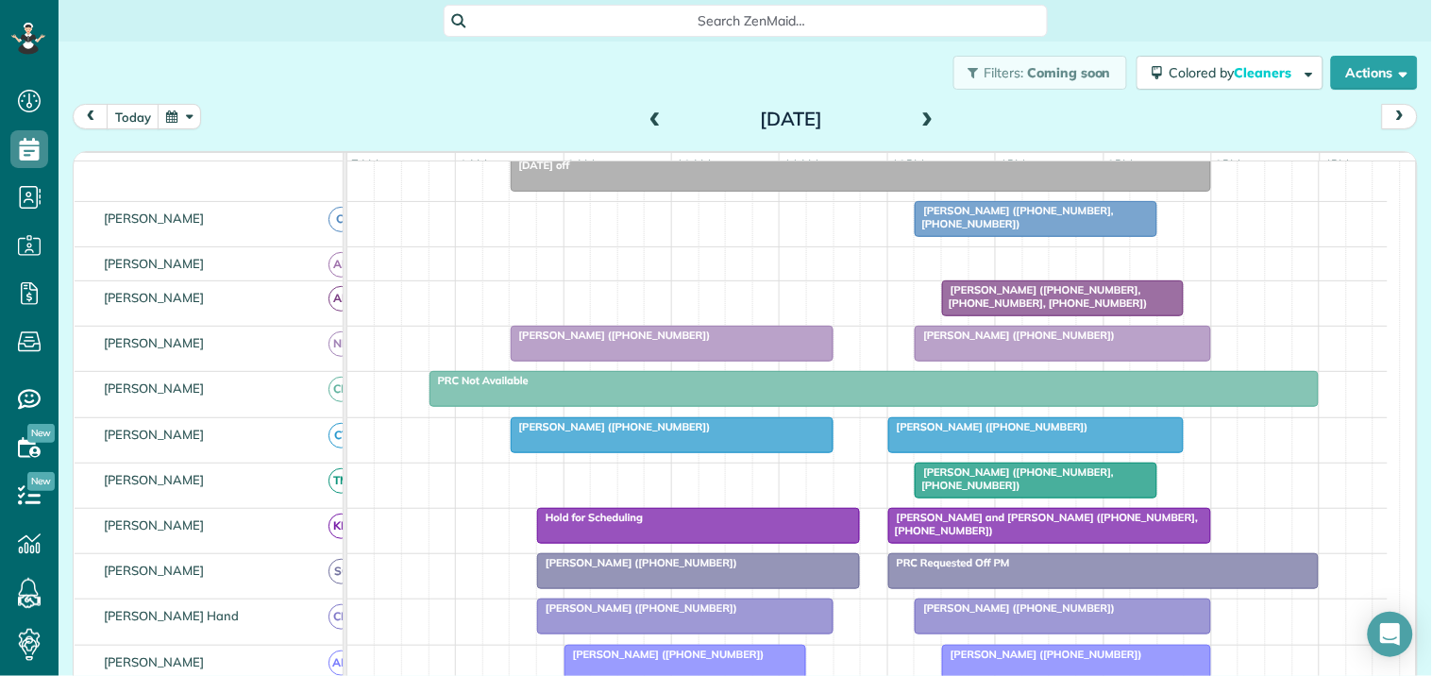
click at [921, 111] on span at bounding box center [928, 119] width 21 height 17
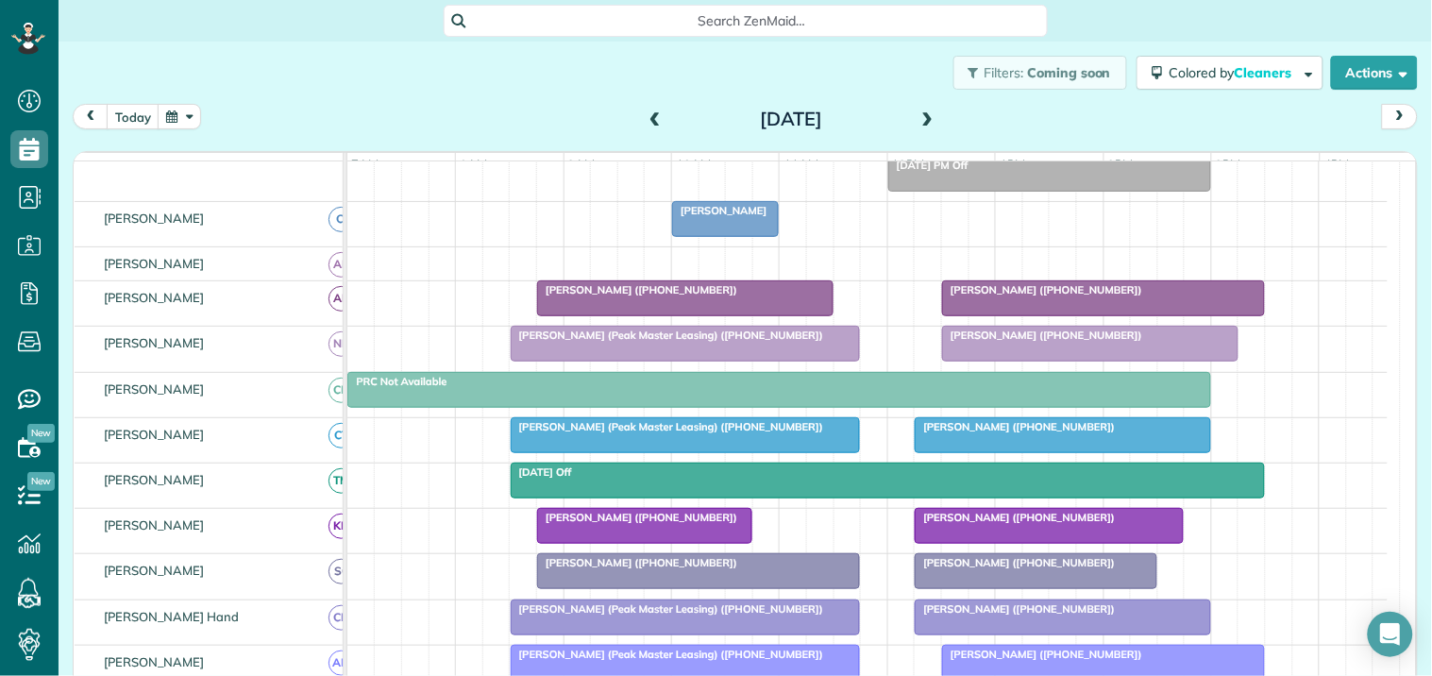
click at [645, 115] on span at bounding box center [655, 119] width 21 height 17
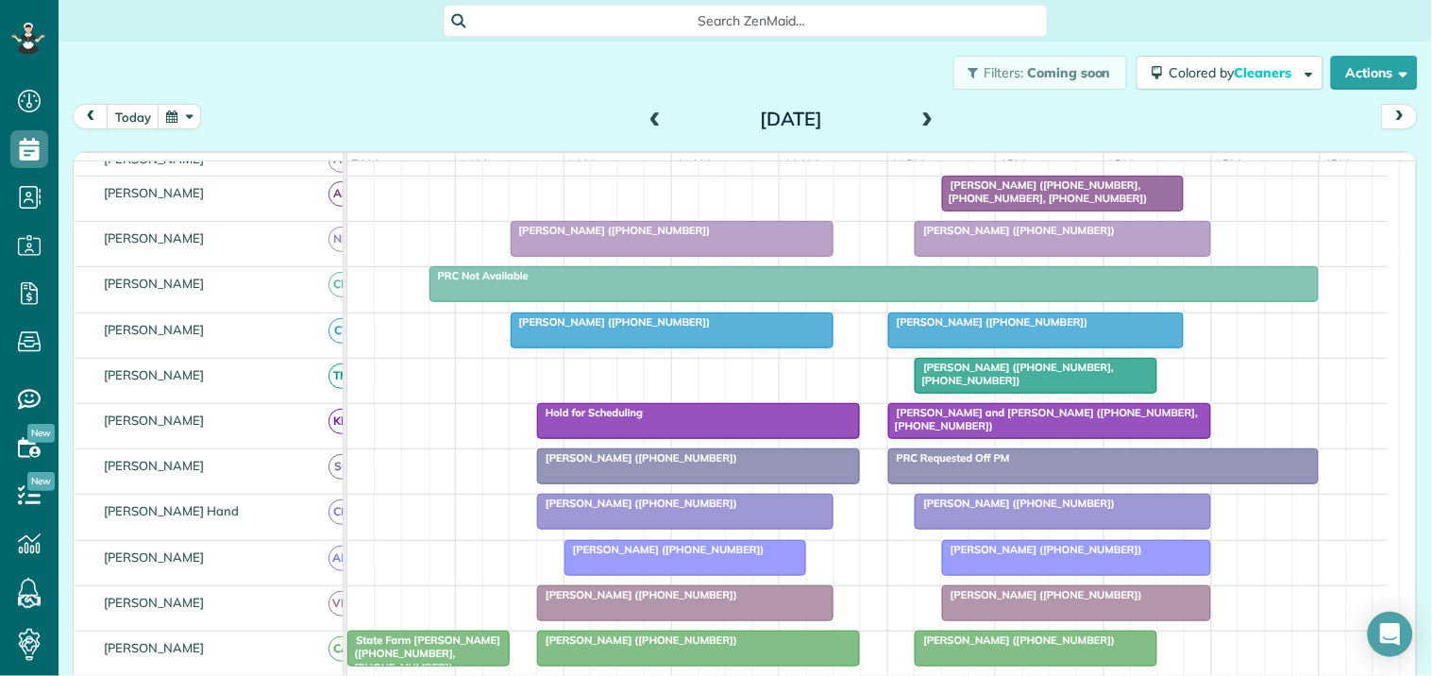
click at [650, 113] on span at bounding box center [655, 119] width 21 height 17
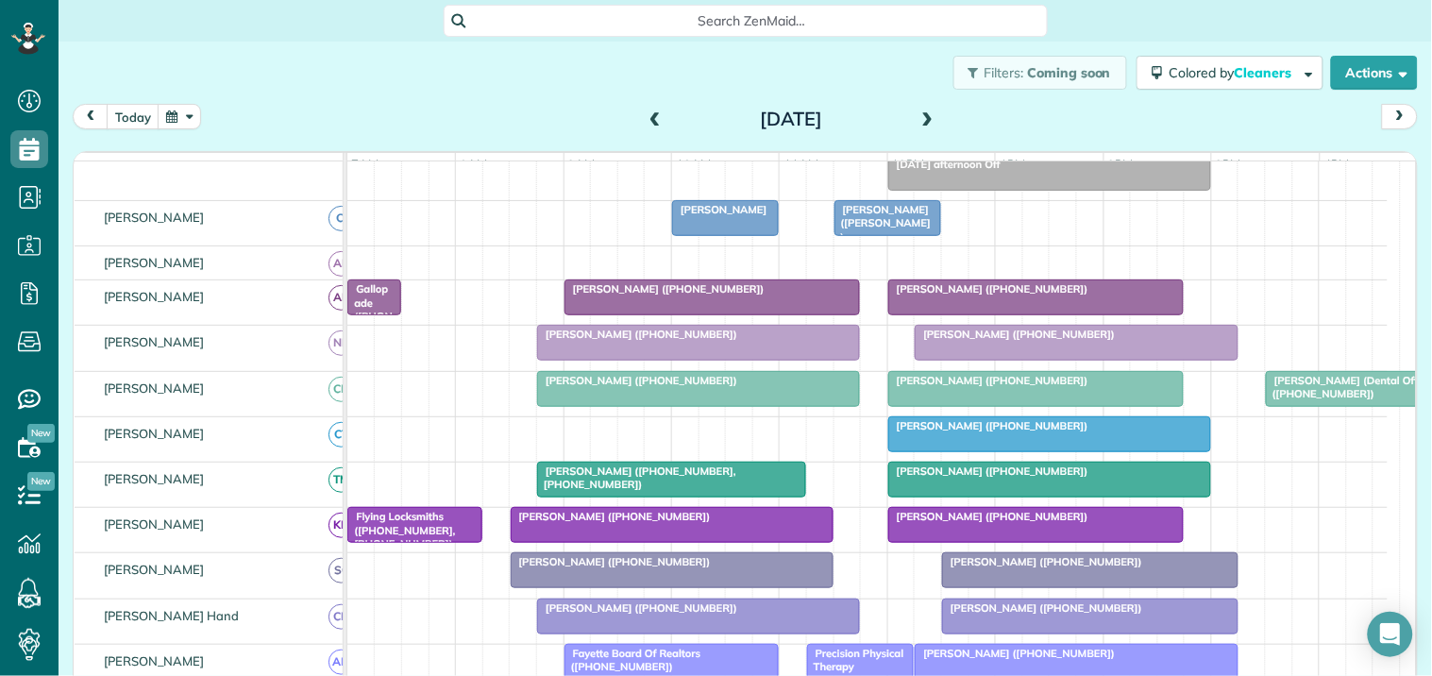
click at [646, 117] on span at bounding box center [655, 119] width 21 height 17
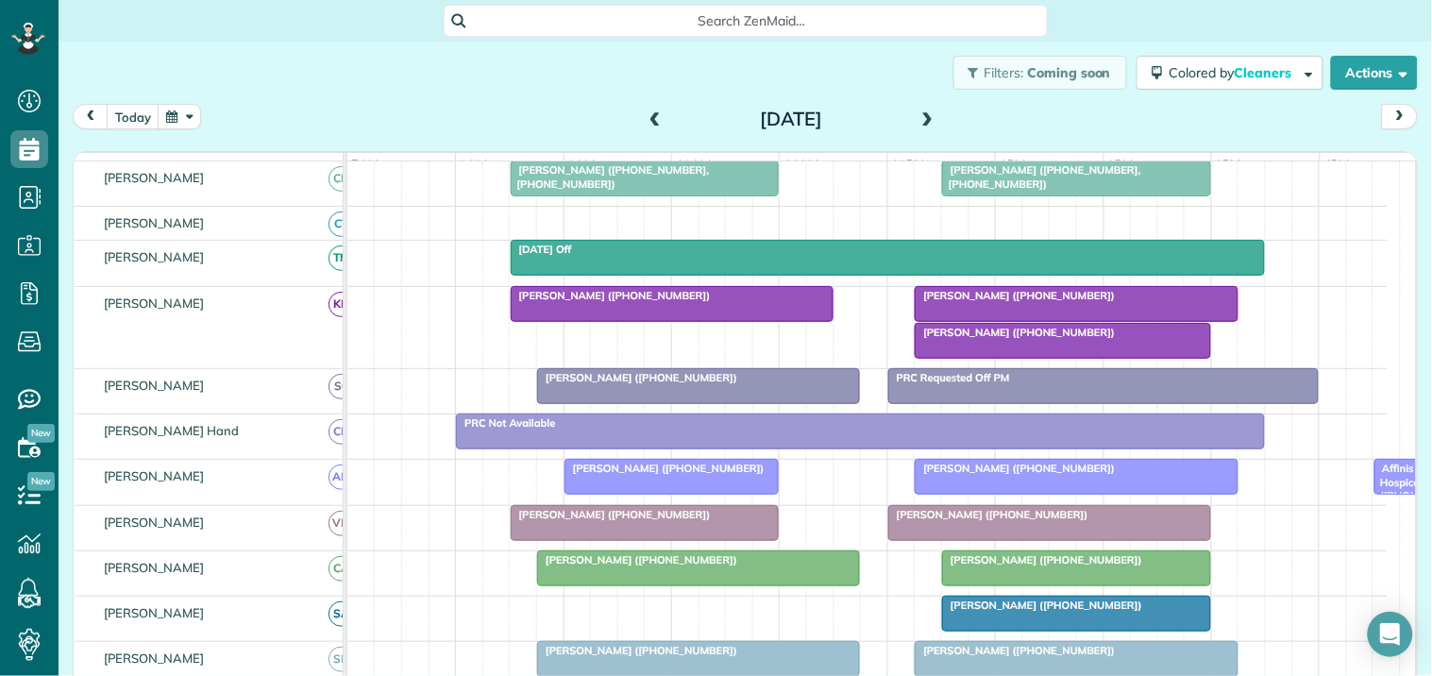
click at [920, 111] on span at bounding box center [928, 119] width 21 height 17
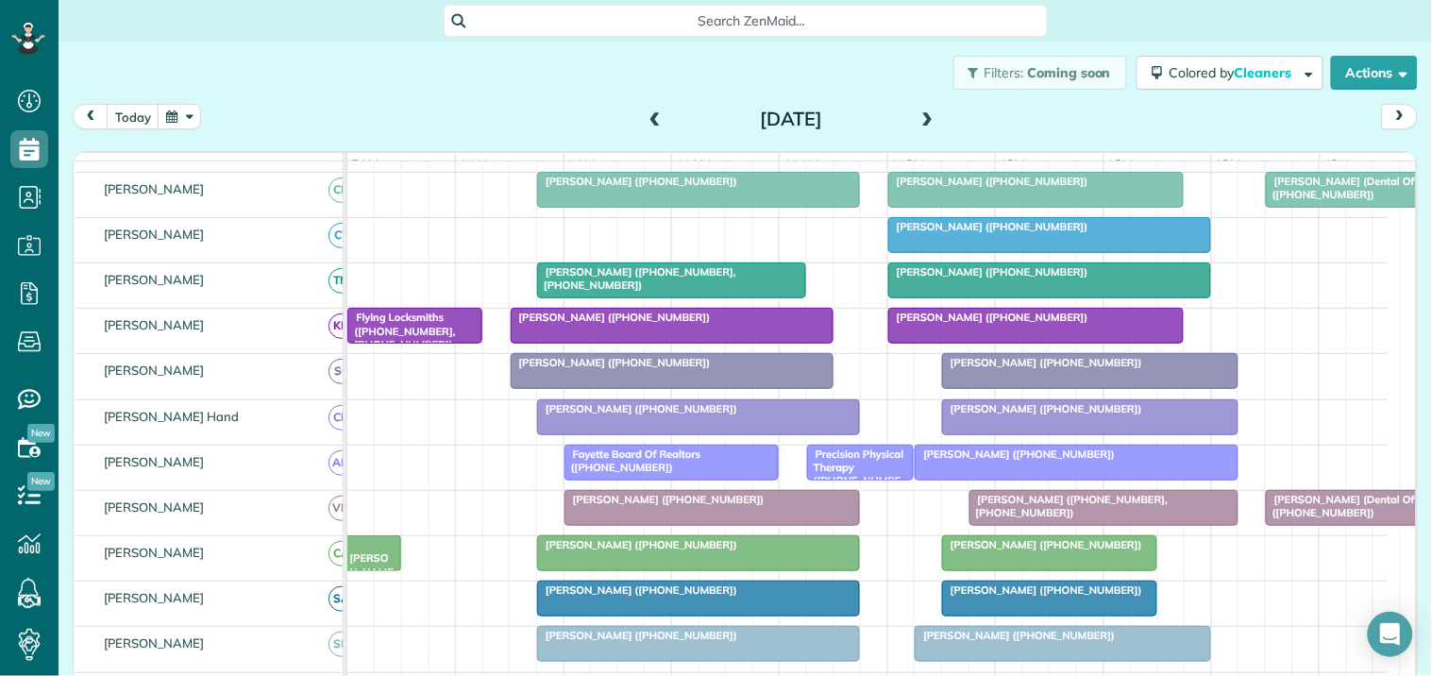
click at [922, 118] on span at bounding box center [928, 119] width 21 height 17
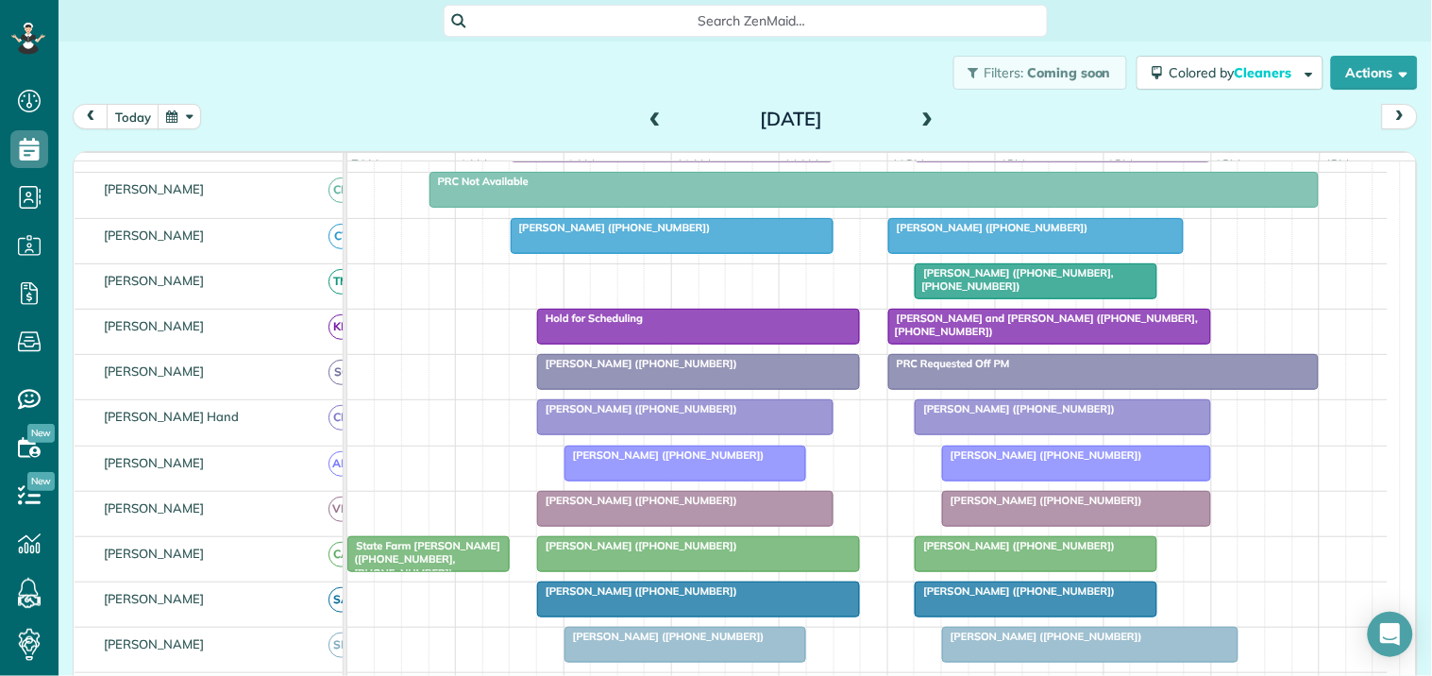
click at [640, 115] on div "[DATE]" at bounding box center [791, 119] width 302 height 30
click at [186, 110] on button "button" at bounding box center [179, 116] width 43 height 25
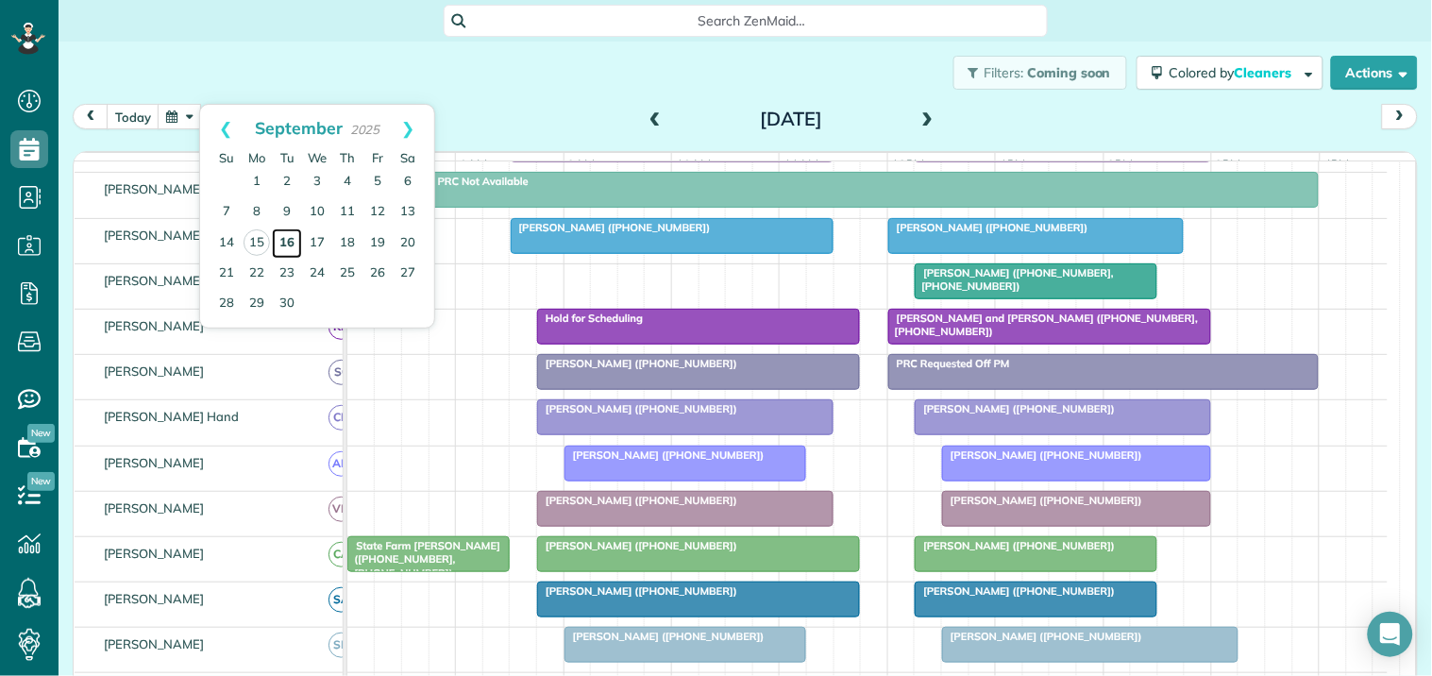
click at [289, 234] on link "16" at bounding box center [287, 243] width 30 height 30
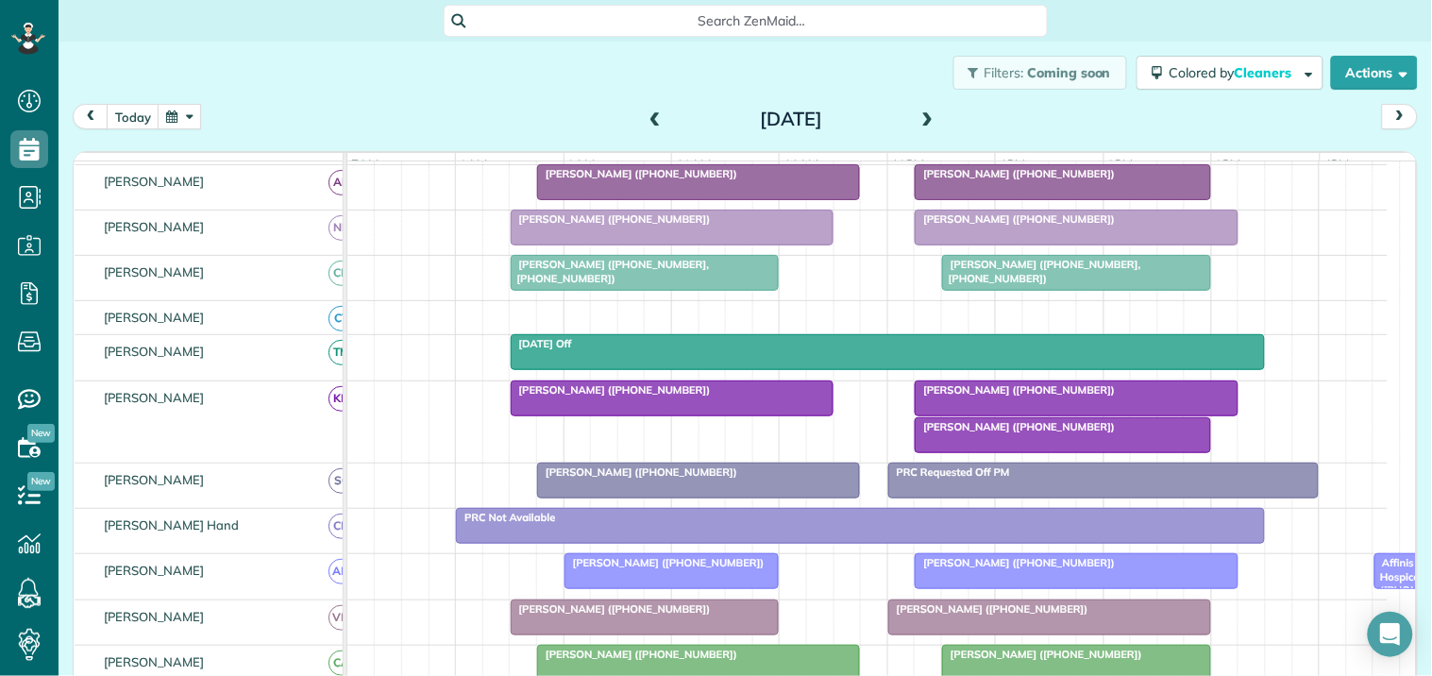
scroll to position [315, 0]
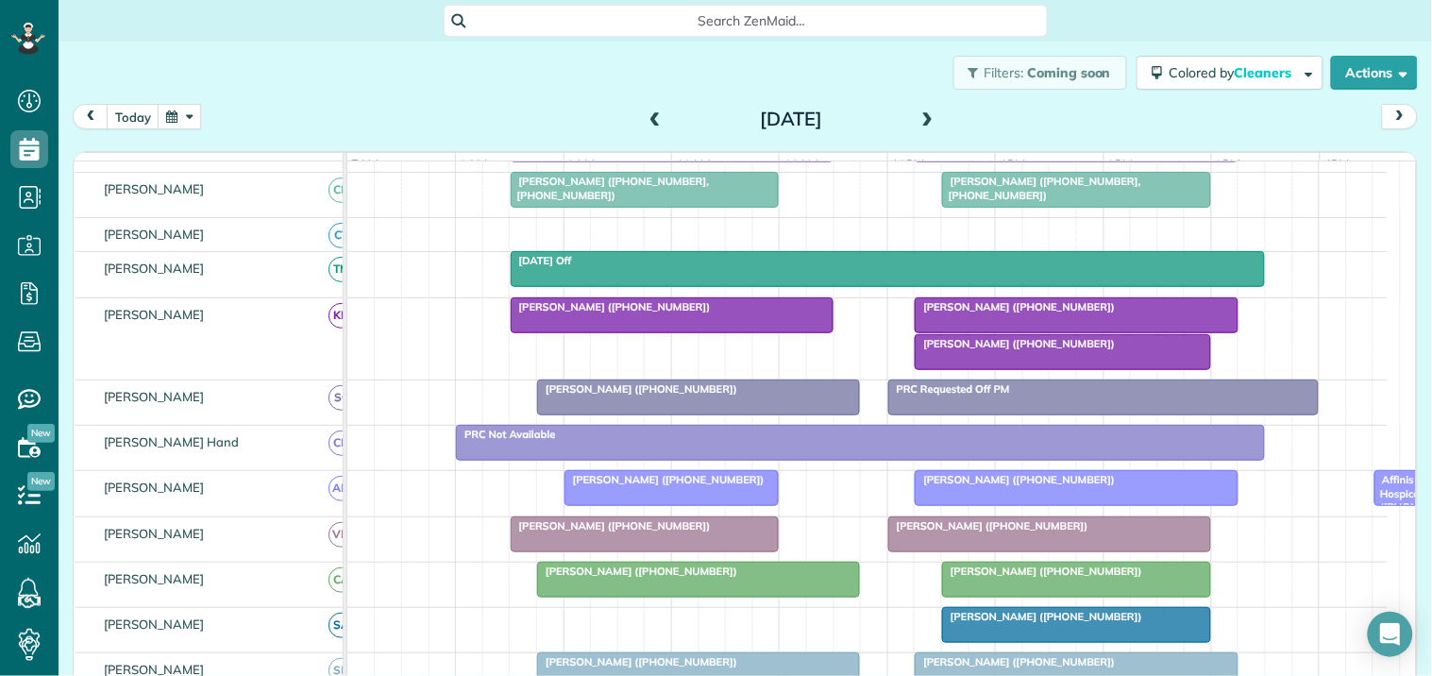
click at [675, 551] on div at bounding box center [645, 534] width 267 height 34
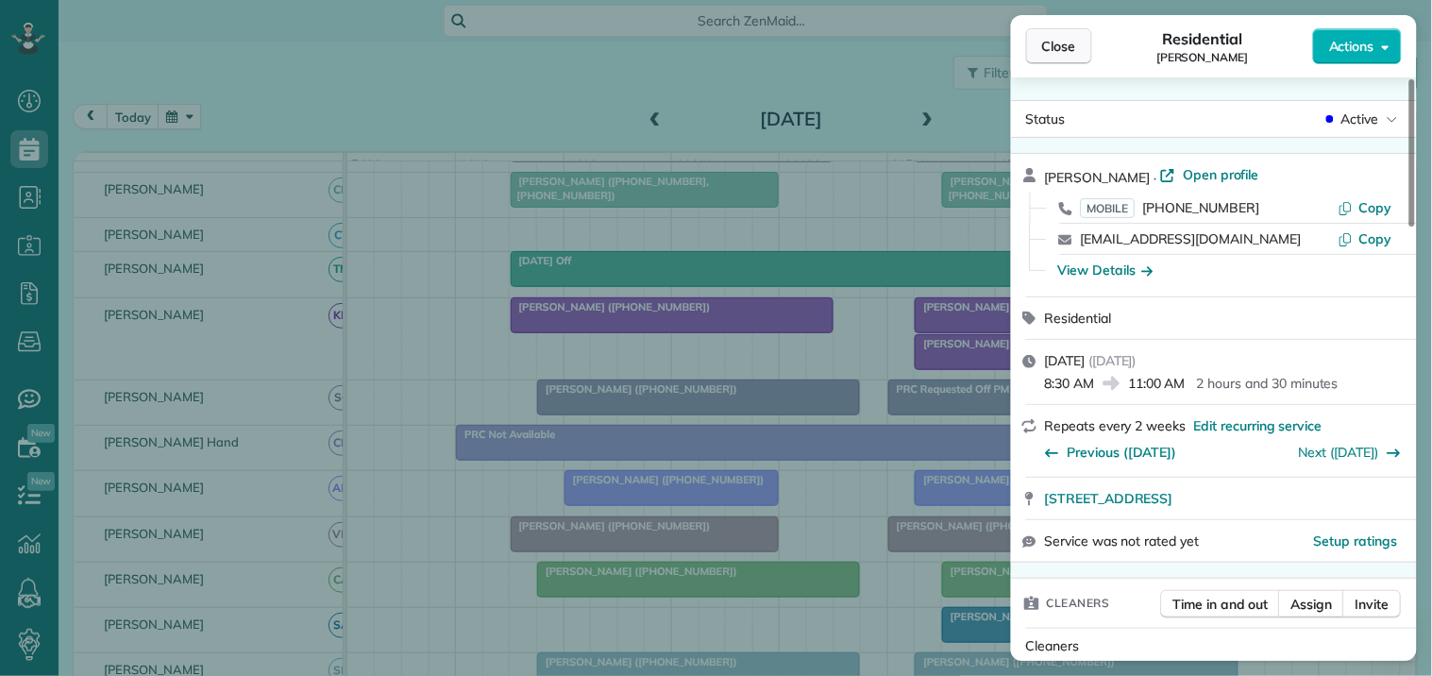
click at [1050, 33] on button "Close" at bounding box center [1059, 46] width 66 height 36
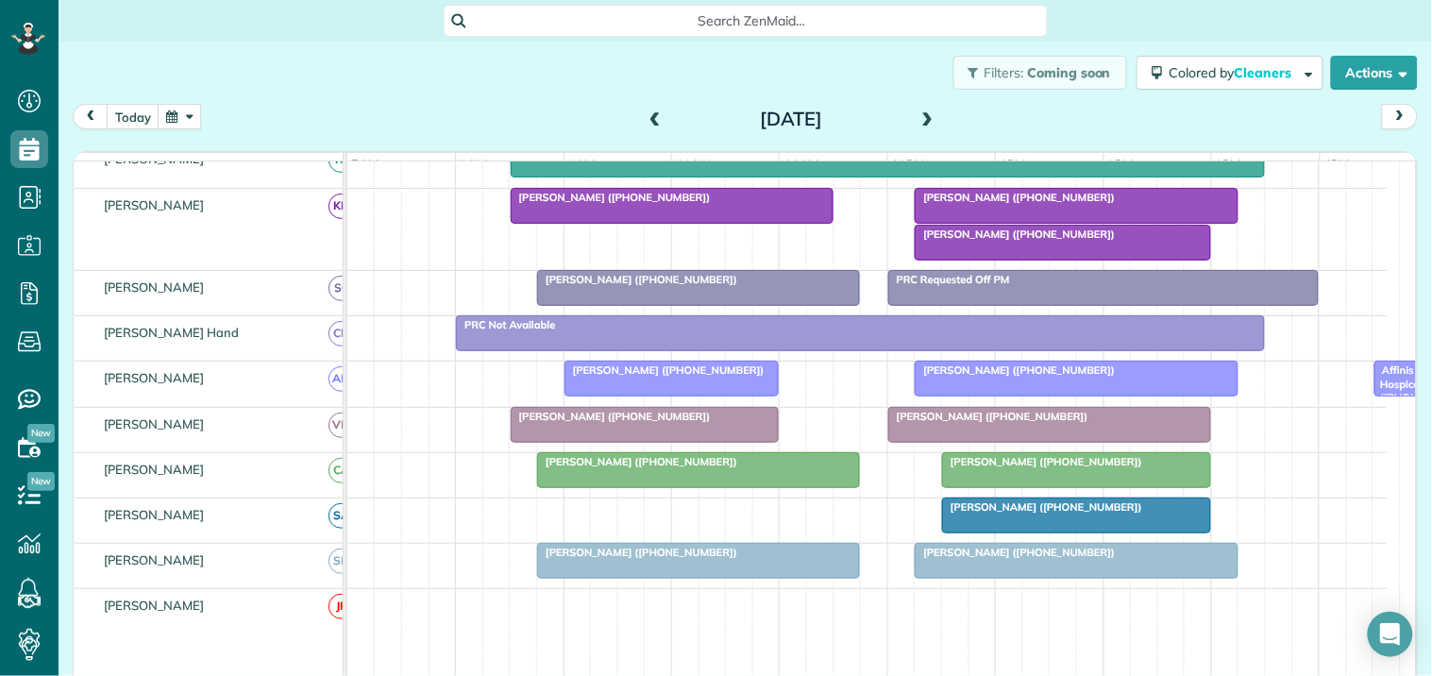
scroll to position [525, 0]
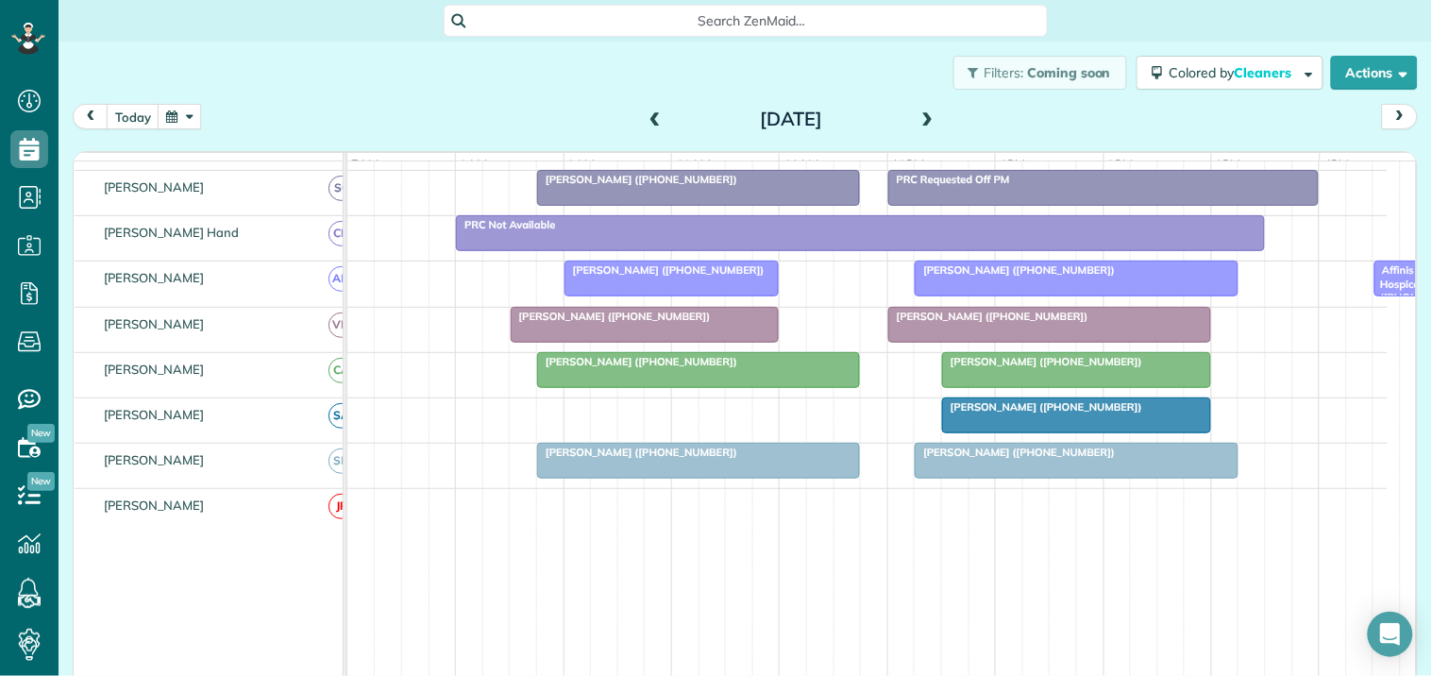
click at [684, 342] on div at bounding box center [645, 325] width 267 height 34
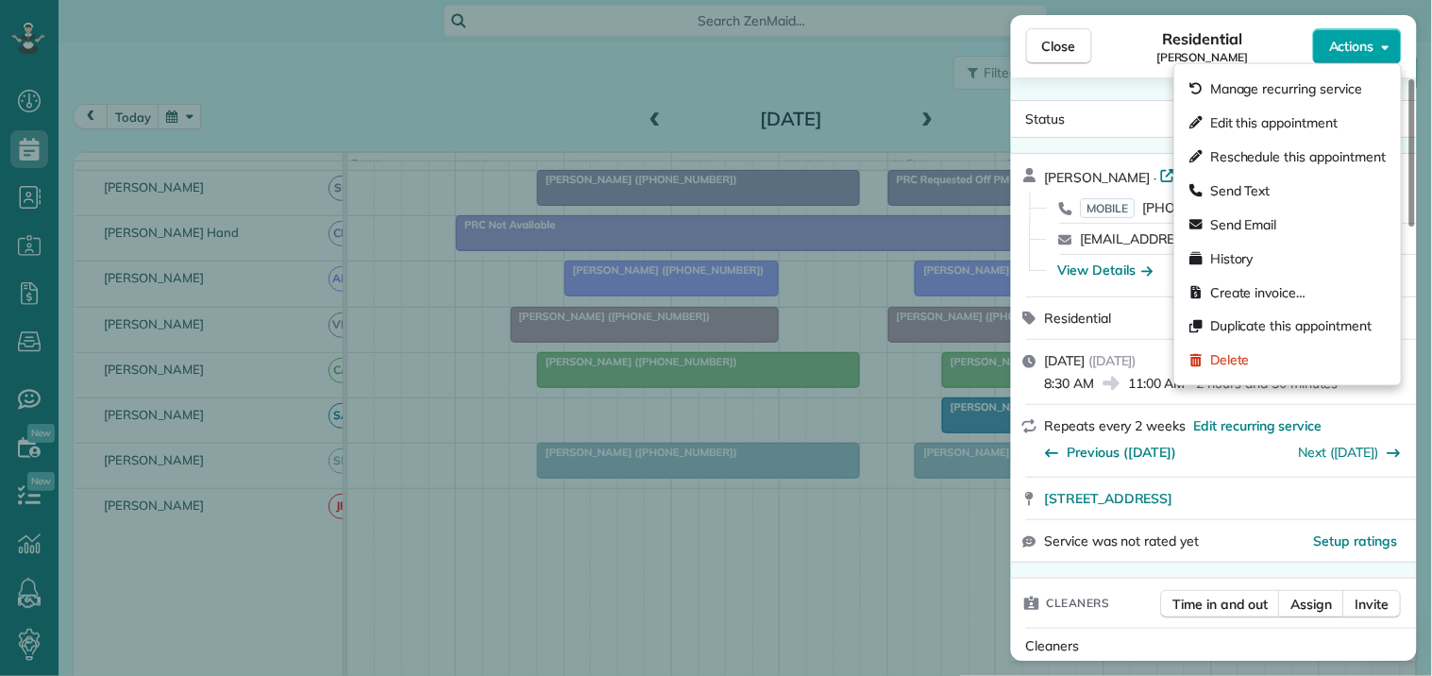
click at [1363, 32] on button "Actions" at bounding box center [1357, 46] width 89 height 36
click at [1266, 129] on span "Edit this appointment" at bounding box center [1273, 122] width 127 height 19
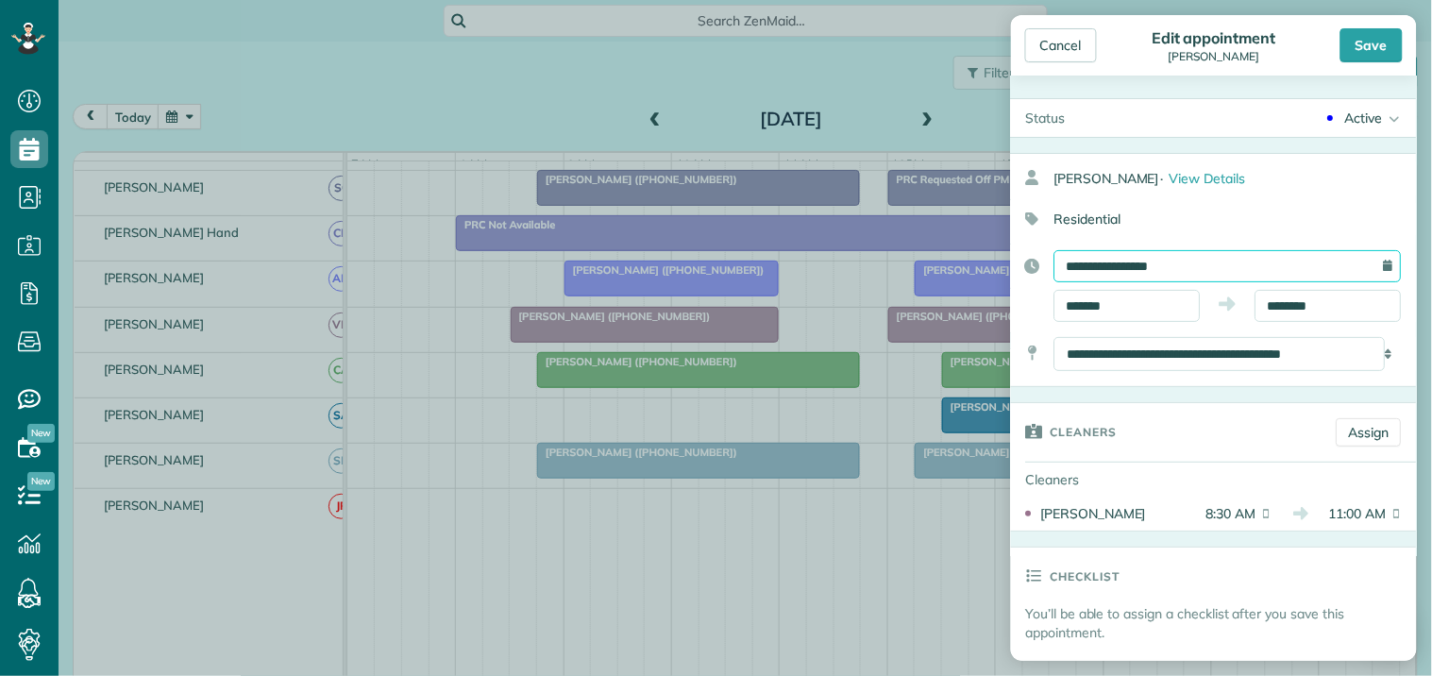
click at [1194, 264] on input "**********" at bounding box center [1228, 266] width 347 height 32
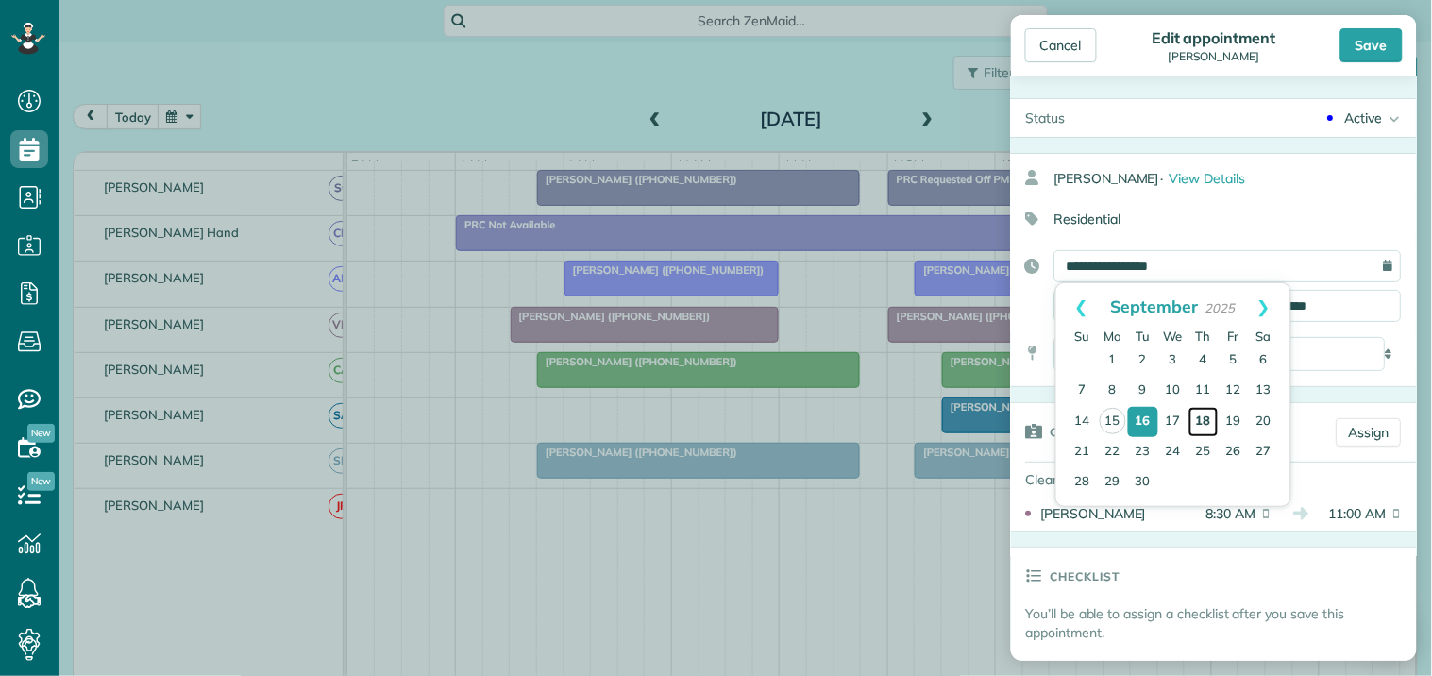
click at [1199, 416] on link "18" at bounding box center [1204, 422] width 30 height 30
type input "**********"
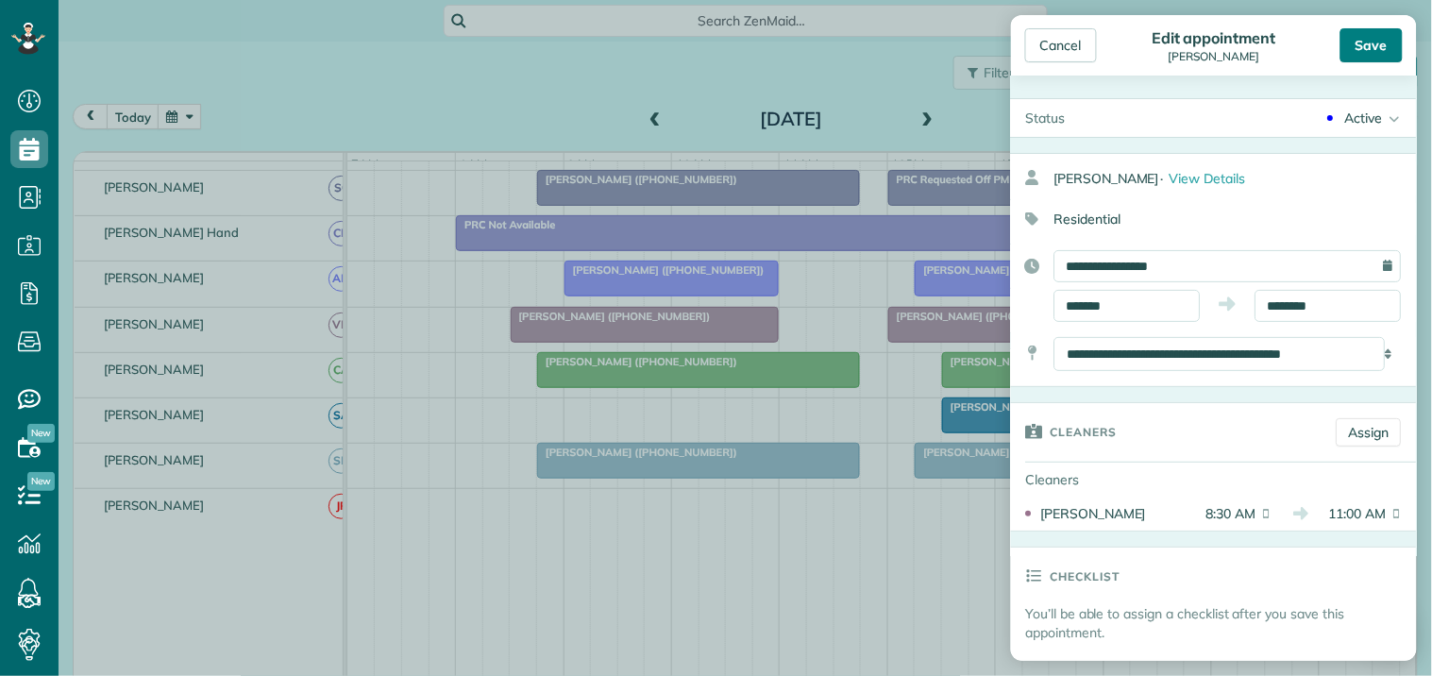
click at [1390, 42] on div "Save" at bounding box center [1372, 45] width 62 height 34
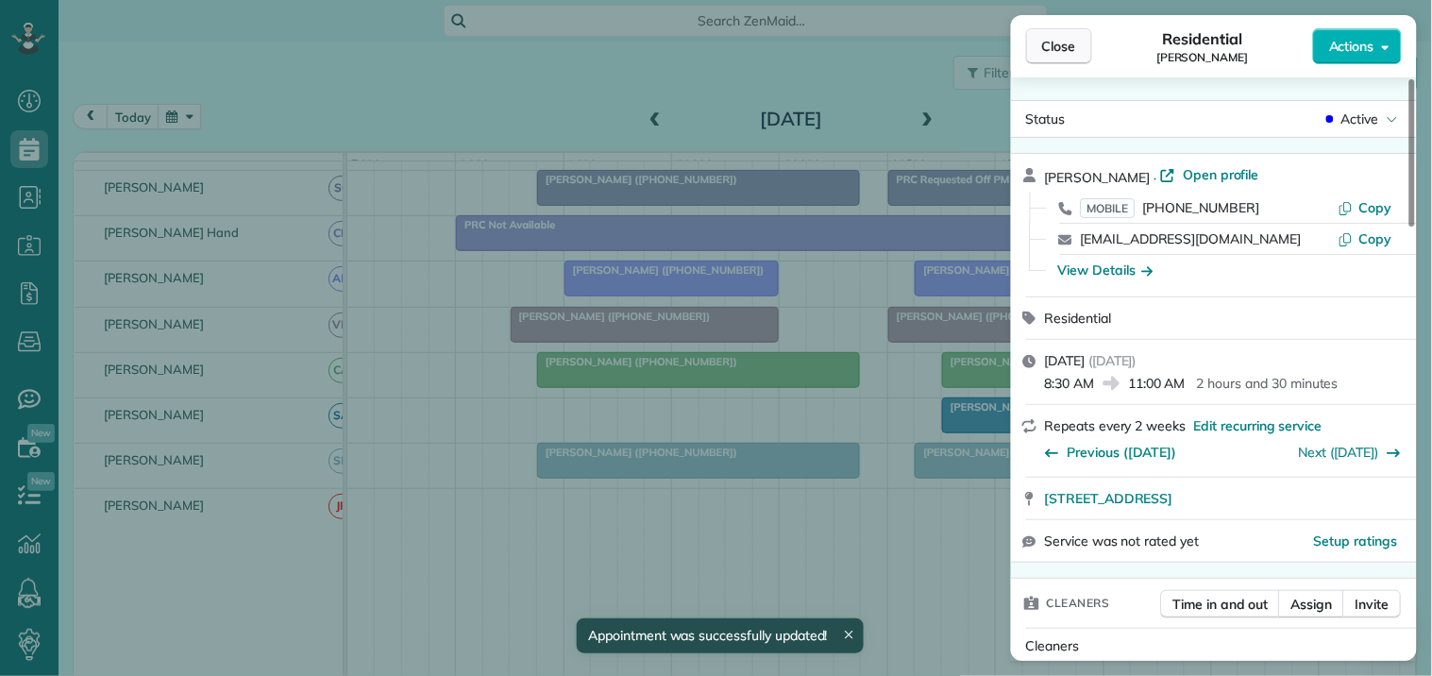
click at [1057, 47] on span "Close" at bounding box center [1059, 46] width 34 height 19
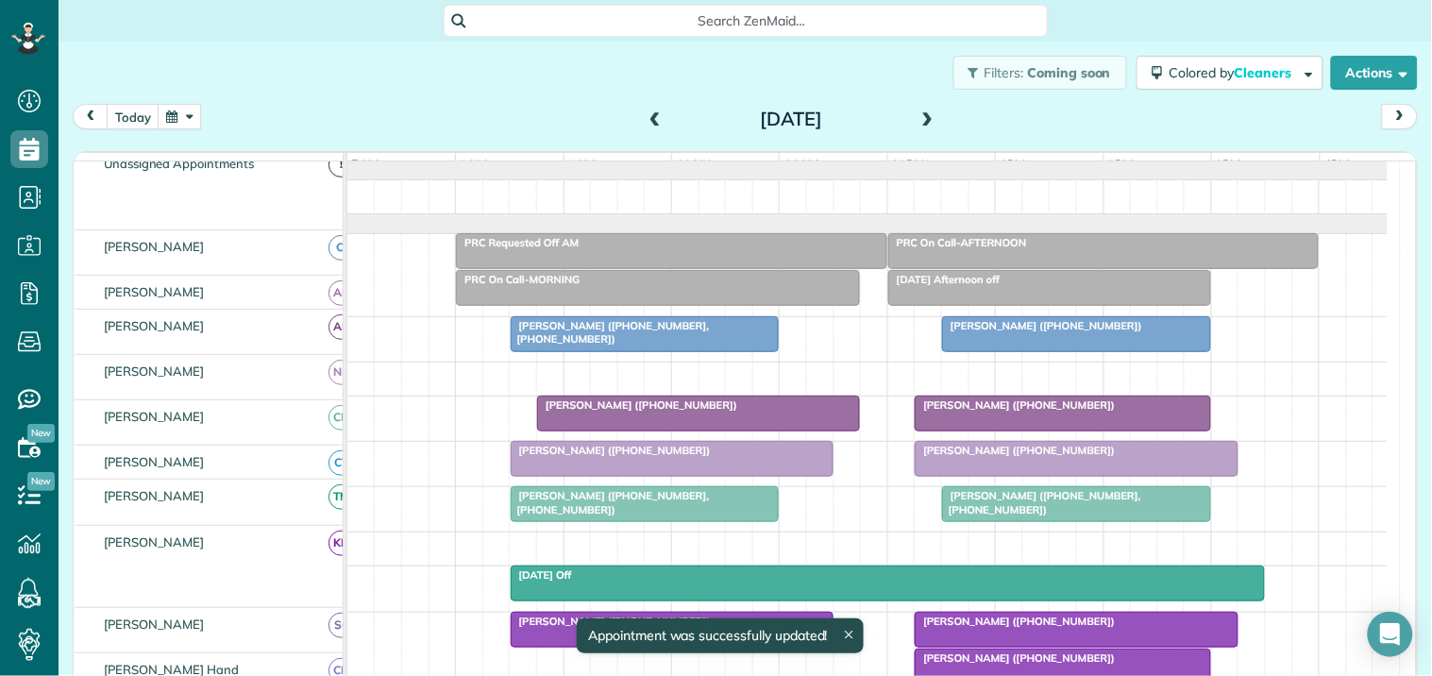
scroll to position [1, 0]
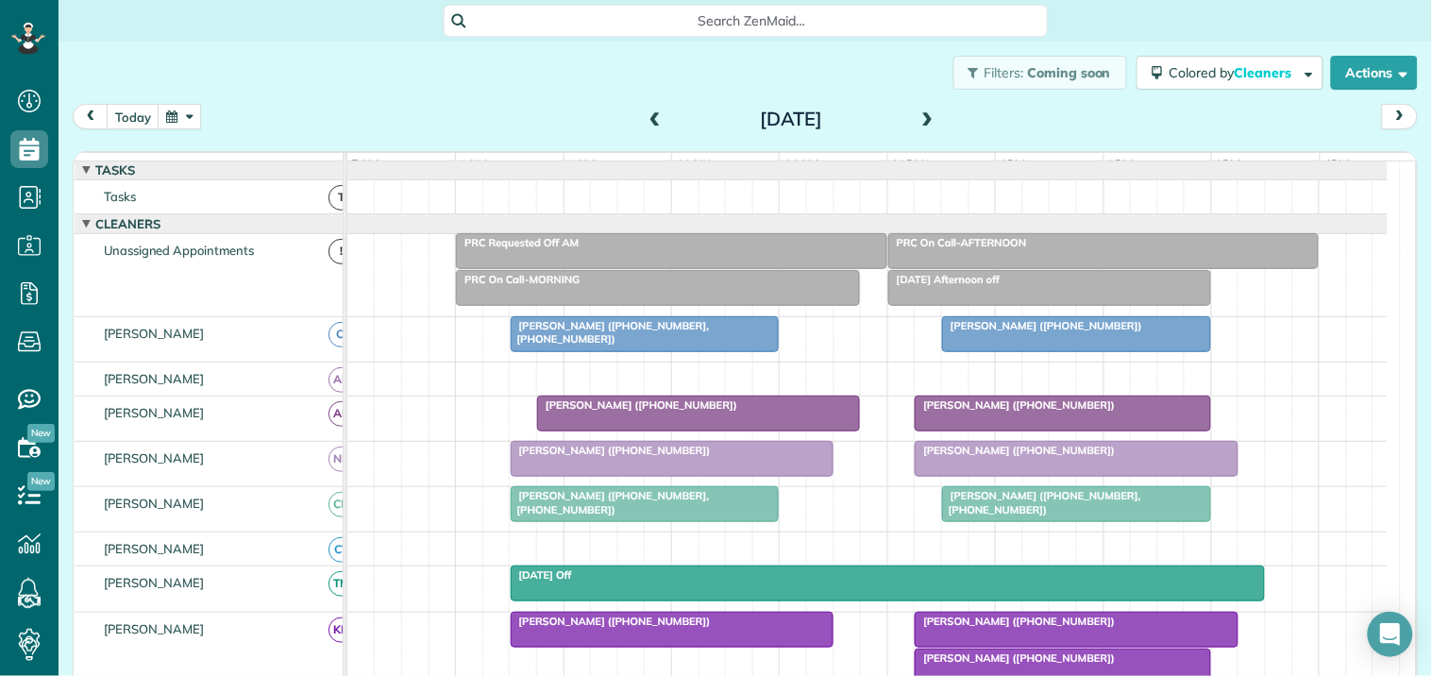
click at [666, 337] on span "[PERSON_NAME] ([PHONE_NUMBER], [PHONE_NUMBER])" at bounding box center [610, 332] width 200 height 26
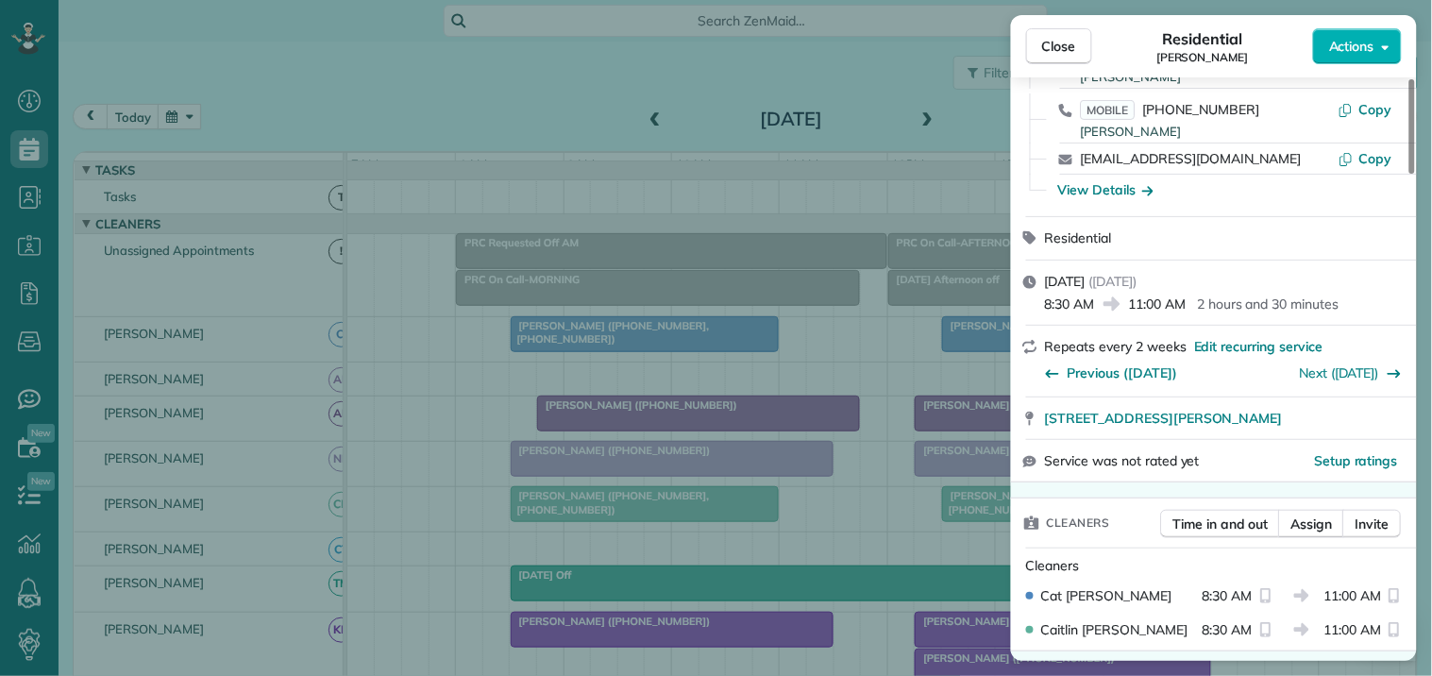
scroll to position [419, 0]
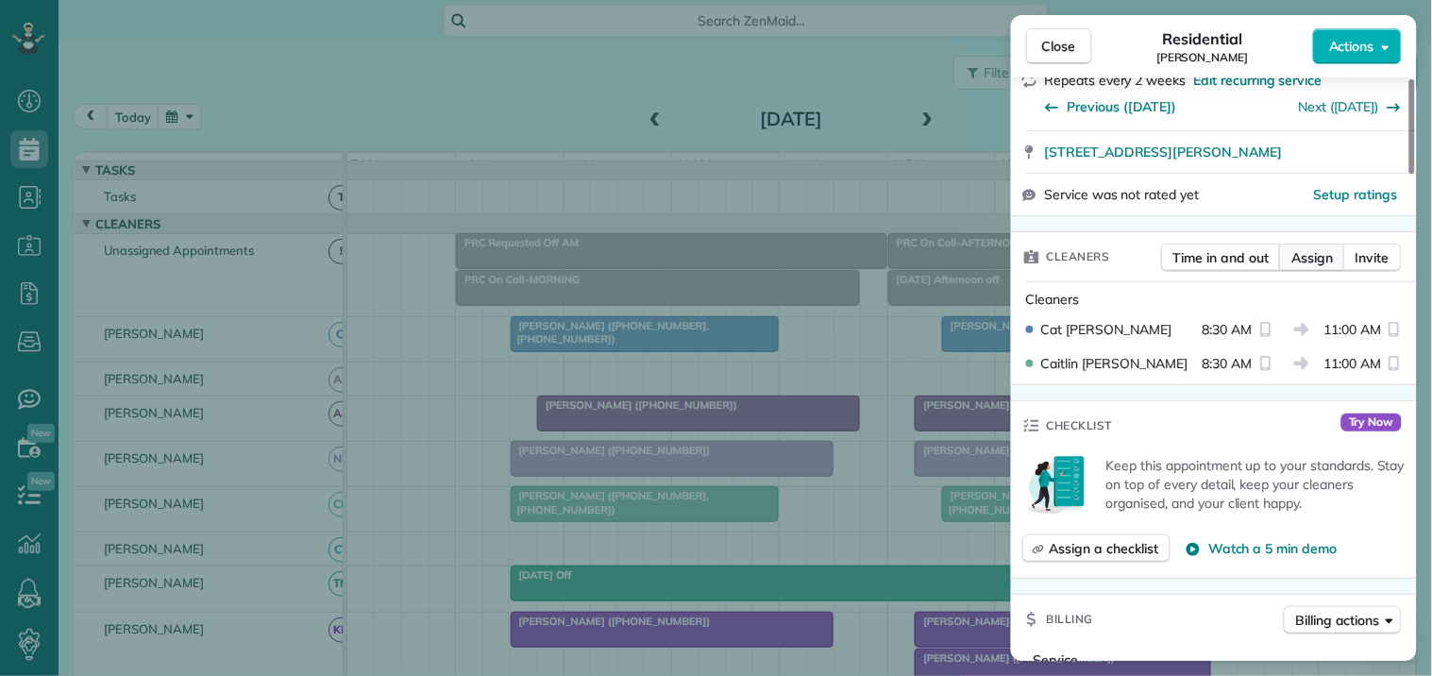
click at [1308, 259] on span "Assign" at bounding box center [1312, 257] width 42 height 19
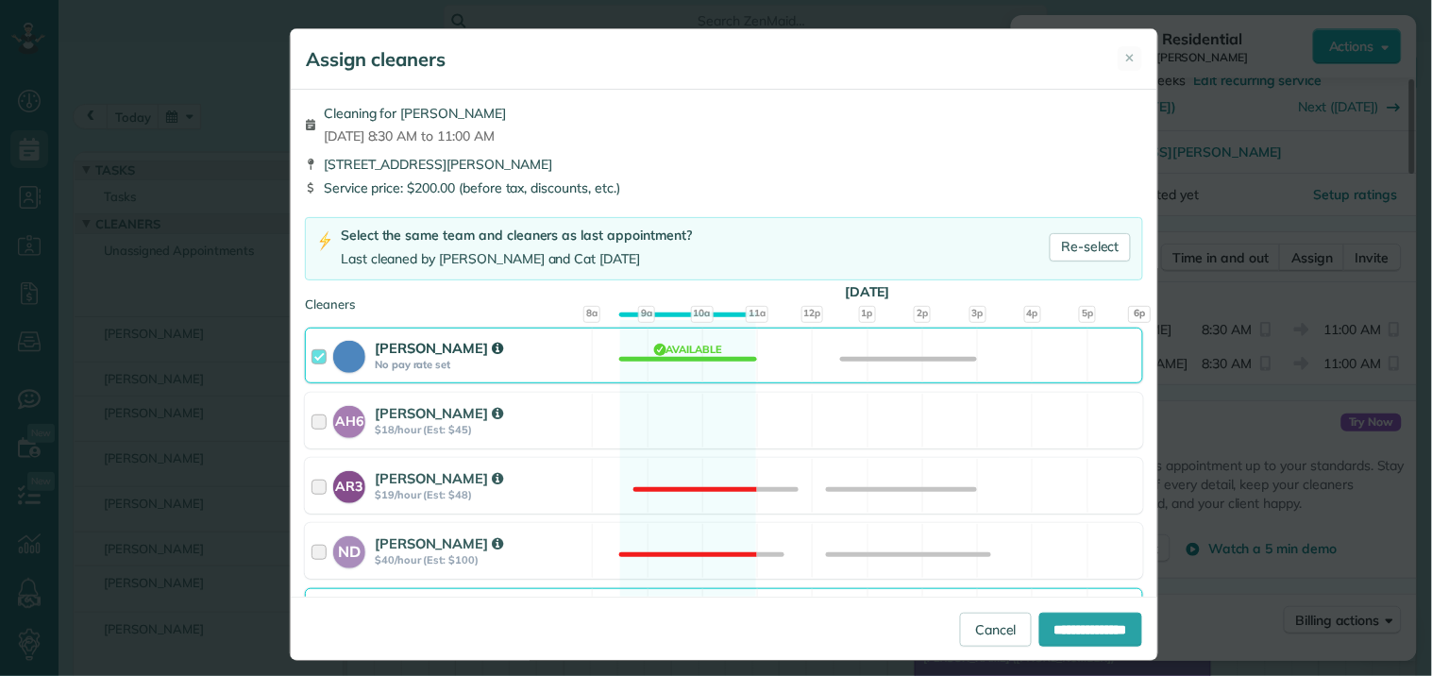
click at [681, 357] on div "Cat Jacobson No pay rate set Available" at bounding box center [724, 356] width 838 height 56
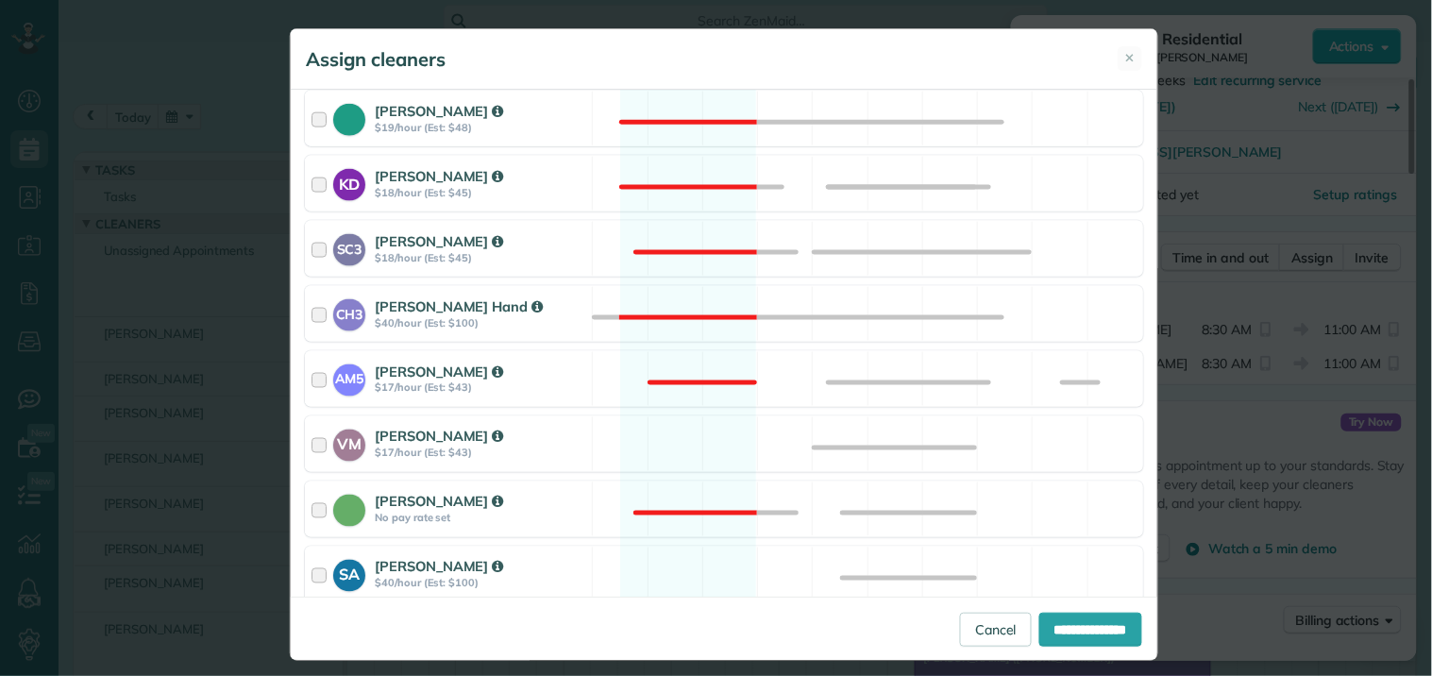
scroll to position [629, 0]
click at [675, 436] on div "VM Victoria Minix $17/hour (Est: $43) Available" at bounding box center [724, 443] width 838 height 56
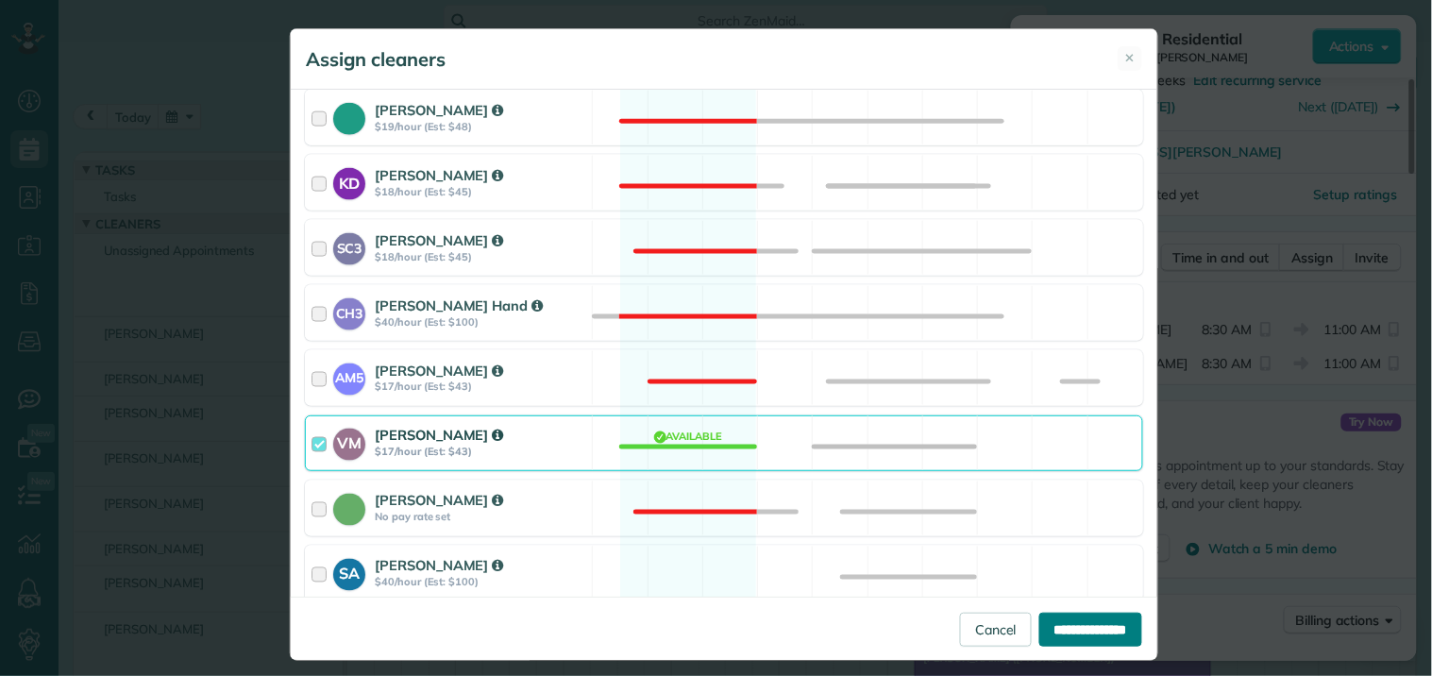
click at [1084, 624] on input "**********" at bounding box center [1090, 630] width 103 height 34
type input "**********"
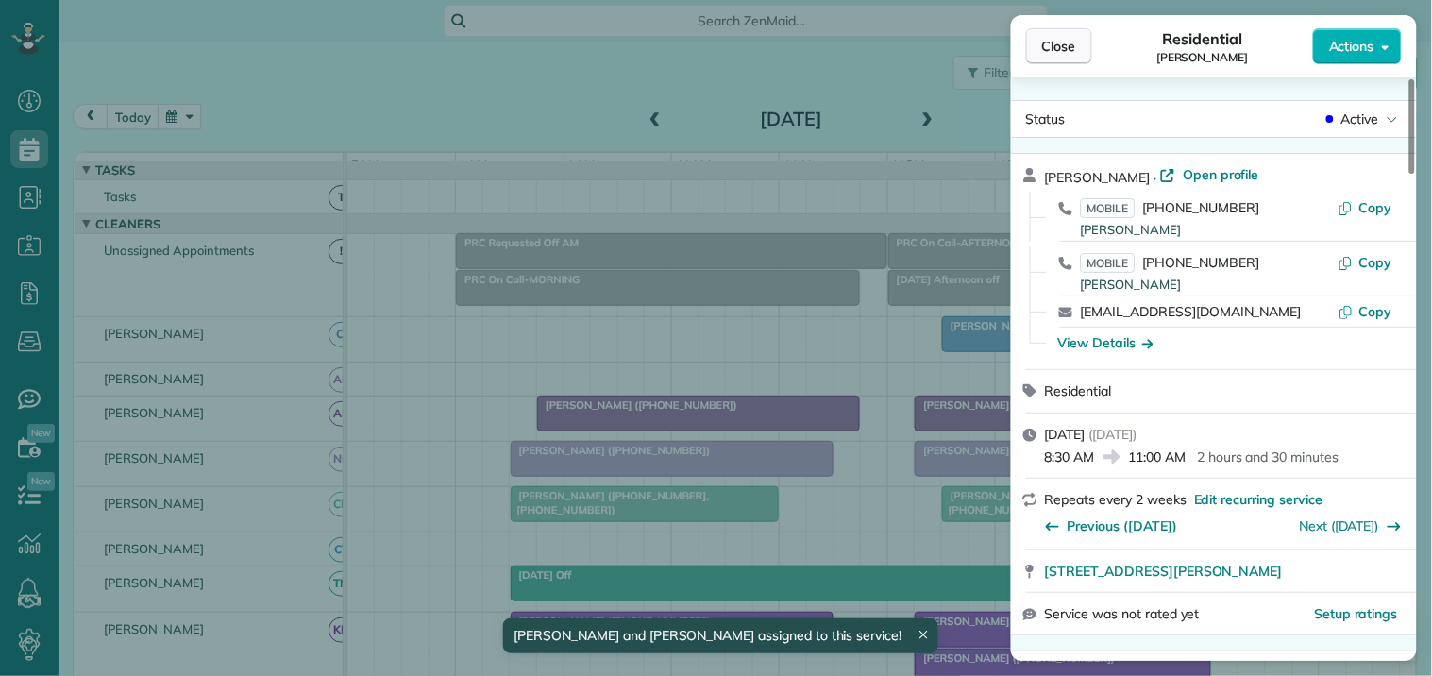
click at [1062, 45] on span "Close" at bounding box center [1059, 46] width 34 height 19
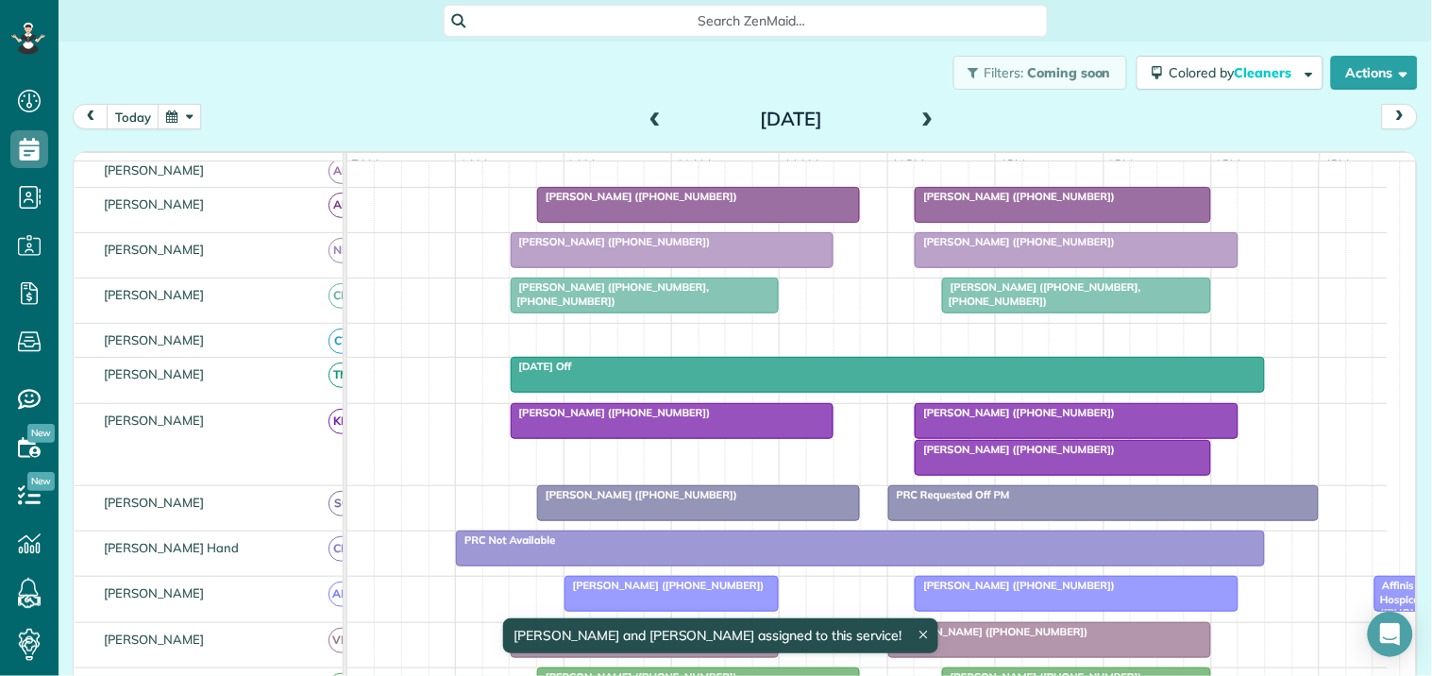
scroll to position [211, 0]
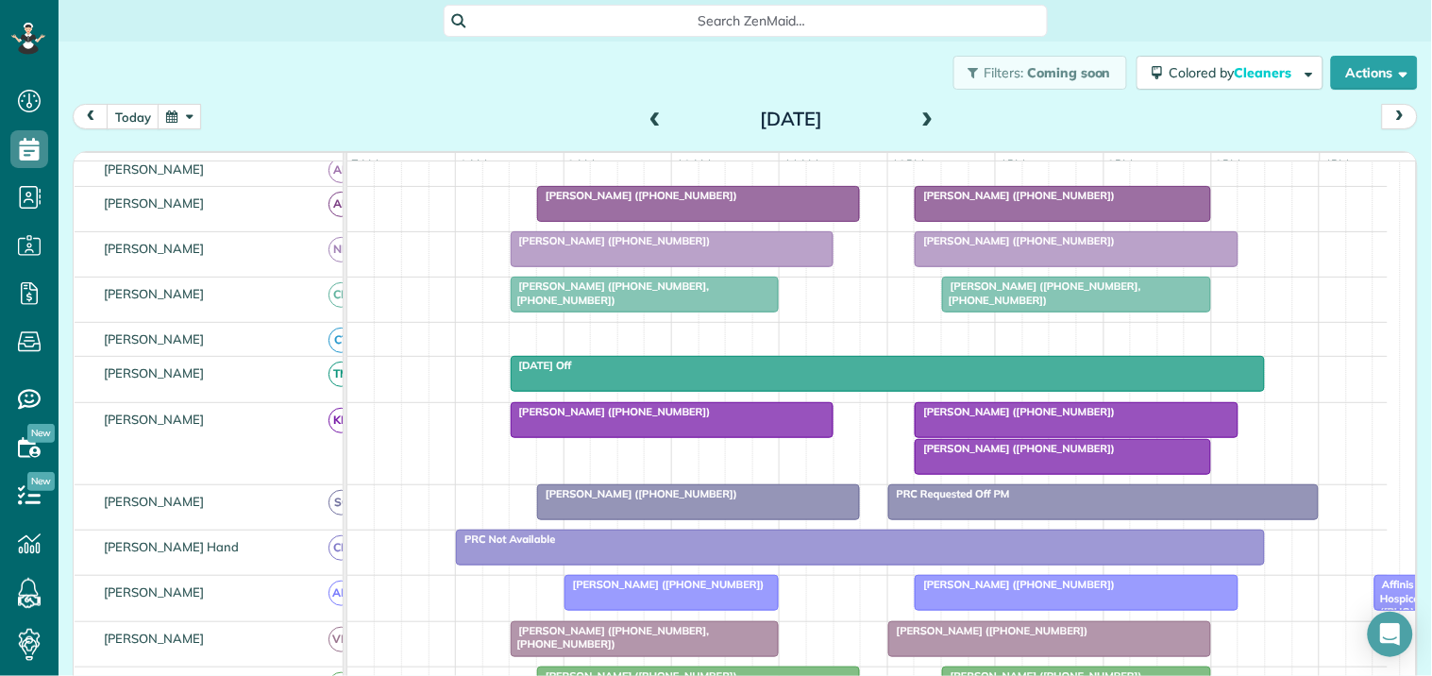
click at [923, 109] on span at bounding box center [928, 120] width 21 height 28
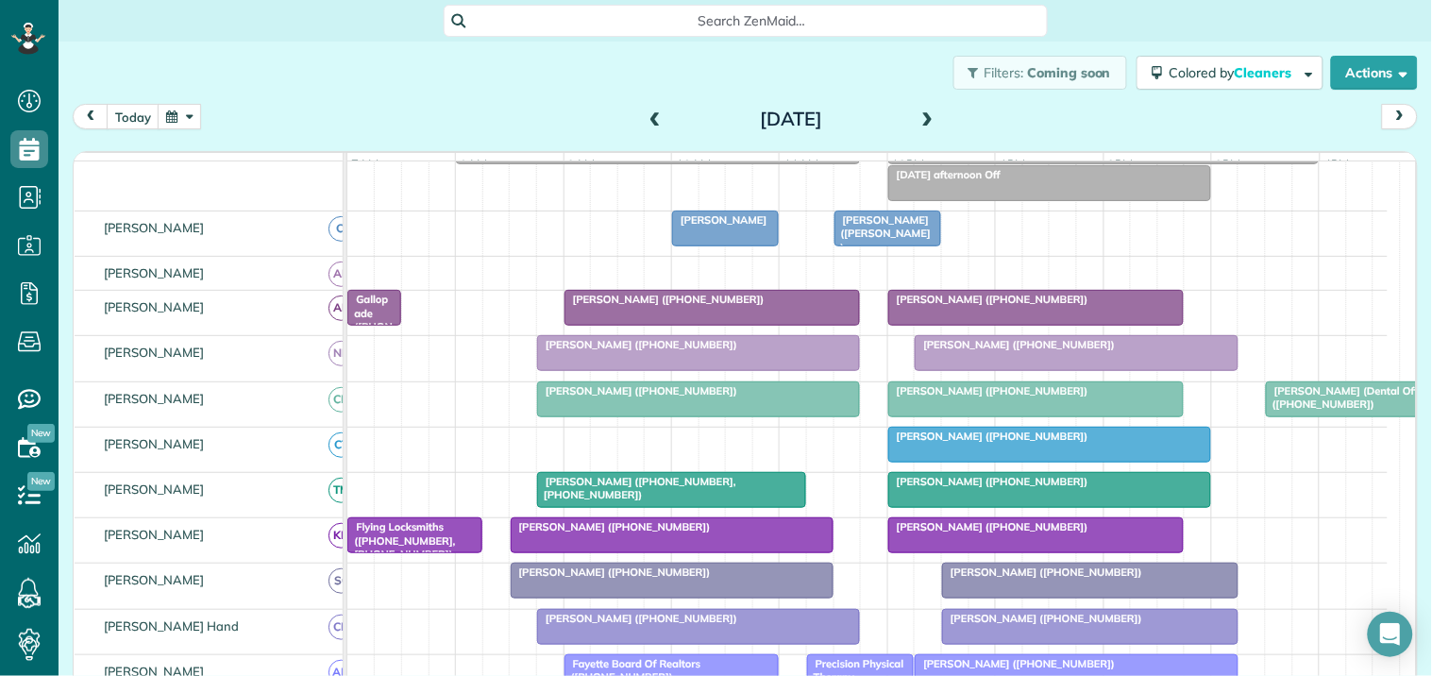
scroll to position [285, 0]
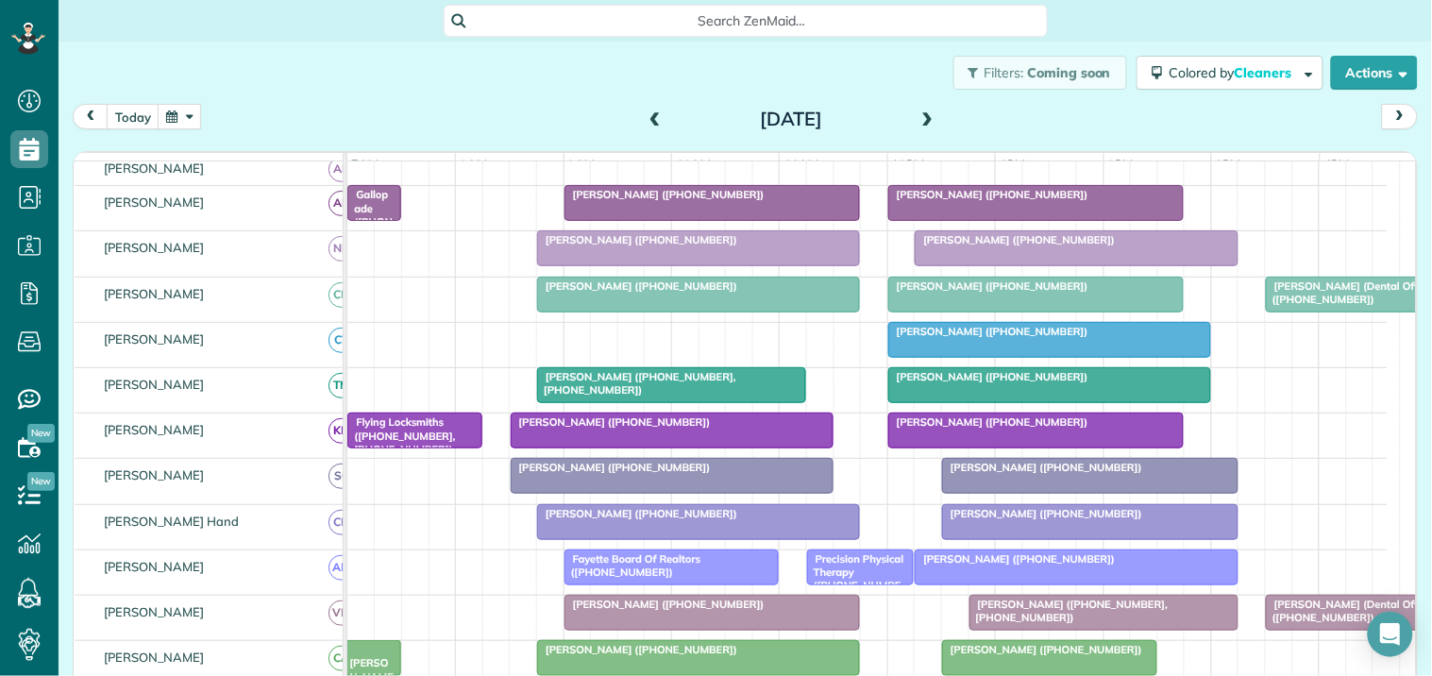
click at [921, 119] on span at bounding box center [928, 119] width 21 height 17
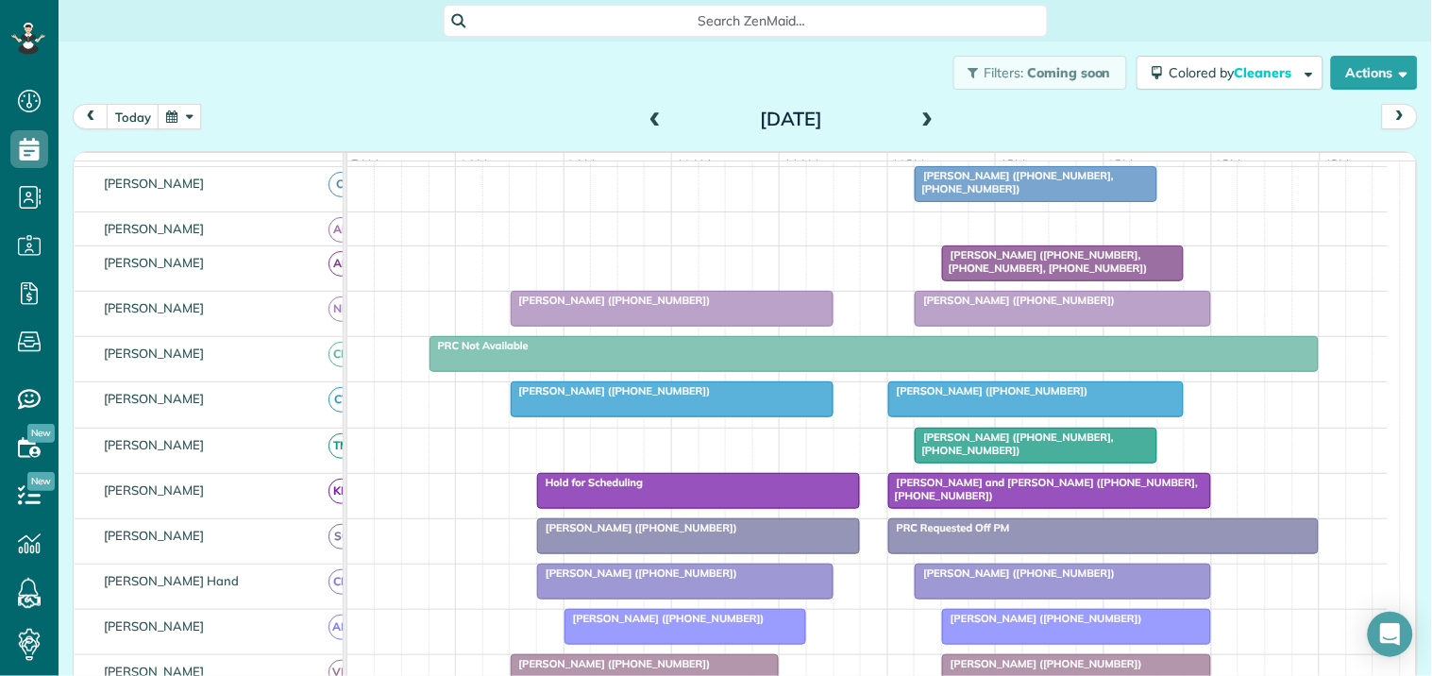
scroll to position [211, 0]
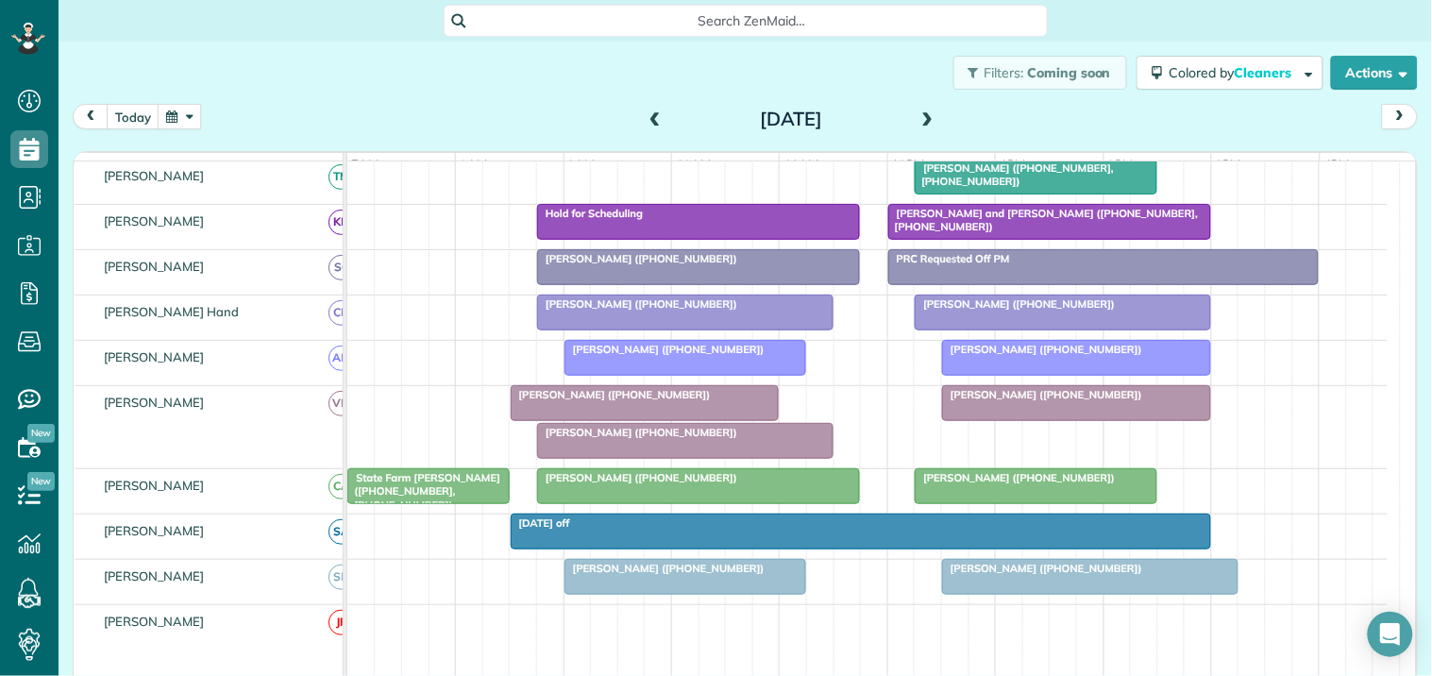
click at [675, 439] on div "[PERSON_NAME] ([PHONE_NUMBER])" at bounding box center [685, 432] width 285 height 13
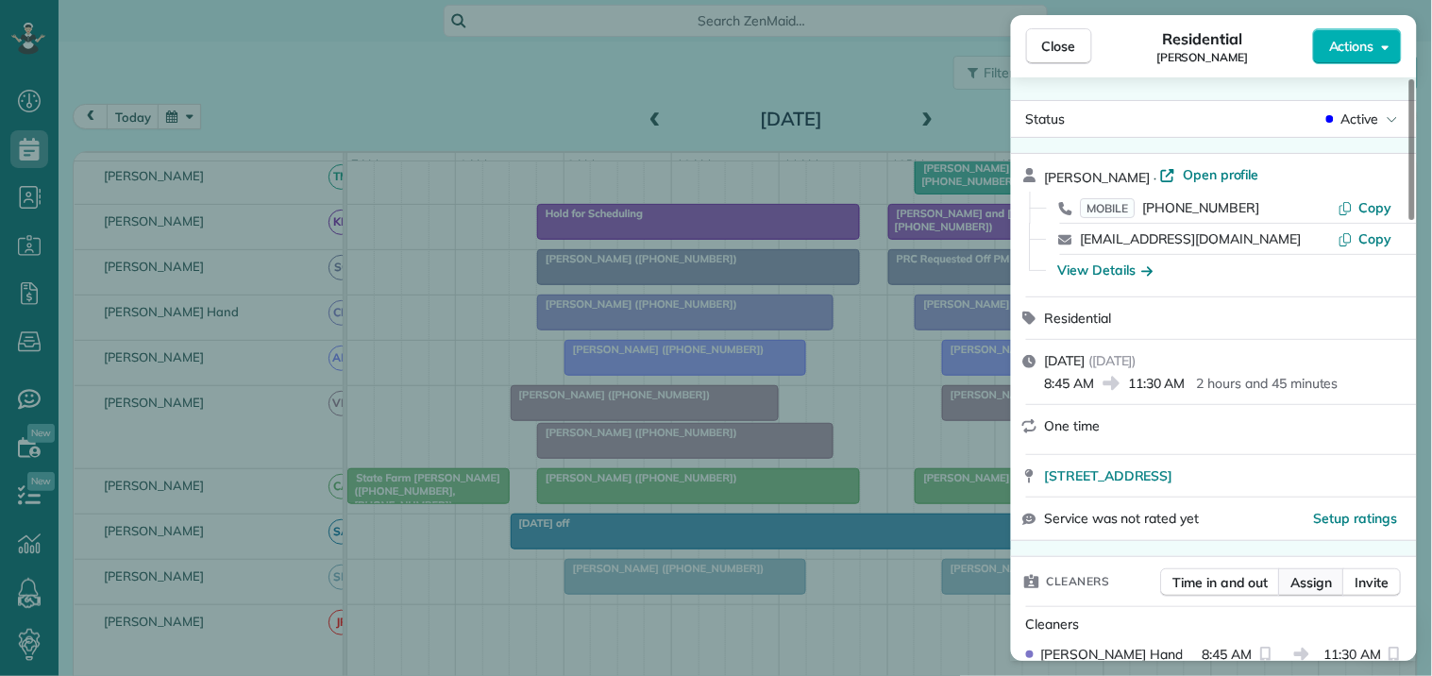
click at [1323, 583] on span "Assign" at bounding box center [1312, 582] width 42 height 19
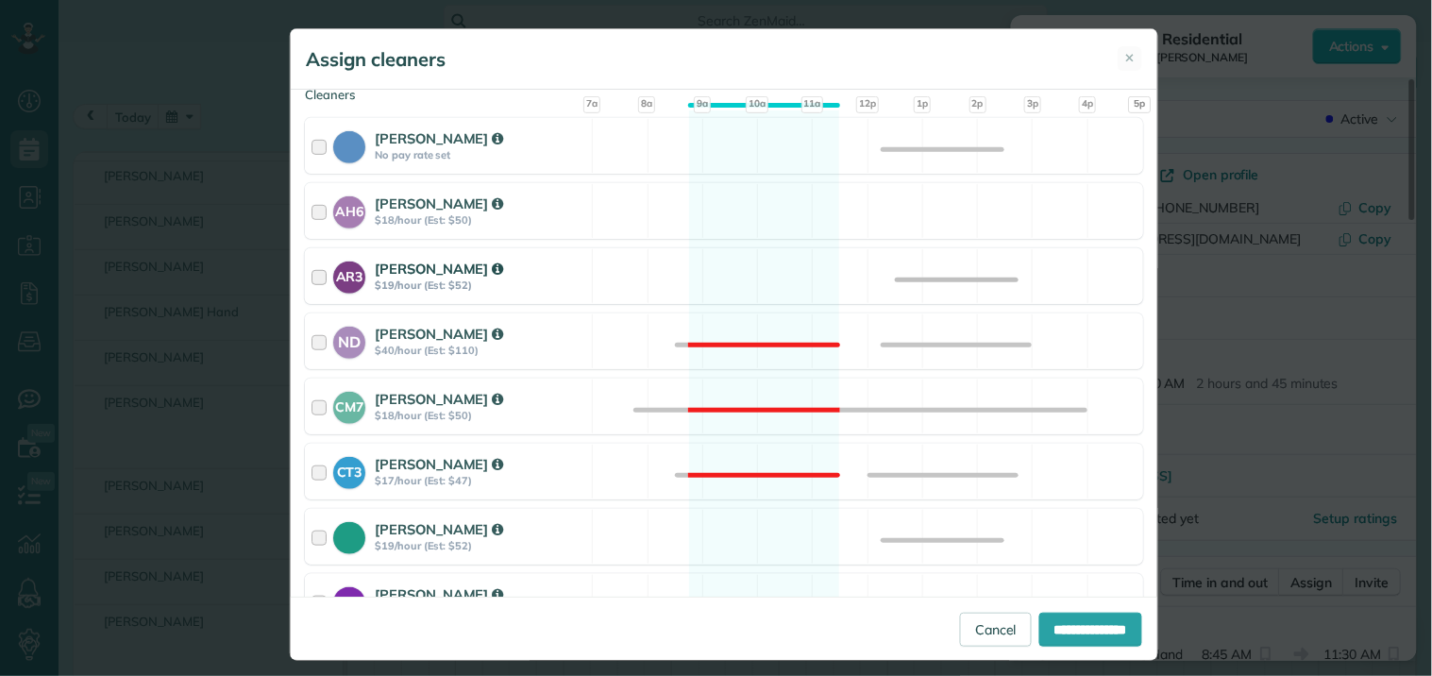
click at [751, 283] on div "AR3 Amy Reid $19/hour (Est: $52) Available" at bounding box center [724, 276] width 838 height 56
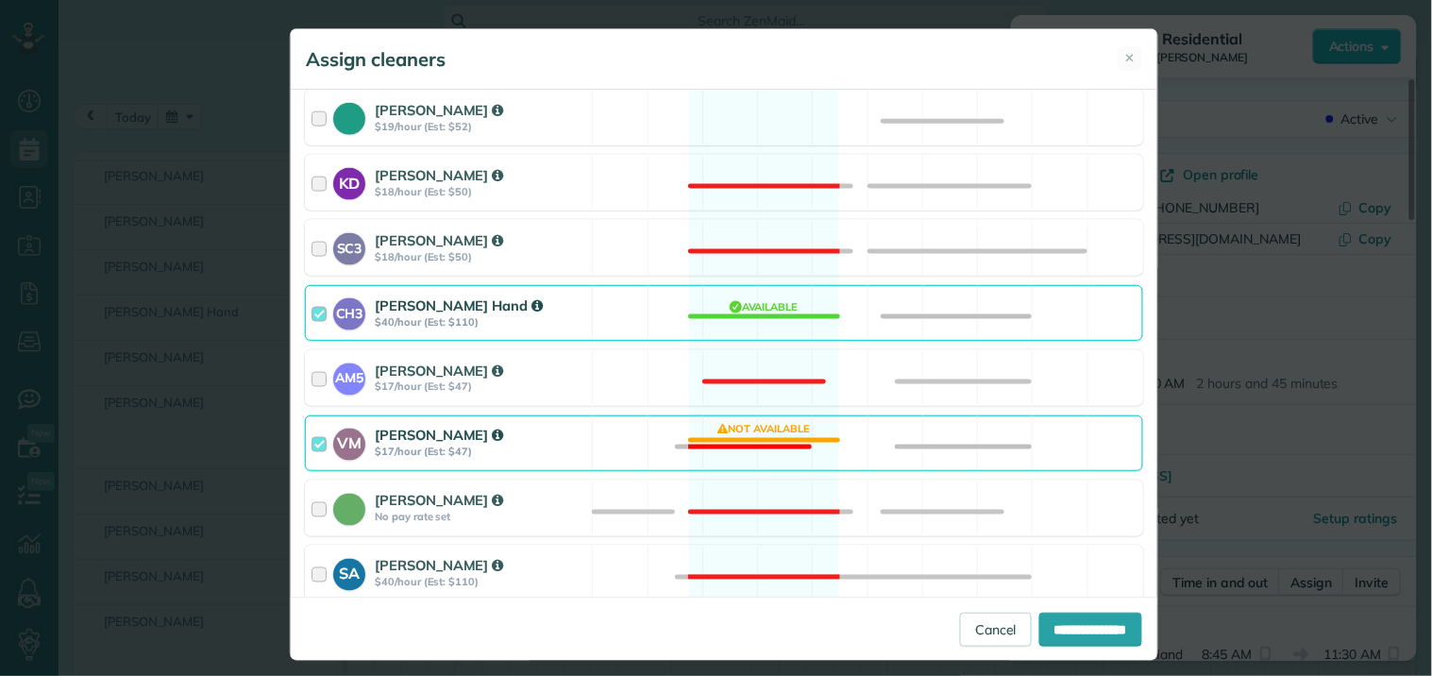
click at [736, 438] on div "VM Victoria Minix $17/hour (Est: $47) Not available" at bounding box center [724, 443] width 838 height 56
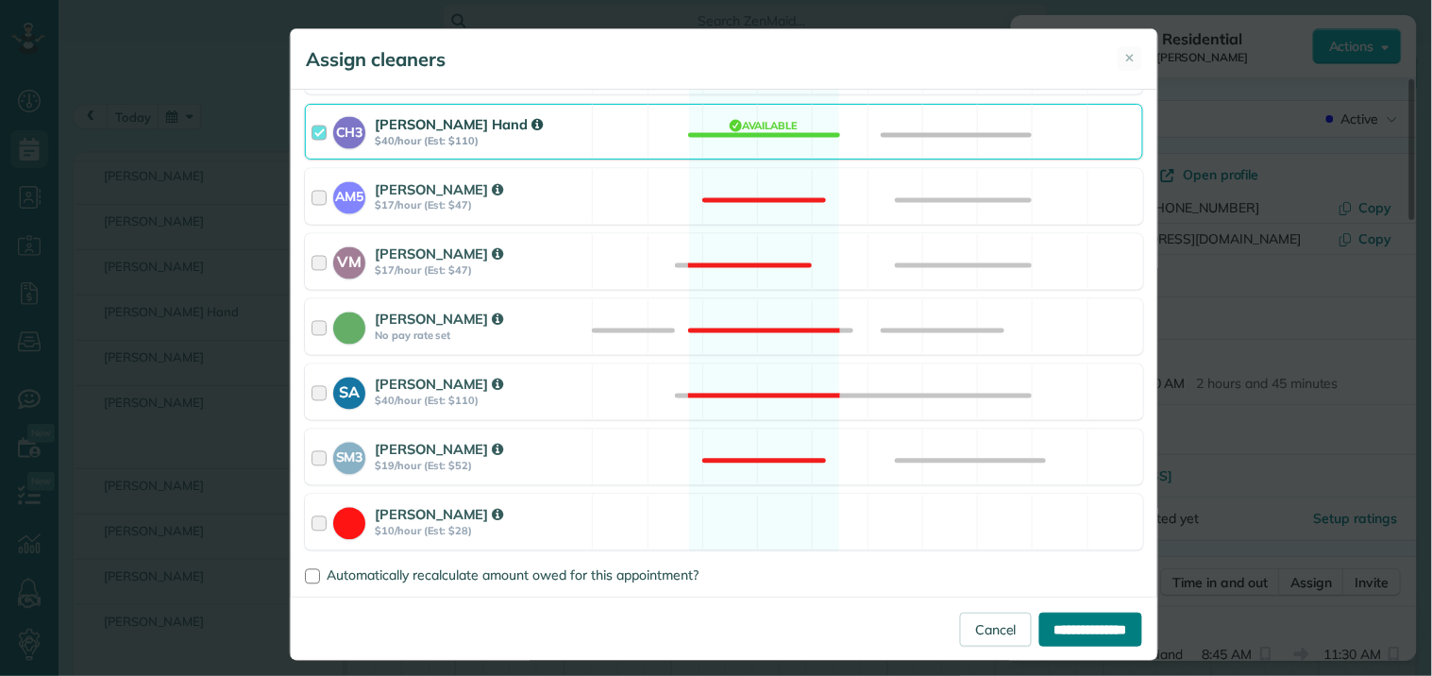
click at [1055, 629] on input "**********" at bounding box center [1090, 630] width 103 height 34
type input "**********"
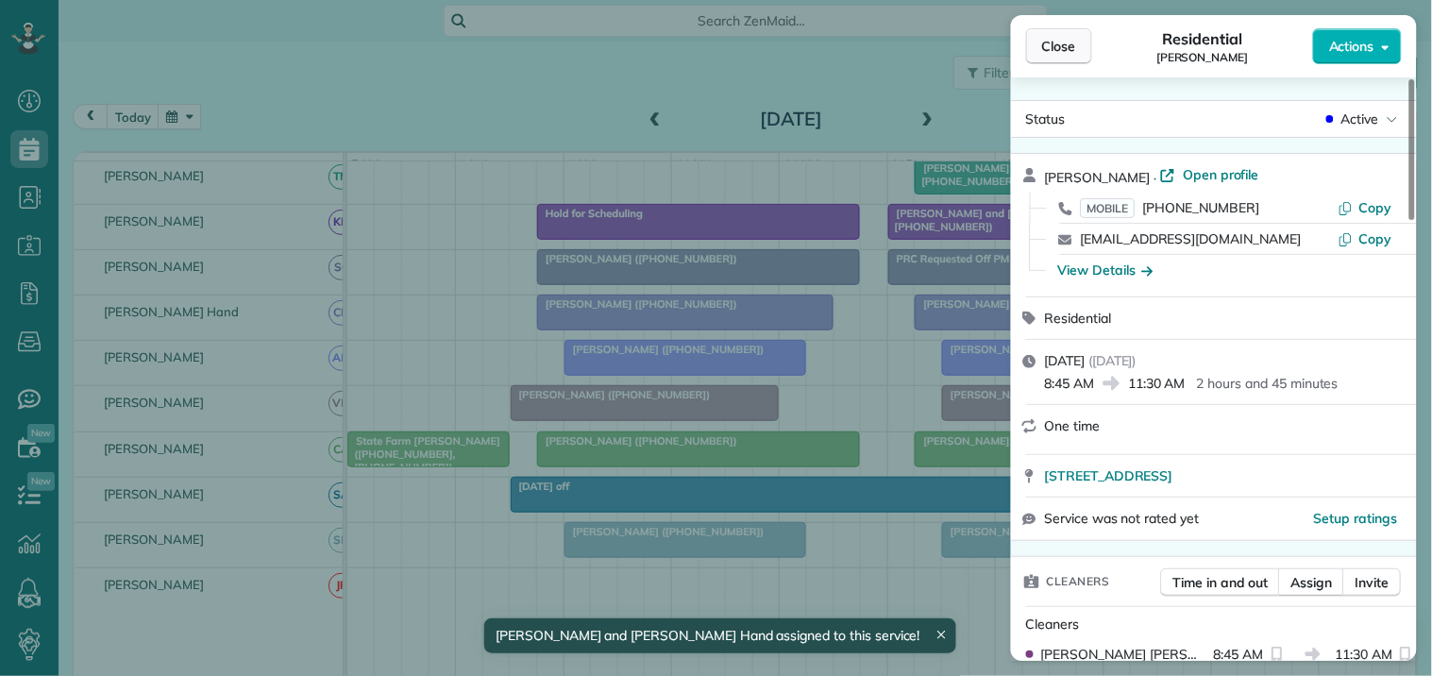
click at [1065, 52] on span "Close" at bounding box center [1059, 46] width 34 height 19
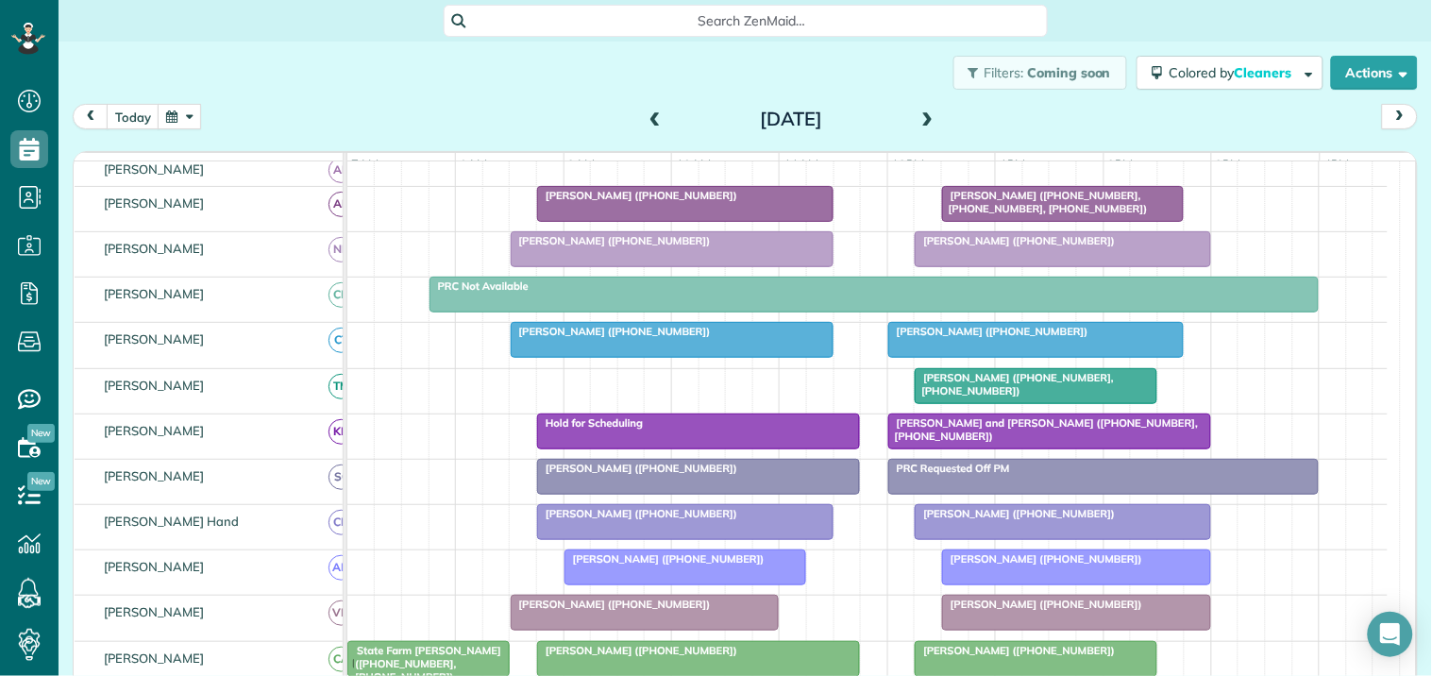
click at [708, 338] on div "[PERSON_NAME] ([PHONE_NUMBER])" at bounding box center [672, 331] width 312 height 13
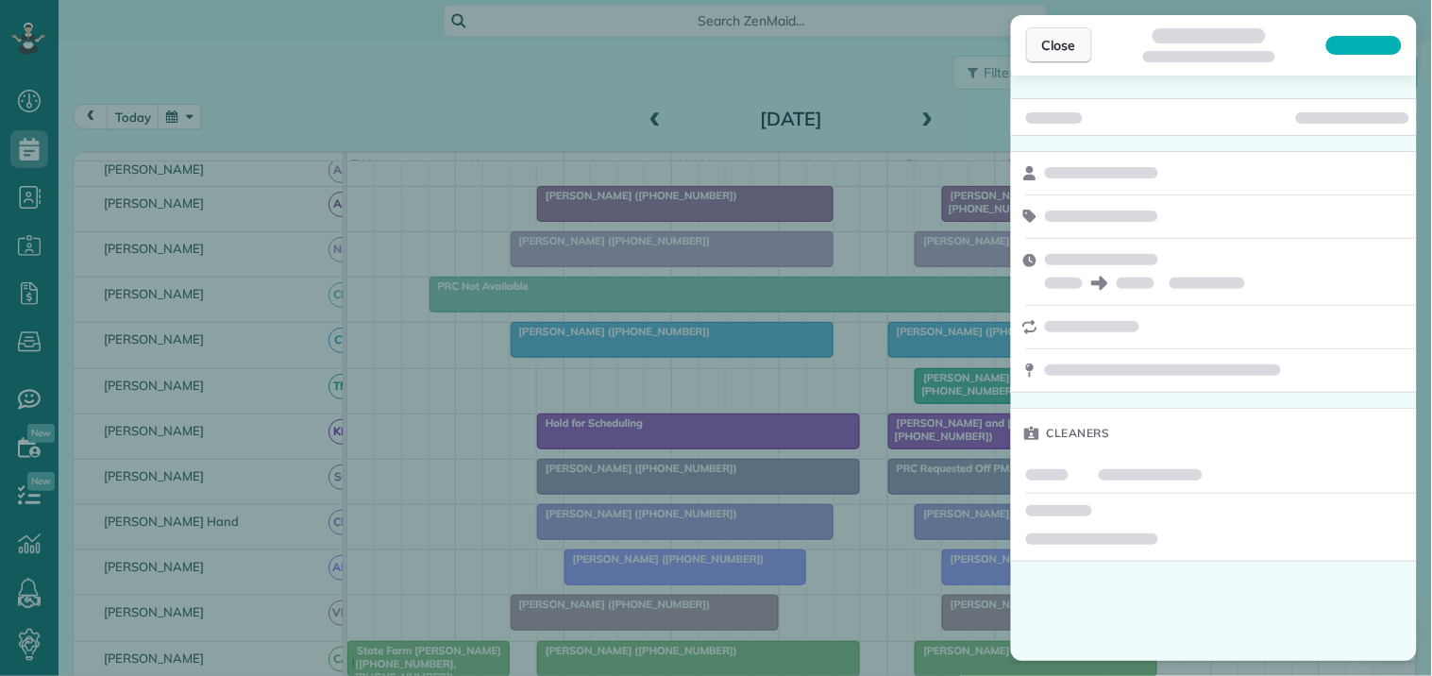
click at [1065, 42] on span "Close" at bounding box center [1059, 45] width 34 height 19
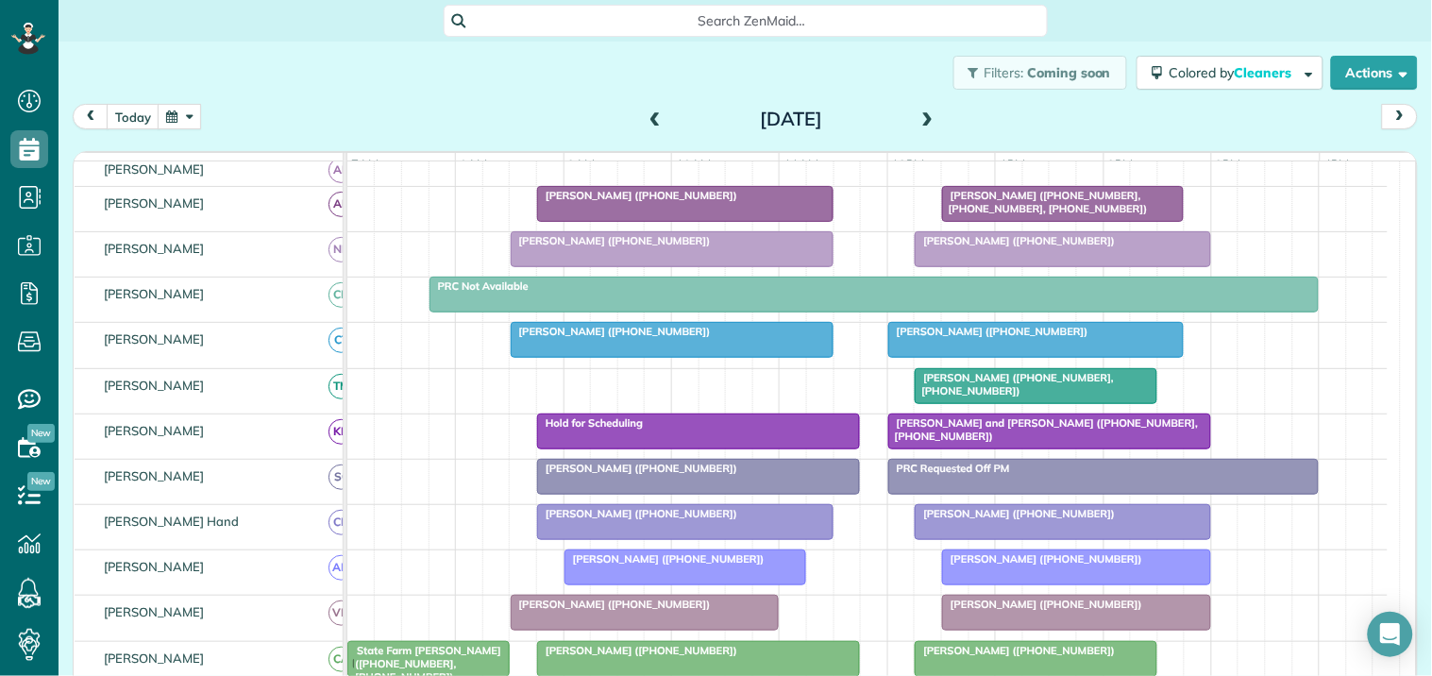
click at [656, 354] on link "[PERSON_NAME] ([PHONE_NUMBER])" at bounding box center [672, 340] width 323 height 36
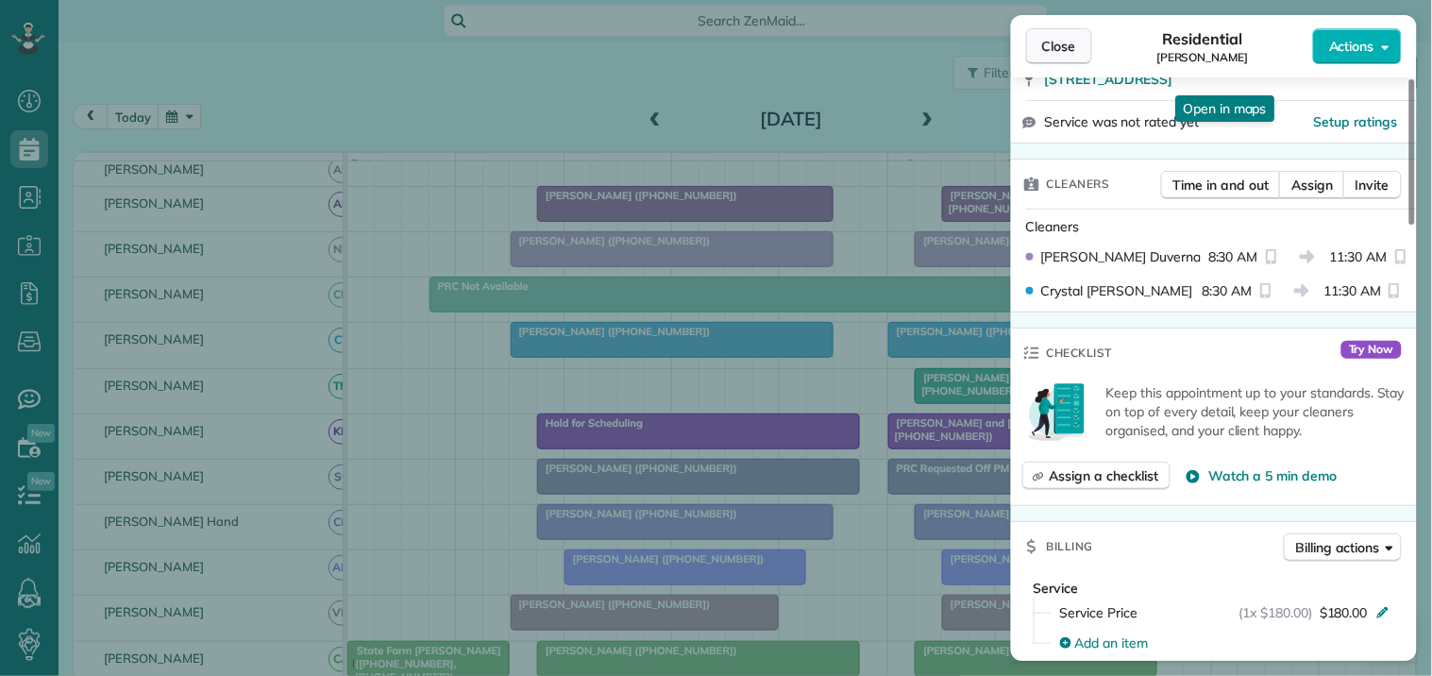
click at [1067, 49] on span "Close" at bounding box center [1059, 46] width 34 height 19
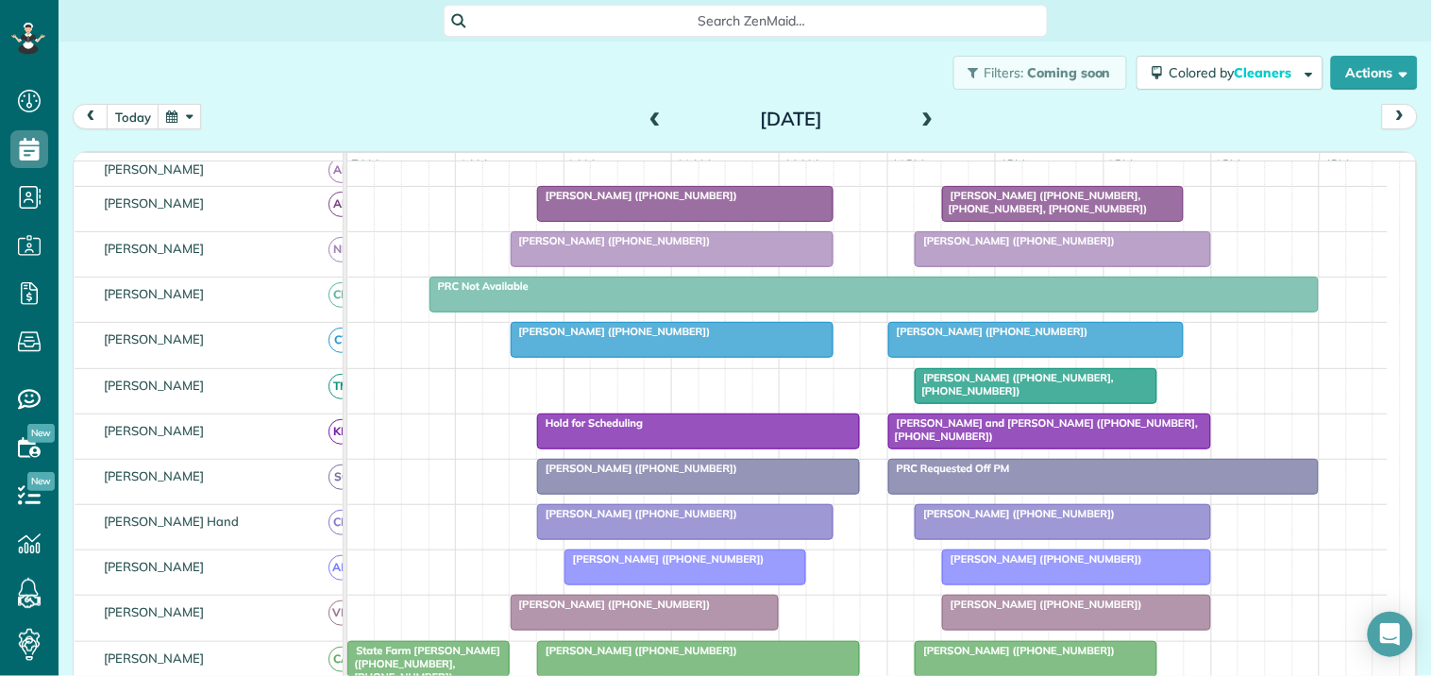
scroll to position [315, 0]
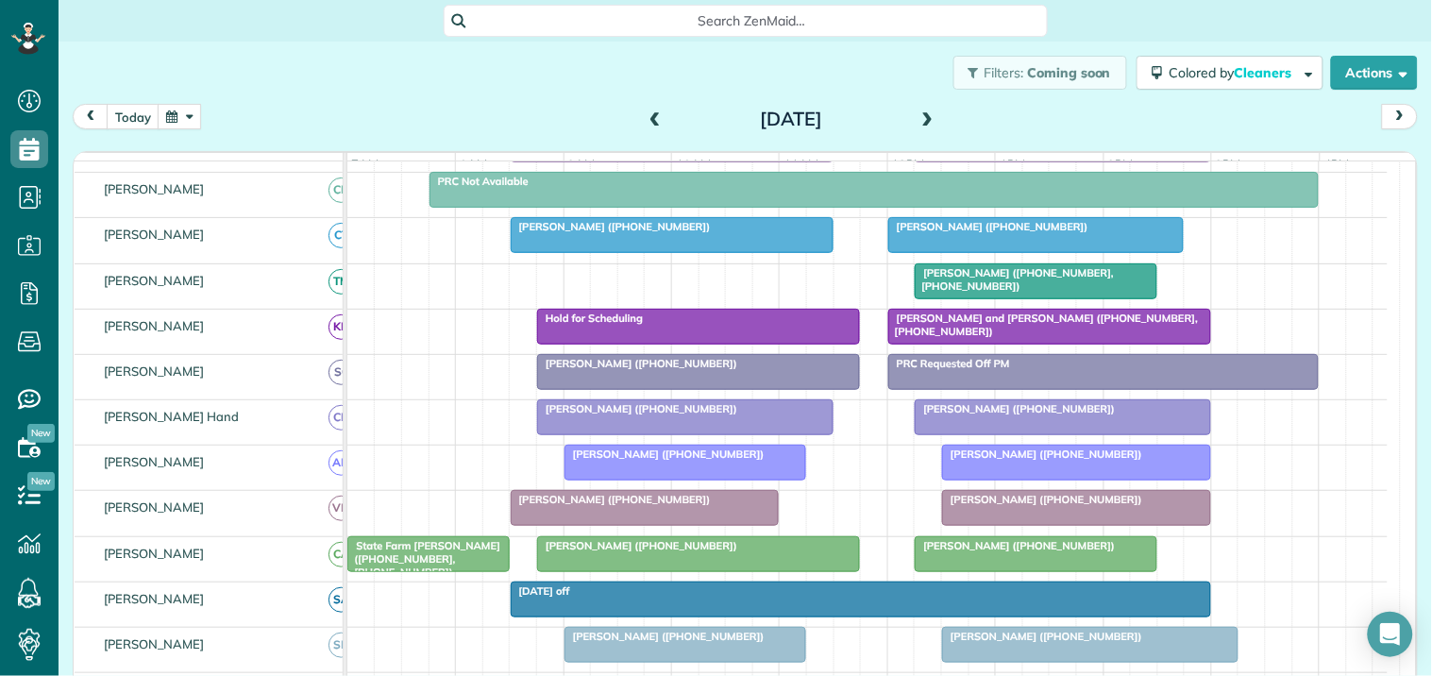
click at [665, 343] on div at bounding box center [698, 327] width 321 height 34
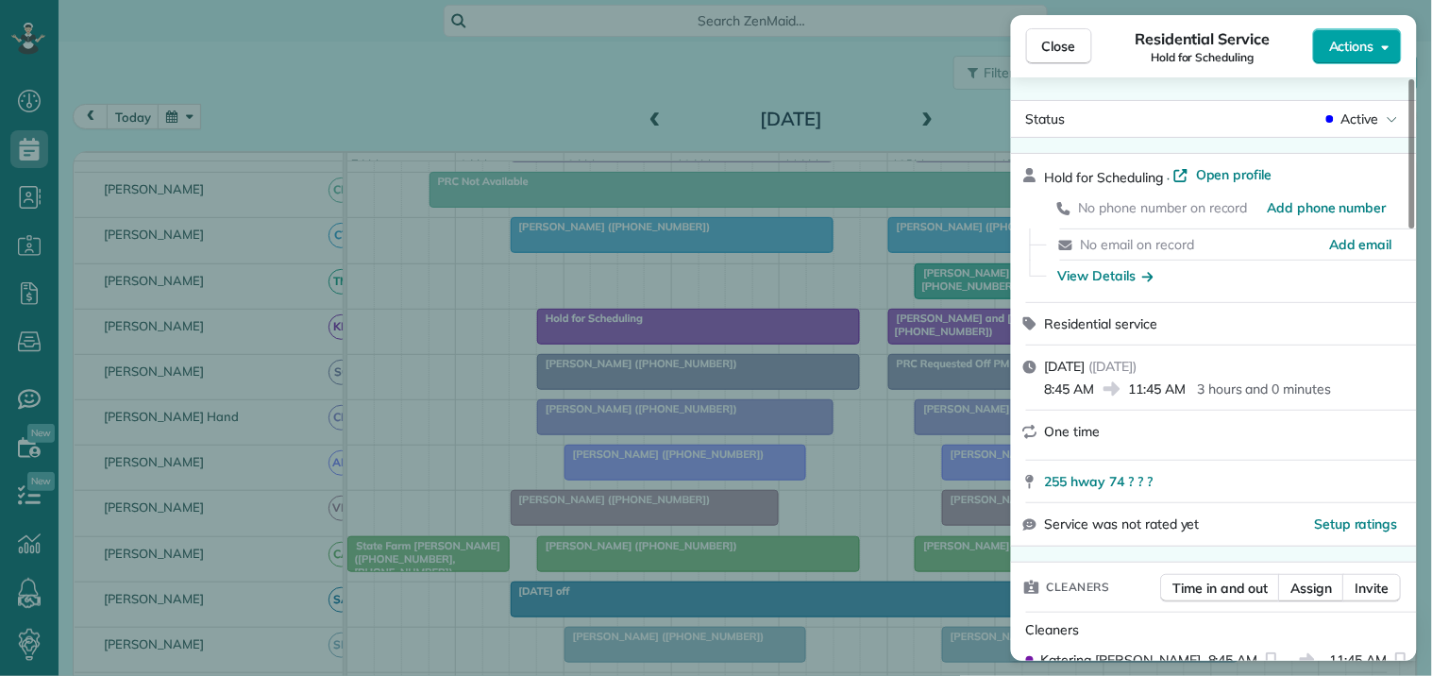
click at [1358, 44] on span "Actions" at bounding box center [1351, 46] width 45 height 19
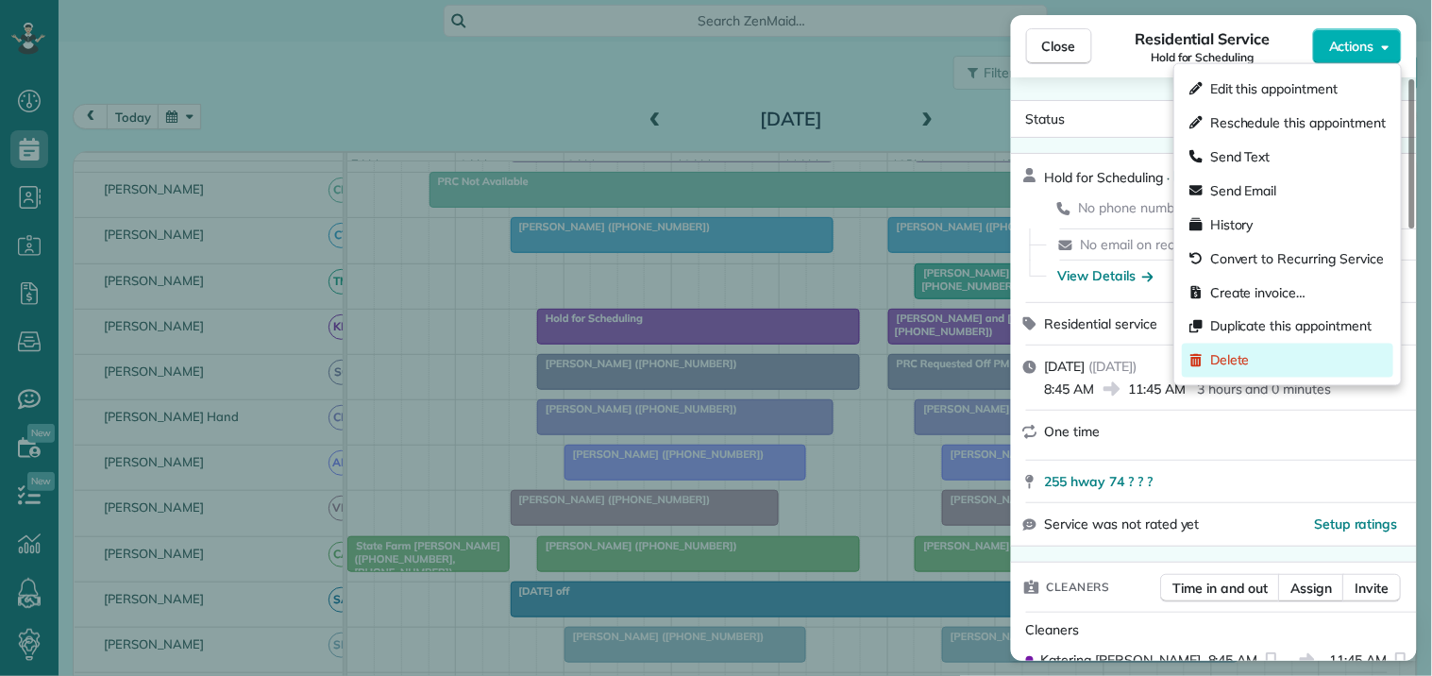
click at [1240, 368] on span "Delete" at bounding box center [1230, 360] width 40 height 19
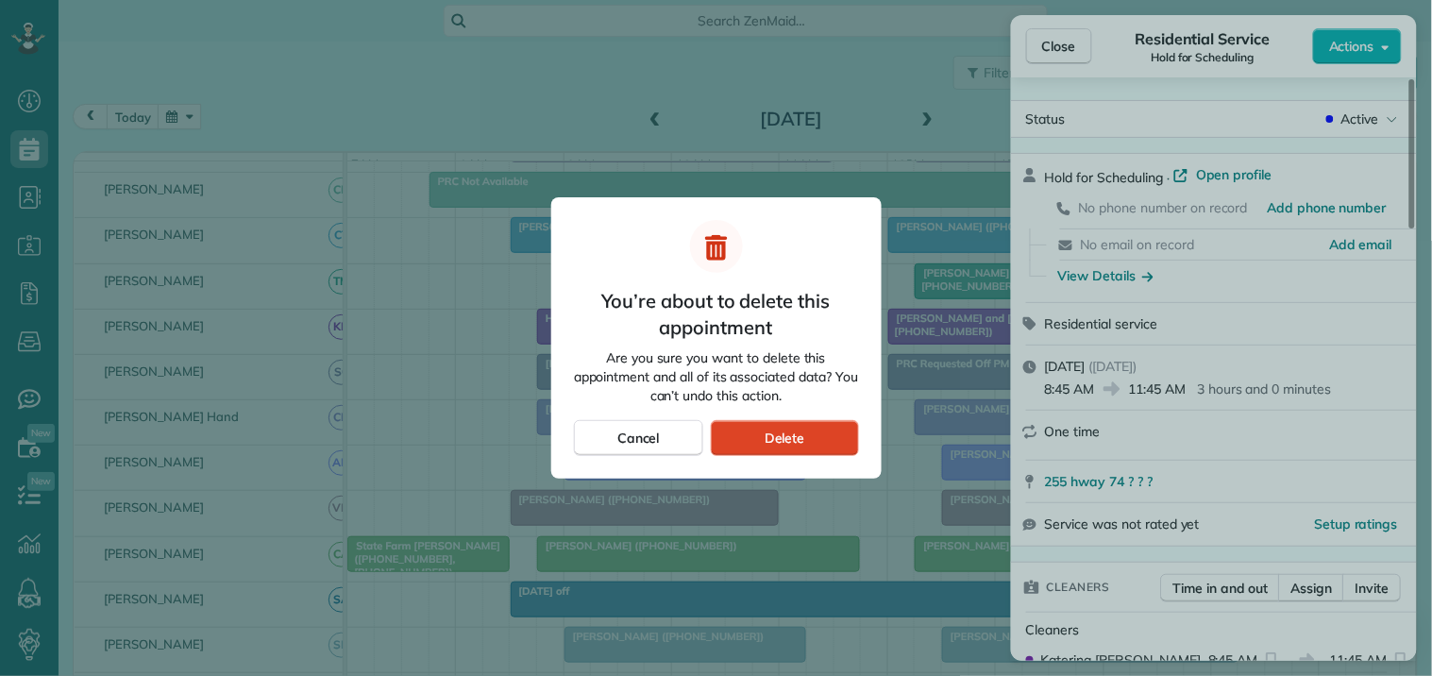
click at [774, 430] on span "Delete" at bounding box center [785, 438] width 41 height 19
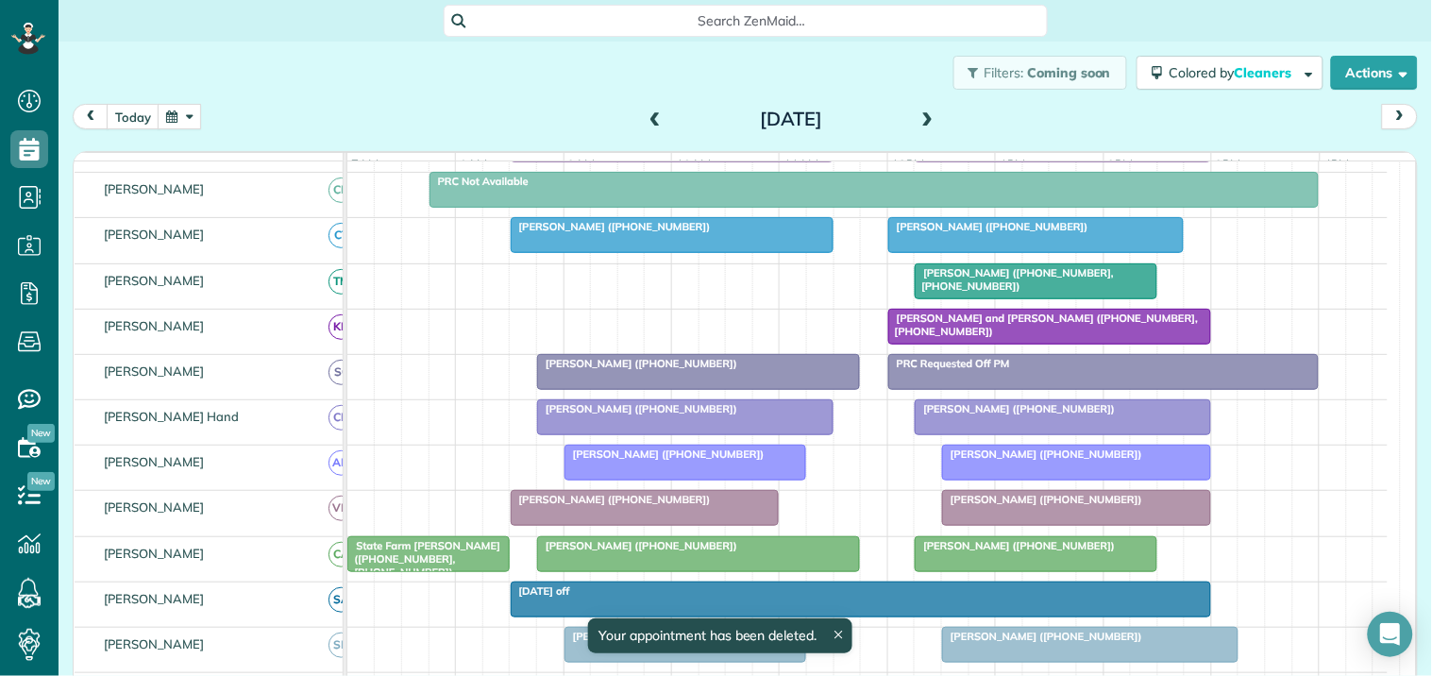
click at [502, 89] on div "Filters: Coming soon Colored by Cleaners Color by Cleaner Color by Team Color b…" at bounding box center [746, 73] width 1374 height 62
click at [189, 113] on button "button" at bounding box center [179, 116] width 43 height 25
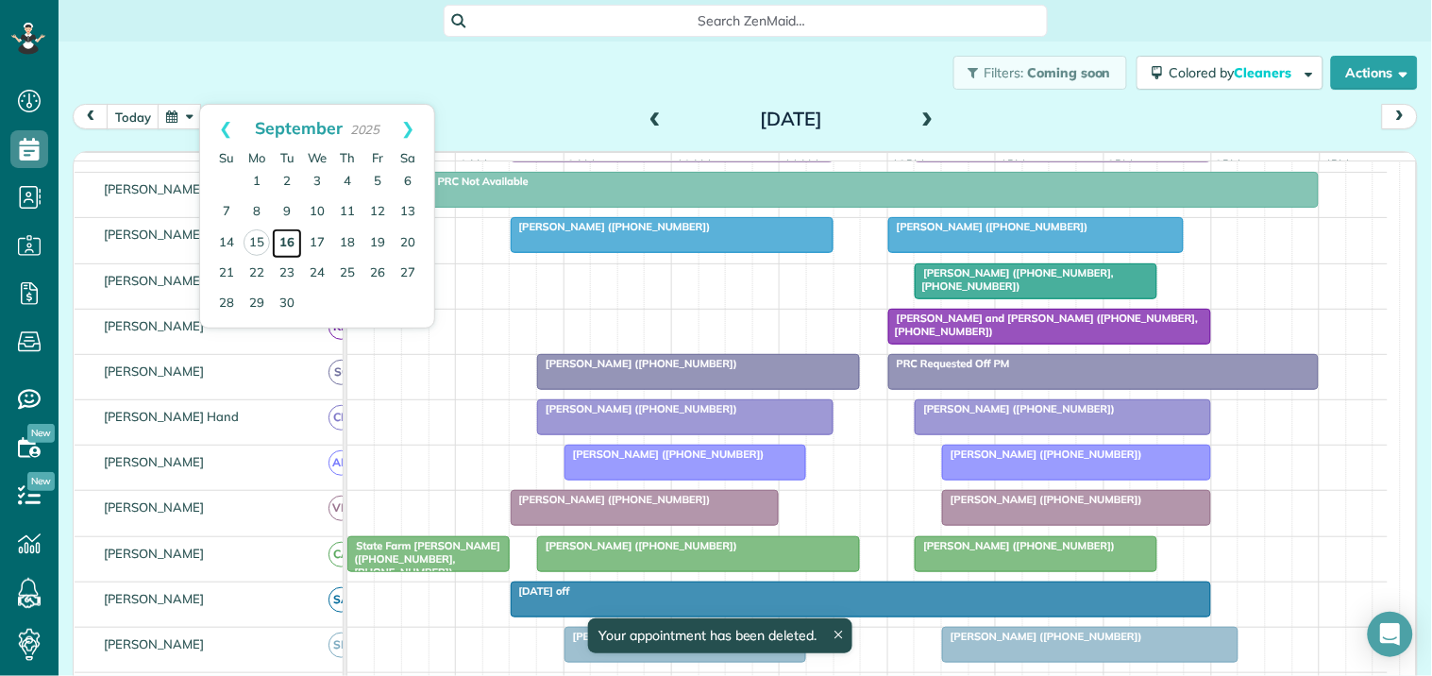
click at [285, 245] on link "16" at bounding box center [287, 243] width 30 height 30
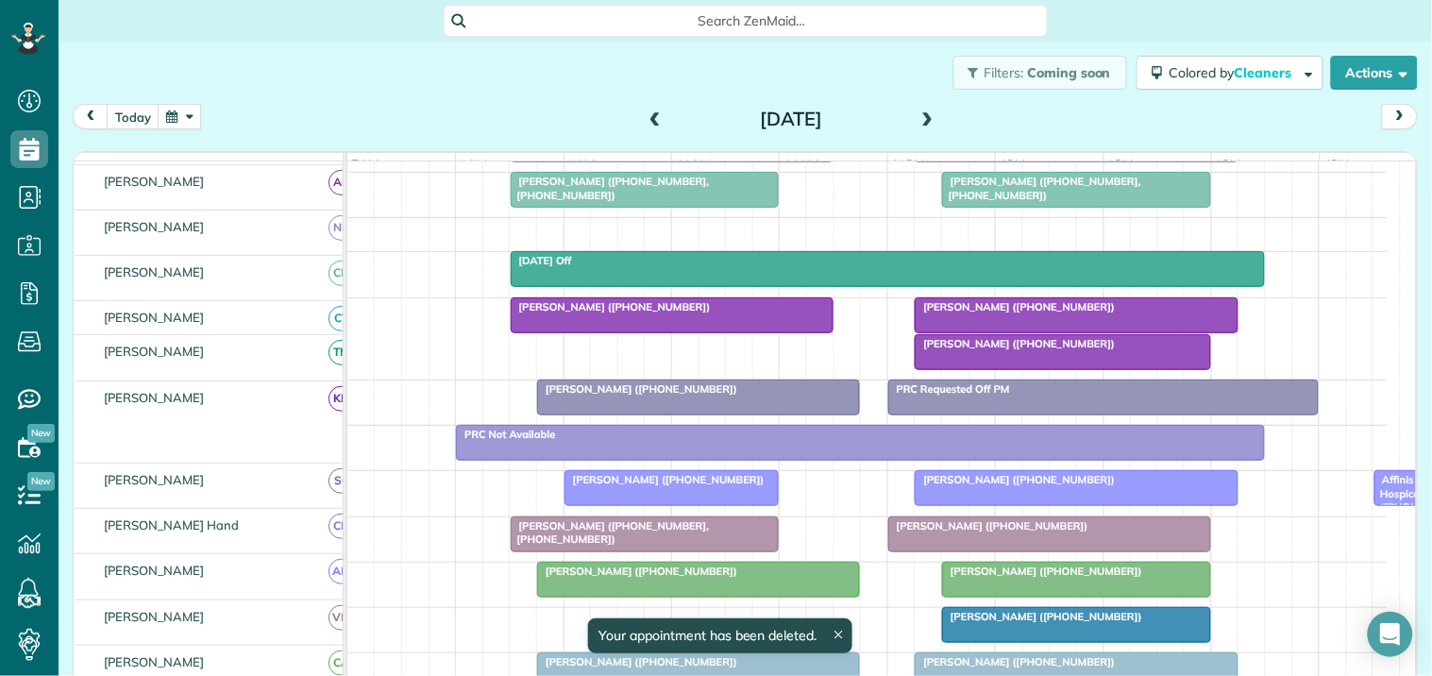
scroll to position [315, 0]
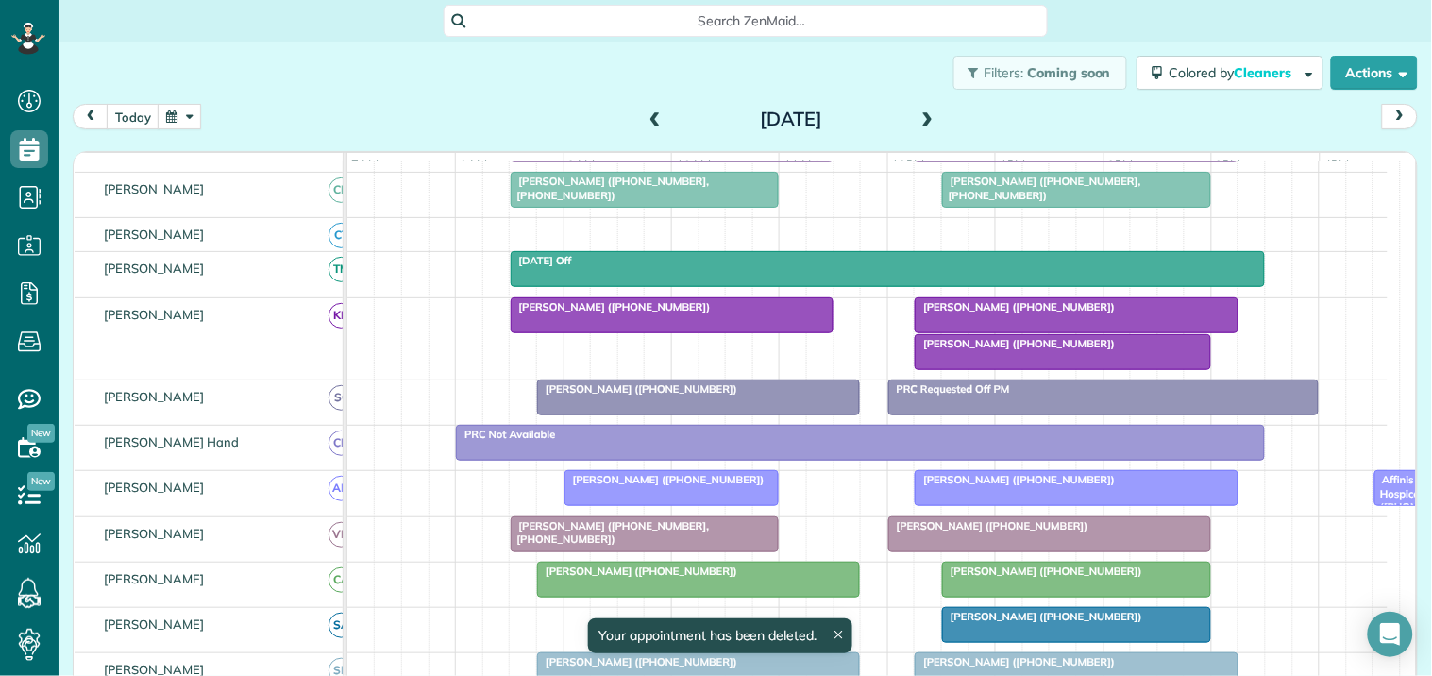
click at [1037, 313] on span "[PERSON_NAME] ([PHONE_NUMBER])" at bounding box center [1015, 306] width 202 height 13
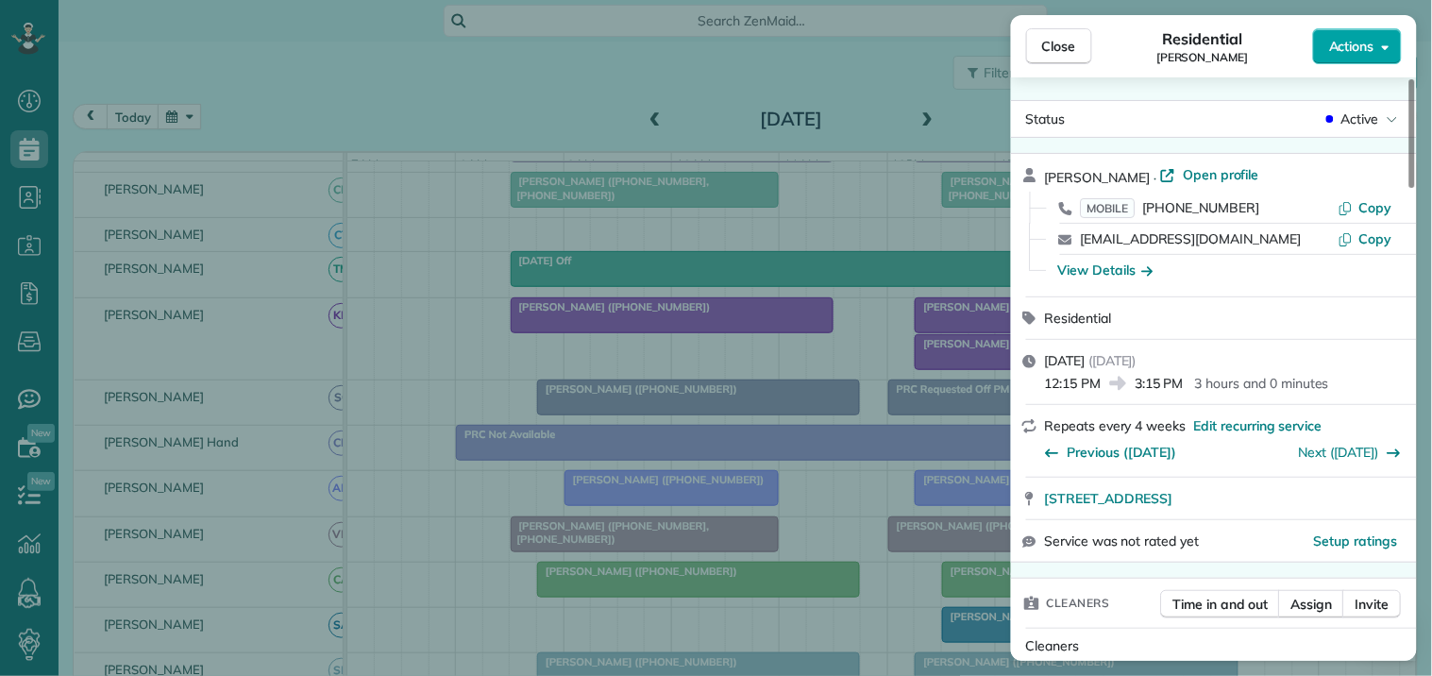
click at [1353, 41] on span "Actions" at bounding box center [1351, 46] width 45 height 19
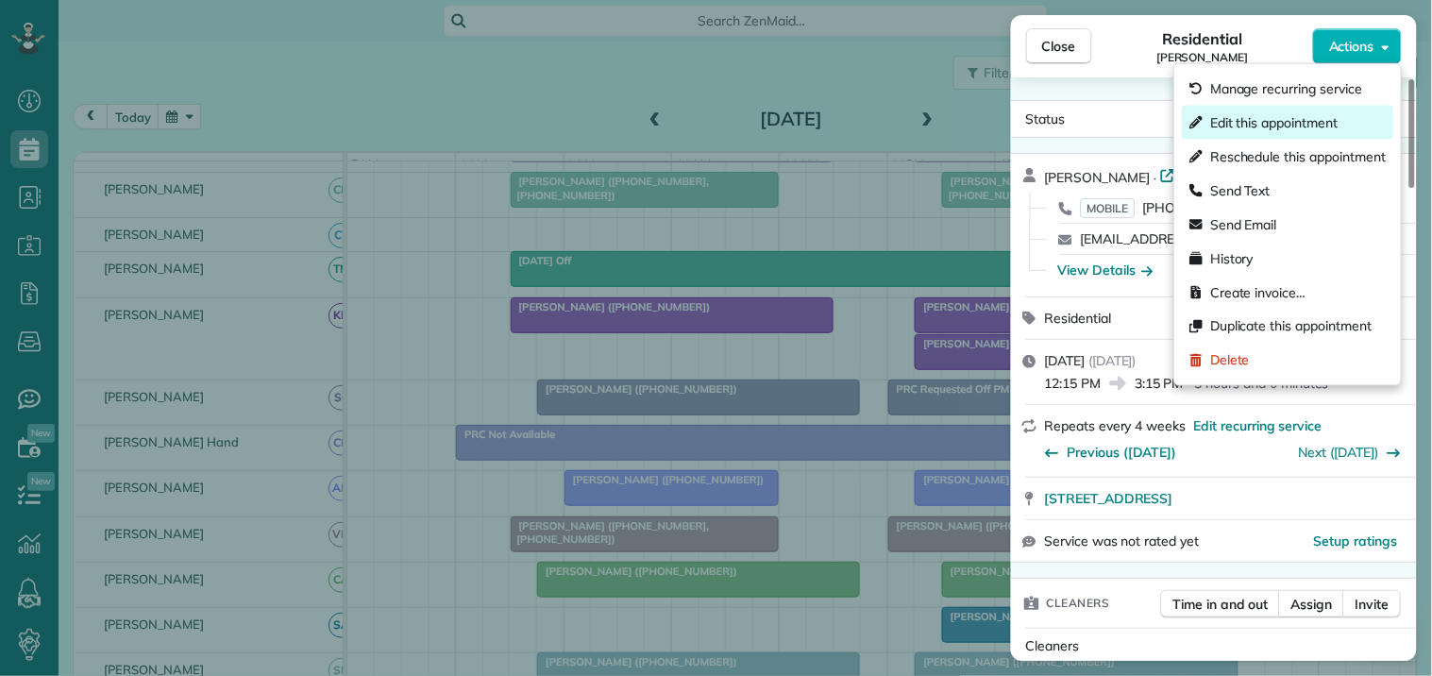
click at [1259, 124] on span "Edit this appointment" at bounding box center [1273, 122] width 127 height 19
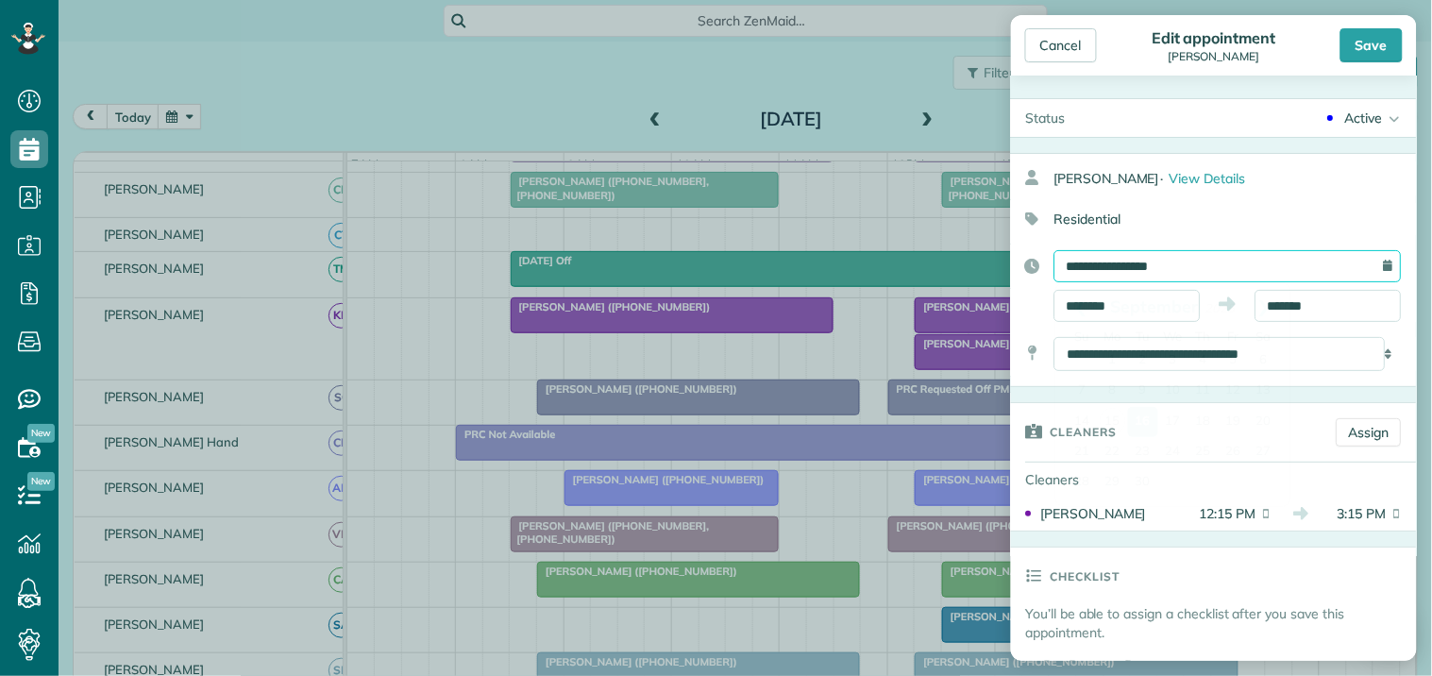
click at [1148, 265] on input "**********" at bounding box center [1228, 266] width 347 height 32
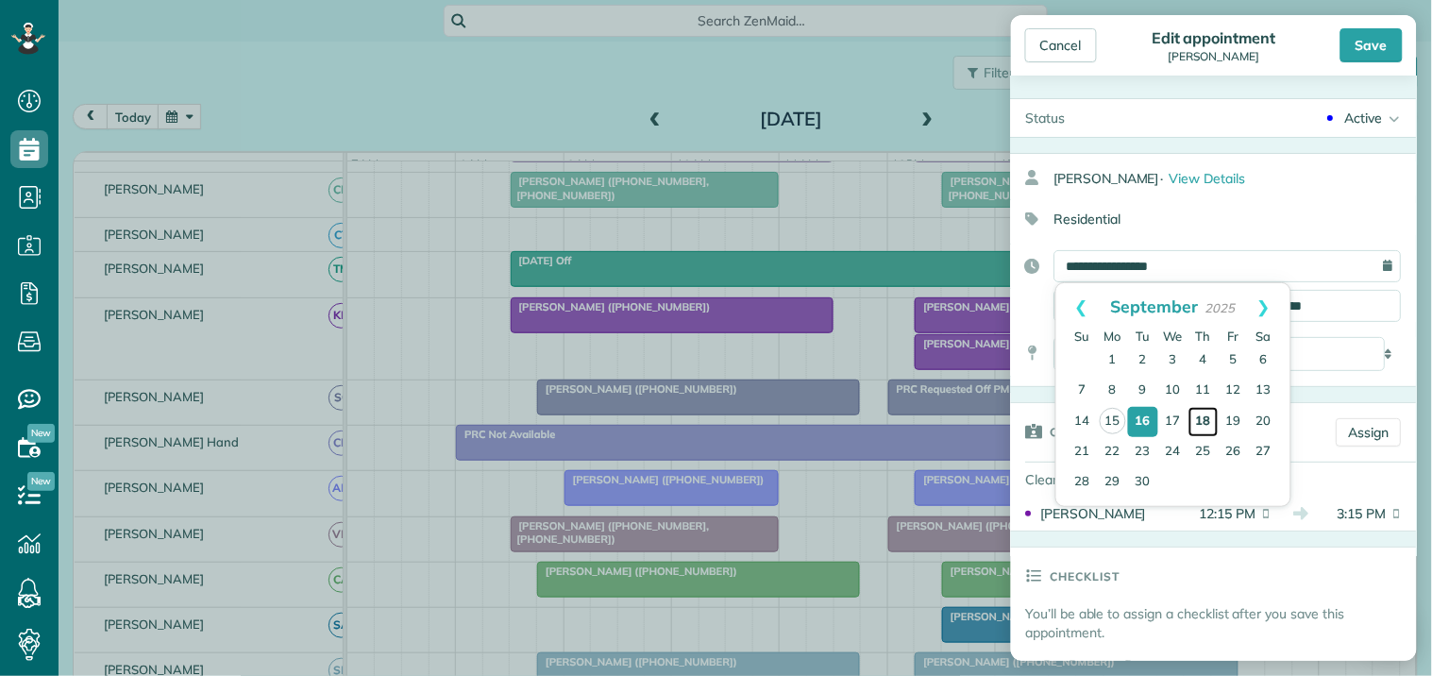
click at [1194, 413] on link "18" at bounding box center [1204, 422] width 30 height 30
type input "**********"
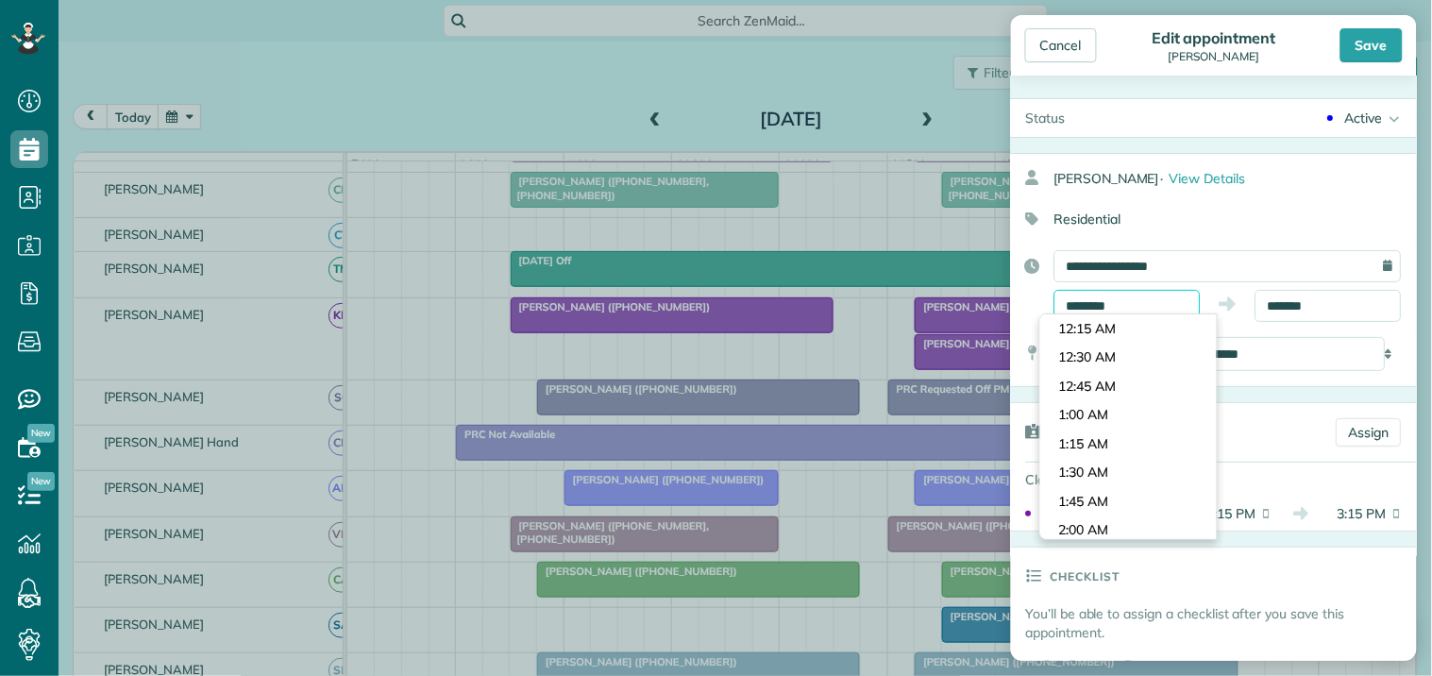
click at [1114, 298] on input "********" at bounding box center [1128, 306] width 146 height 32
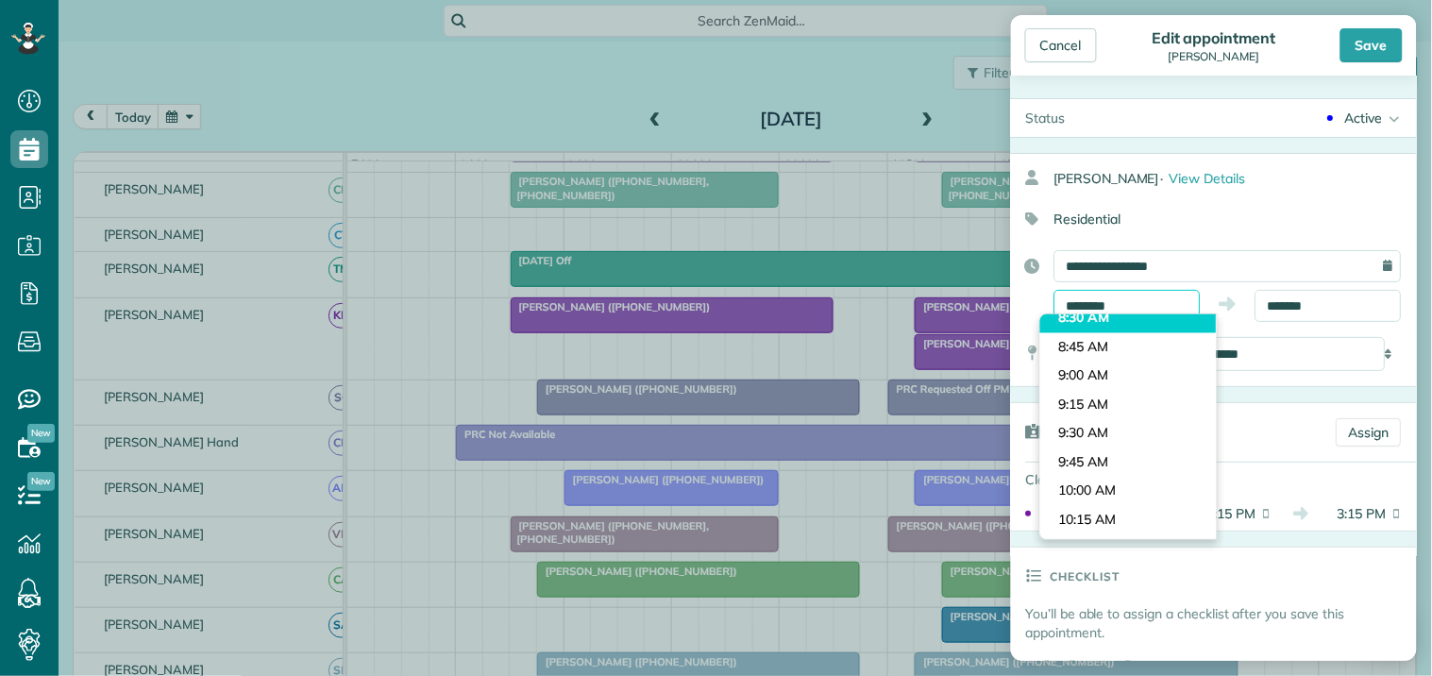
scroll to position [935, 0]
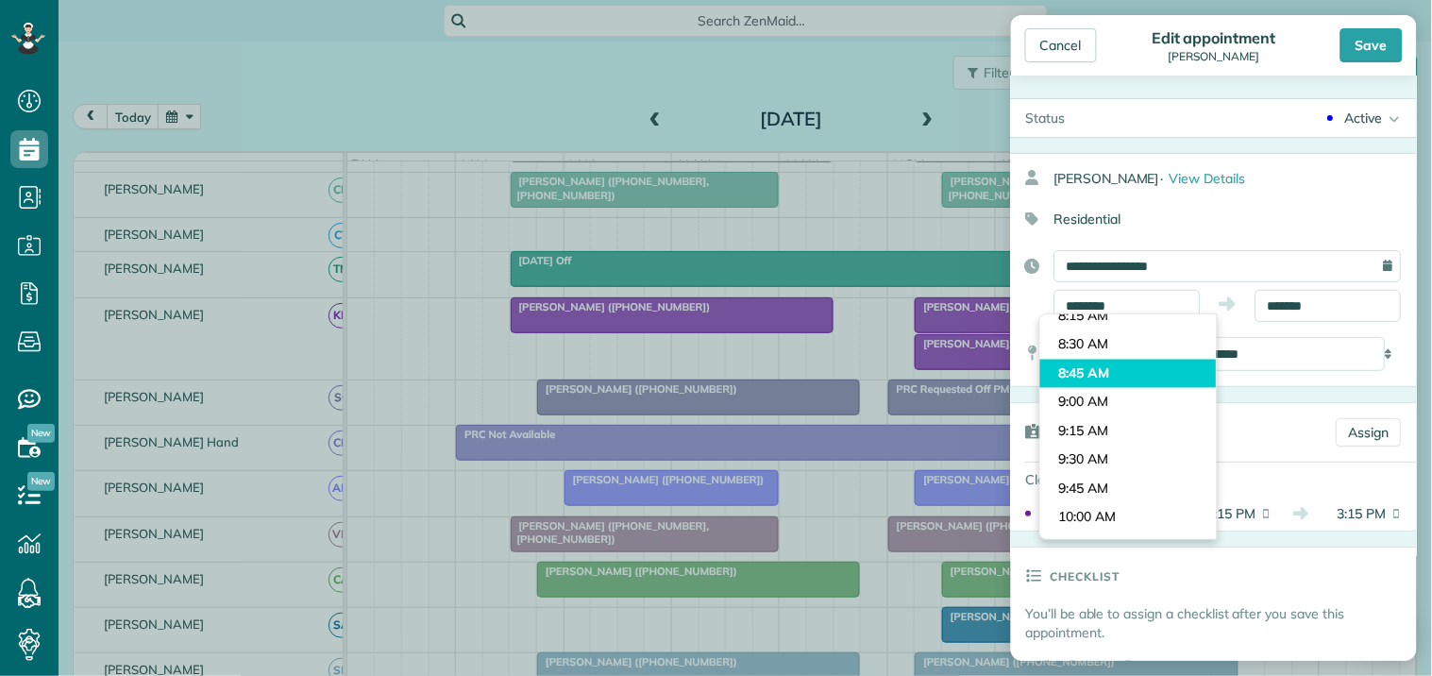
type input "*******"
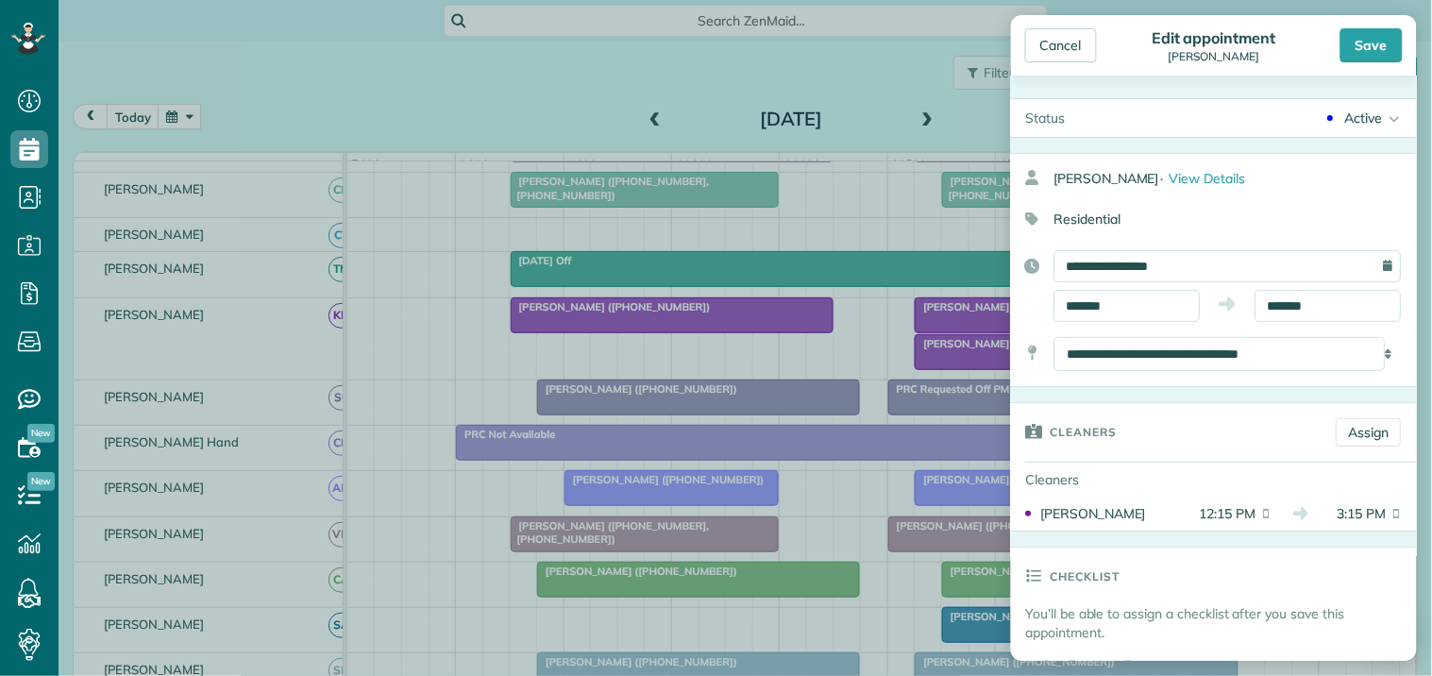
click at [1079, 363] on body "Dashboard Scheduling Calendar View List View Dispatch View - Weekly scheduling …" at bounding box center [716, 338] width 1432 height 676
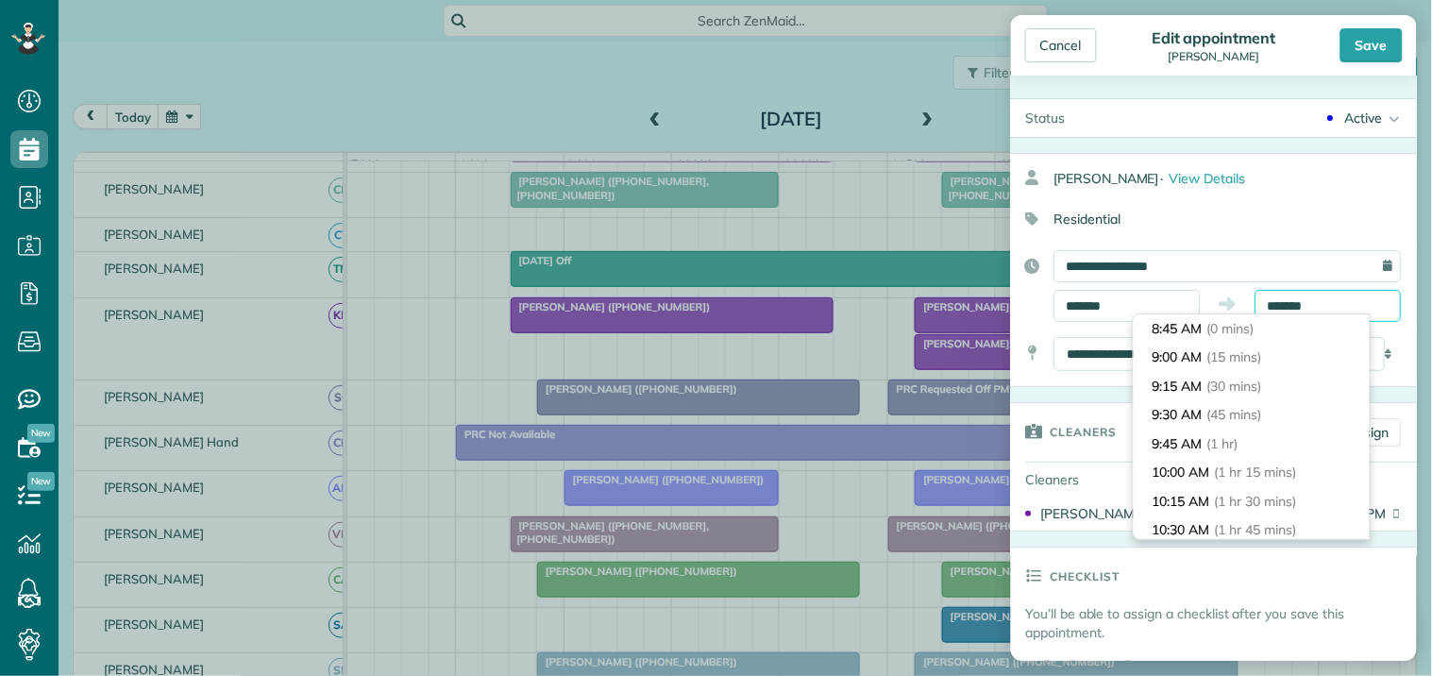
click at [1309, 309] on input "*******" at bounding box center [1329, 306] width 146 height 32
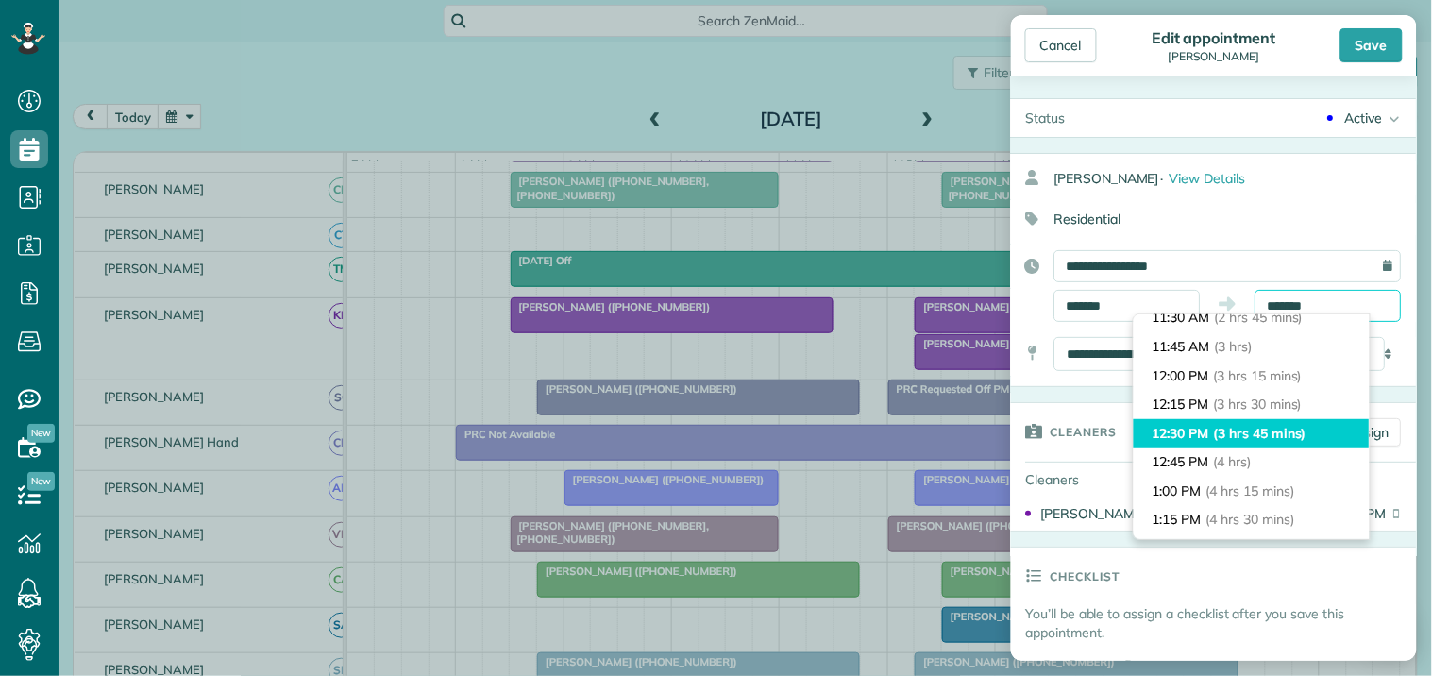
scroll to position [300, 0]
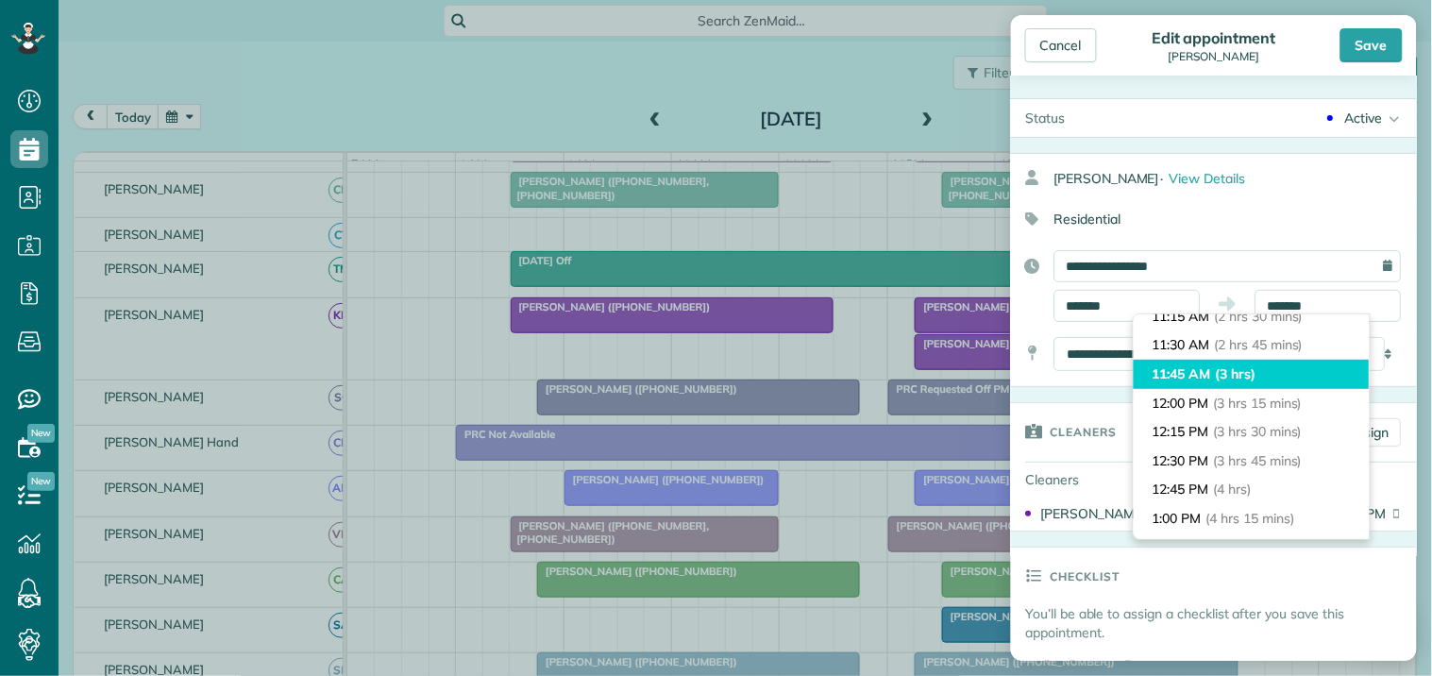
type input "********"
click at [1212, 370] on li "11:45 AM (3 hrs)" at bounding box center [1252, 374] width 236 height 29
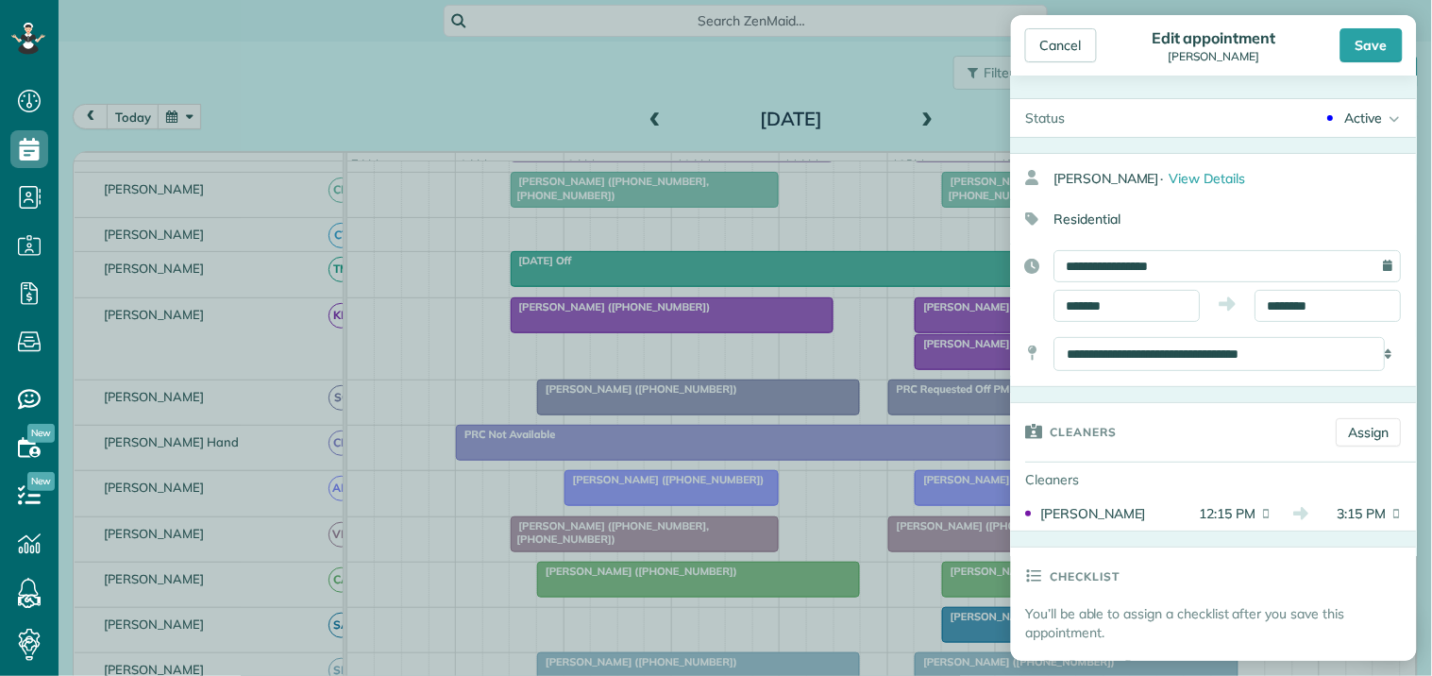
click at [1379, 40] on div "Save" at bounding box center [1372, 45] width 62 height 34
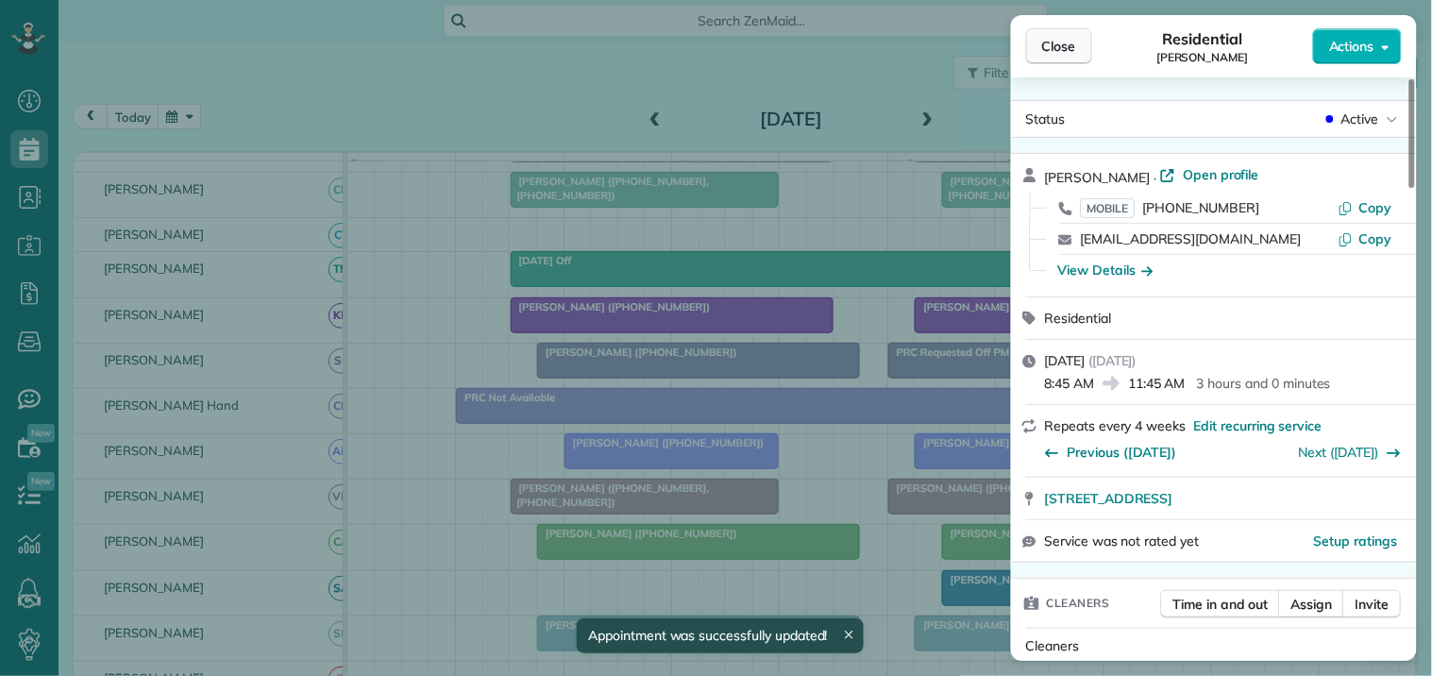
click at [1057, 49] on span "Close" at bounding box center [1059, 46] width 34 height 19
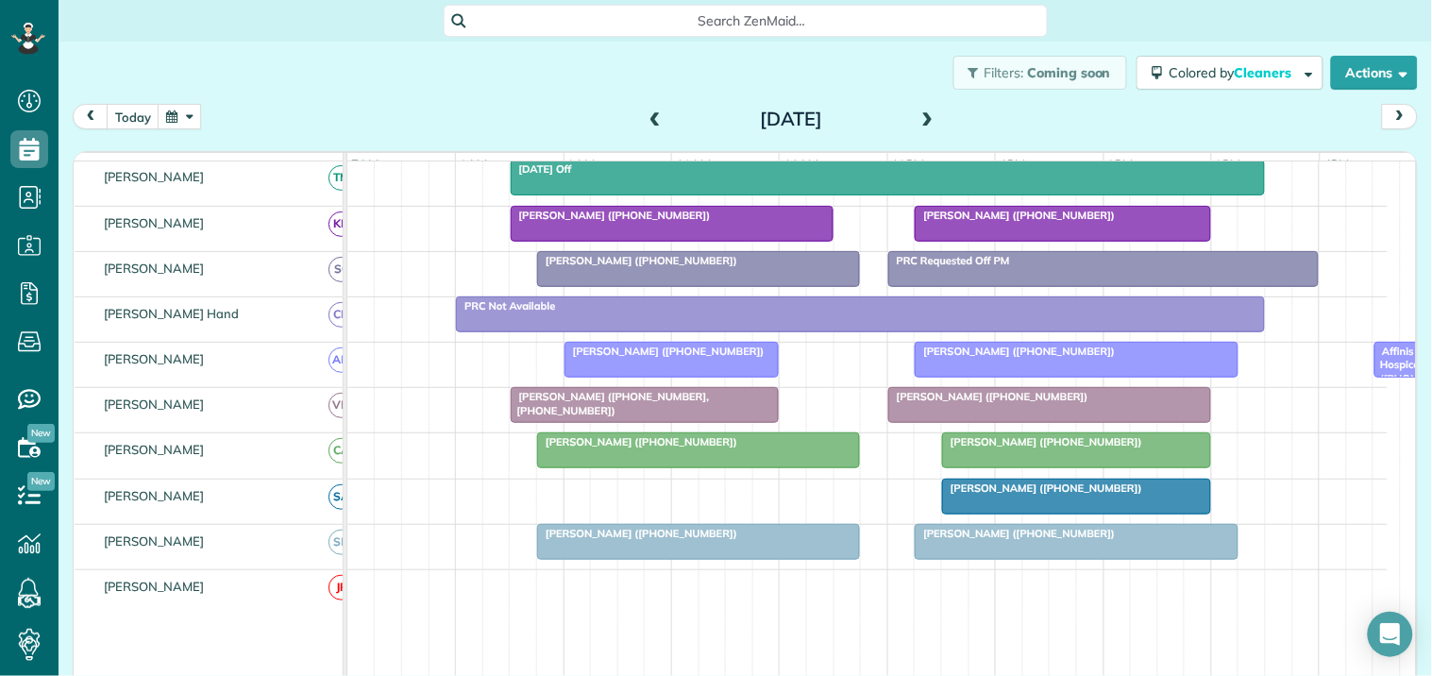
scroll to position [315, 0]
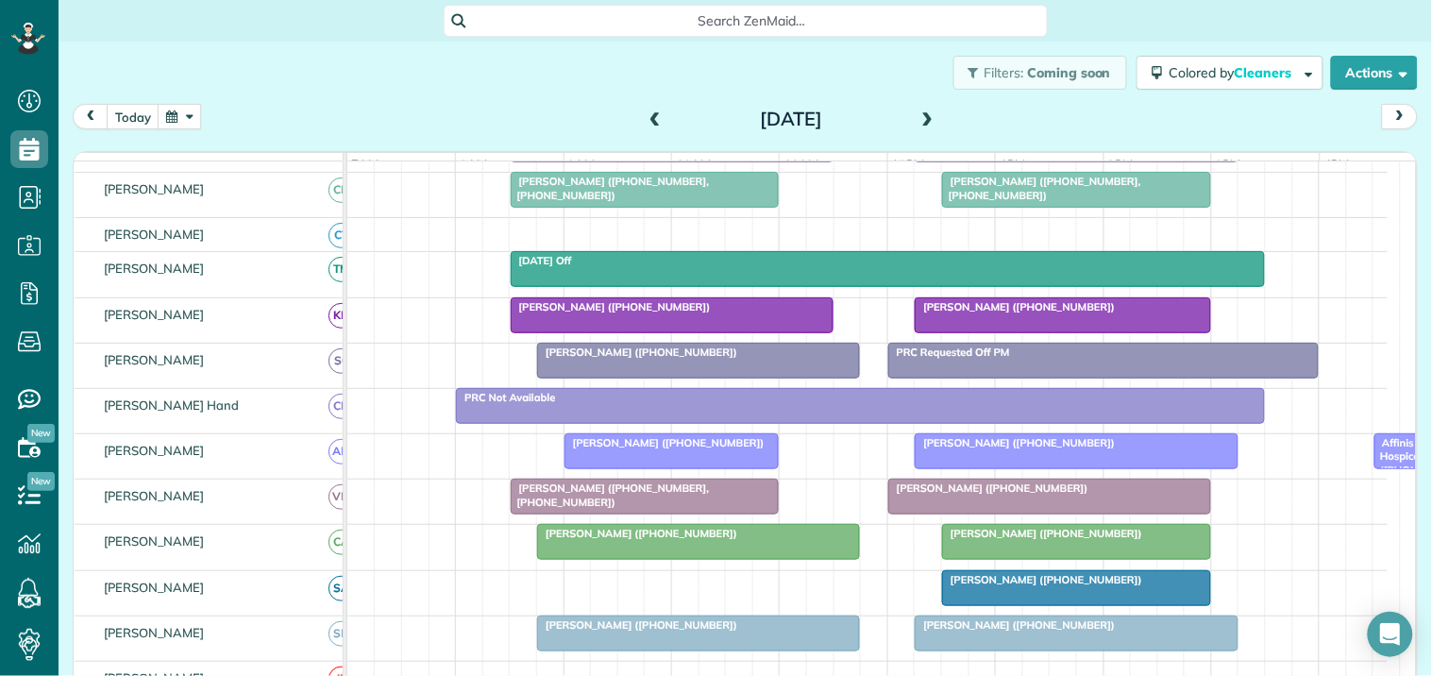
click at [648, 111] on span at bounding box center [655, 119] width 21 height 17
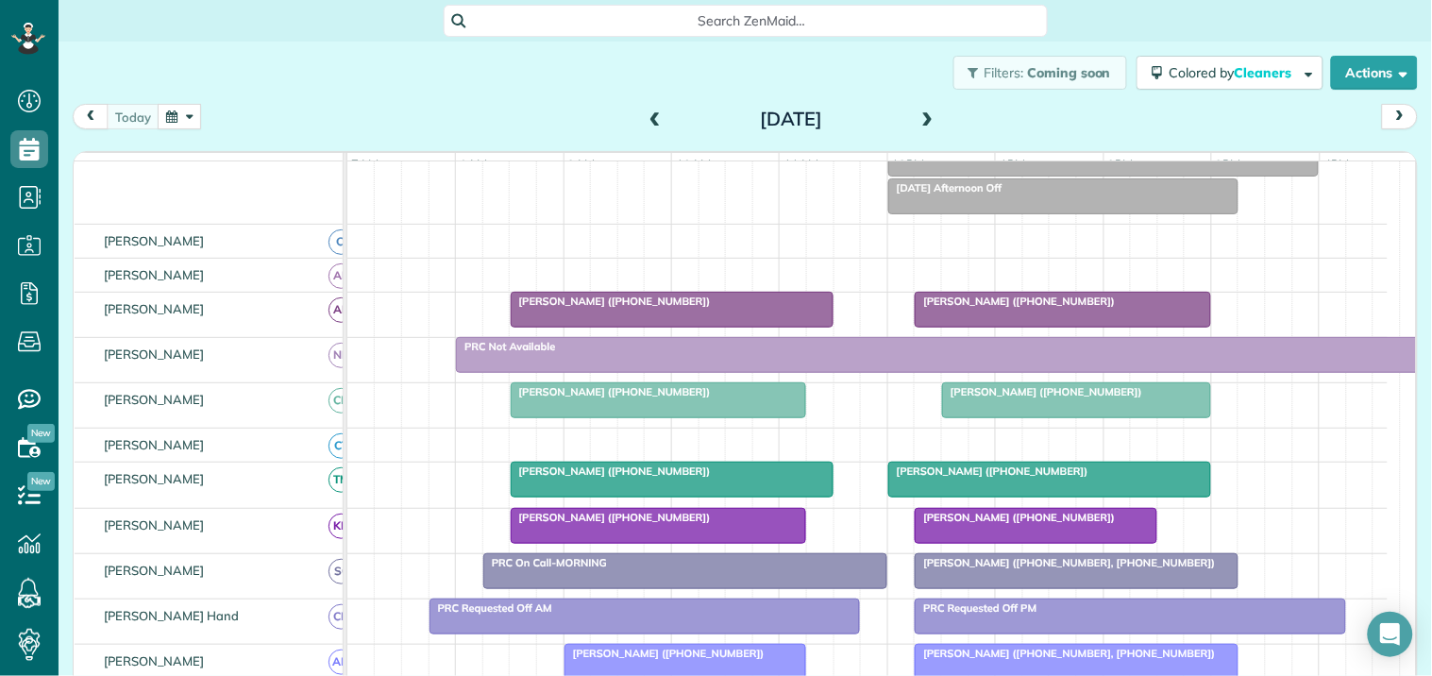
scroll to position [255, 0]
click at [921, 114] on span at bounding box center [928, 119] width 21 height 17
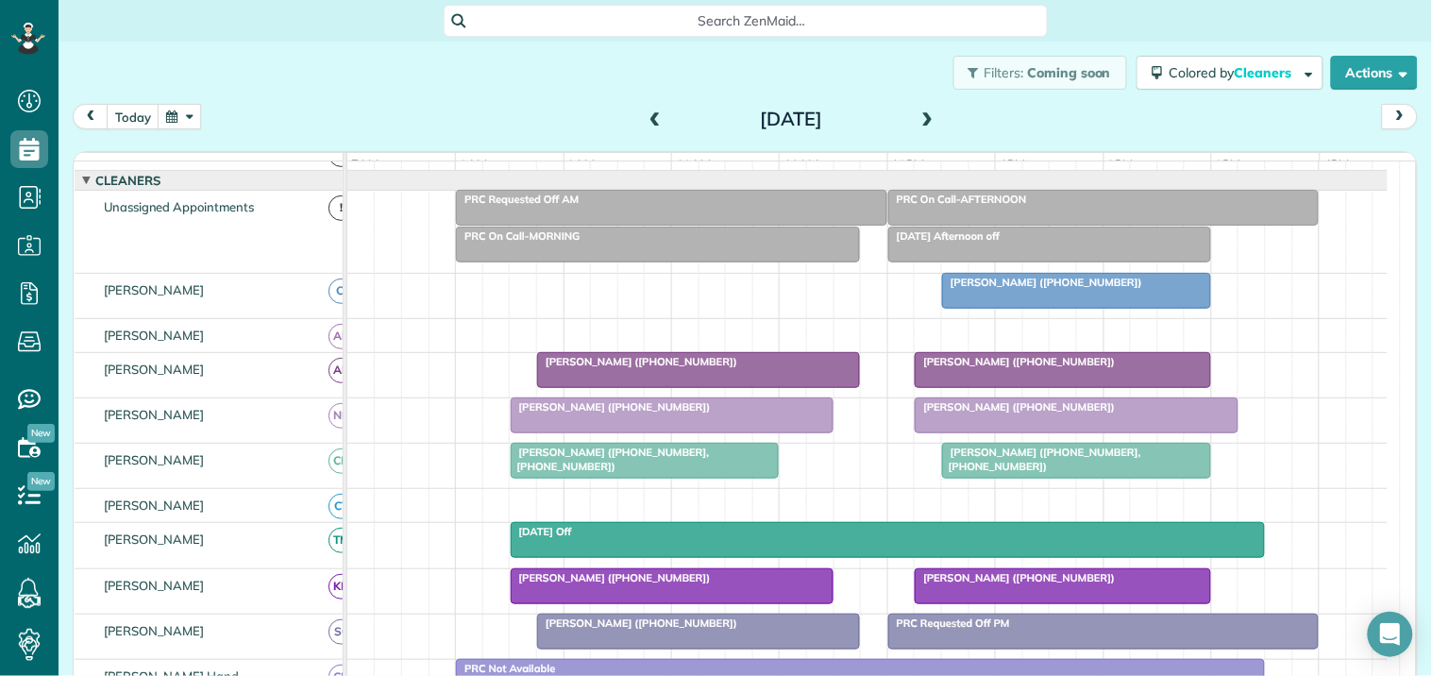
click at [923, 115] on span at bounding box center [928, 119] width 21 height 17
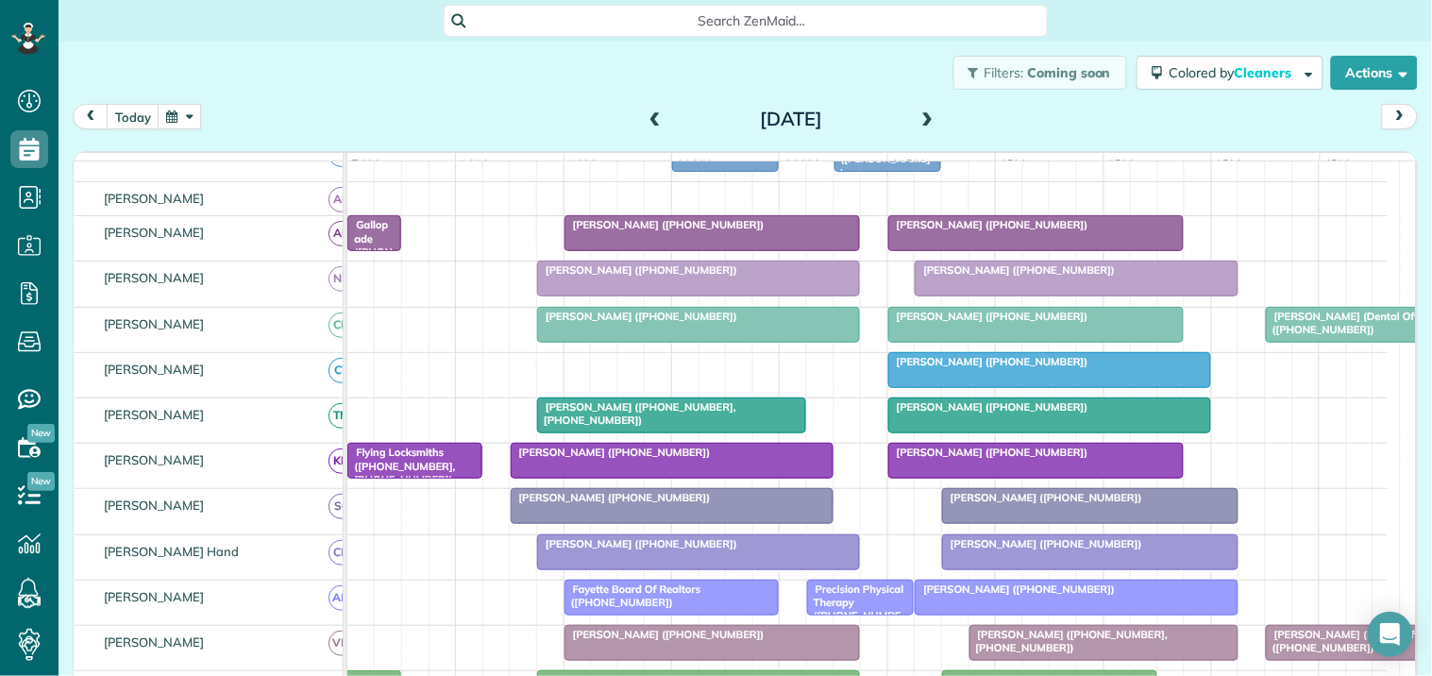
click at [918, 113] on span at bounding box center [928, 119] width 21 height 17
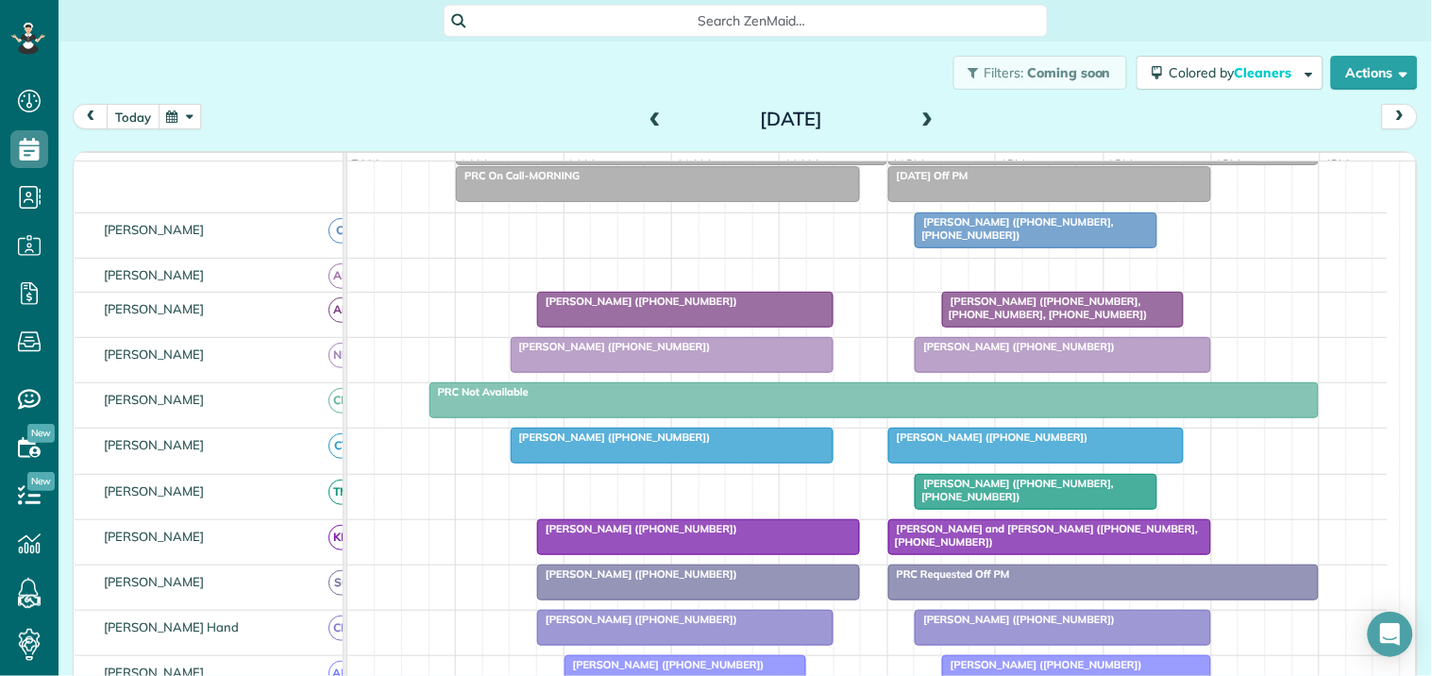
click at [115, 118] on button "today" at bounding box center [133, 116] width 53 height 25
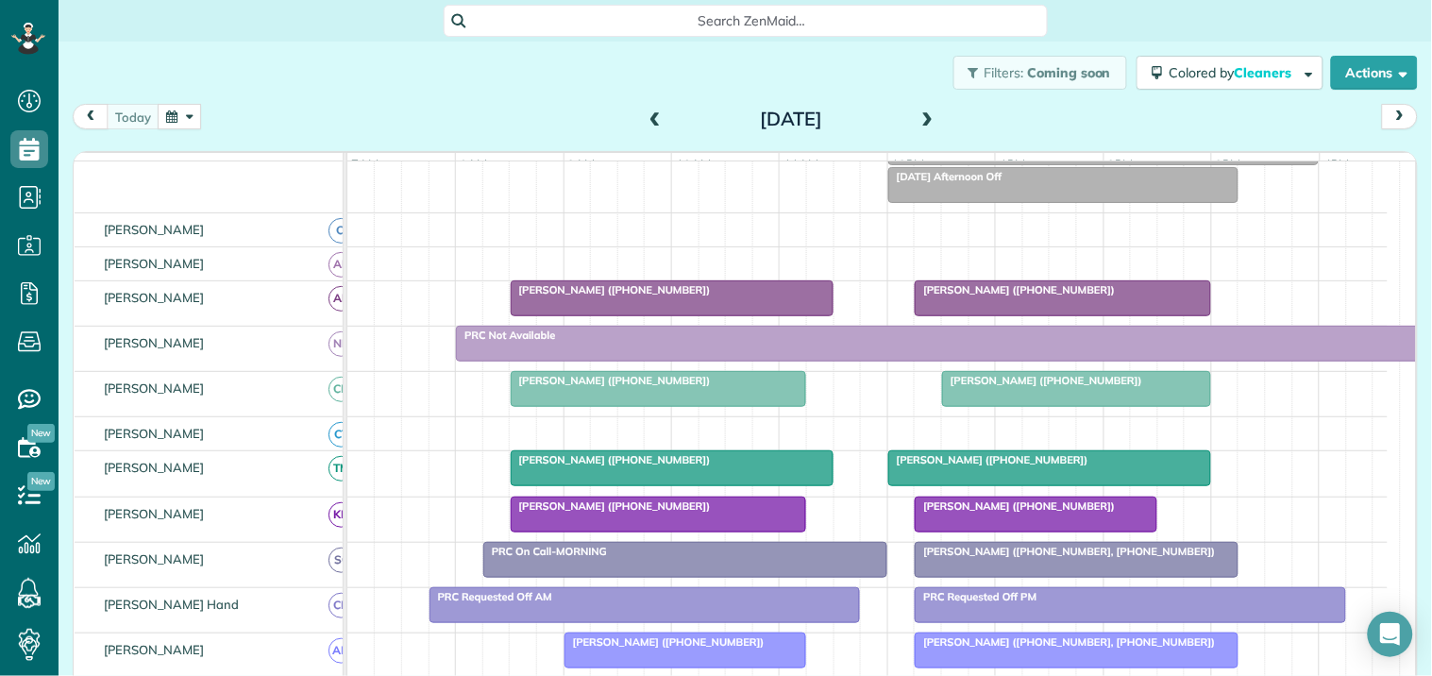
click at [918, 118] on span at bounding box center [928, 119] width 21 height 17
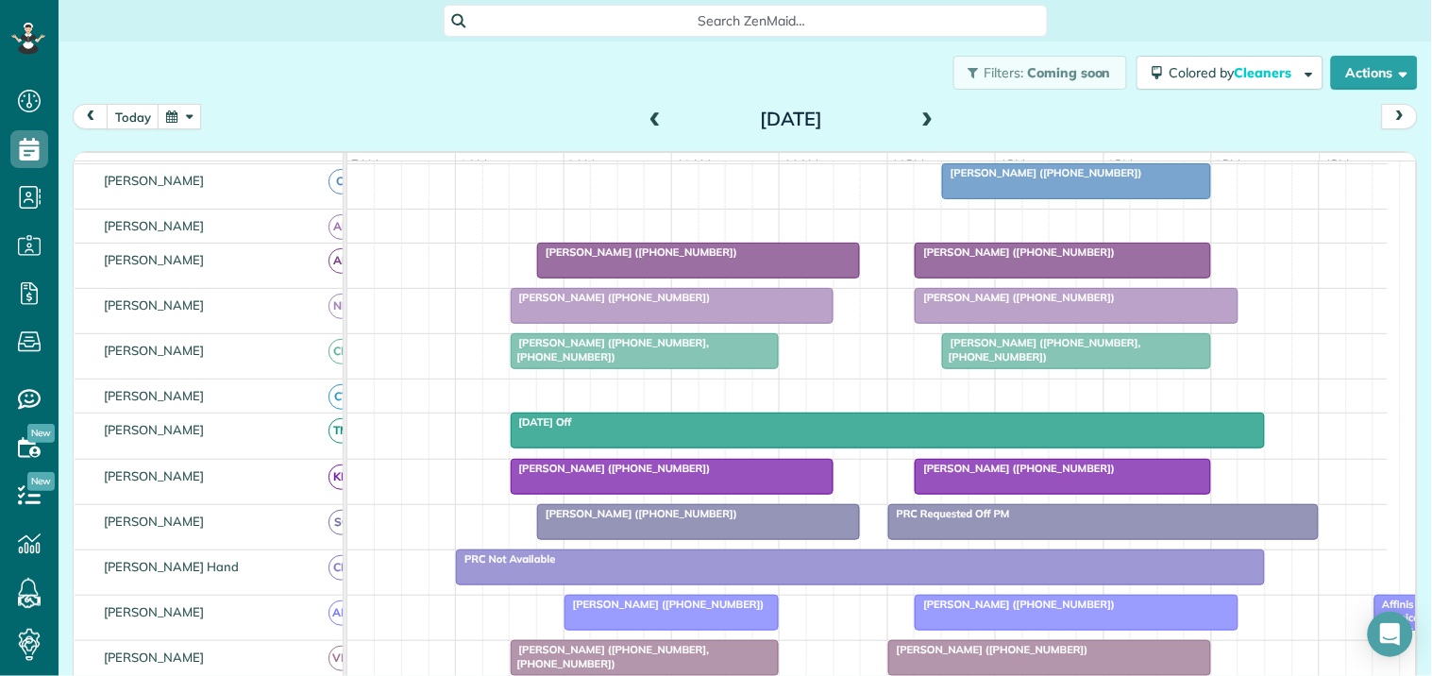
scroll to position [0, 0]
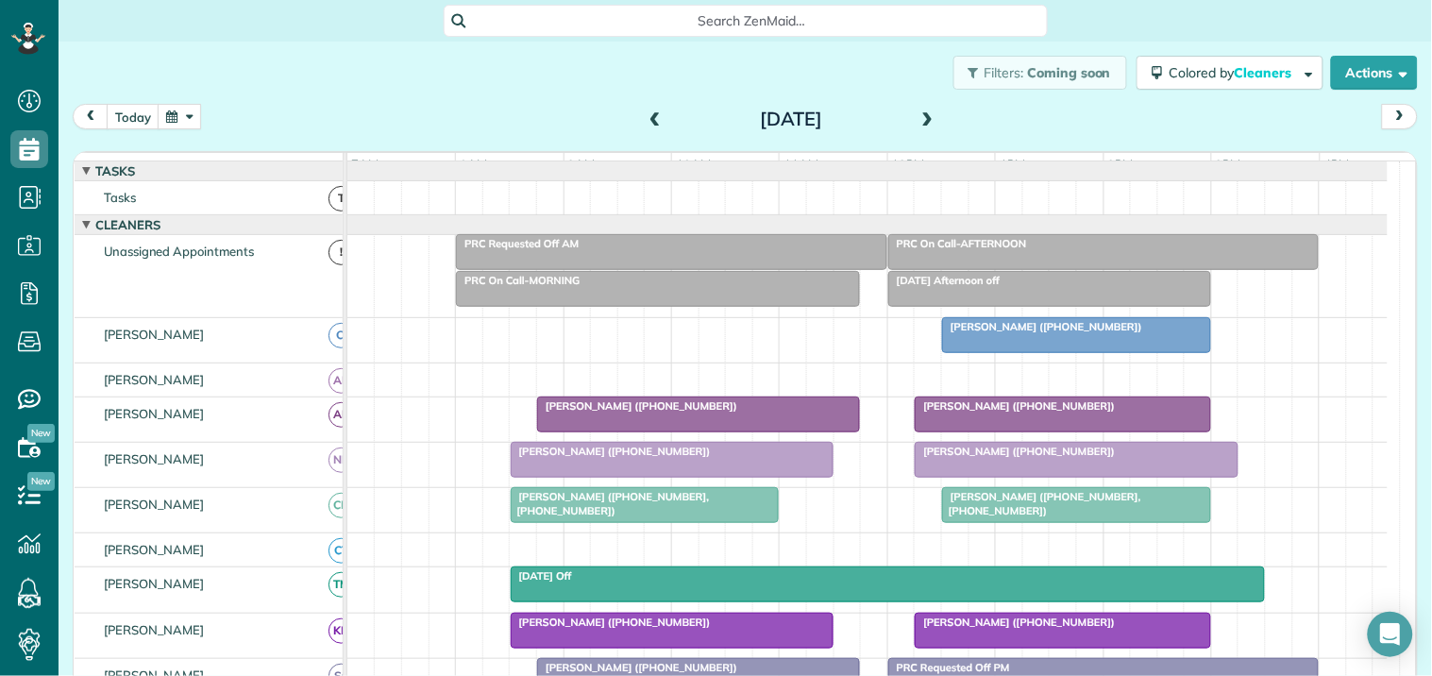
click at [473, 97] on div "Filters: Coming soon Colored by Cleaners Color by Cleaner Color by Team Color b…" at bounding box center [746, 73] width 1374 height 62
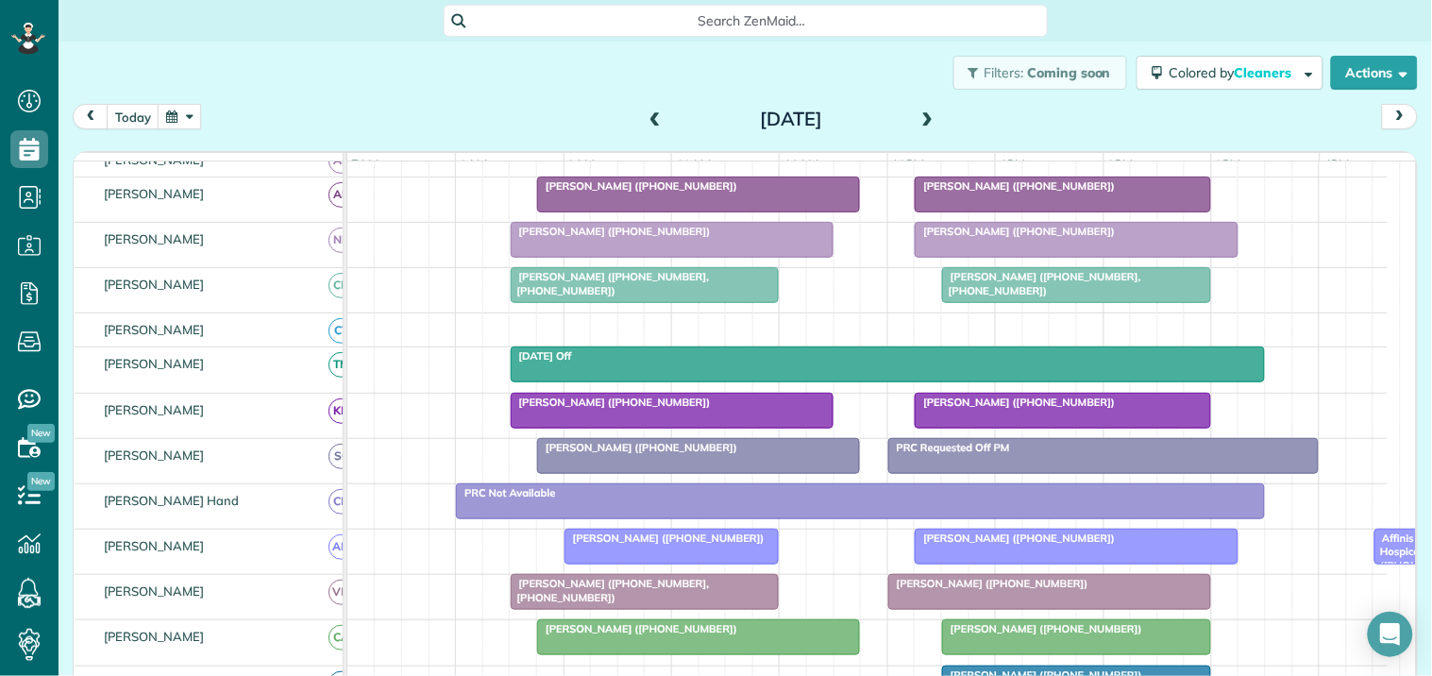
scroll to position [105, 0]
